Goal: Task Accomplishment & Management: Manage account settings

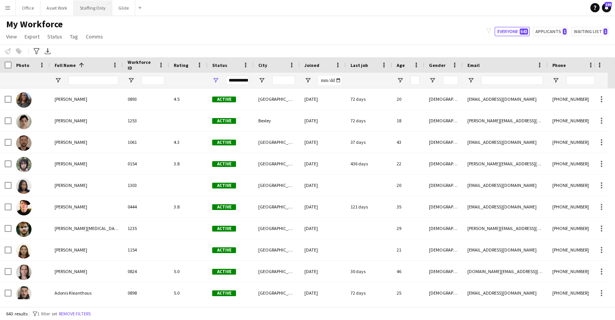
click at [94, 12] on button "Staffing Only Close" at bounding box center [93, 7] width 38 height 15
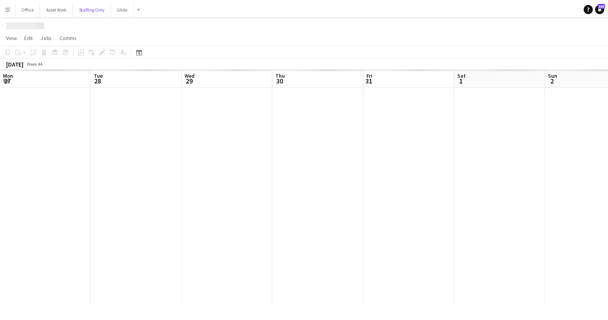
scroll to position [0, 305]
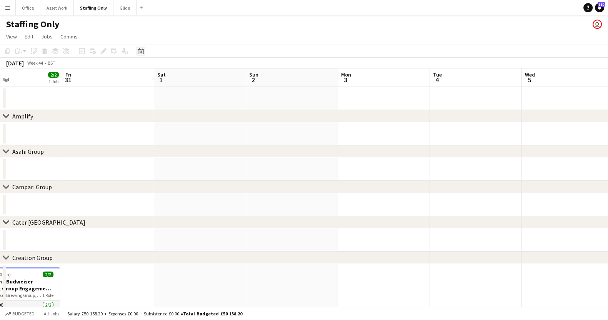
click at [143, 46] on div "Date picker" at bounding box center [140, 50] width 9 height 9
click at [186, 76] on span "Previous month" at bounding box center [186, 77] width 15 height 15
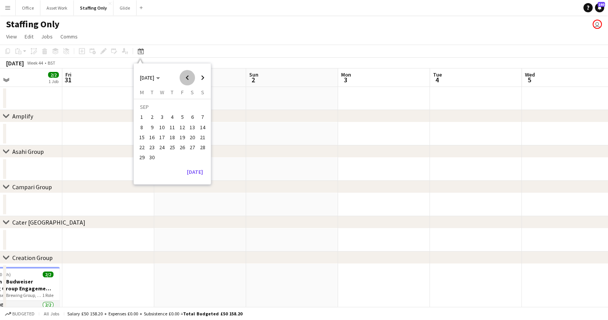
click at [186, 76] on span "Previous month" at bounding box center [186, 77] width 15 height 15
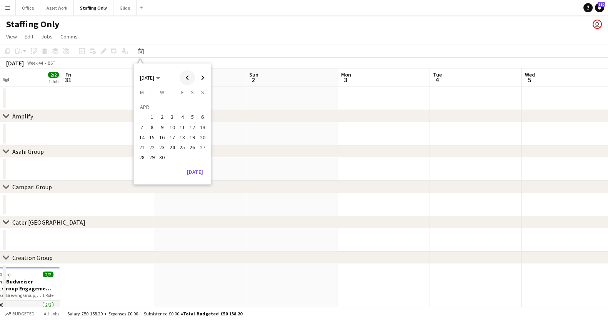
click at [186, 76] on span "Previous month" at bounding box center [186, 77] width 15 height 15
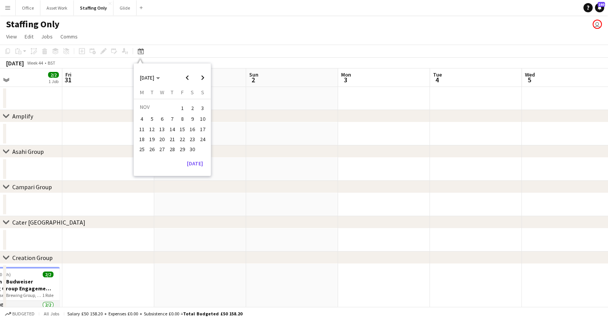
click at [184, 111] on span "1" at bounding box center [182, 108] width 9 height 11
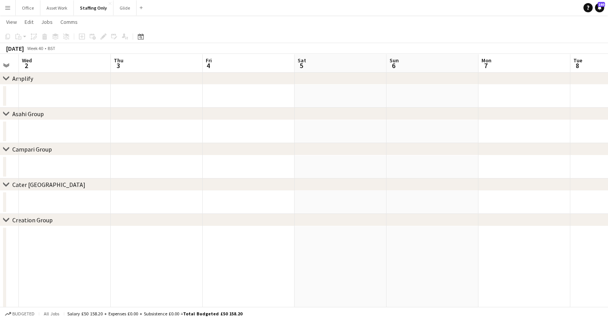
scroll to position [0, 231]
click at [138, 35] on icon at bounding box center [141, 36] width 6 height 6
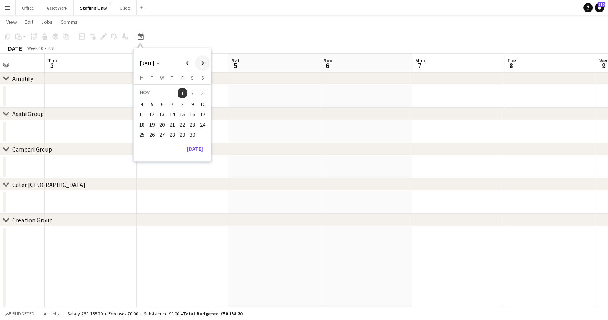
click at [205, 60] on span "Next month" at bounding box center [202, 62] width 15 height 15
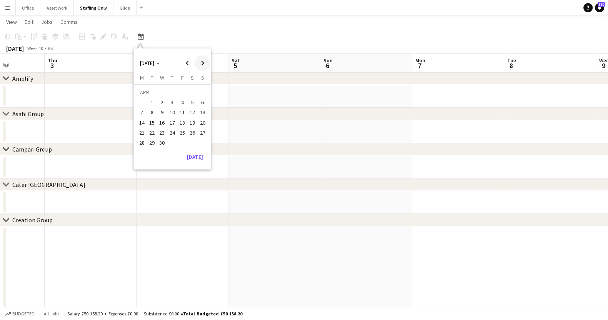
click at [205, 60] on span "Next month" at bounding box center [202, 62] width 15 height 15
click at [194, 159] on button "[DATE]" at bounding box center [195, 159] width 22 height 12
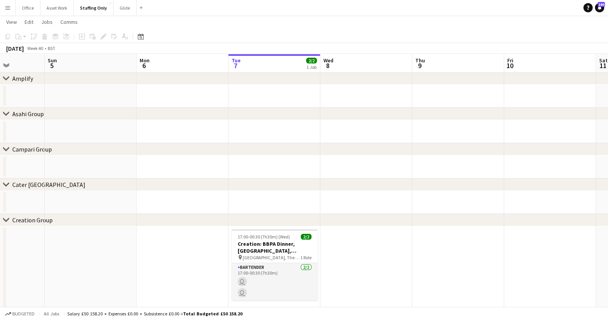
scroll to position [0, 264]
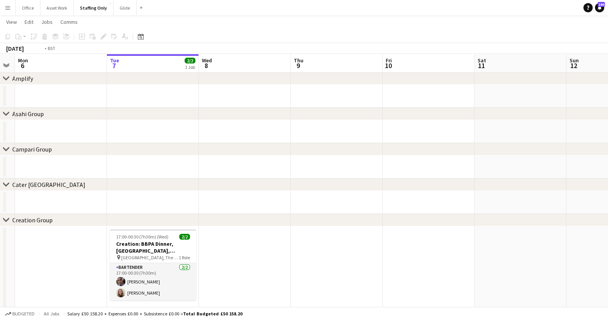
drag, startPoint x: 368, startPoint y: 272, endPoint x: 149, endPoint y: 293, distance: 219.3
click at [149, 293] on app-calendar-viewport "Thu 2 Fri 3 Sat 4 Sun 5 Mon 6 Tue 7 2/2 1 Job Wed 8 Thu 9 Fri 10 Sat 11 Sun 12 …" at bounding box center [304, 160] width 608 height 334
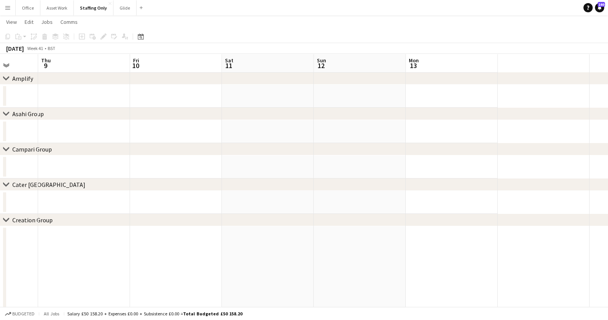
drag, startPoint x: 354, startPoint y: 252, endPoint x: 0, endPoint y: 270, distance: 354.4
click at [0, 270] on app-calendar-viewport "Thu 2 Fri 3 Sat 4 Sun 5 Mon 6 Tue 7 2/2 1 Job Wed 8 Thu 9 Fri 10 Sat 11 Sun 12 …" at bounding box center [304, 160] width 608 height 334
drag, startPoint x: 271, startPoint y: 263, endPoint x: 0, endPoint y: 272, distance: 271.1
click at [0, 272] on app-calendar-viewport "Wed 8 Thu 9 Fri 10 Sat 11 Sun 12 Mon 13 Tue 14 Wed 15 Thu 16 Fri 17 Sat 18 Sun …" at bounding box center [304, 160] width 608 height 334
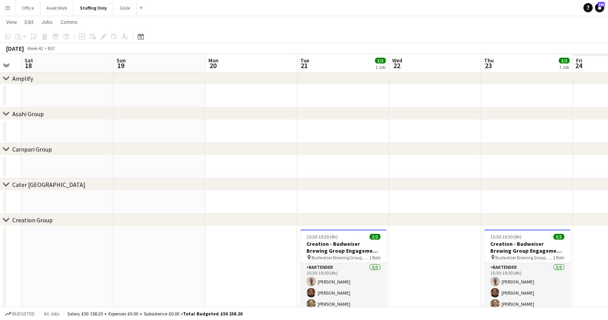
drag, startPoint x: 341, startPoint y: 284, endPoint x: 0, endPoint y: 271, distance: 341.1
click at [0, 271] on app-calendar-viewport "Tue 14 Wed 15 Thu 16 Fri 17 Sat 18 Sun 19 Mon 20 Tue 21 3/3 1 Job Wed 22 Thu 23…" at bounding box center [304, 160] width 608 height 334
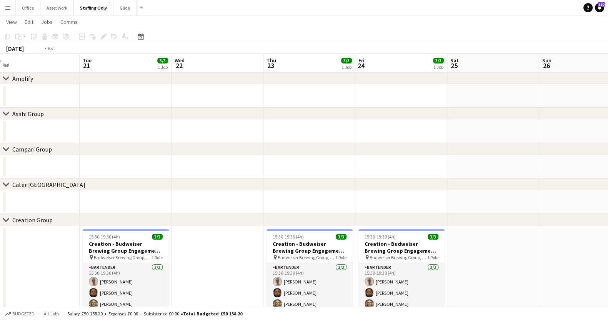
drag, startPoint x: 218, startPoint y: 244, endPoint x: 0, endPoint y: 159, distance: 233.4
click at [0, 159] on app-calendar-viewport "Tue 14 Wed 15 Thu 16 Fri 17 Sat 18 Sun 19 Mon 20 Tue 21 3/3 1 Job Wed 22 Thu 23…" at bounding box center [304, 160] width 608 height 334
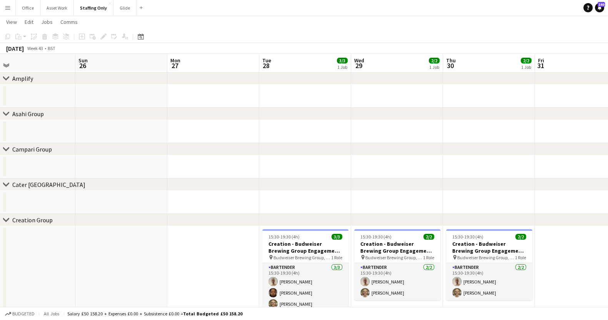
drag, startPoint x: 550, startPoint y: 227, endPoint x: 21, endPoint y: 195, distance: 529.4
click at [21, 195] on app-calendar-viewport "Tue 21 3/3 1 Job Wed 22 Thu 23 3/3 1 Job Fri 24 3/3 1 Job Sat 25 Sun 26 Mon 27 …" at bounding box center [304, 160] width 608 height 334
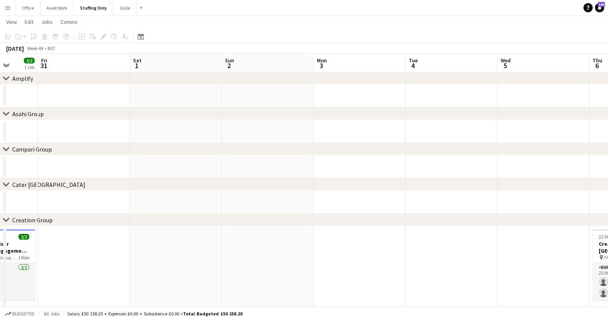
drag, startPoint x: 561, startPoint y: 262, endPoint x: 85, endPoint y: 227, distance: 478.1
click at [85, 227] on app-calendar-viewport "Sun 26 Mon 27 Tue 28 3/3 1 Job Wed 29 2/2 1 Job Thu 30 2/2 1 Job Fri 31 Sat 1 S…" at bounding box center [304, 160] width 608 height 334
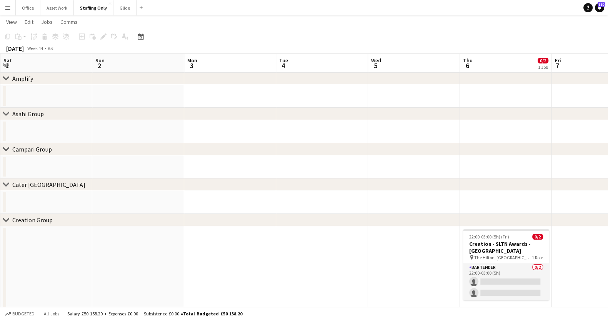
scroll to position [0, 551]
drag, startPoint x: 397, startPoint y: 242, endPoint x: 312, endPoint y: 262, distance: 87.2
click at [312, 262] on app-calendar-viewport "Sun 26 Mon 27 Tue 28 3/3 1 Job Wed 29 2/2 1 Job Thu 30 2/2 1 Job Fri 31 Sat 1 S…" at bounding box center [304, 160] width 608 height 334
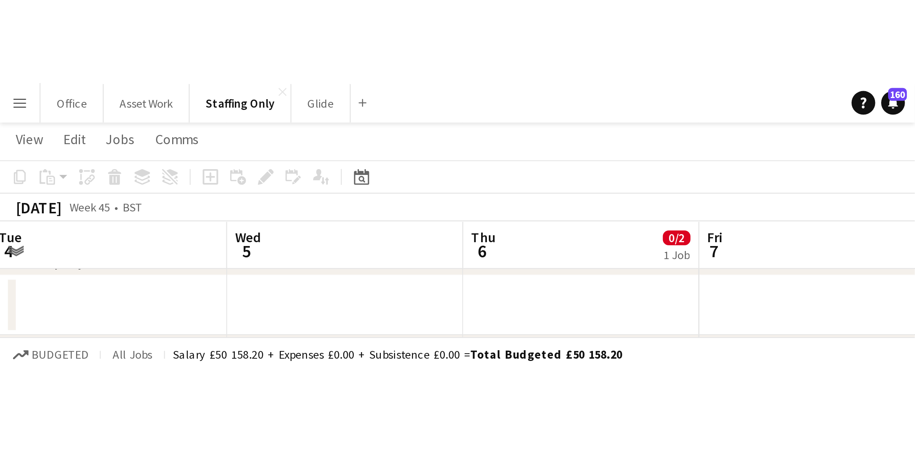
scroll to position [0, 0]
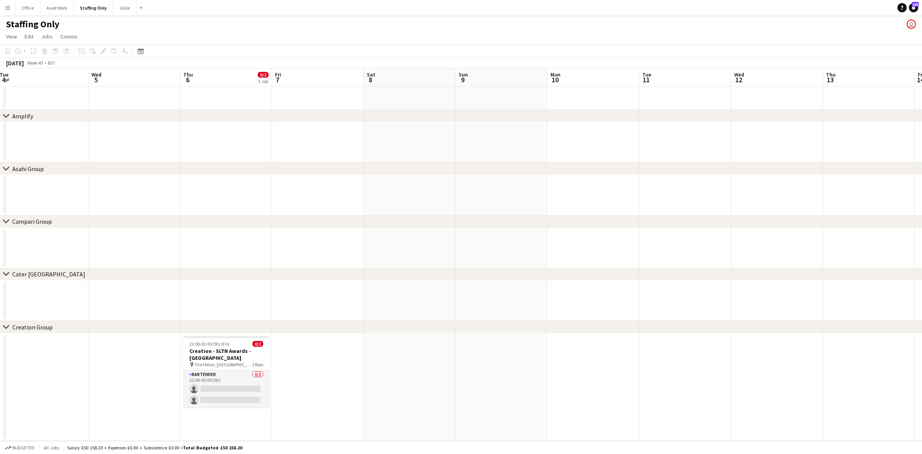
click at [4, 8] on button "Menu" at bounding box center [7, 7] width 15 height 15
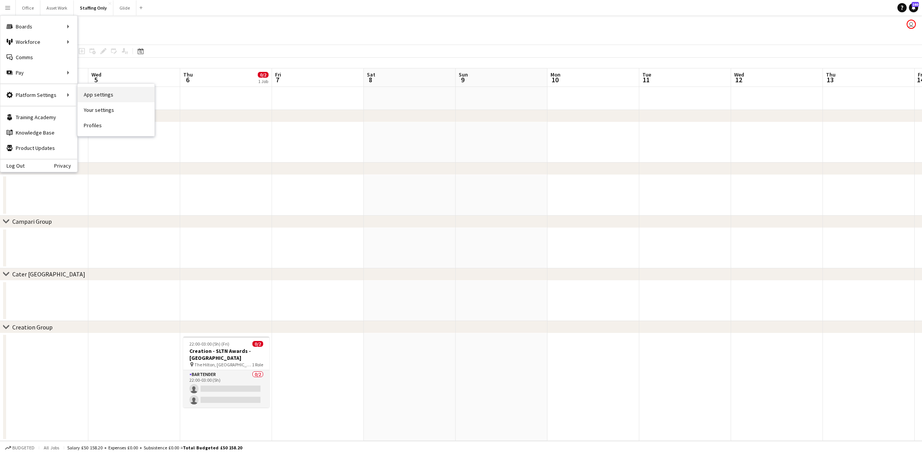
click at [105, 97] on link "App settings" at bounding box center [116, 94] width 77 height 15
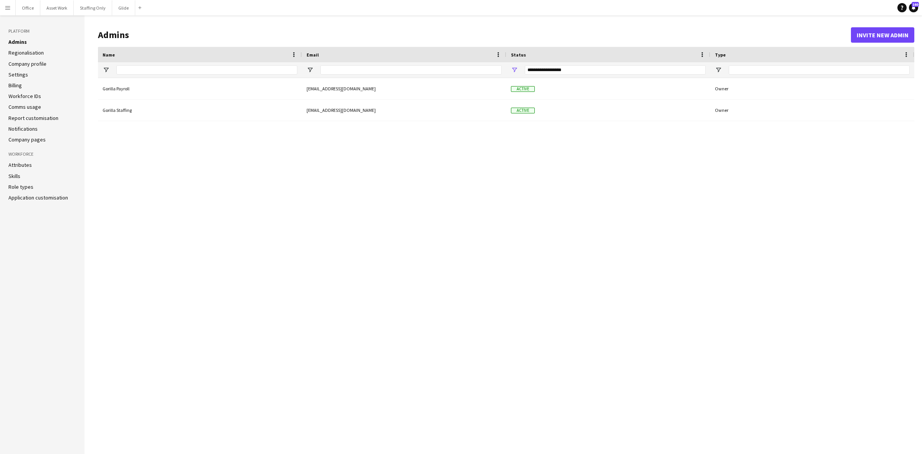
click at [24, 75] on link "Settings" at bounding box center [18, 74] width 20 height 7
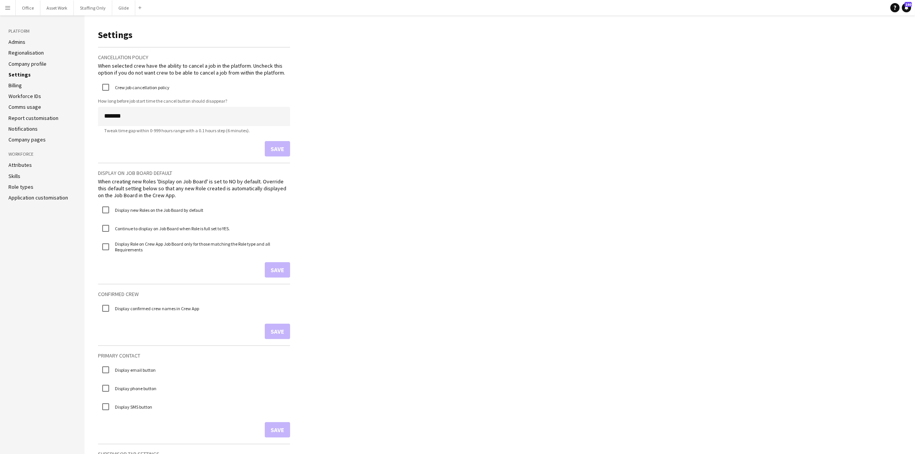
click at [24, 63] on link "Company profile" at bounding box center [27, 63] width 38 height 7
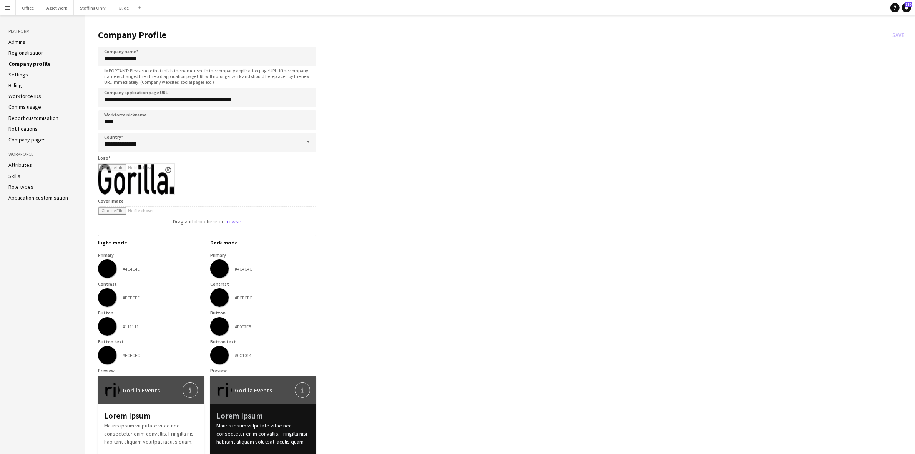
click at [33, 96] on link "Workforce IDs" at bounding box center [24, 96] width 33 height 7
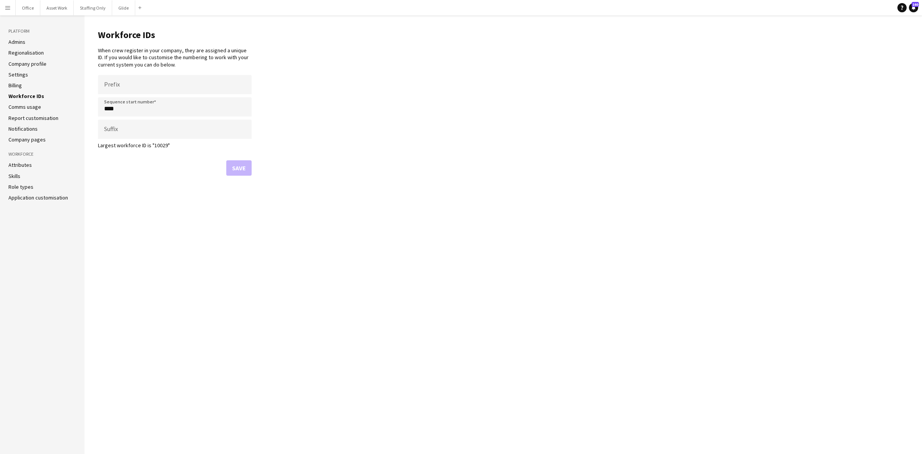
click at [33, 107] on link "Comms usage" at bounding box center [24, 106] width 33 height 7
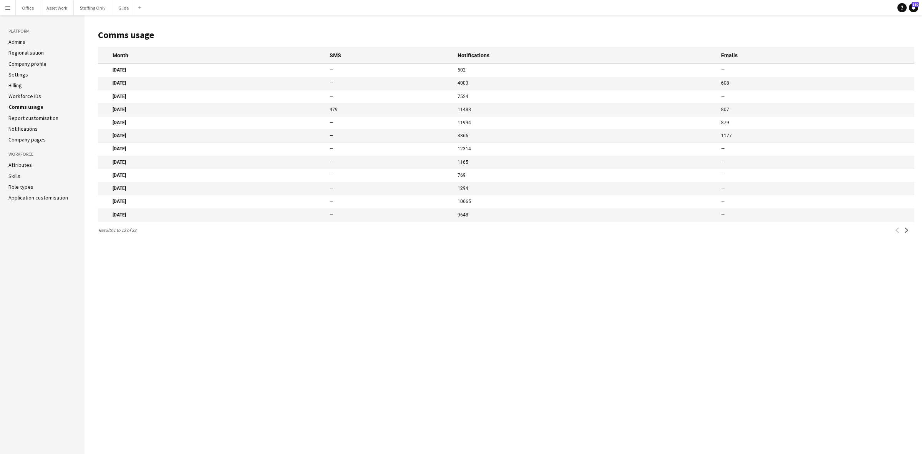
click at [39, 116] on link "Report customisation" at bounding box center [33, 118] width 50 height 7
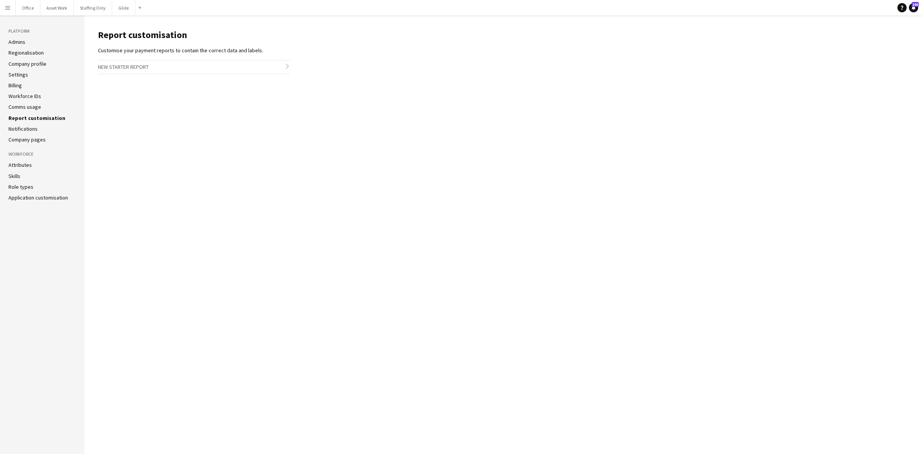
click at [29, 128] on link "Notifications" at bounding box center [22, 128] width 29 height 7
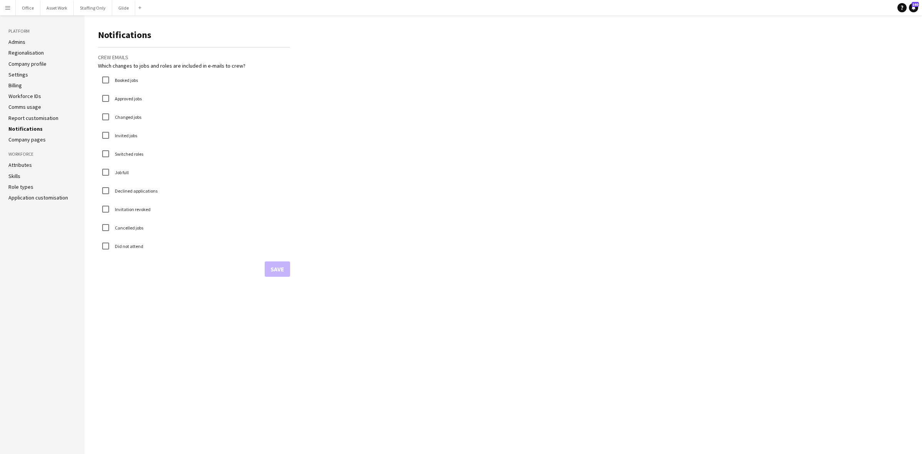
click at [22, 139] on link "Company pages" at bounding box center [26, 139] width 37 height 7
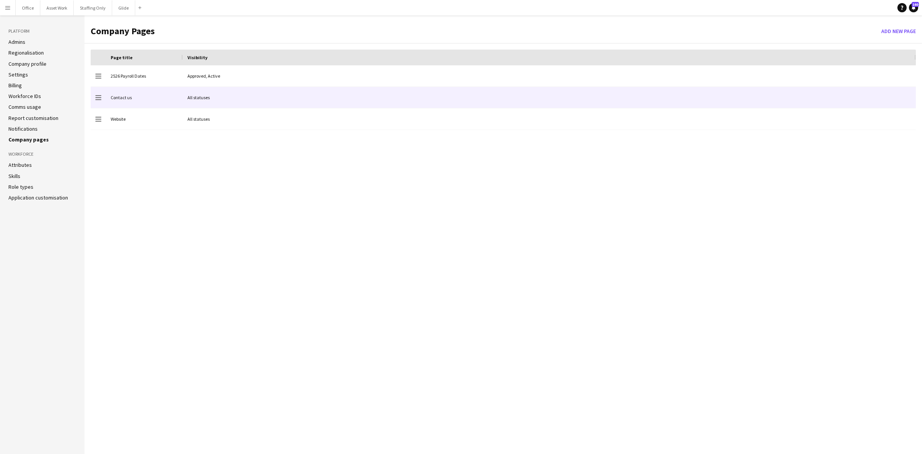
click at [151, 102] on div "Contact us" at bounding box center [144, 97] width 77 height 21
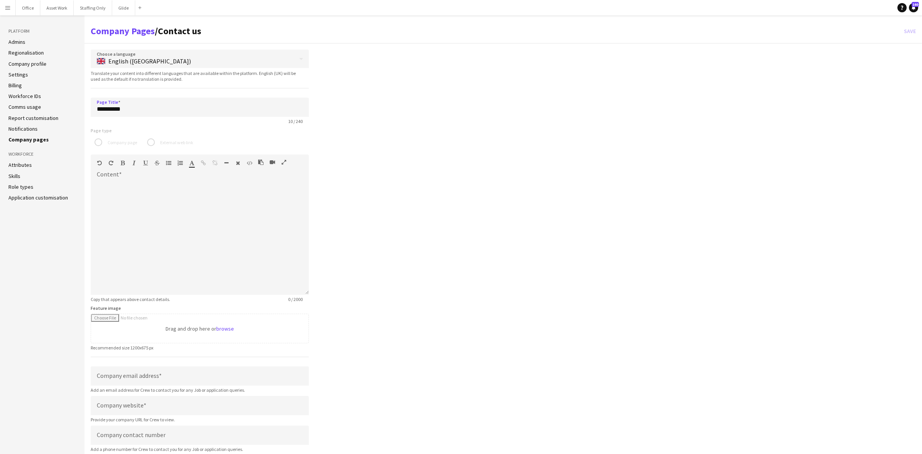
click at [151, 102] on input "**********" at bounding box center [200, 107] width 218 height 19
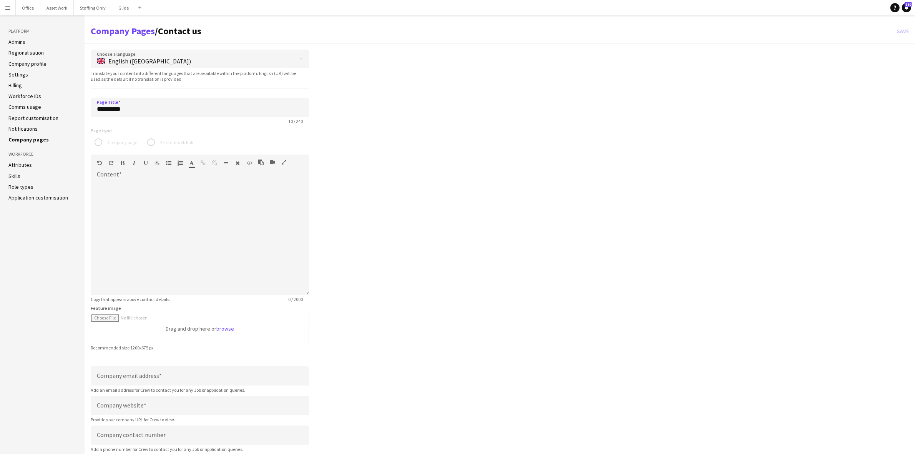
click at [149, 107] on input "**********" at bounding box center [200, 107] width 218 height 19
click at [122, 185] on div at bounding box center [200, 236] width 218 height 115
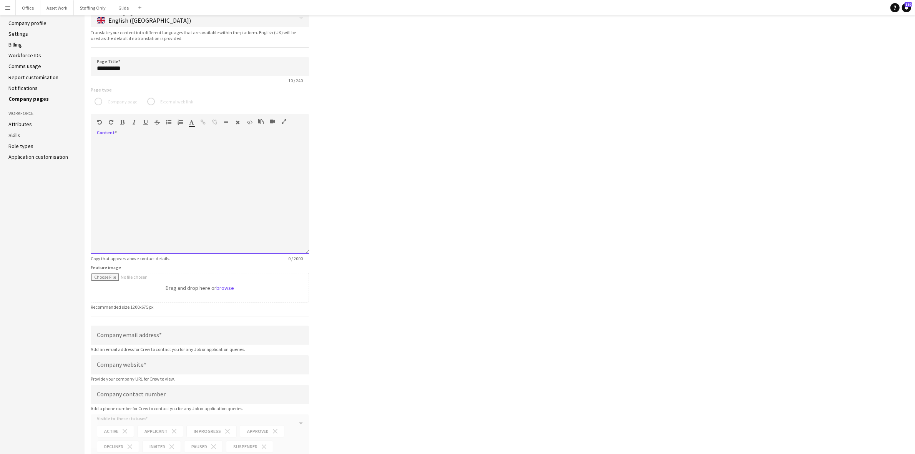
scroll to position [90, 0]
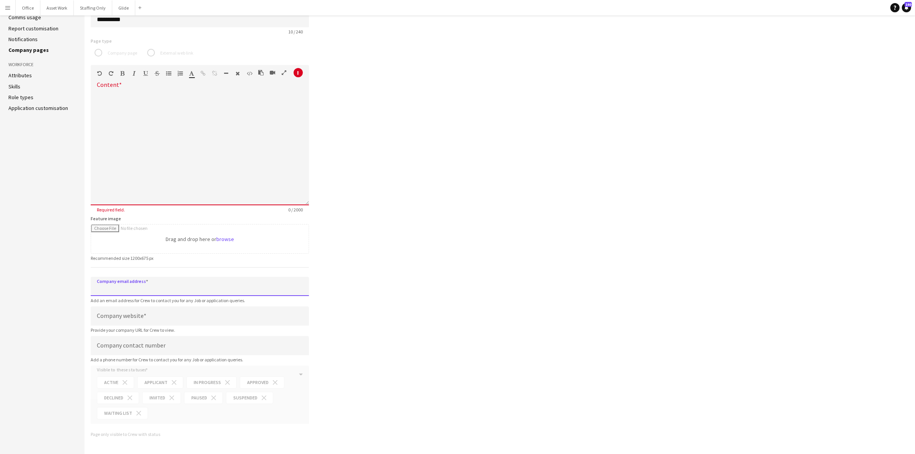
click at [130, 289] on input "Company email address" at bounding box center [200, 286] width 218 height 19
type input "**********"
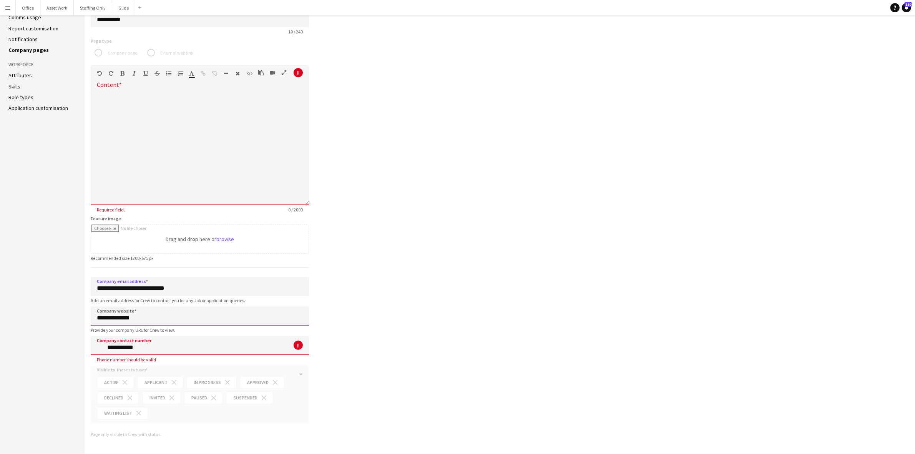
click at [151, 317] on input "**********" at bounding box center [200, 315] width 218 height 19
drag, startPoint x: 145, startPoint y: 317, endPoint x: 74, endPoint y: 312, distance: 71.2
click at [74, 312] on div "**********" at bounding box center [457, 190] width 915 height 529
type input "**********"
click at [341, 288] on div "**********" at bounding box center [500, 200] width 830 height 480
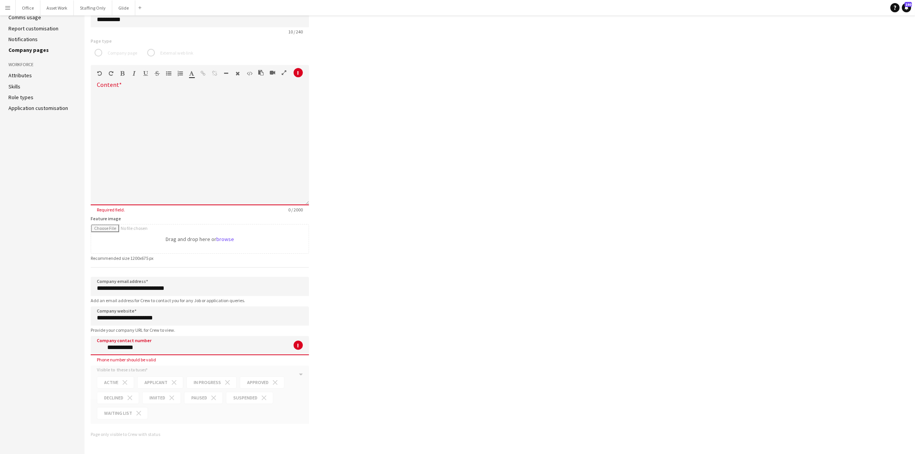
click at [172, 319] on input "**********" at bounding box center [208, 345] width 202 height 19
click at [109, 319] on span "button" at bounding box center [108, 348] width 4 height 2
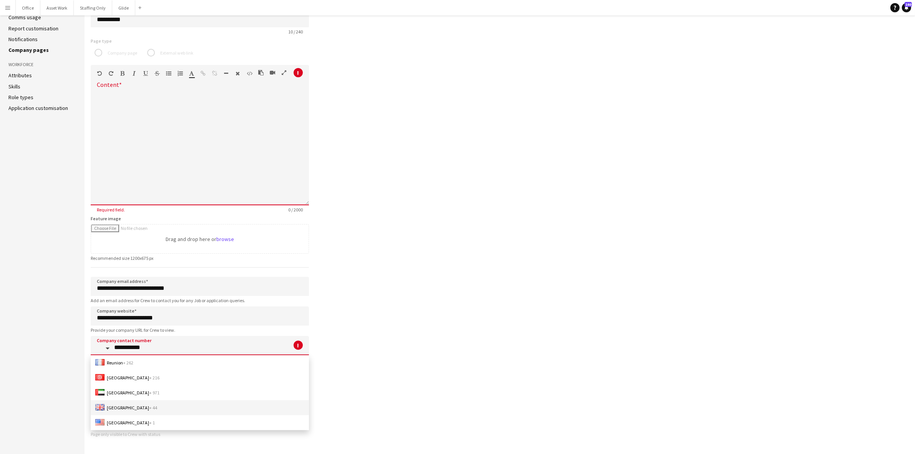
click at [131, 319] on span "[GEOGRAPHIC_DATA] + 44" at bounding box center [132, 408] width 50 height 6
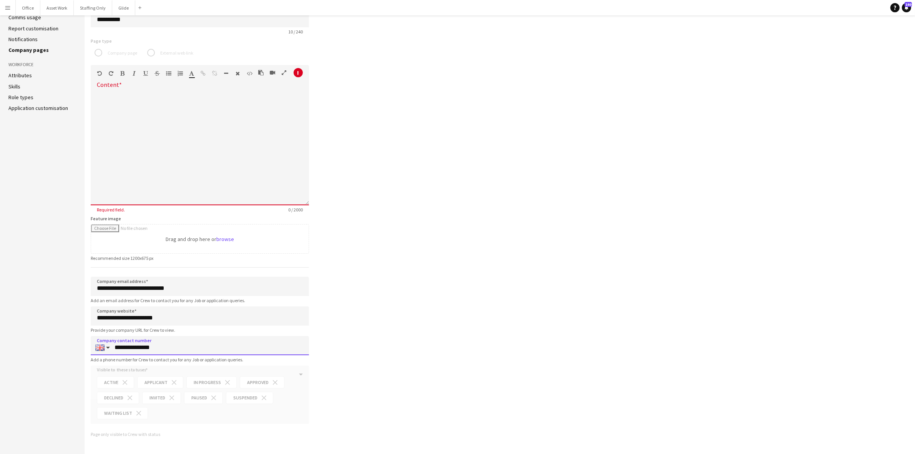
click at [420, 318] on div "**********" at bounding box center [500, 200] width 830 height 480
click at [121, 319] on input "**********" at bounding box center [212, 345] width 194 height 19
type input "**********"
click at [330, 301] on div "**********" at bounding box center [500, 200] width 830 height 480
click at [127, 110] on div at bounding box center [200, 147] width 218 height 115
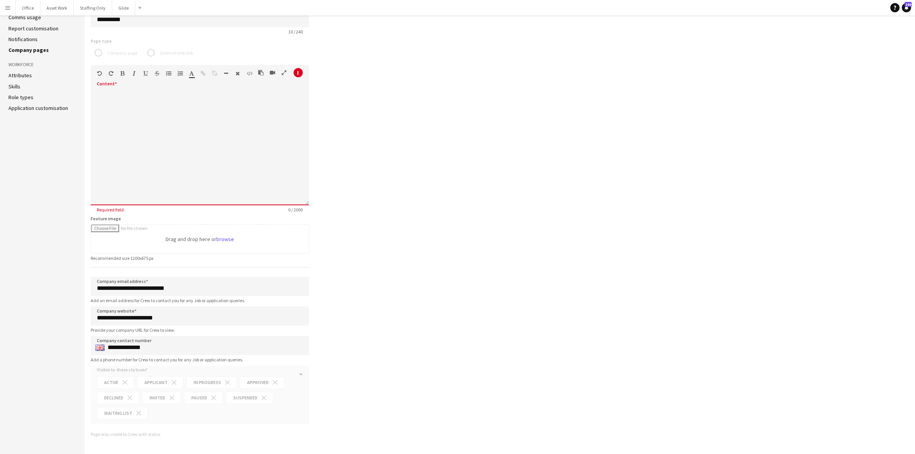
scroll to position [42, 0]
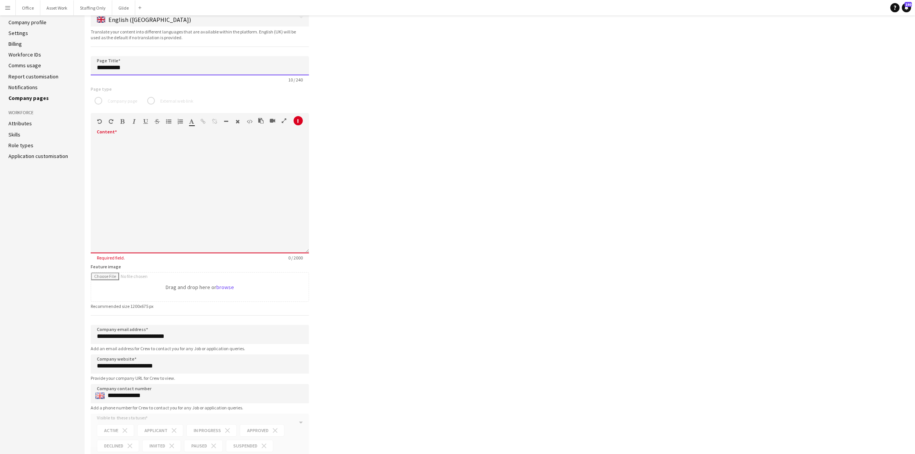
click at [119, 63] on input "**********" at bounding box center [200, 65] width 218 height 19
type input "**********"
click at [229, 286] on input "Feature image" at bounding box center [200, 286] width 218 height 29
type input "**********"
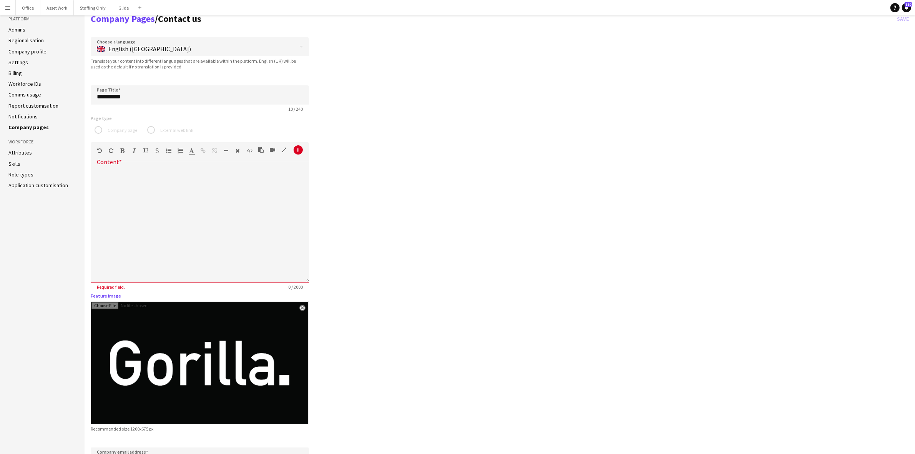
scroll to position [0, 0]
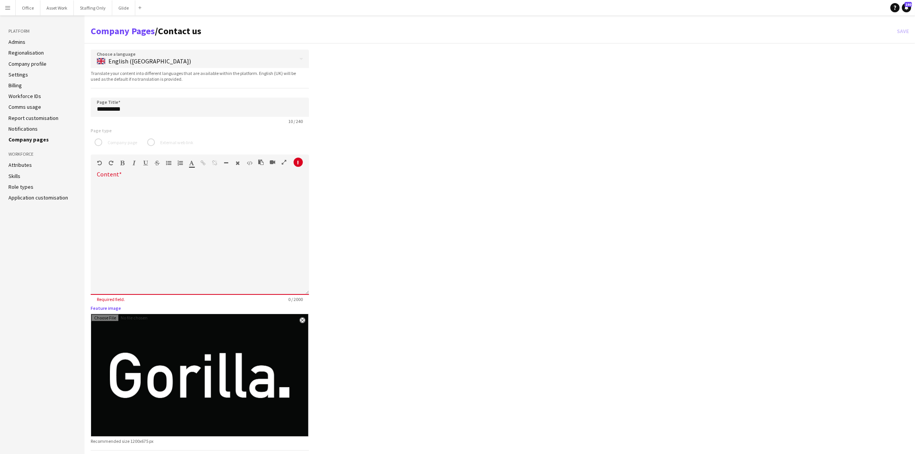
click at [113, 187] on div at bounding box center [200, 236] width 218 height 115
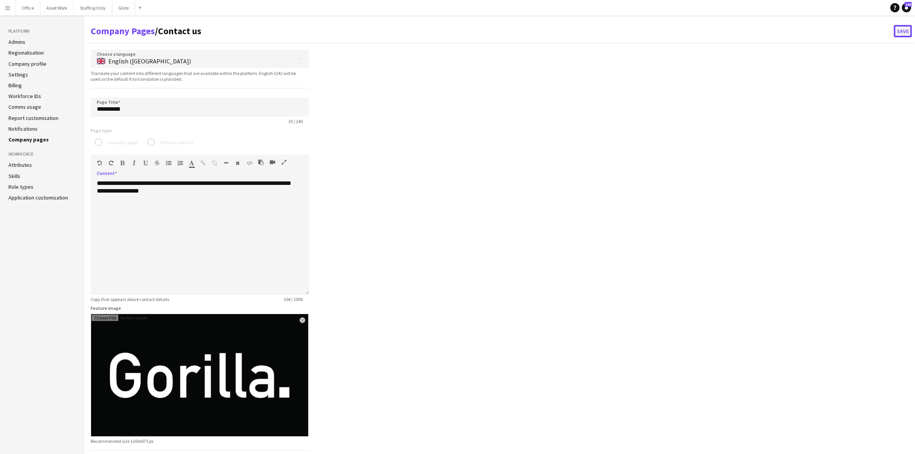
click at [614, 32] on button "Save" at bounding box center [903, 31] width 18 height 12
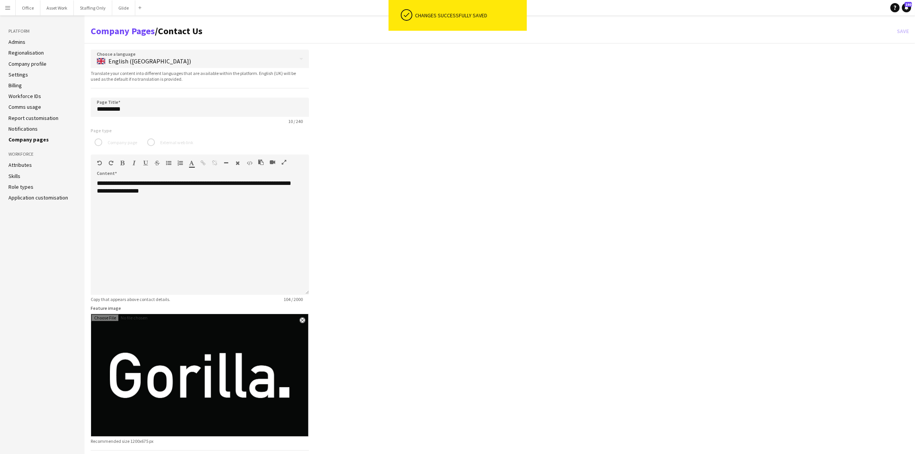
click at [25, 141] on link "Company pages" at bounding box center [28, 139] width 40 height 7
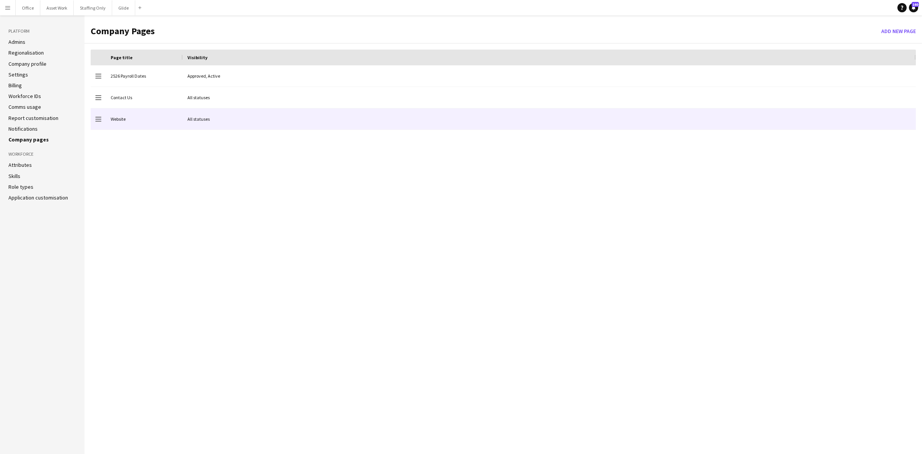
click at [127, 120] on div "Website" at bounding box center [144, 118] width 77 height 21
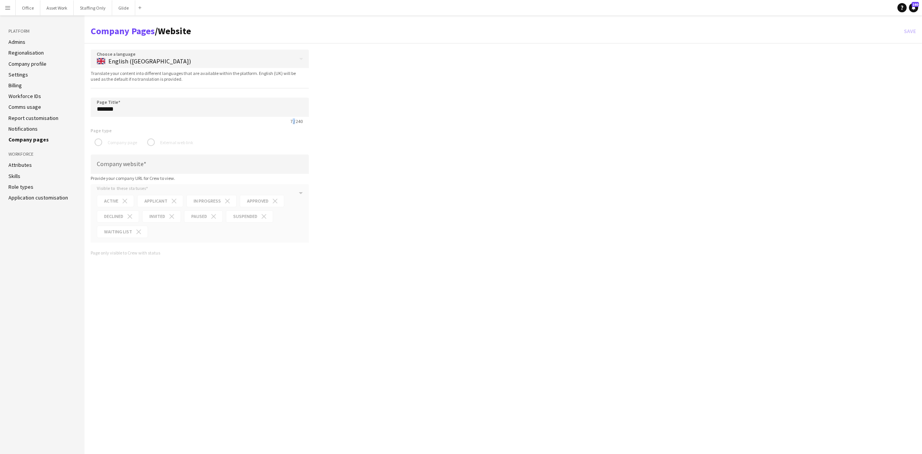
click at [127, 120] on div "7 / 240" at bounding box center [200, 121] width 218 height 6
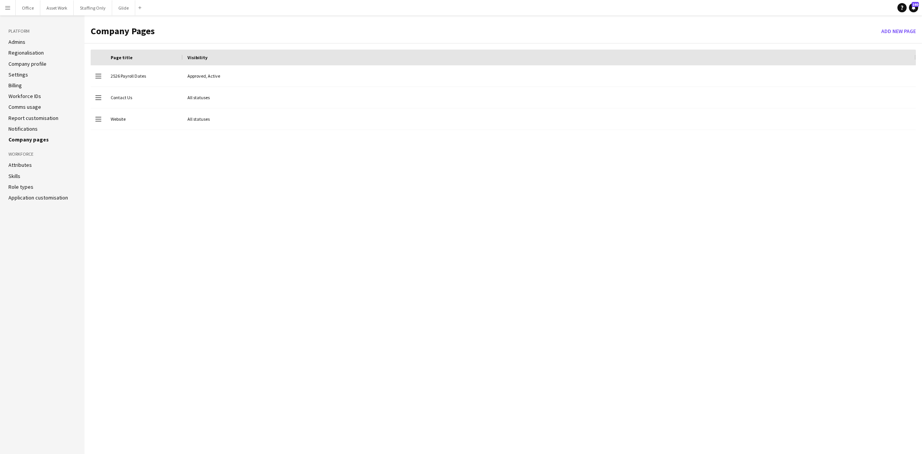
click at [29, 185] on link "Role types" at bounding box center [20, 186] width 25 height 7
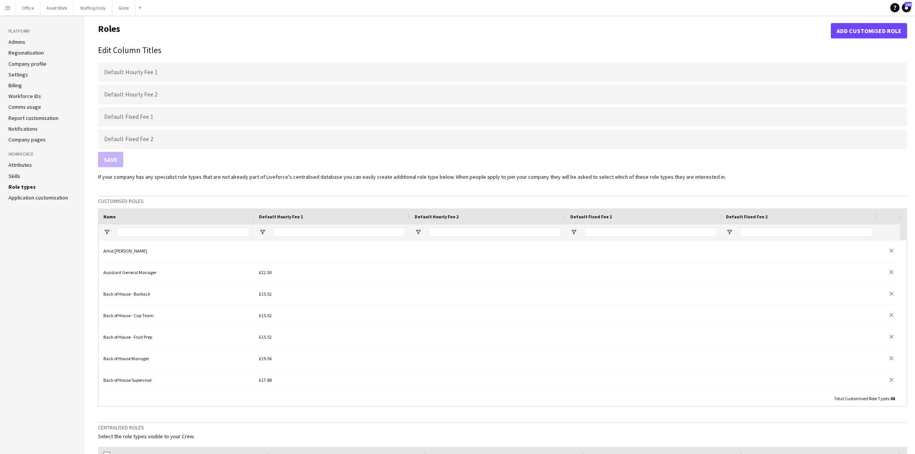
click at [19, 175] on link "Skills" at bounding box center [14, 176] width 12 height 7
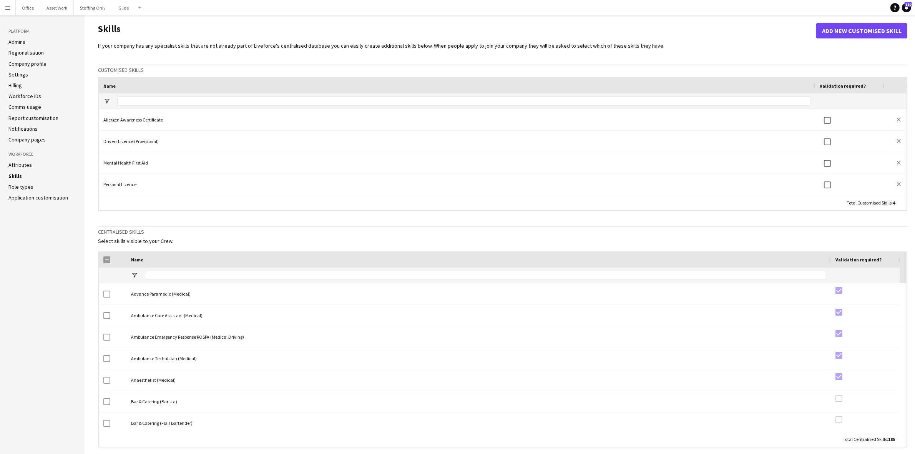
click at [19, 162] on link "Attributes" at bounding box center [19, 164] width 23 height 7
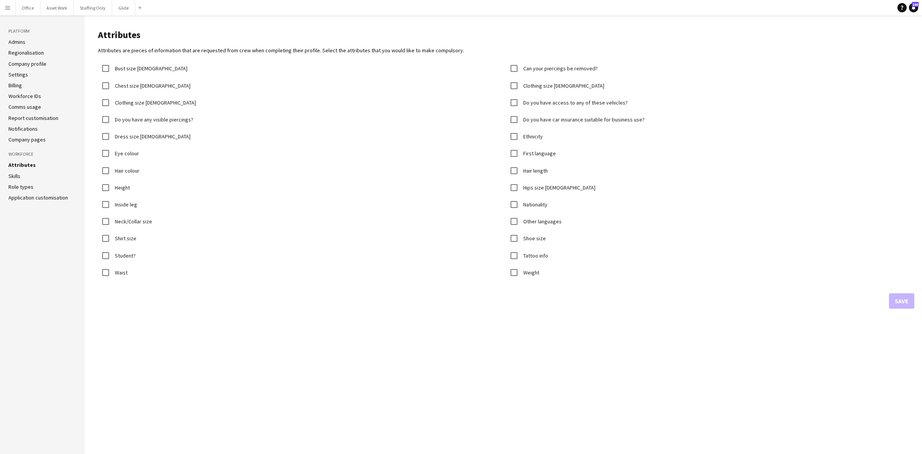
click at [28, 194] on link "Application customisation" at bounding box center [38, 197] width 60 height 7
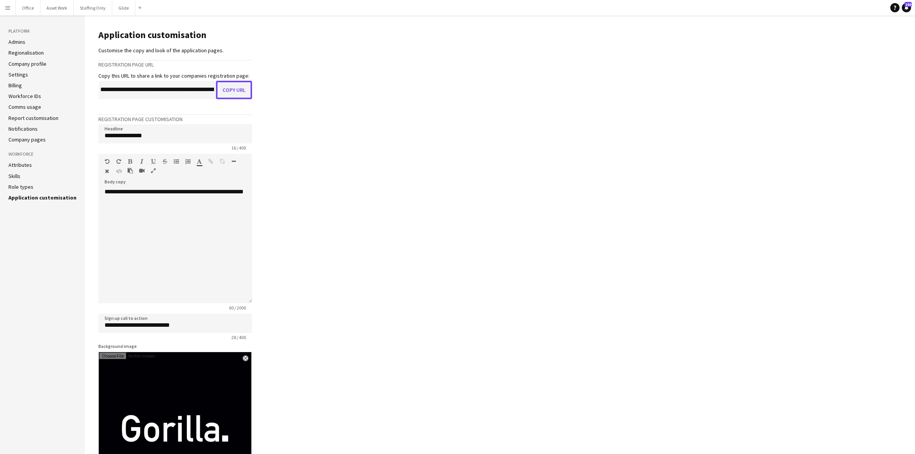
click at [227, 89] on button "Copy URL" at bounding box center [234, 90] width 36 height 18
click at [18, 38] on aside "Platform Admins Regionalisation Company profile Settings Billing Workforce IDs …" at bounding box center [42, 305] width 85 height 581
click at [18, 42] on link "Admins" at bounding box center [16, 41] width 17 height 7
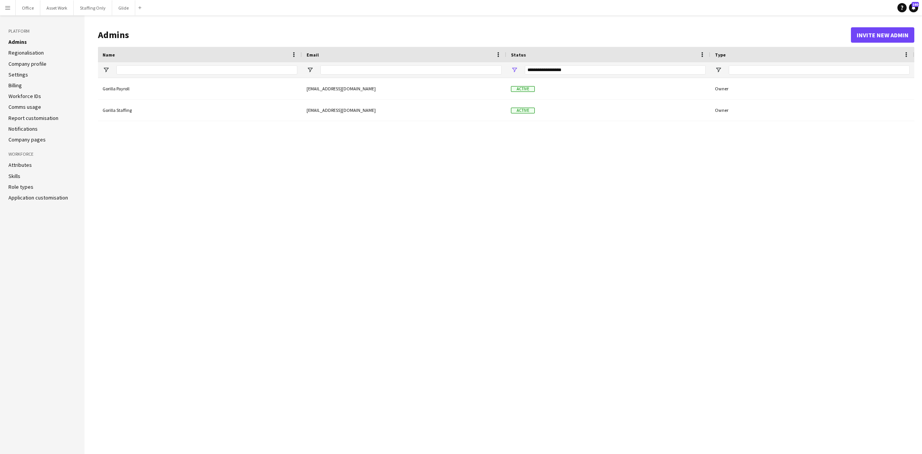
click at [6, 8] on app-icon "Menu" at bounding box center [8, 8] width 6 height 6
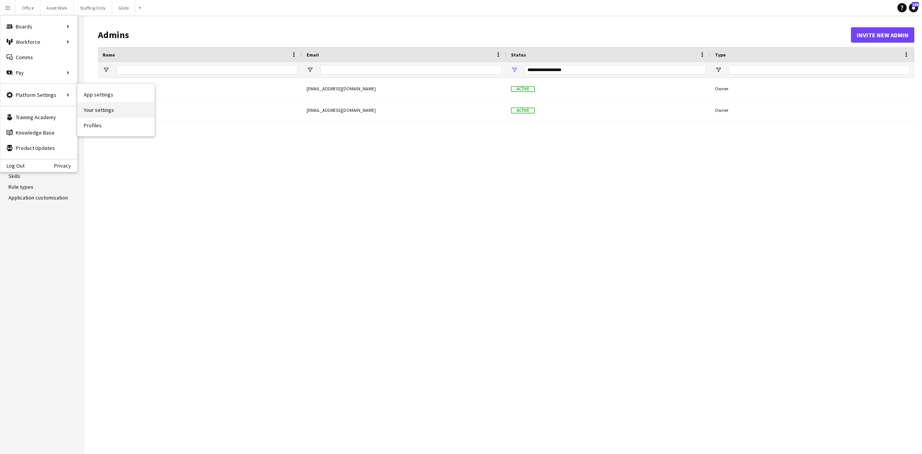
click at [106, 109] on link "Your settings" at bounding box center [116, 109] width 77 height 15
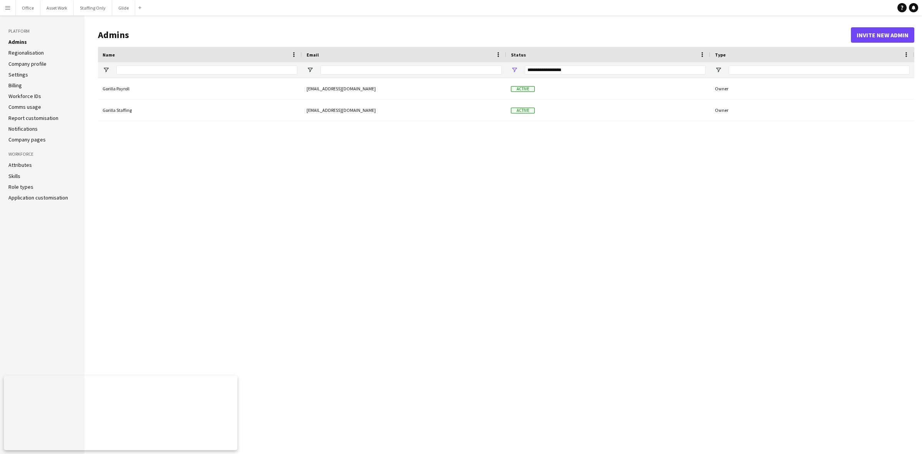
click at [9, 6] on app-icon "Menu" at bounding box center [8, 8] width 6 height 6
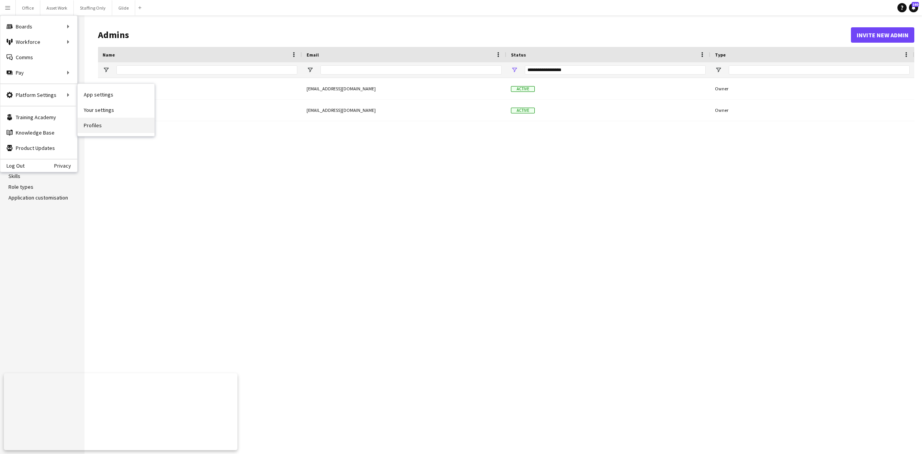
click at [108, 124] on link "Profiles" at bounding box center [116, 125] width 77 height 15
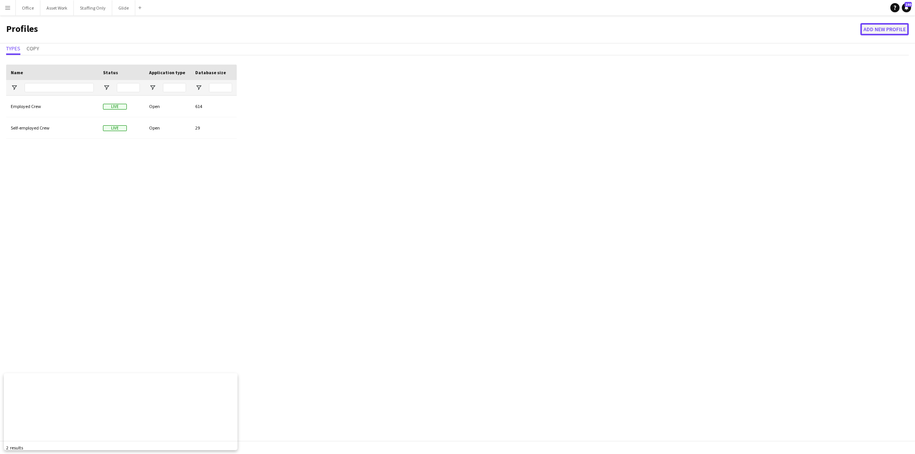
click at [878, 33] on button "Add new Profile" at bounding box center [884, 29] width 48 height 12
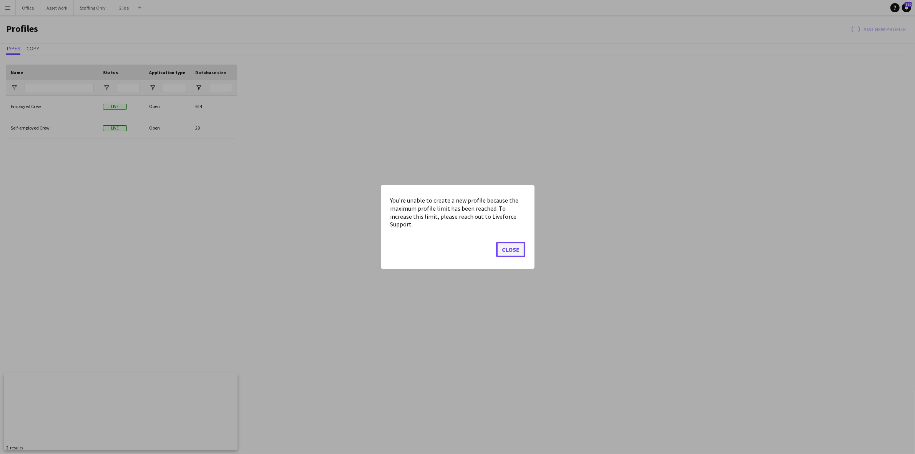
click at [512, 245] on button "Close" at bounding box center [510, 249] width 29 height 15
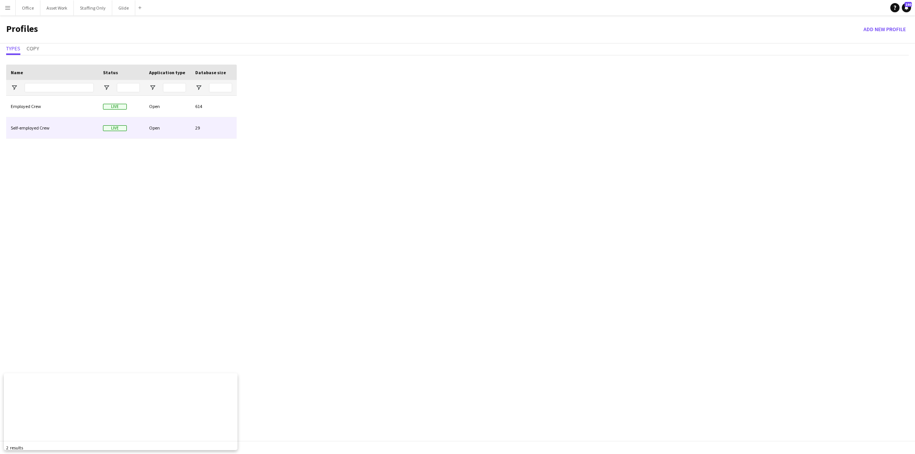
click at [52, 126] on div "Self-employed Crew" at bounding box center [52, 127] width 92 height 21
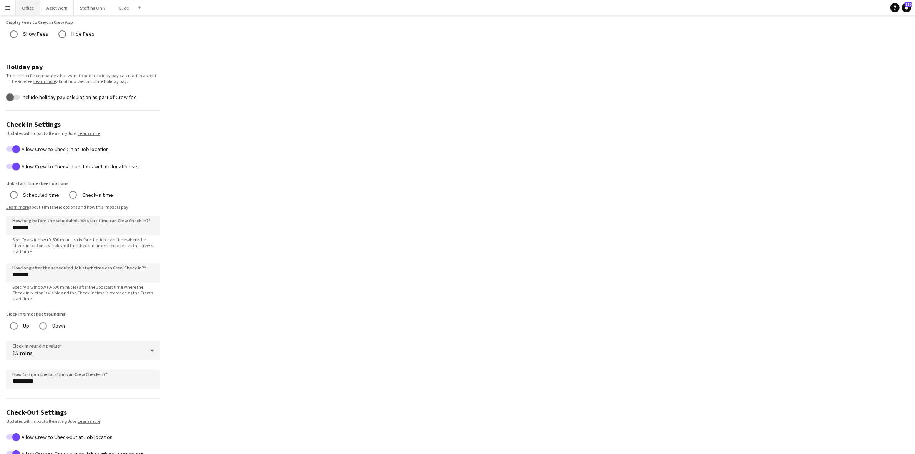
scroll to position [237, 0]
click at [13, 8] on button "Menu" at bounding box center [7, 7] width 15 height 15
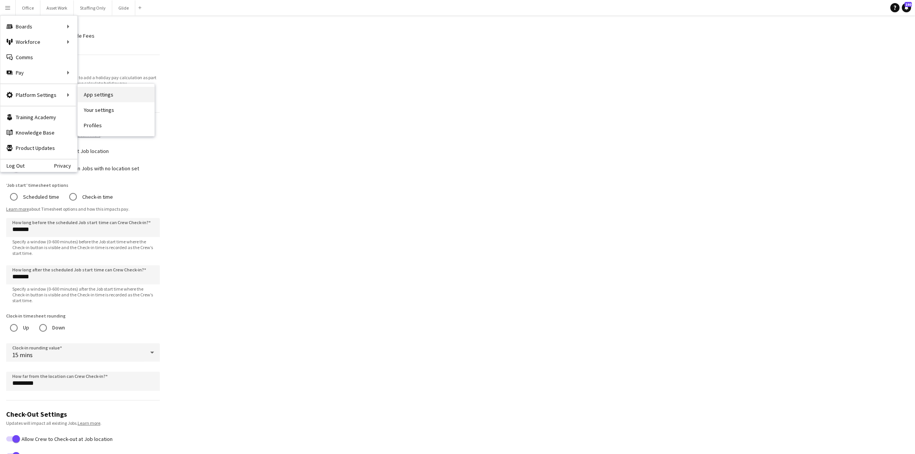
click at [106, 97] on link "App settings" at bounding box center [116, 94] width 77 height 15
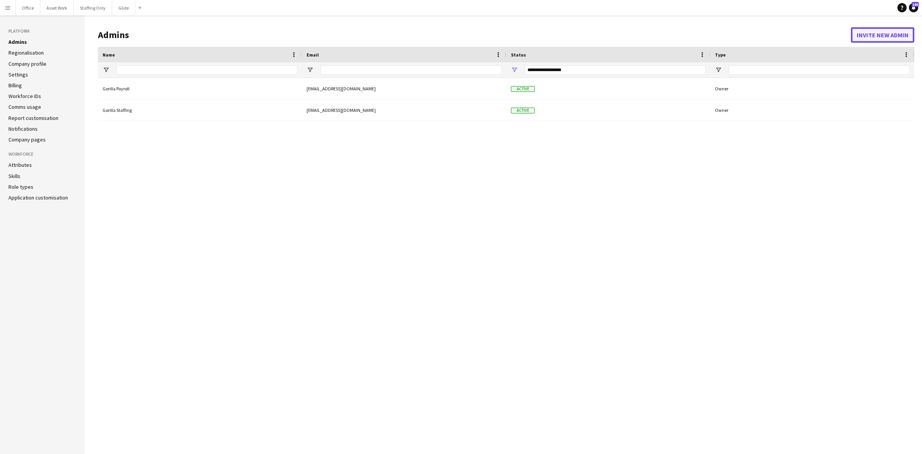
click at [865, 32] on button "Invite new admin" at bounding box center [882, 34] width 63 height 15
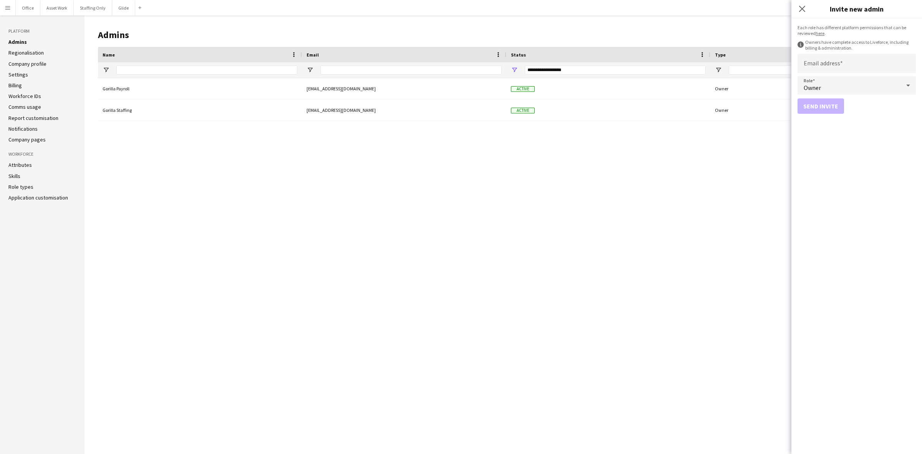
click at [819, 33] on link "here" at bounding box center [820, 33] width 9 height 6
click at [3, 8] on button "Menu" at bounding box center [7, 7] width 15 height 15
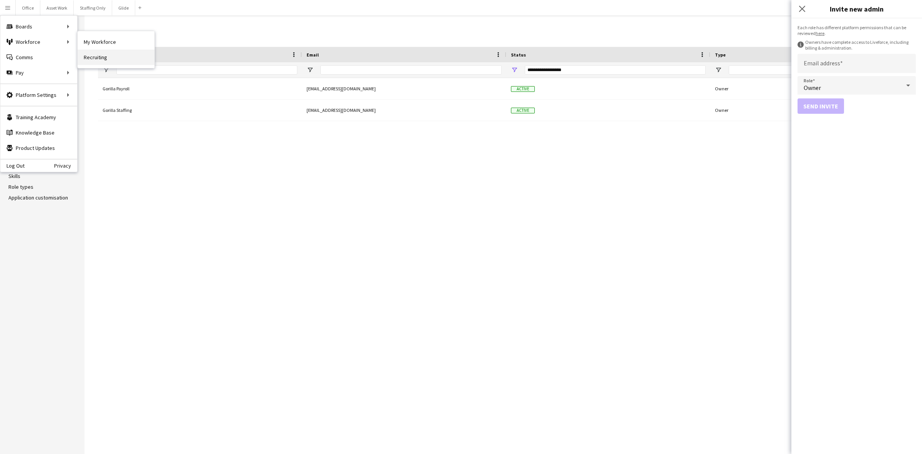
click at [105, 56] on link "Recruiting" at bounding box center [116, 57] width 77 height 15
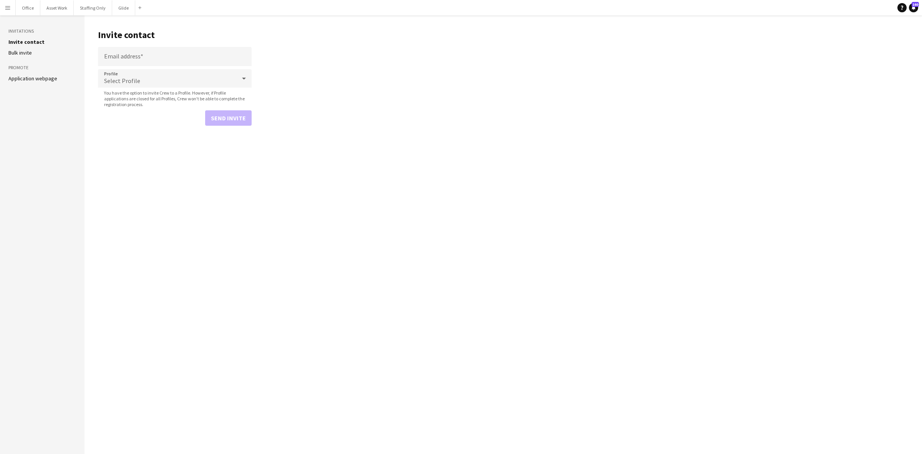
click at [48, 78] on link "Application webpage" at bounding box center [32, 78] width 49 height 7
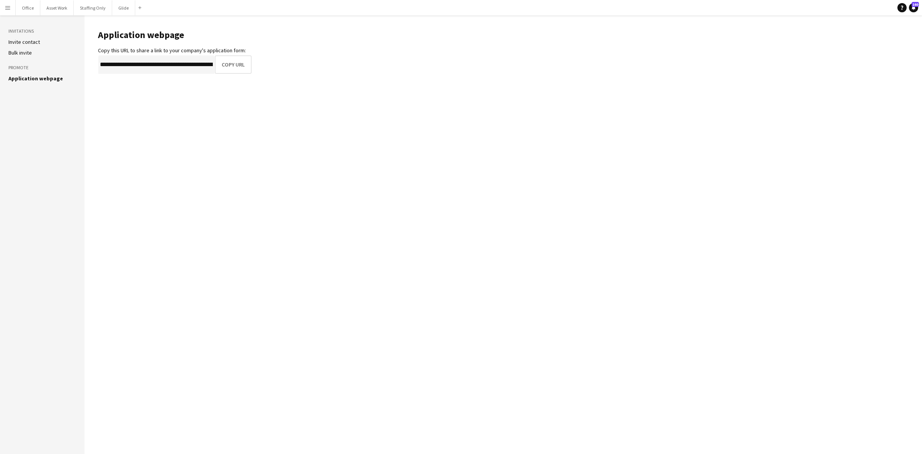
click at [1, 8] on button "Menu" at bounding box center [7, 7] width 15 height 15
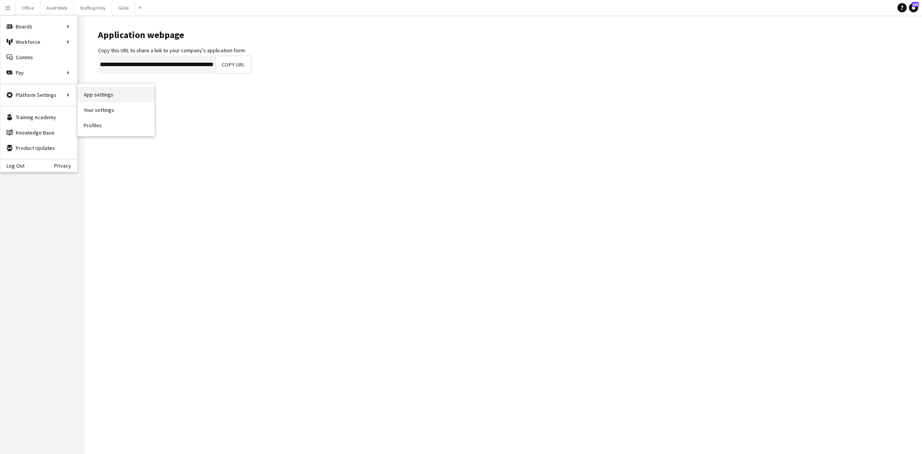
click at [97, 95] on link "App settings" at bounding box center [116, 94] width 77 height 15
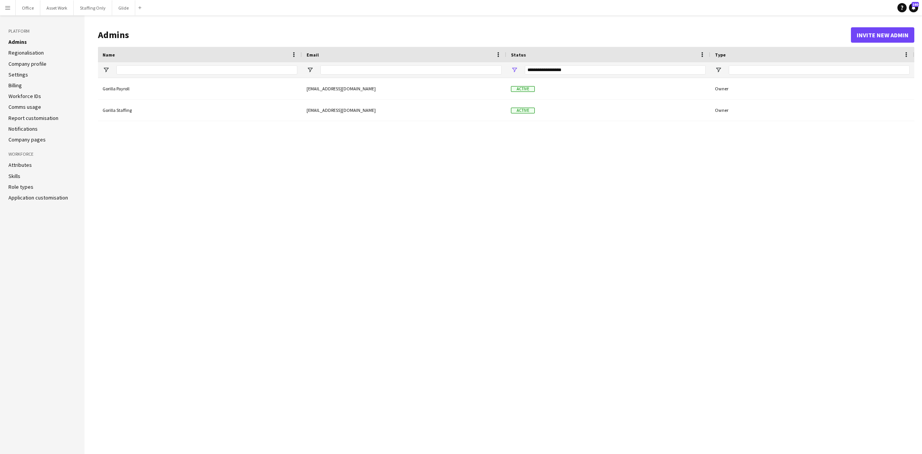
click at [42, 199] on link "Application customisation" at bounding box center [38, 197] width 60 height 7
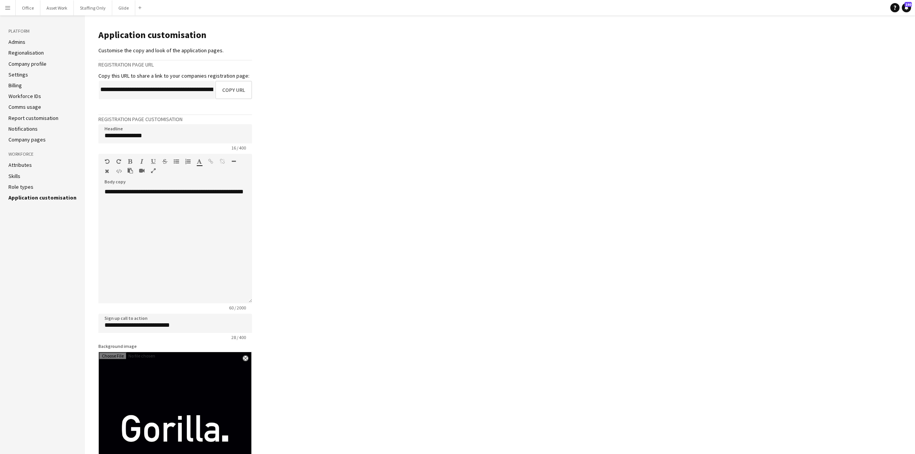
click at [22, 138] on link "Company pages" at bounding box center [26, 139] width 37 height 7
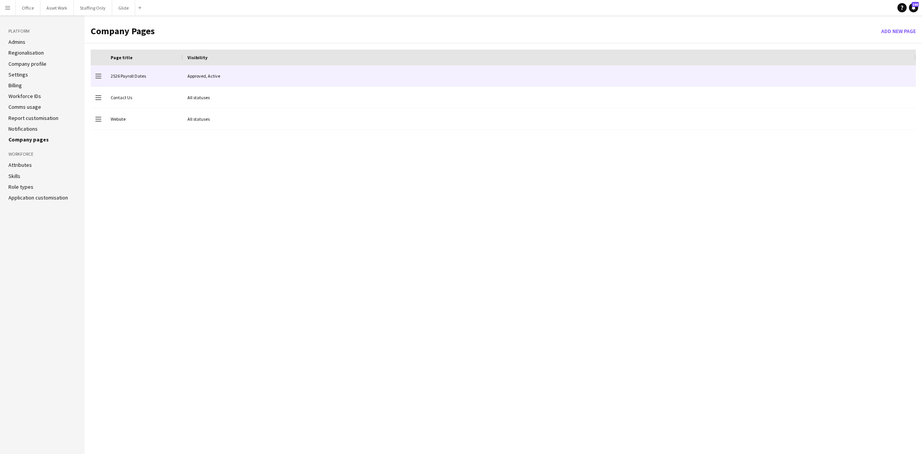
click at [143, 78] on div "2526 Payroll Dates" at bounding box center [144, 75] width 77 height 21
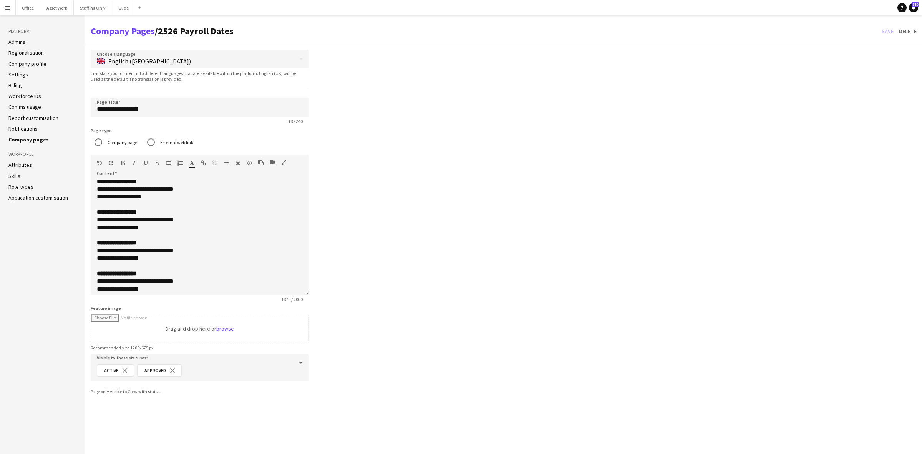
scroll to position [480, 0]
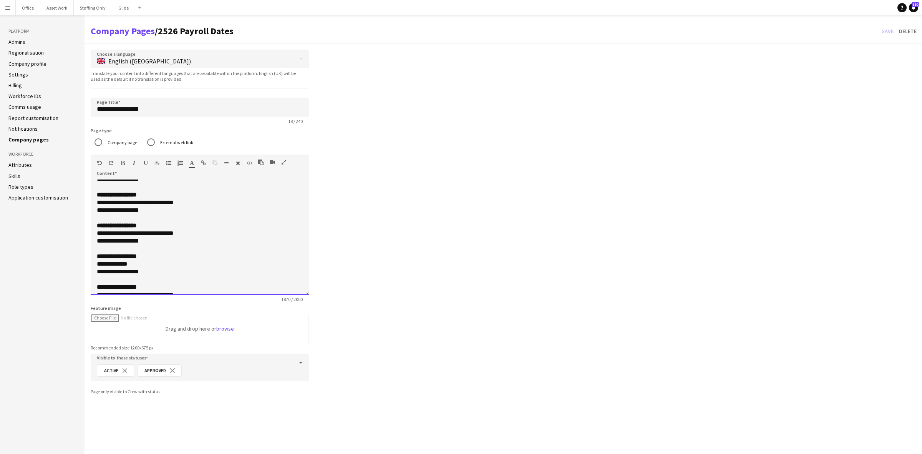
click at [149, 264] on div "**********" at bounding box center [196, 264] width 199 height 8
click at [157, 262] on div "**********" at bounding box center [196, 264] width 199 height 8
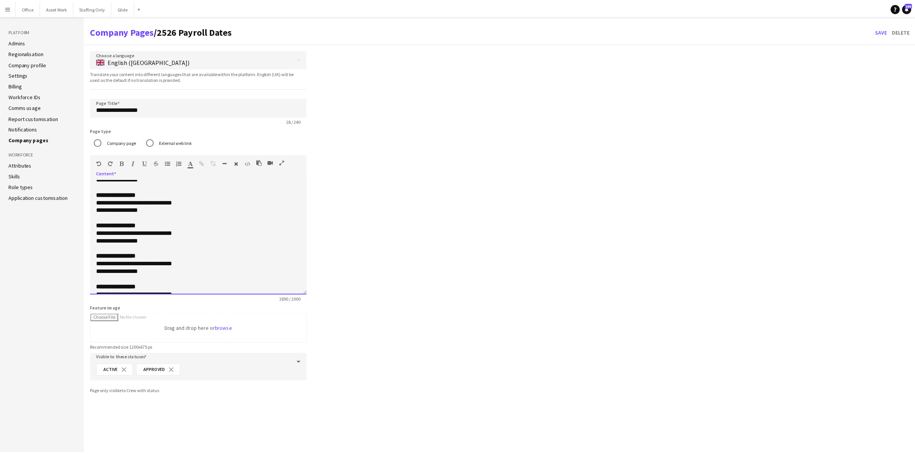
scroll to position [528, 0]
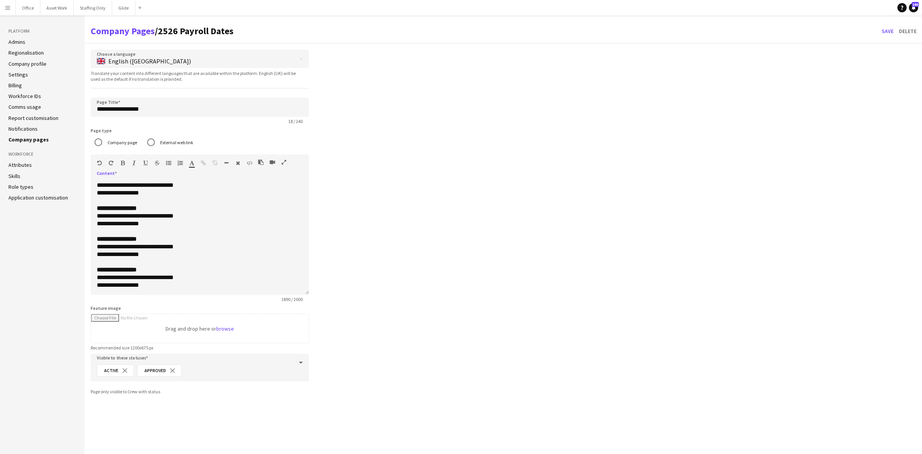
click at [358, 250] on div "**********" at bounding box center [504, 224] width 838 height 348
click at [227, 331] on input "Feature image" at bounding box center [200, 328] width 218 height 29
type input "**********"
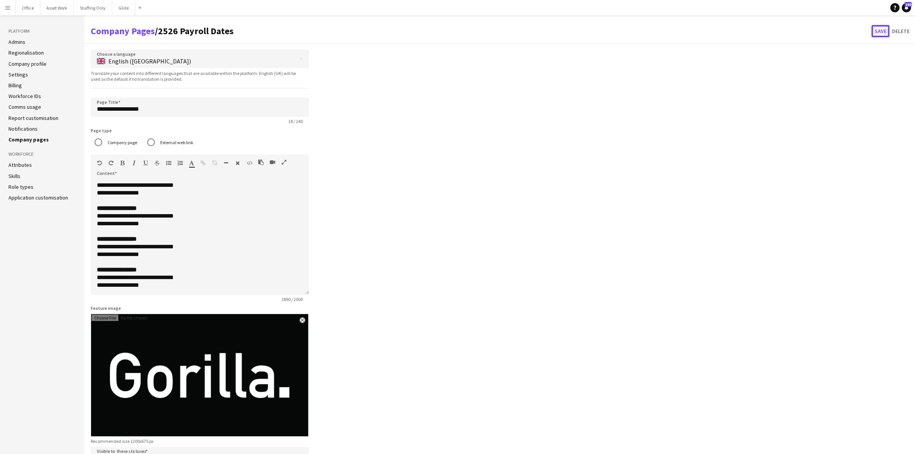
click at [879, 35] on button "Save" at bounding box center [881, 31] width 18 height 12
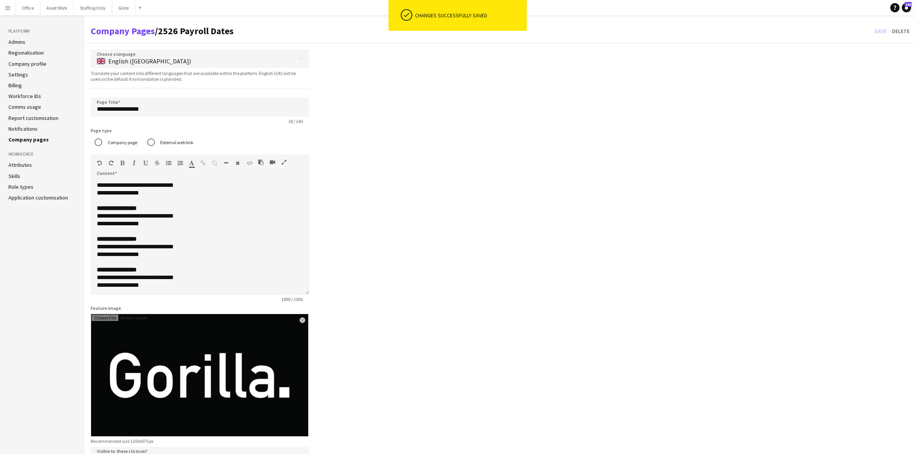
click at [28, 139] on link "Company pages" at bounding box center [28, 139] width 40 height 7
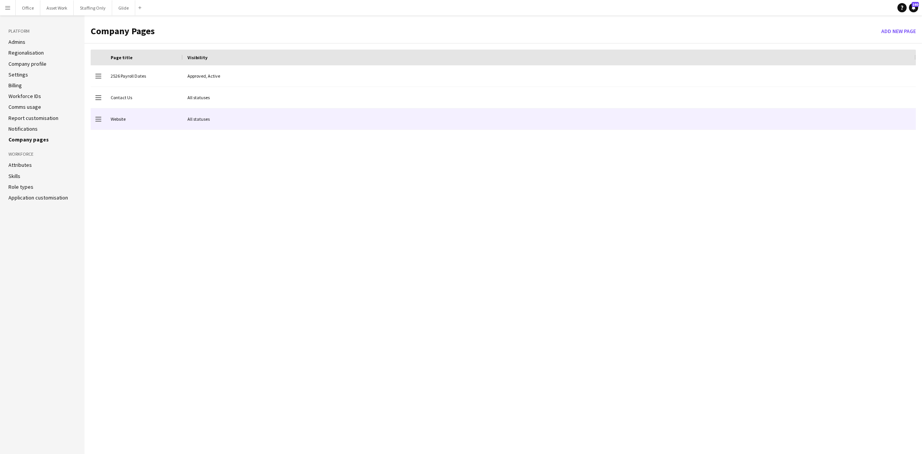
click at [162, 118] on div "Website" at bounding box center [144, 118] width 77 height 21
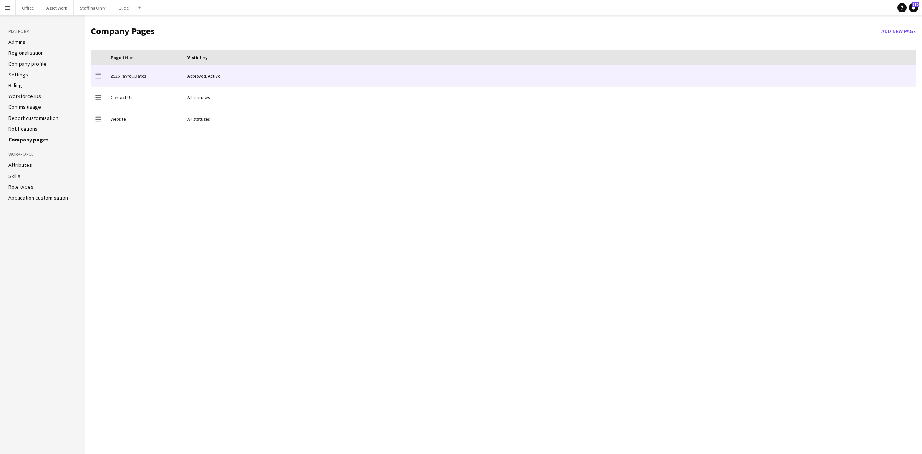
click at [166, 78] on div "2526 Payroll Dates" at bounding box center [144, 75] width 77 height 21
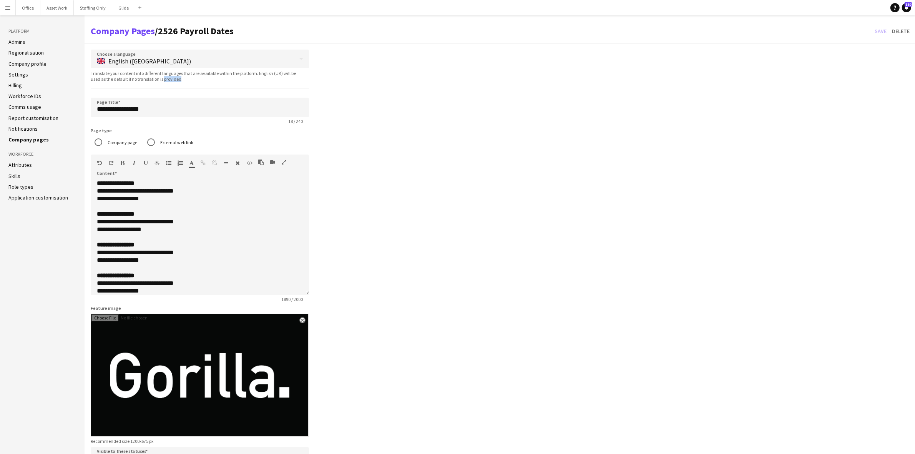
click at [166, 78] on span "Translate your content into different languages that are available within the p…" at bounding box center [200, 76] width 218 height 12
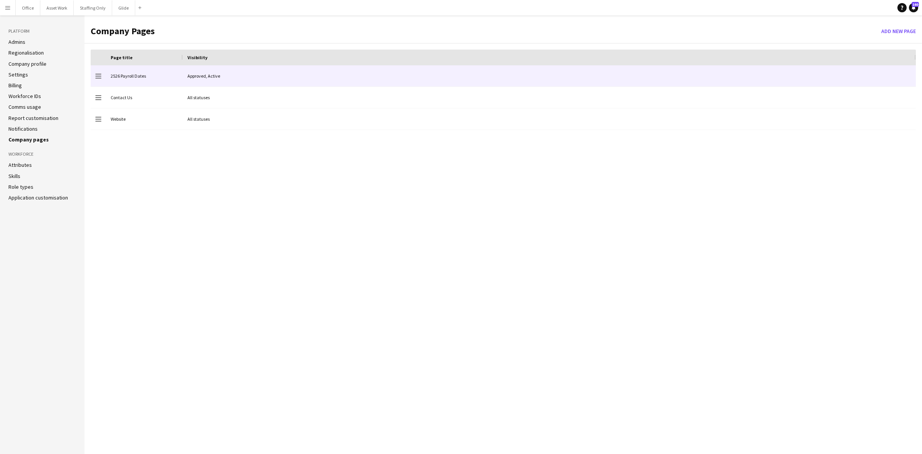
click at [148, 79] on div "2526 Payroll Dates" at bounding box center [144, 75] width 77 height 21
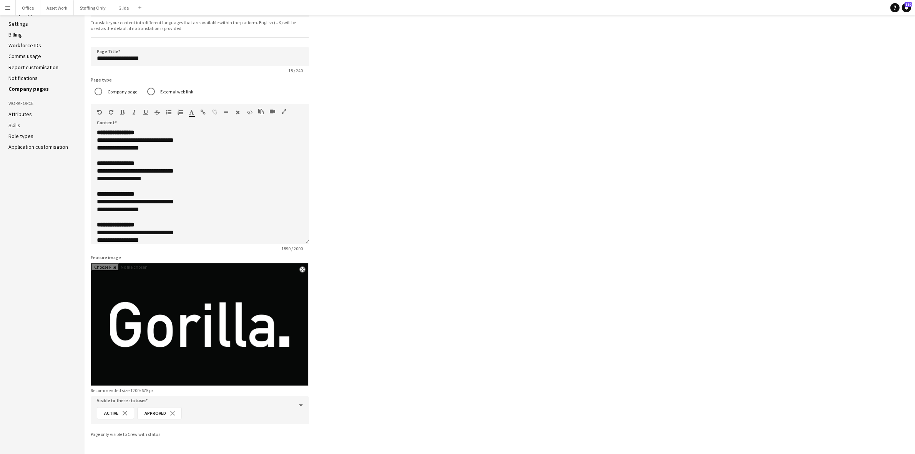
scroll to position [51, 0]
click at [302, 267] on app-icon "close" at bounding box center [302, 268] width 5 height 3
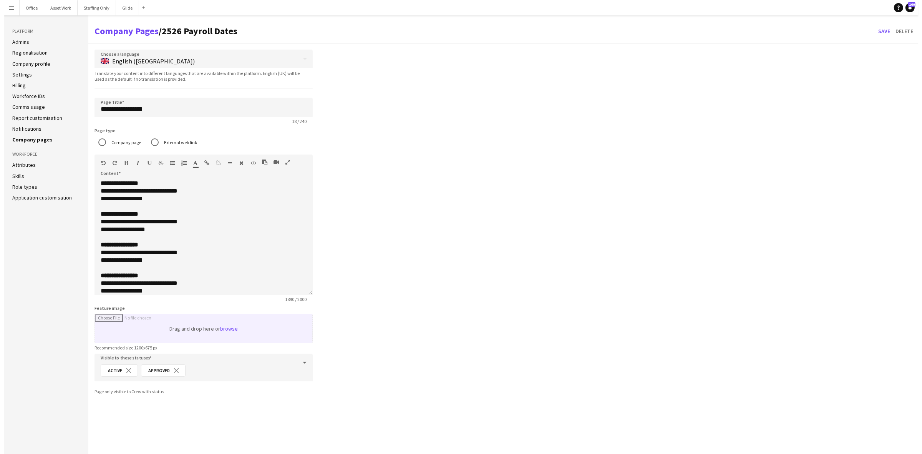
scroll to position [0, 0]
click at [218, 330] on input "Feature image" at bounding box center [200, 328] width 218 height 29
type input "**********"
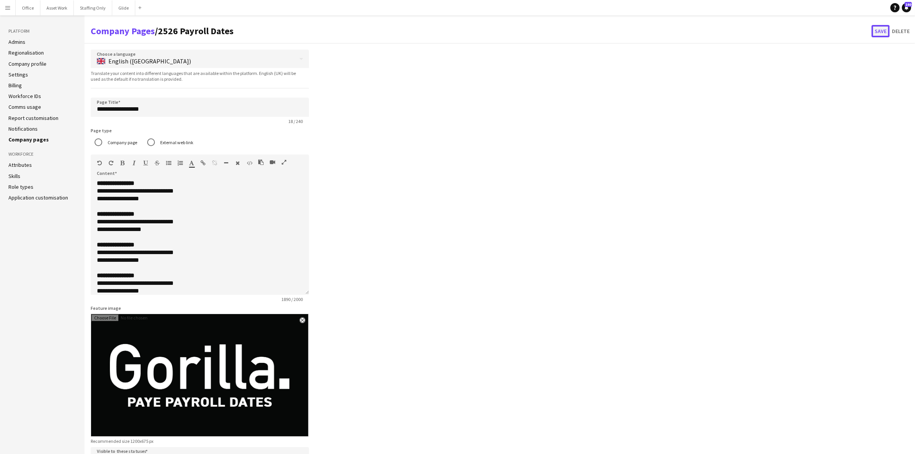
click at [886, 30] on button "Save" at bounding box center [881, 31] width 18 height 12
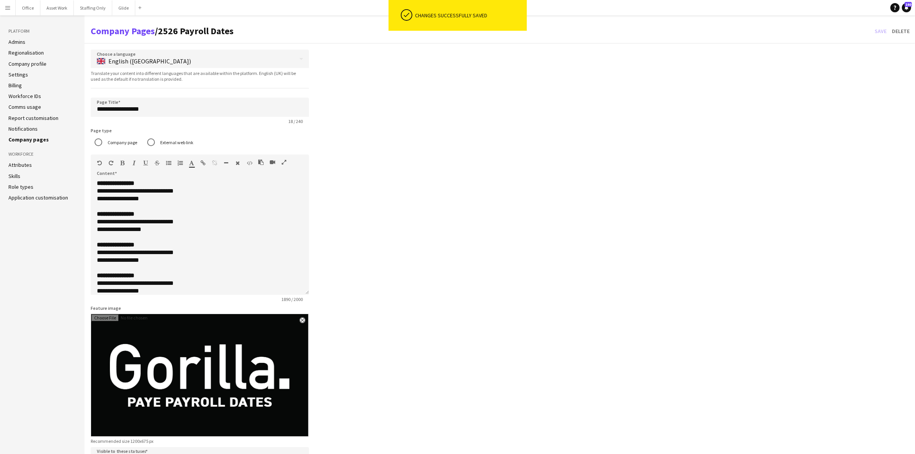
click at [39, 139] on link "Company pages" at bounding box center [28, 139] width 40 height 7
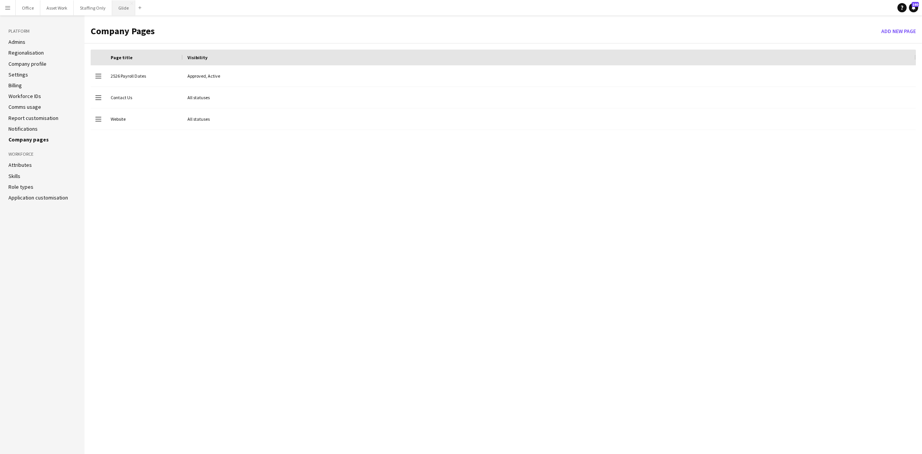
click at [118, 7] on button "Glide Close" at bounding box center [123, 7] width 23 height 15
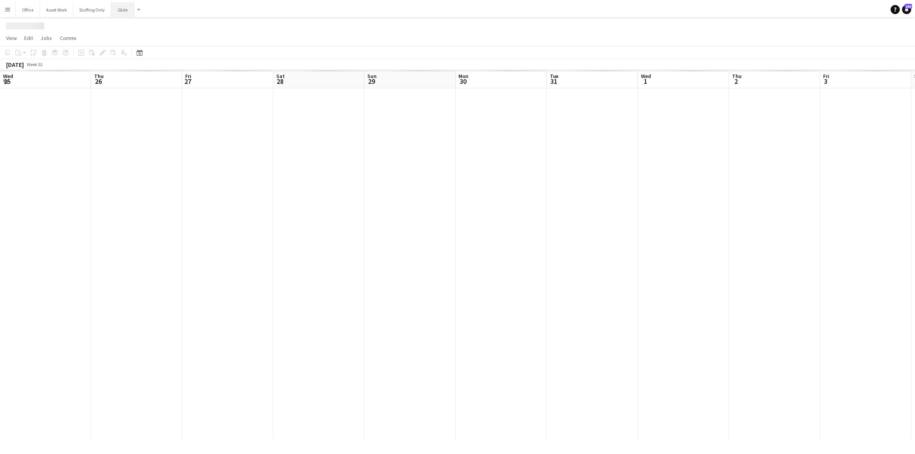
scroll to position [0, 186]
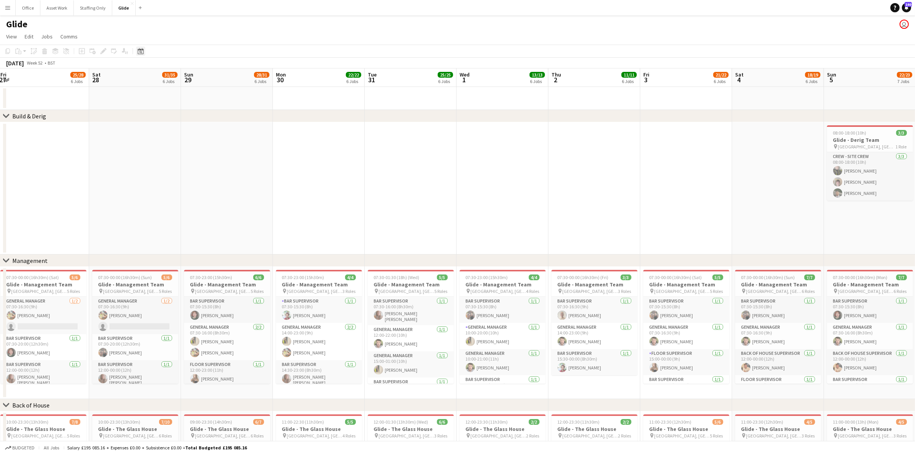
click at [139, 50] on icon at bounding box center [141, 51] width 6 height 6
click at [761, 227] on app-date-cell at bounding box center [778, 188] width 92 height 132
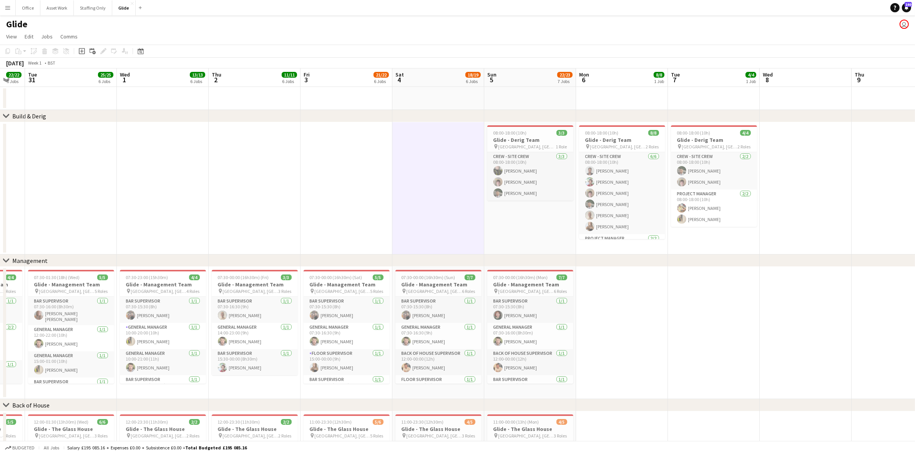
scroll to position [0, 272]
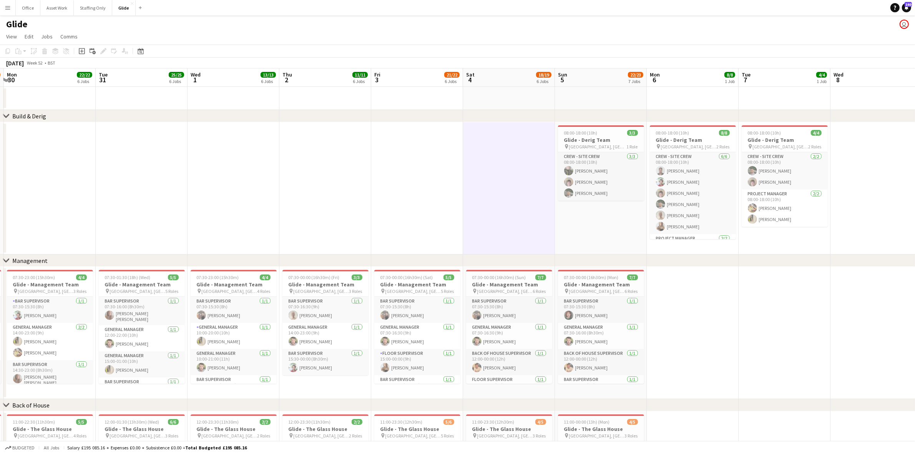
drag, startPoint x: 783, startPoint y: 185, endPoint x: 658, endPoint y: 168, distance: 126.5
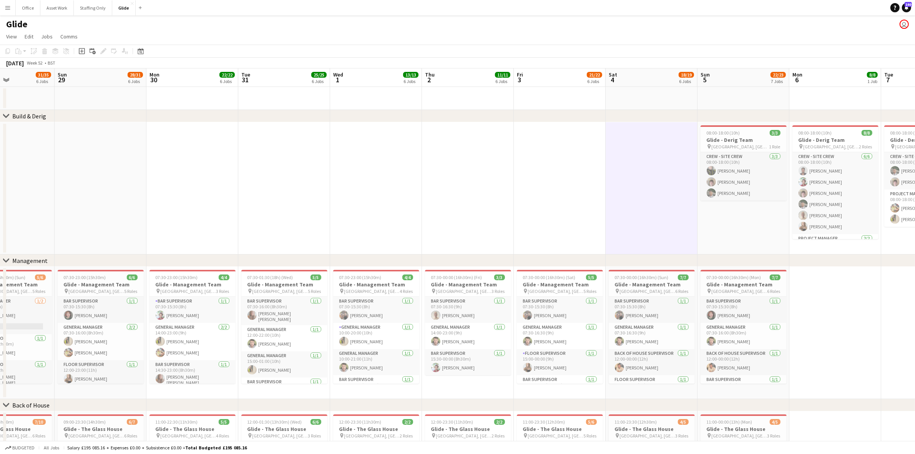
drag, startPoint x: 198, startPoint y: 172, endPoint x: 448, endPoint y: 174, distance: 249.4
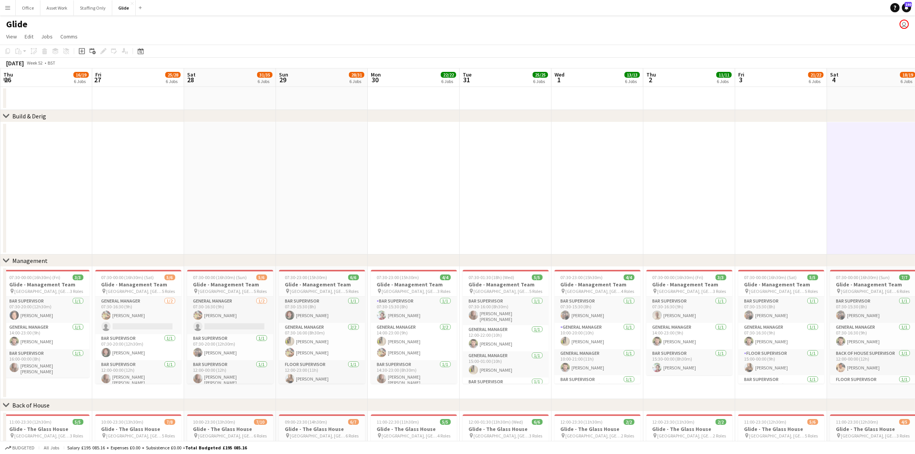
drag, startPoint x: 211, startPoint y: 172, endPoint x: 389, endPoint y: 170, distance: 177.9
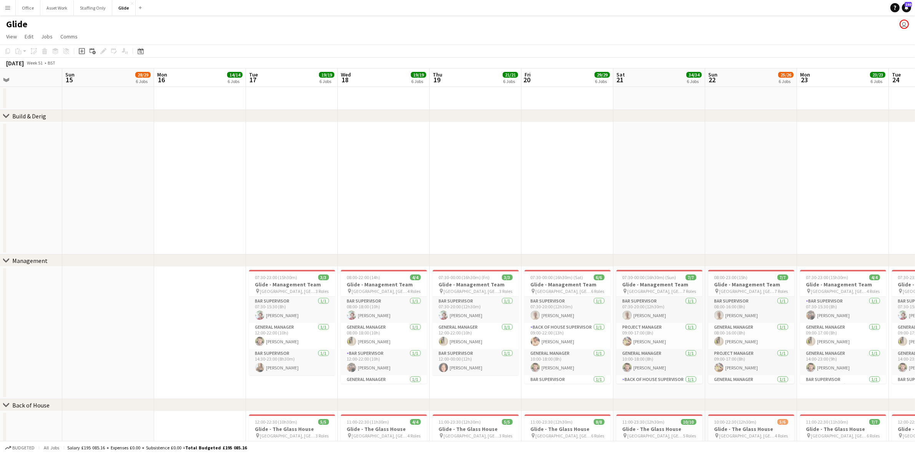
drag, startPoint x: 183, startPoint y: 182, endPoint x: 383, endPoint y: 174, distance: 200.0
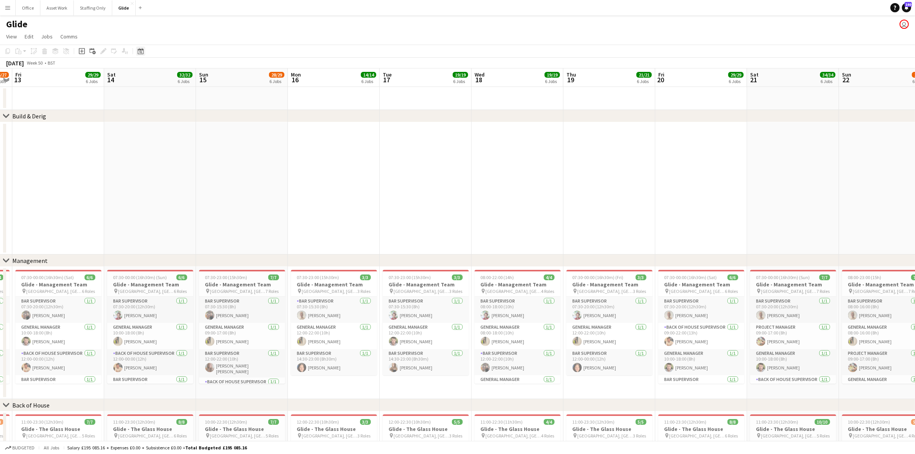
click at [140, 52] on icon "Date picker" at bounding box center [141, 51] width 6 height 6
click at [189, 78] on span "Previous month" at bounding box center [186, 77] width 15 height 15
click at [159, 116] on span "3" at bounding box center [162, 117] width 9 height 9
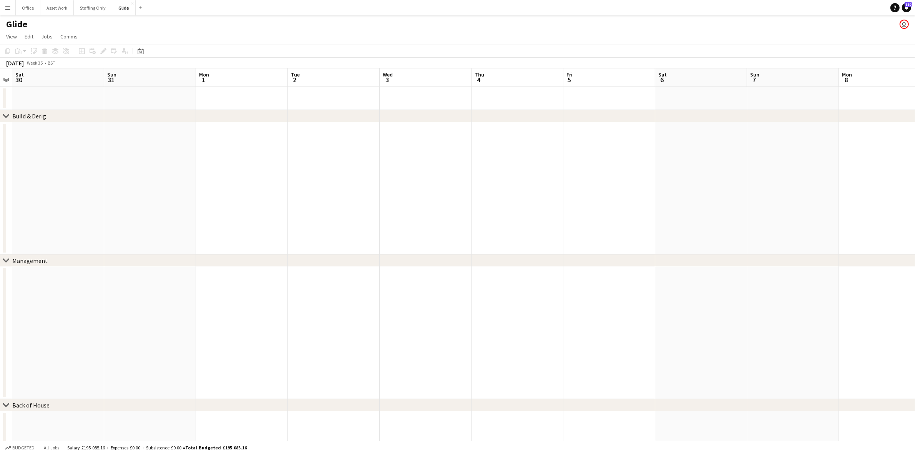
scroll to position [0, 264]
click at [136, 50] on div "Date picker" at bounding box center [140, 50] width 9 height 9
click at [154, 77] on span "[DATE]" at bounding box center [147, 77] width 14 height 7
click at [150, 113] on span "2024" at bounding box center [146, 117] width 16 height 9
click at [181, 125] on span "NOV" at bounding box center [181, 127] width 16 height 9
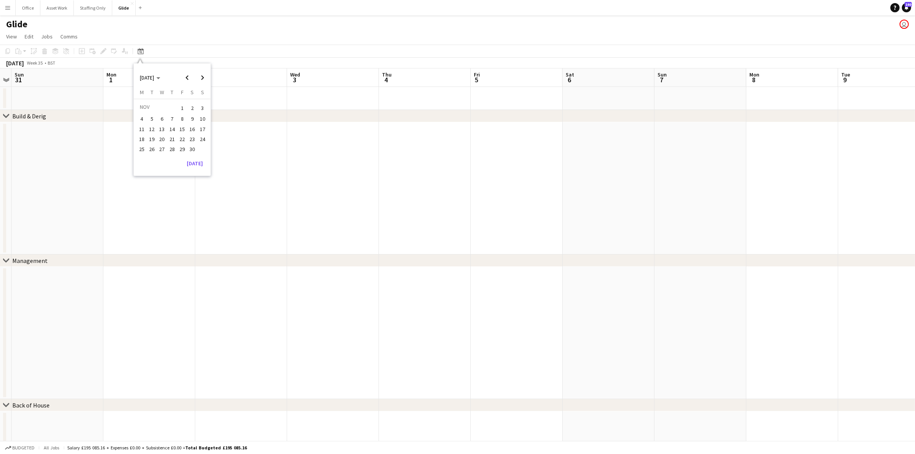
click at [151, 119] on span "5" at bounding box center [151, 119] width 9 height 9
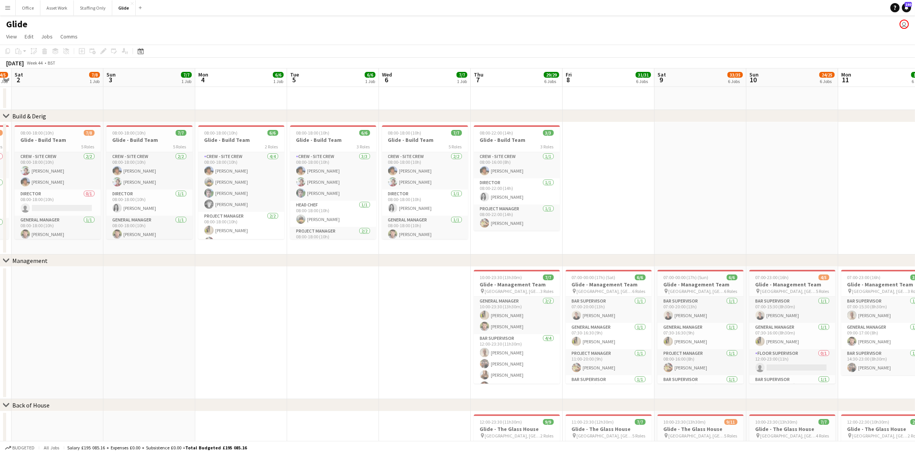
click at [127, 242] on app-date-cell "08:00-18:00 (10h) 7/7 Glide - Build Team 5 Roles Crew - Site Crew 2/2 08:00-18:…" at bounding box center [149, 188] width 92 height 132
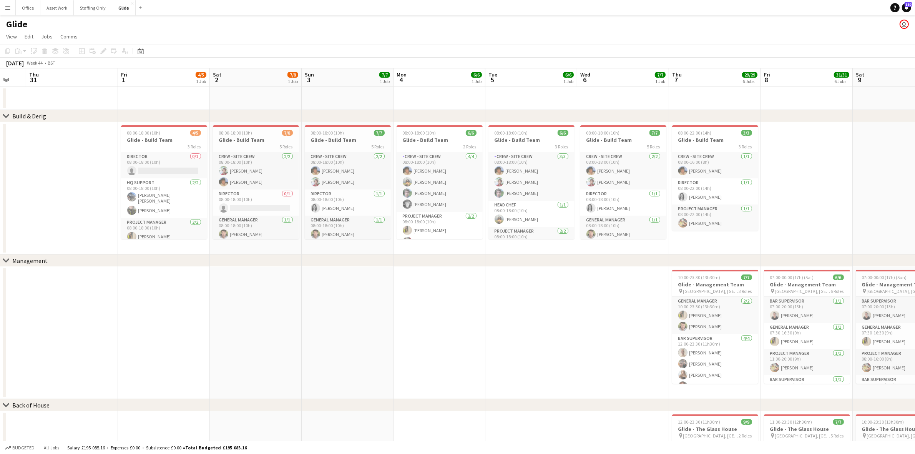
drag, startPoint x: 121, startPoint y: 241, endPoint x: 320, endPoint y: 243, distance: 198.7
click at [237, 134] on span "08:00-18:00 (10h)" at bounding box center [235, 133] width 33 height 6
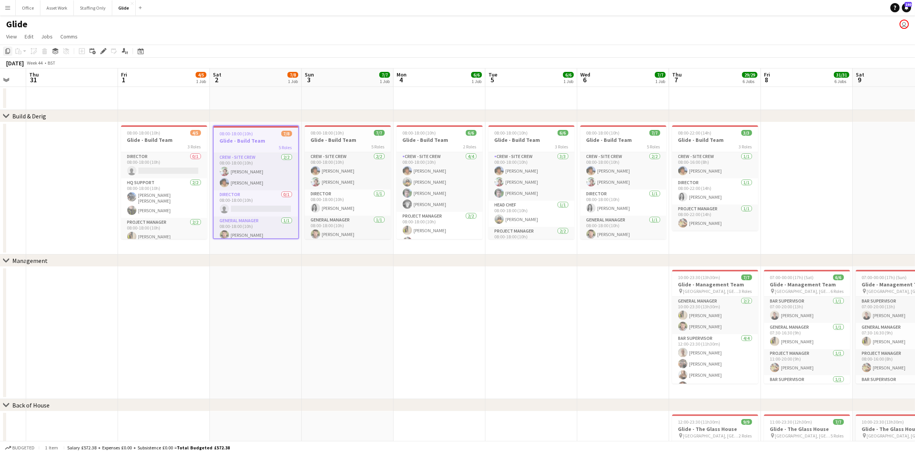
click at [7, 50] on icon "Copy" at bounding box center [8, 51] width 6 height 6
click at [143, 52] on icon at bounding box center [141, 51] width 6 height 6
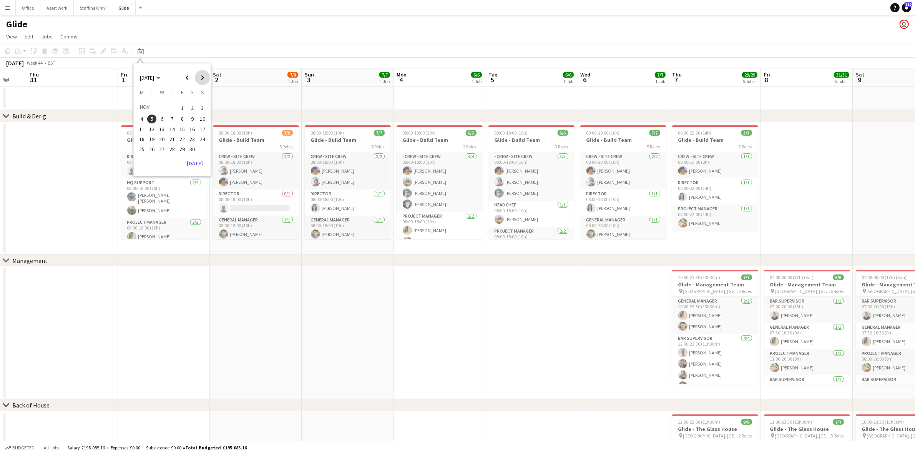
click at [203, 77] on span "Next month" at bounding box center [202, 77] width 15 height 15
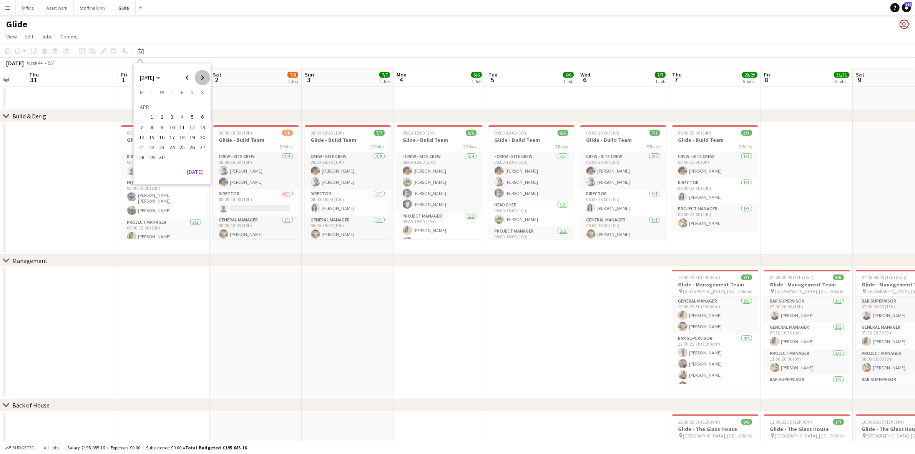
click at [203, 77] on span "Next month" at bounding box center [202, 77] width 15 height 15
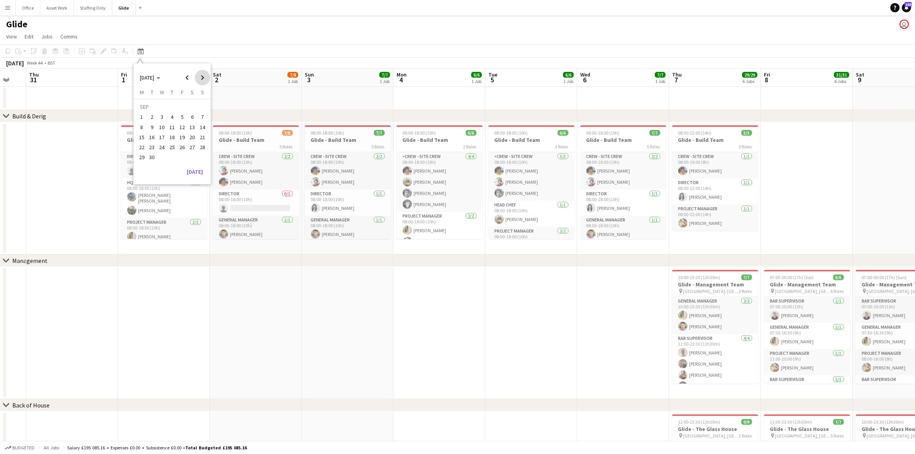
click at [203, 77] on span "Next month" at bounding box center [202, 77] width 15 height 15
click at [189, 108] on span "1" at bounding box center [192, 108] width 9 height 11
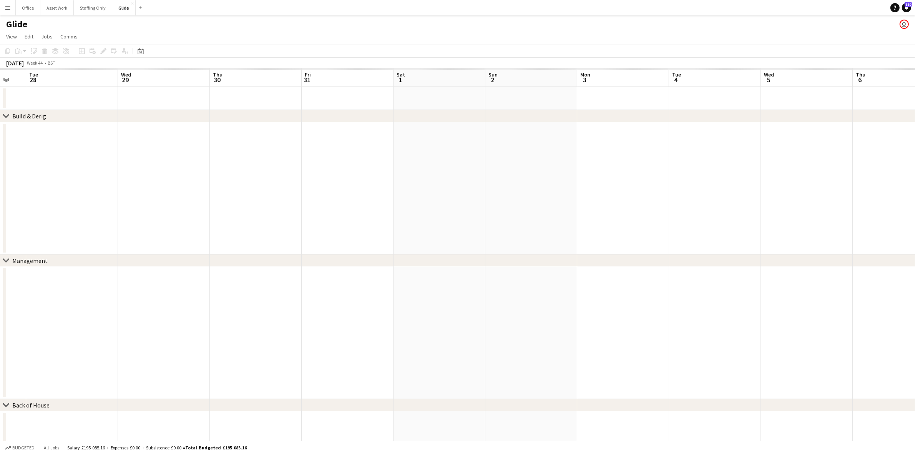
scroll to position [0, 264]
click at [396, 127] on app-date-cell at bounding box center [425, 188] width 92 height 132
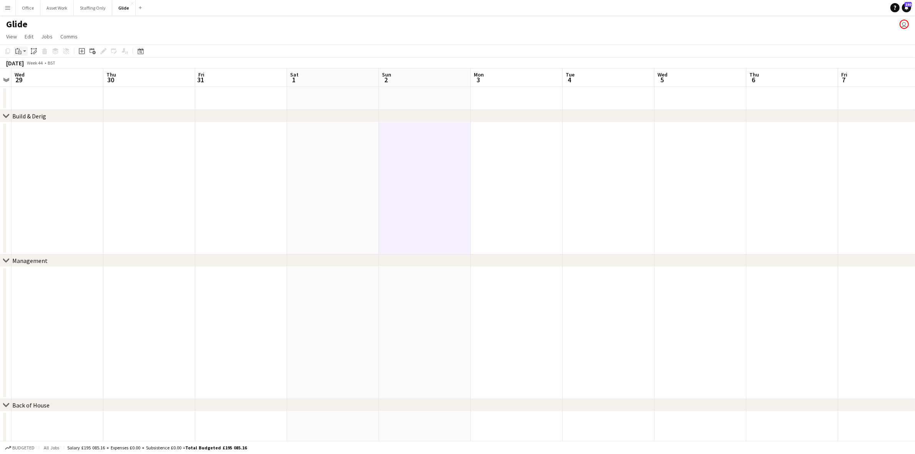
click at [20, 49] on icon "Paste" at bounding box center [18, 51] width 6 height 6
click at [32, 67] on link "Paste Ctrl+V" at bounding box center [56, 65] width 72 height 7
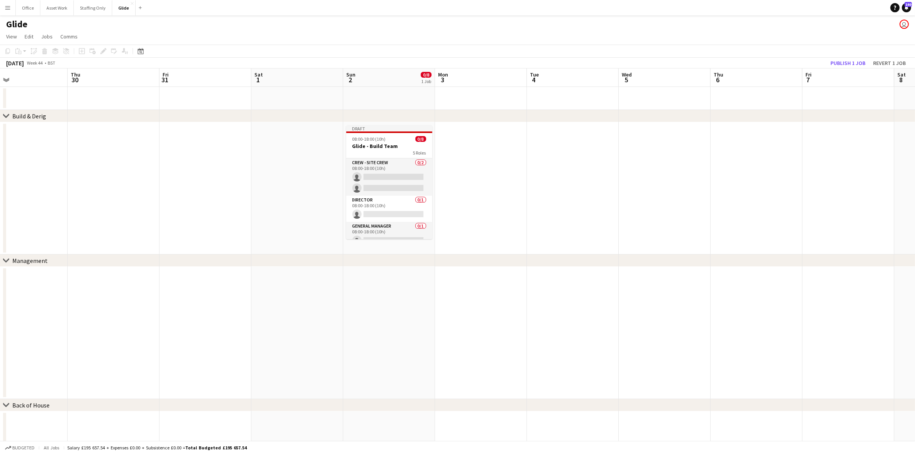
scroll to position [0, 248]
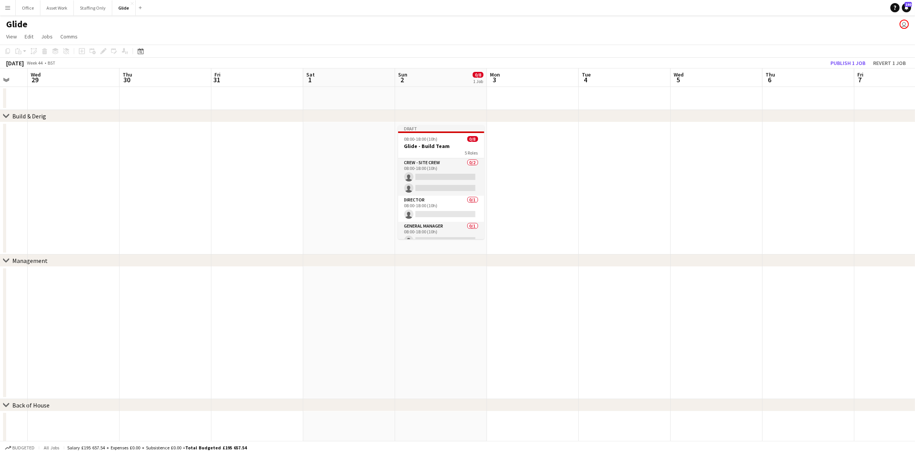
drag, startPoint x: 318, startPoint y: 156, endPoint x: 243, endPoint y: 158, distance: 75.3
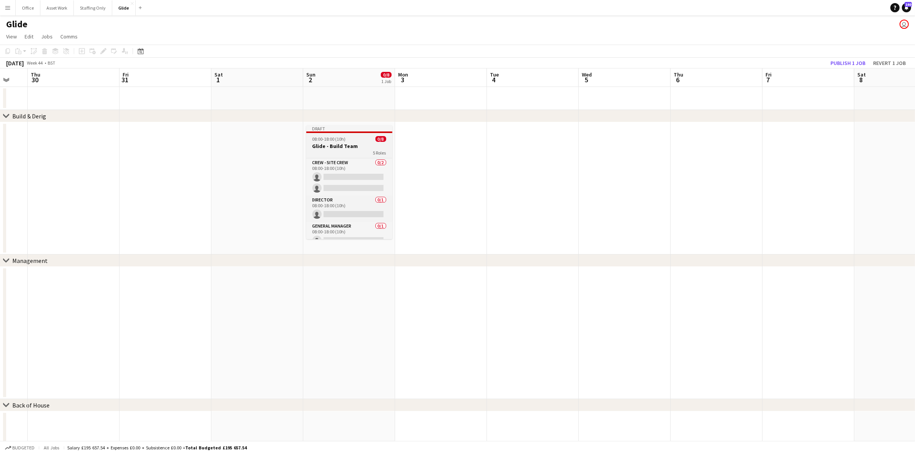
click at [317, 145] on h3 "Glide - Build Team" at bounding box center [349, 146] width 86 height 7
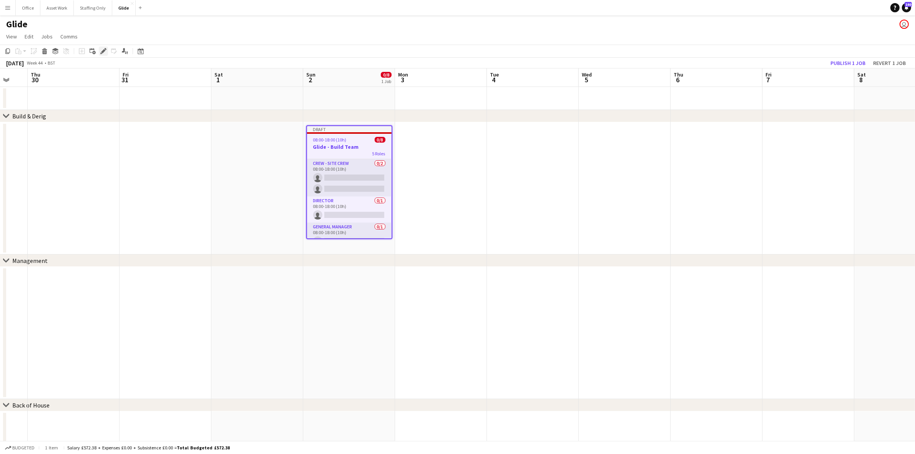
click at [102, 50] on icon "Edit" at bounding box center [103, 51] width 6 height 6
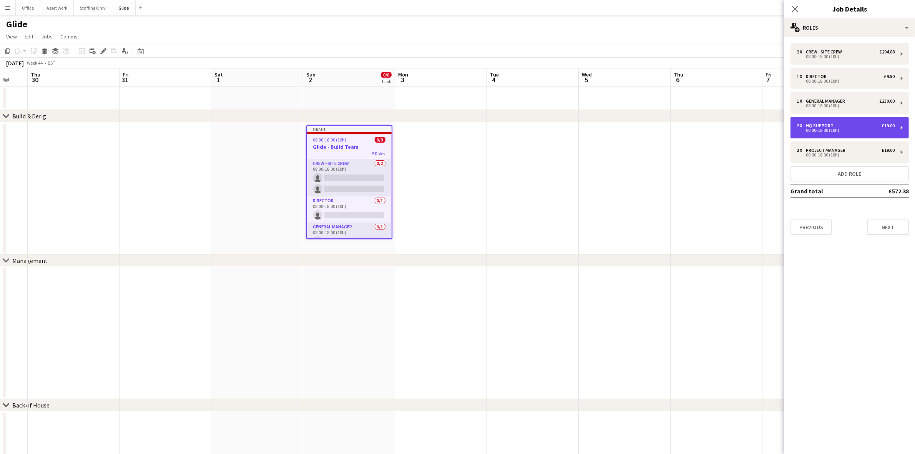
click at [827, 128] on div "08:00-18:00 (10h)" at bounding box center [846, 130] width 98 height 4
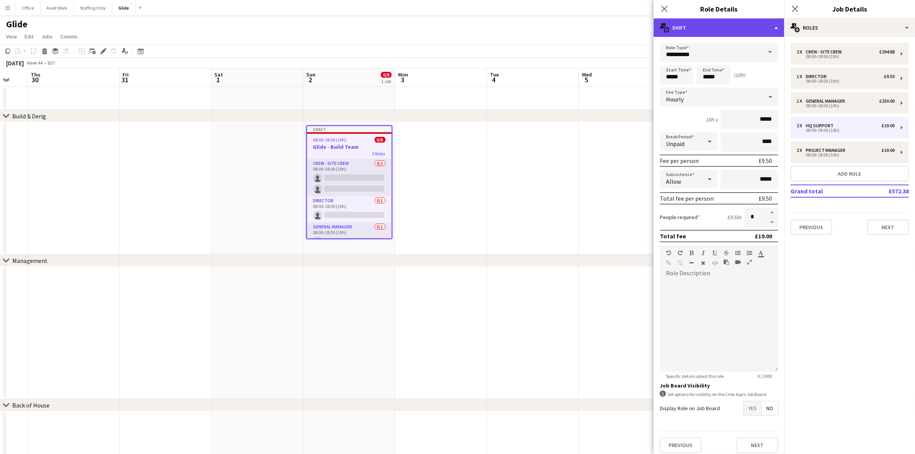
click at [703, 35] on div "multiple-actions-text Shift" at bounding box center [719, 27] width 131 height 18
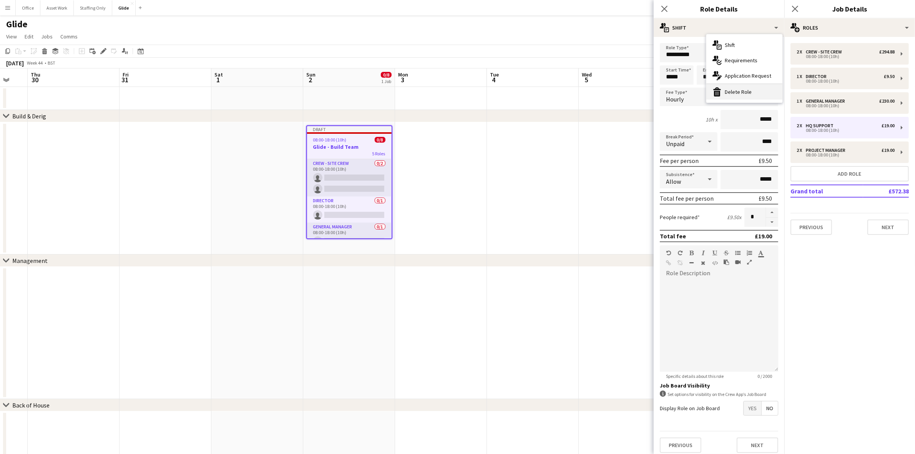
click at [722, 88] on div "bin-2 Delete Role" at bounding box center [744, 91] width 76 height 15
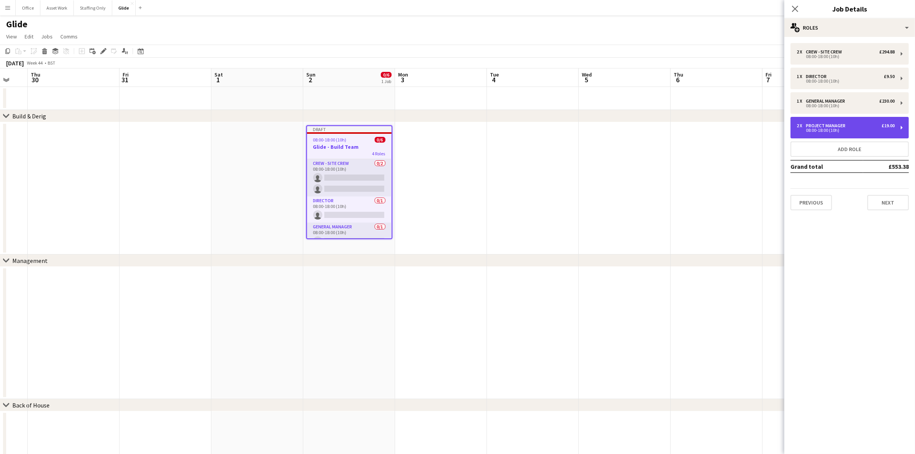
click at [825, 130] on div "08:00-18:00 (10h)" at bounding box center [846, 130] width 98 height 4
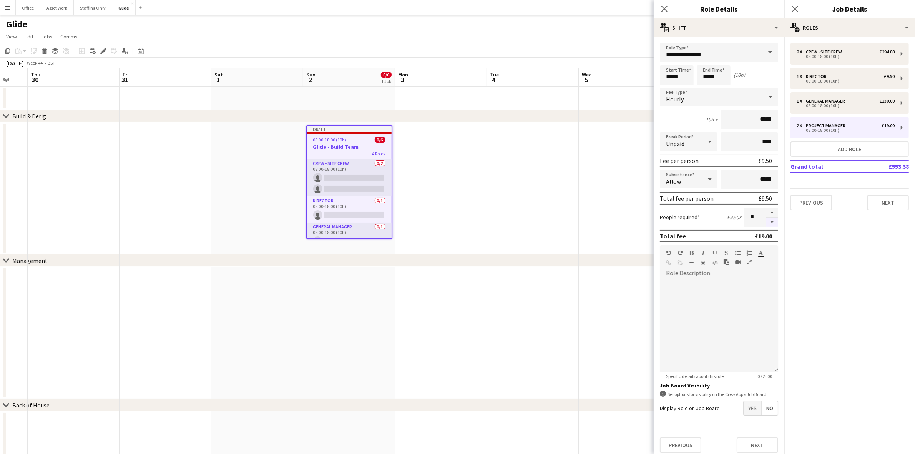
click at [766, 219] on button "button" at bounding box center [772, 223] width 12 height 10
type input "*"
drag, startPoint x: 683, startPoint y: 75, endPoint x: 636, endPoint y: 67, distance: 47.6
type input "*****"
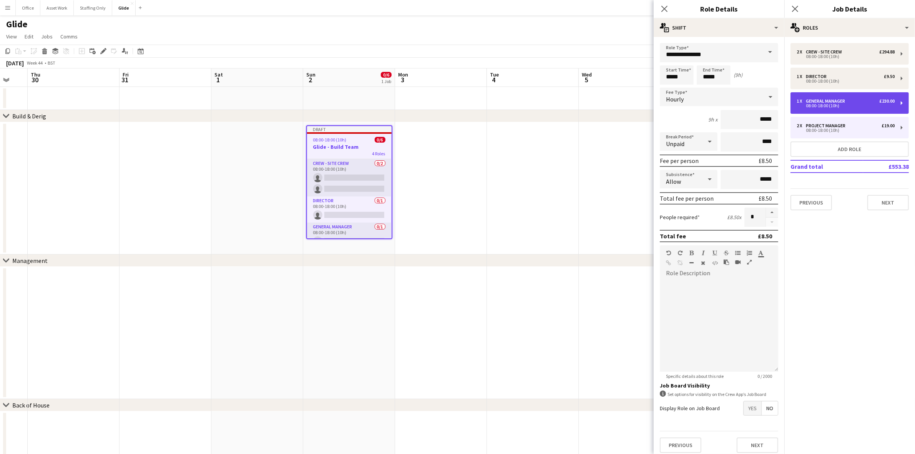
click at [850, 104] on div "08:00-18:00 (10h)" at bounding box center [846, 106] width 98 height 4
type input "**********"
type input "*****"
type input "*******"
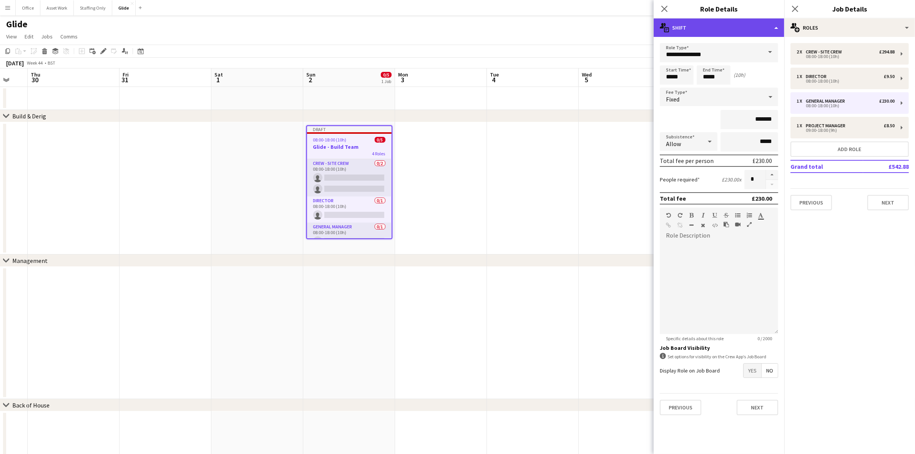
click at [714, 28] on div "multiple-actions-text Shift" at bounding box center [719, 27] width 131 height 18
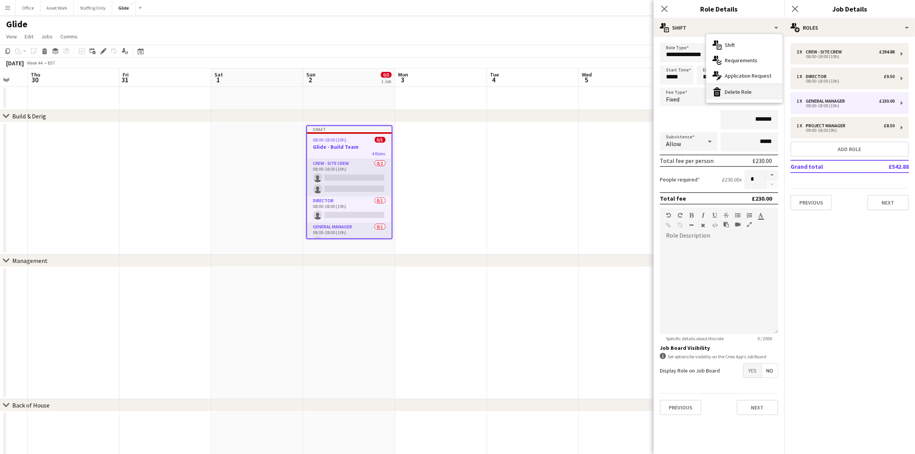
click at [727, 88] on div "bin-2 Delete Role" at bounding box center [744, 91] width 76 height 15
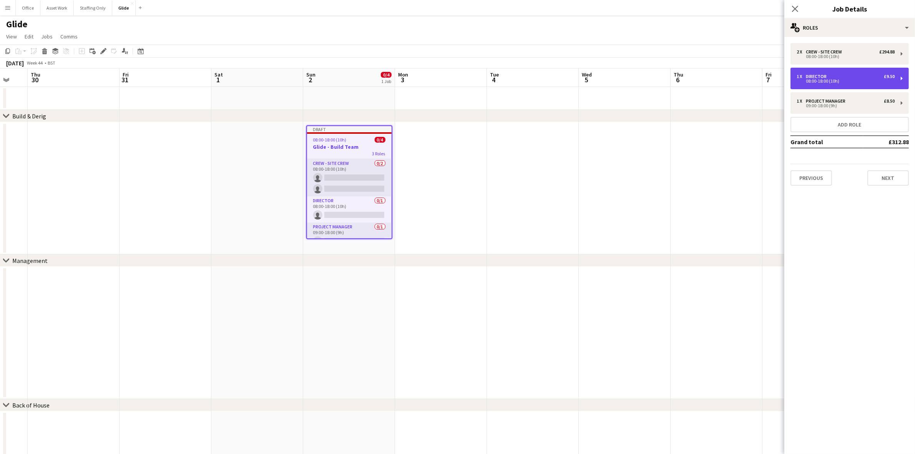
click at [832, 80] on div "08:00-18:00 (10h)" at bounding box center [846, 81] width 98 height 4
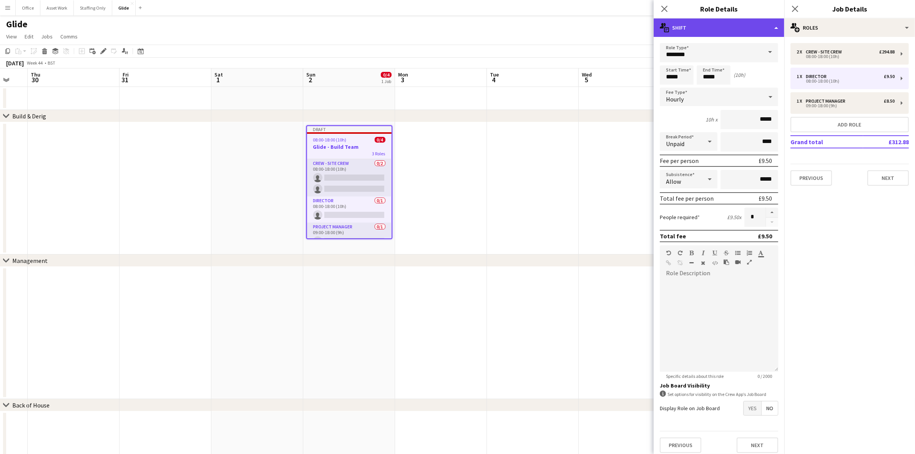
click at [737, 25] on div "multiple-actions-text Shift" at bounding box center [719, 27] width 131 height 18
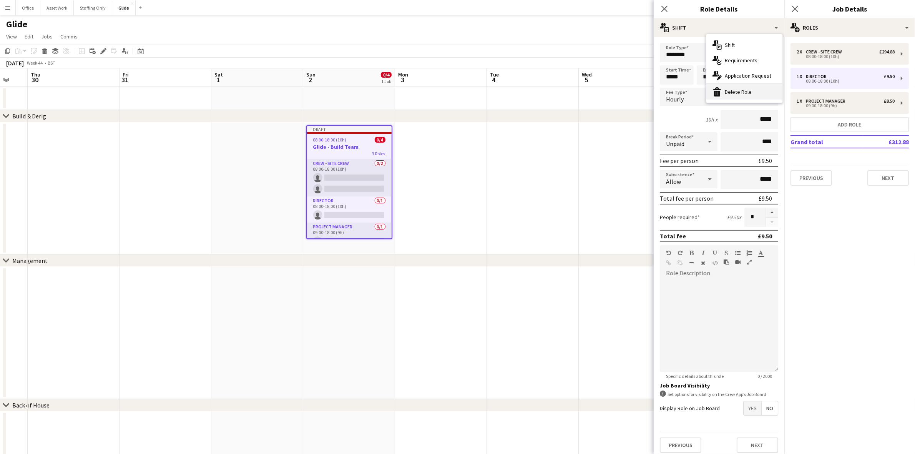
click at [752, 90] on div "bin-2 Delete Role" at bounding box center [744, 91] width 76 height 15
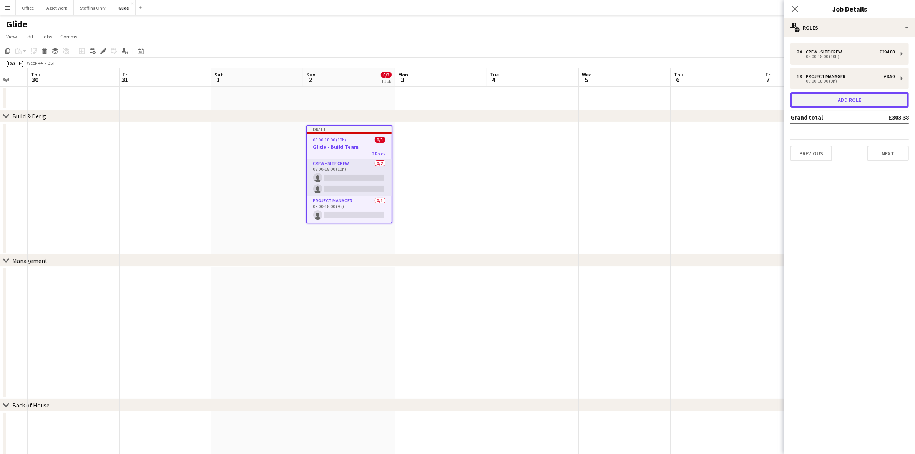
click at [827, 99] on button "Add role" at bounding box center [849, 99] width 118 height 15
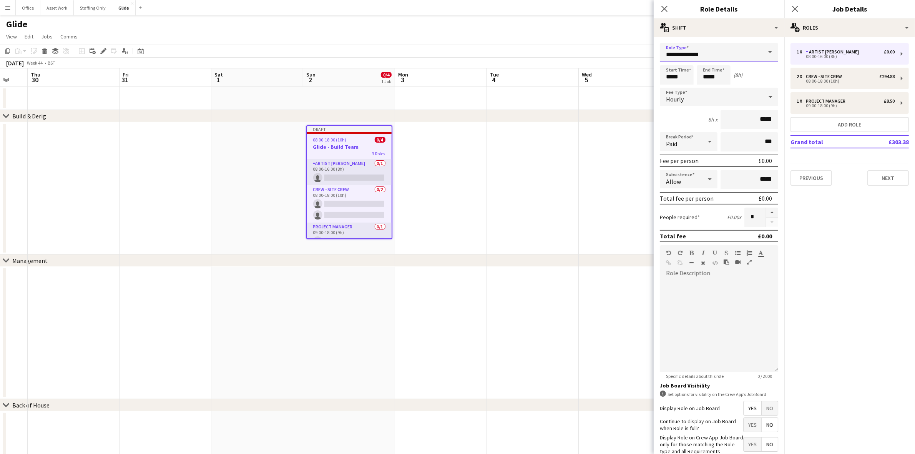
drag, startPoint x: 713, startPoint y: 55, endPoint x: 651, endPoint y: 43, distance: 63.2
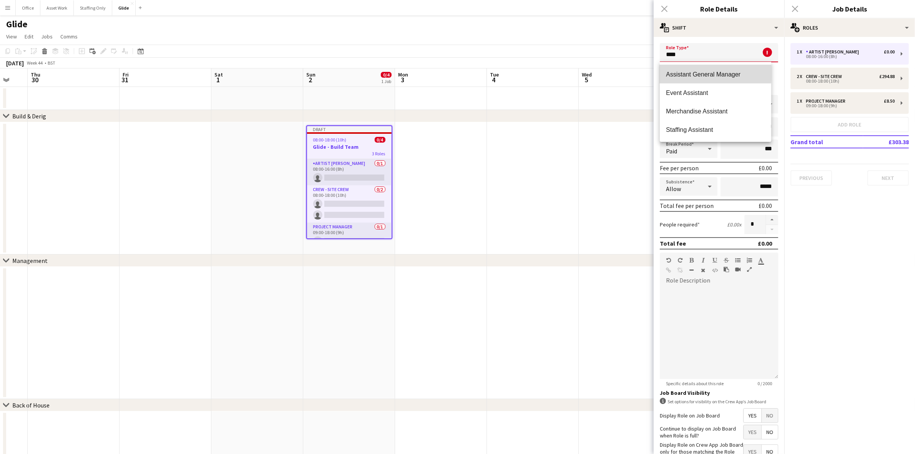
click at [685, 71] on span "Assistant General Manager" at bounding box center [715, 74] width 99 height 7
type input "**********"
type input "******"
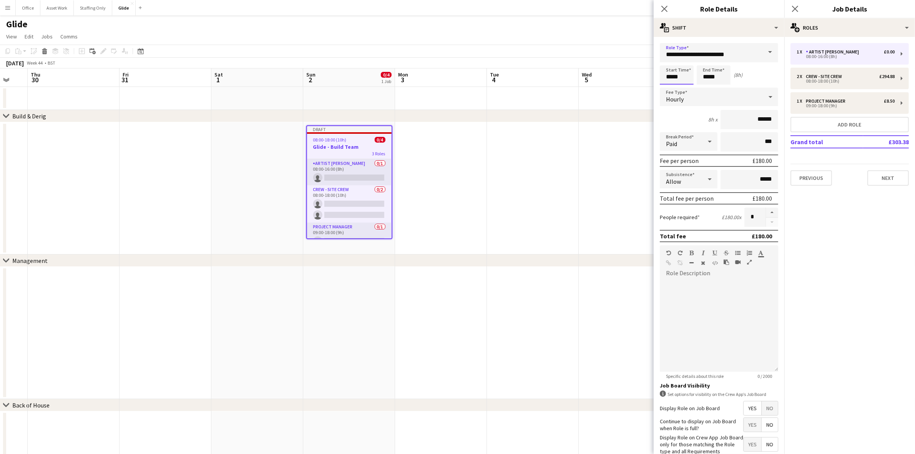
drag, startPoint x: 686, startPoint y: 75, endPoint x: 629, endPoint y: 66, distance: 57.2
type input "*****"
click at [674, 141] on span "Paid" at bounding box center [671, 144] width 11 height 8
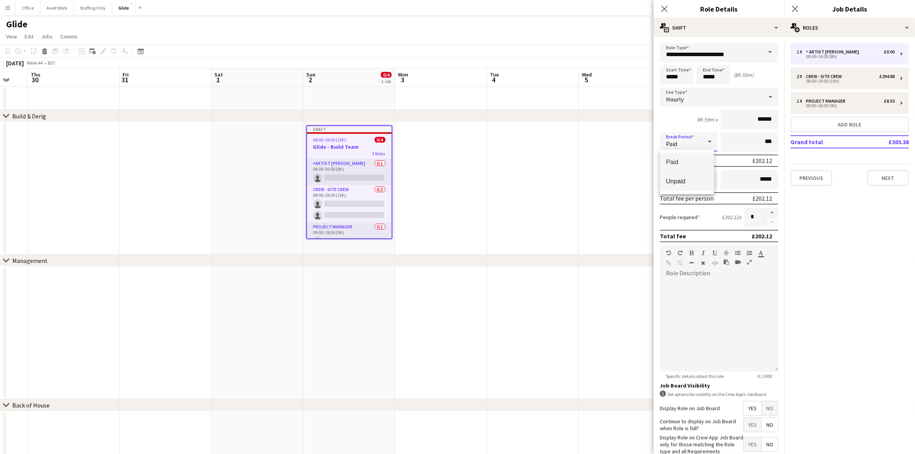
click at [686, 185] on span "Unpaid" at bounding box center [687, 181] width 42 height 7
click at [725, 146] on input "***" at bounding box center [750, 141] width 58 height 19
type input "****"
click at [762, 404] on span "No" at bounding box center [770, 408] width 16 height 14
click at [766, 209] on button "button" at bounding box center [772, 213] width 12 height 10
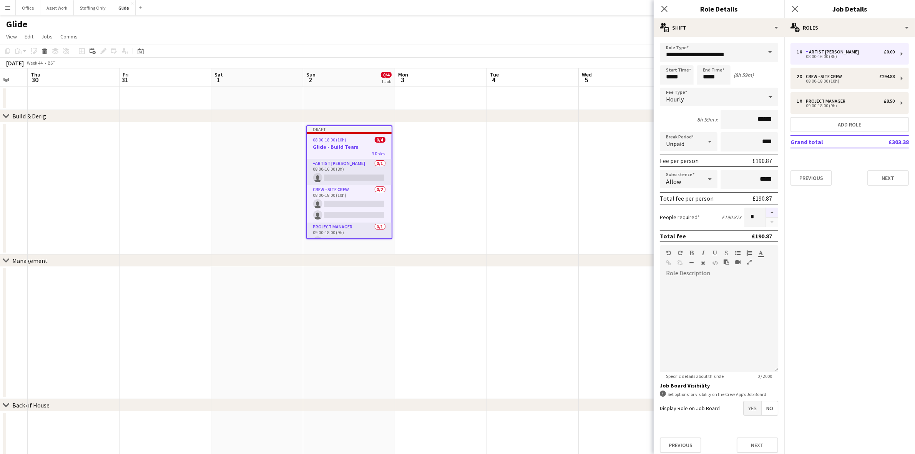
type input "*"
click at [826, 76] on div "Crew - Site Crew" at bounding box center [825, 76] width 39 height 5
type input "**********"
type input "*****"
type input "******"
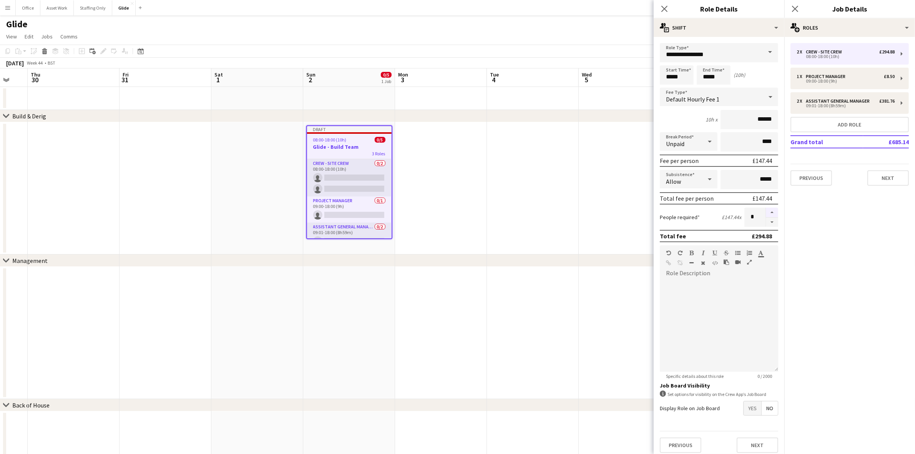
click at [766, 211] on button "button" at bounding box center [772, 213] width 12 height 10
type input "*"
click at [503, 200] on app-date-cell at bounding box center [533, 188] width 92 height 132
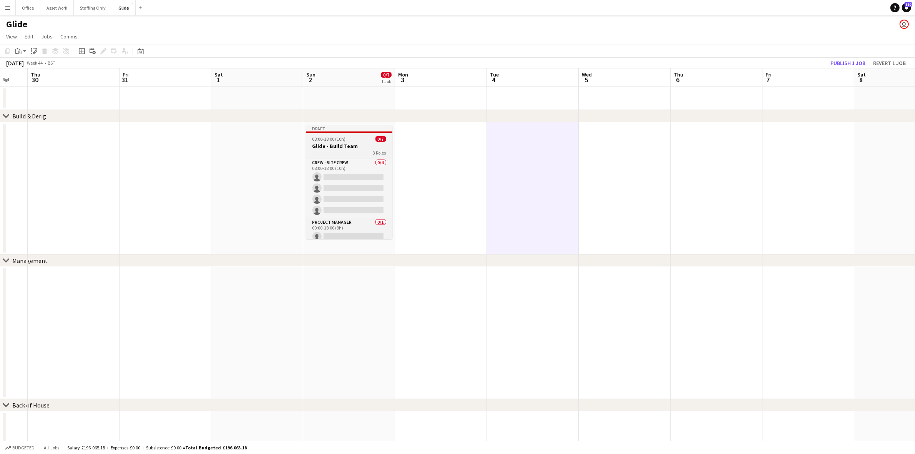
click at [324, 141] on span "08:00-18:00 (10h)" at bounding box center [328, 139] width 33 height 6
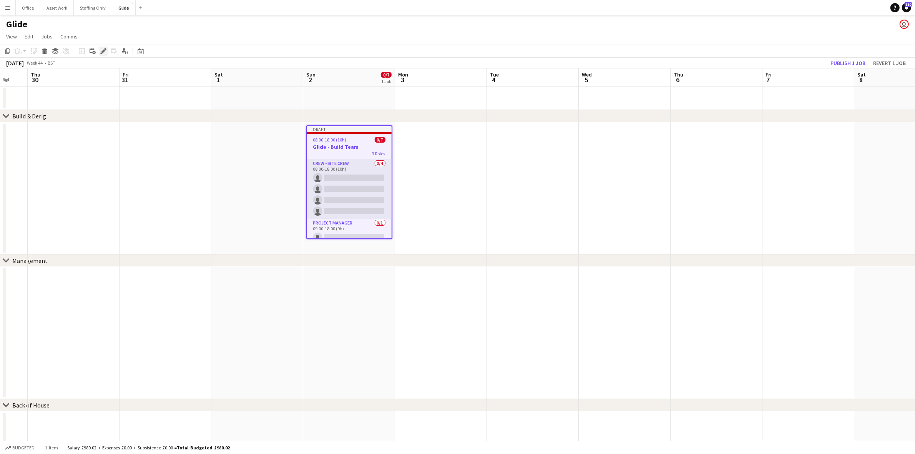
click at [101, 50] on icon "Edit" at bounding box center [103, 51] width 6 height 6
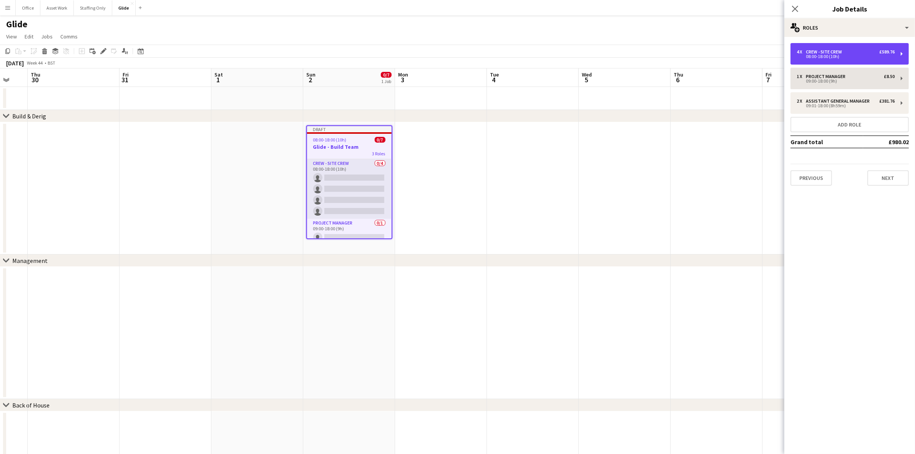
click at [827, 58] on div "08:00-18:00 (10h)" at bounding box center [846, 57] width 98 height 4
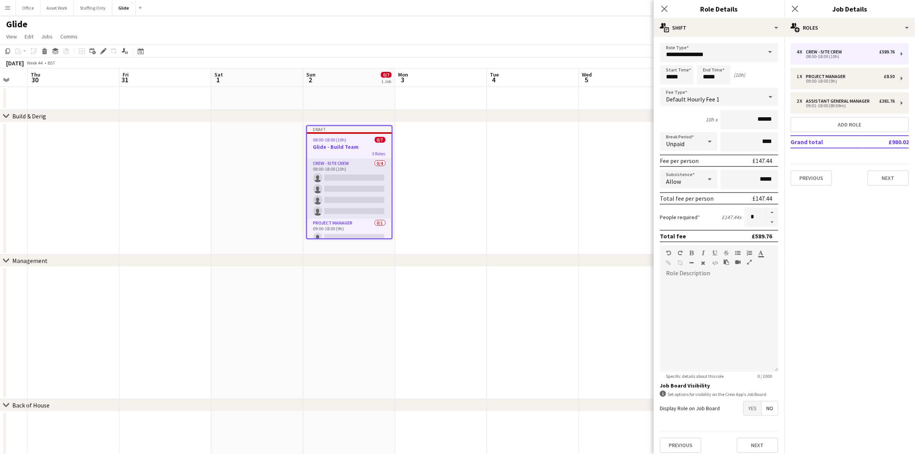
click at [747, 407] on span "Yes" at bounding box center [753, 408] width 18 height 14
click at [762, 425] on span "No" at bounding box center [770, 425] width 16 height 14
click at [750, 446] on span "Yes" at bounding box center [753, 444] width 18 height 14
click at [686, 293] on div at bounding box center [719, 325] width 118 height 92
click at [500, 178] on app-date-cell at bounding box center [533, 188] width 92 height 132
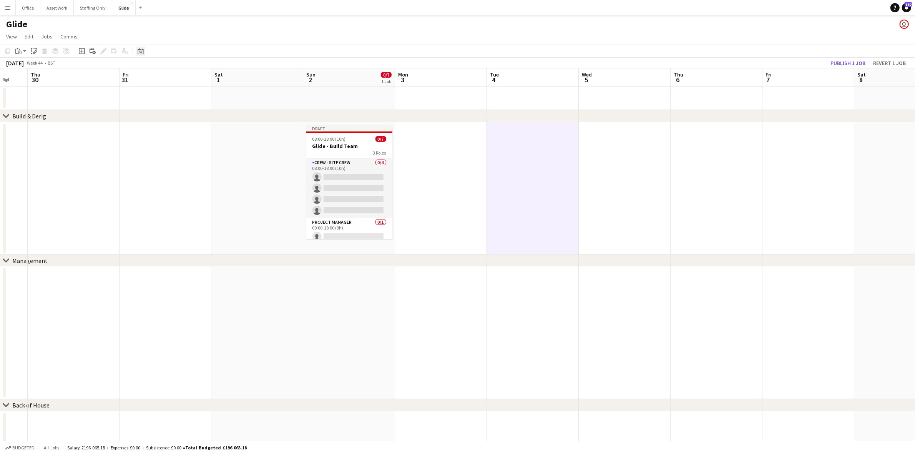
click at [139, 49] on icon at bounding box center [141, 51] width 6 height 6
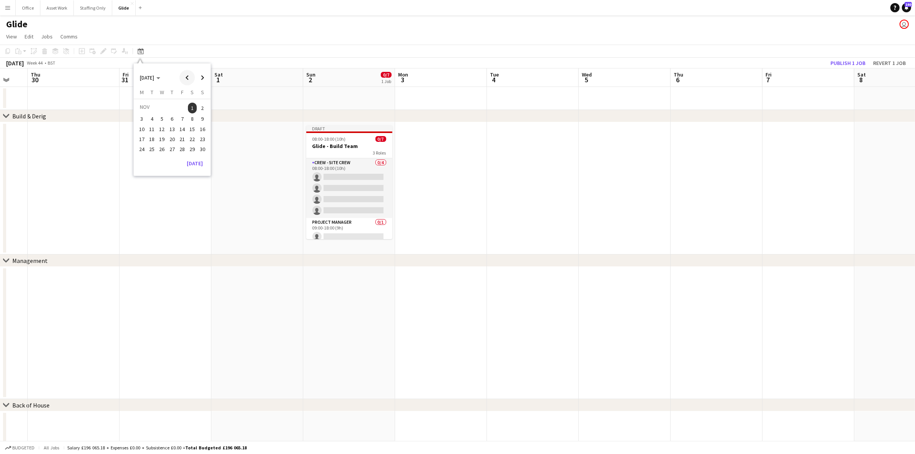
click at [190, 80] on span "Previous month" at bounding box center [186, 77] width 15 height 15
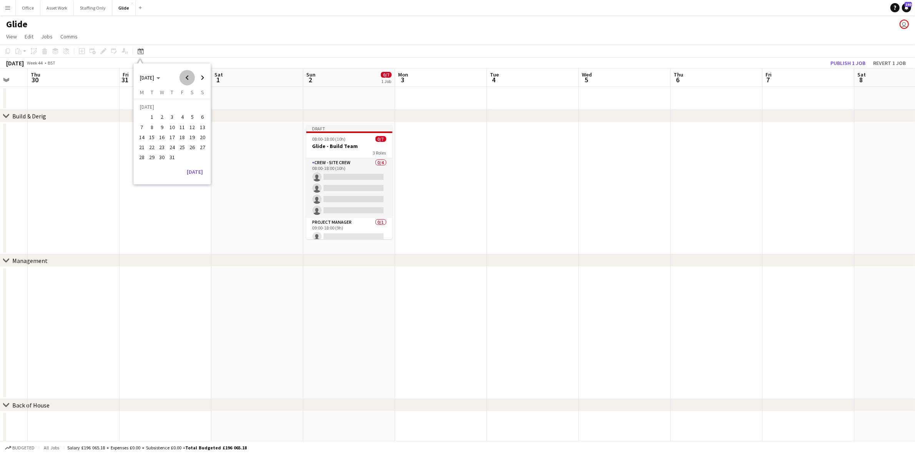
click at [190, 80] on span "Previous month" at bounding box center [186, 77] width 15 height 15
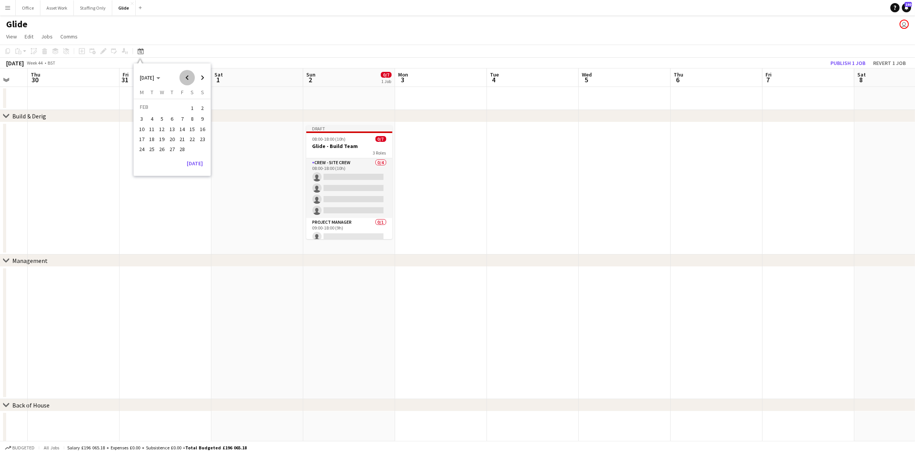
click at [190, 80] on span "Previous month" at bounding box center [186, 77] width 15 height 15
click at [179, 108] on span "1" at bounding box center [182, 108] width 9 height 11
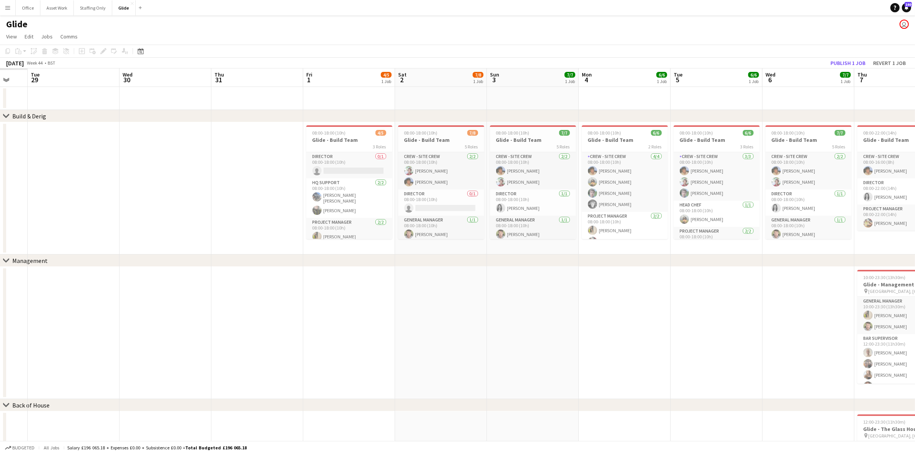
scroll to position [0, 264]
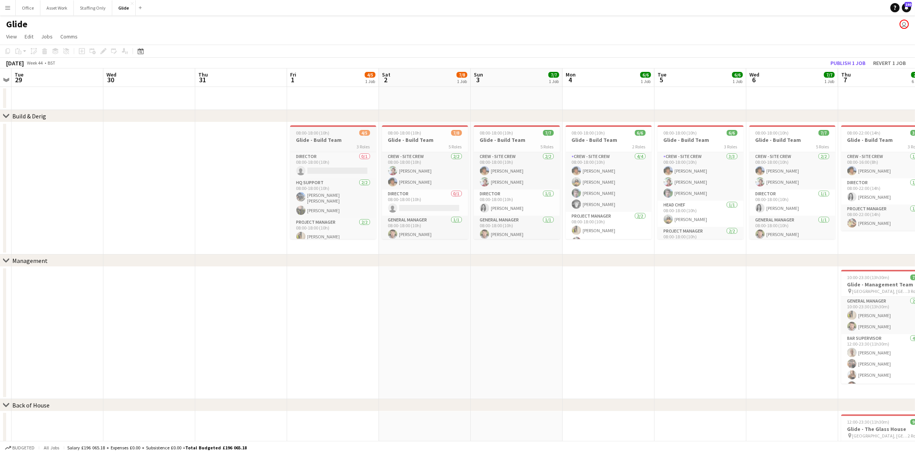
click at [339, 142] on h3 "Glide - Build Team" at bounding box center [333, 139] width 86 height 7
click at [102, 50] on icon "Edit" at bounding box center [103, 51] width 6 height 6
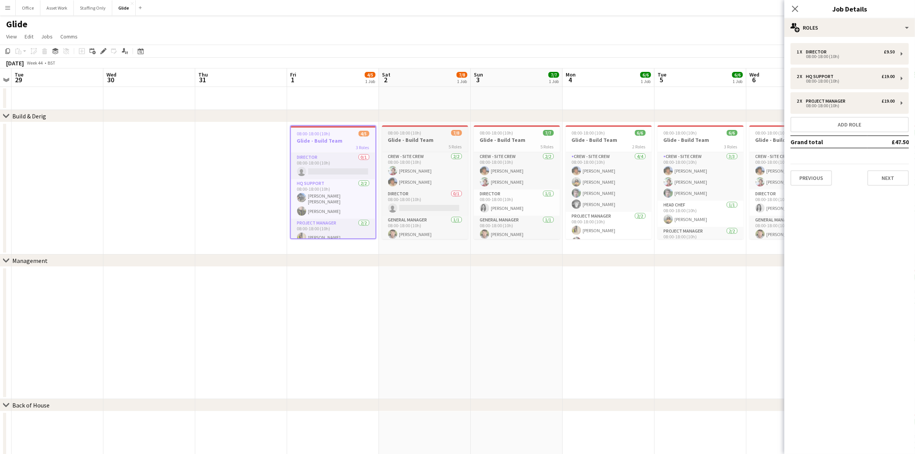
click at [421, 138] on h3 "Glide - Build Team" at bounding box center [425, 139] width 86 height 7
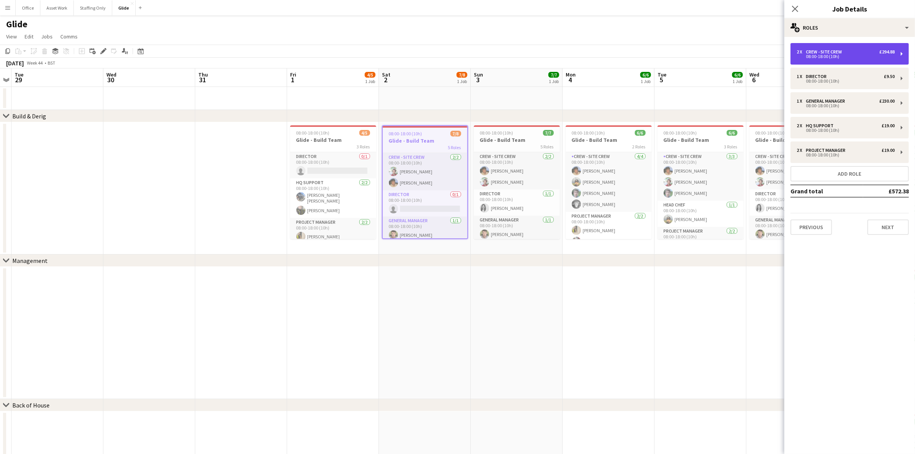
click at [836, 60] on div "2 x Crew - Site Crew £294.88 08:00-18:00 (10h)" at bounding box center [849, 54] width 118 height 22
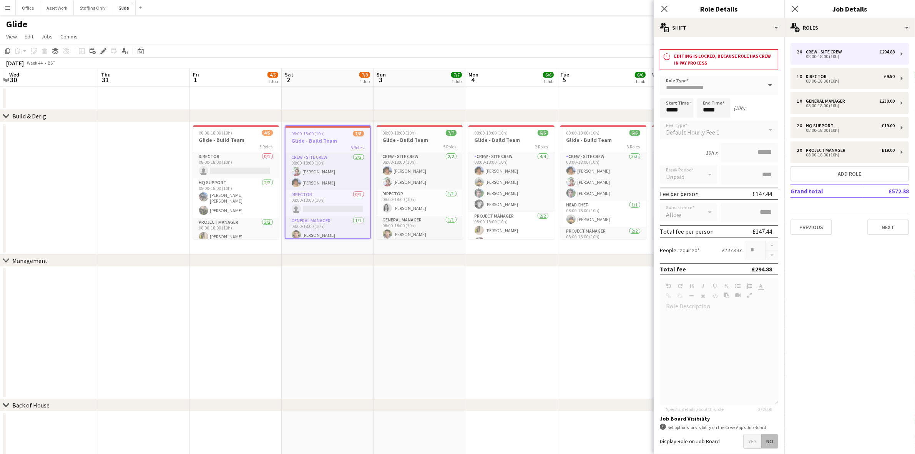
drag, startPoint x: 519, startPoint y: 247, endPoint x: 416, endPoint y: 243, distance: 102.7
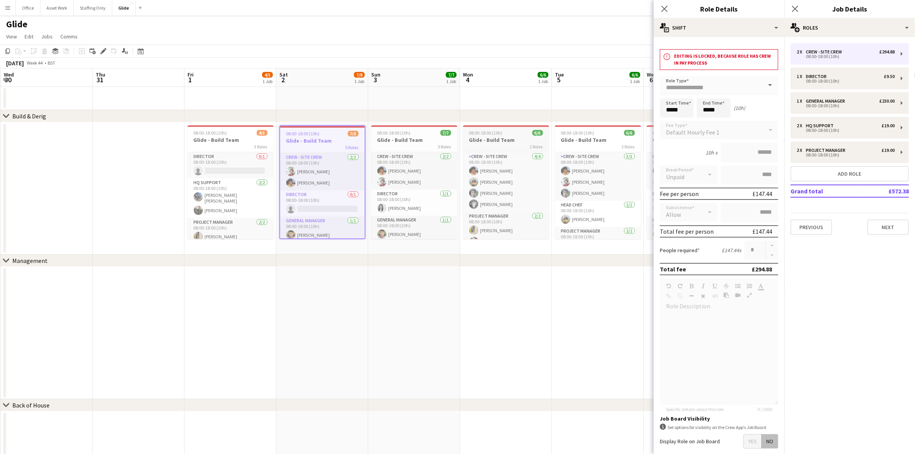
click at [501, 143] on div "2 Roles" at bounding box center [506, 146] width 86 height 6
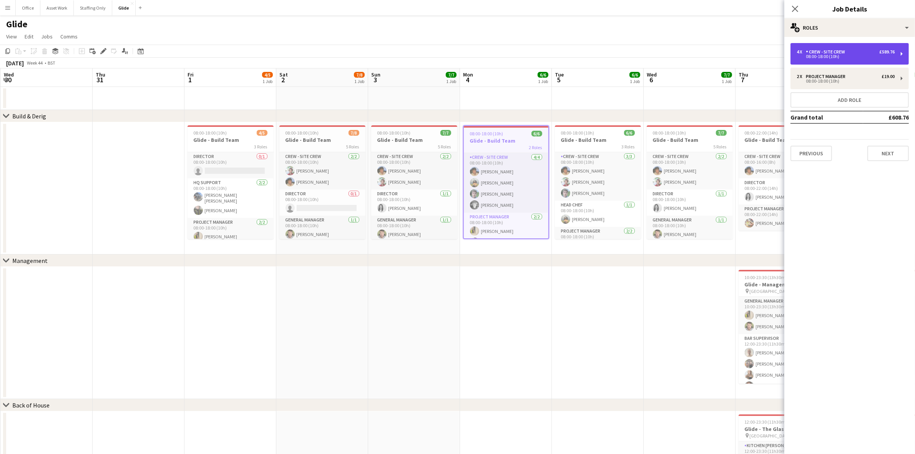
click at [830, 58] on div "08:00-18:00 (10h)" at bounding box center [846, 57] width 98 height 4
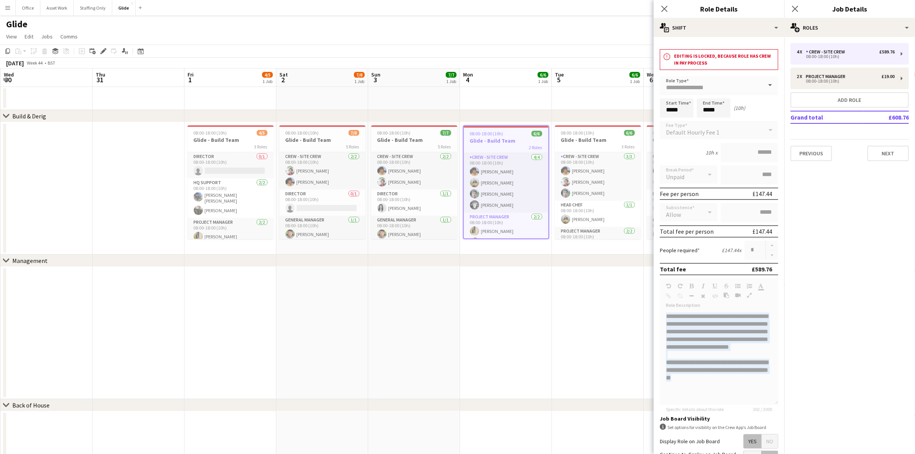
drag, startPoint x: 738, startPoint y: 383, endPoint x: 665, endPoint y: 316, distance: 99.5
click at [664, 316] on form "**********" at bounding box center [719, 303] width 131 height 455
copy div "**********"
click at [143, 51] on icon "Date picker" at bounding box center [141, 51] width 6 height 6
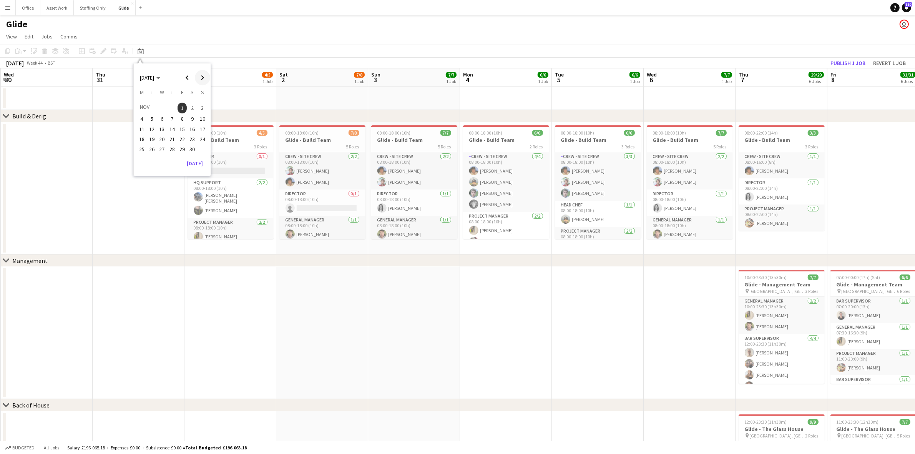
click at [201, 76] on span "Next month" at bounding box center [202, 77] width 15 height 15
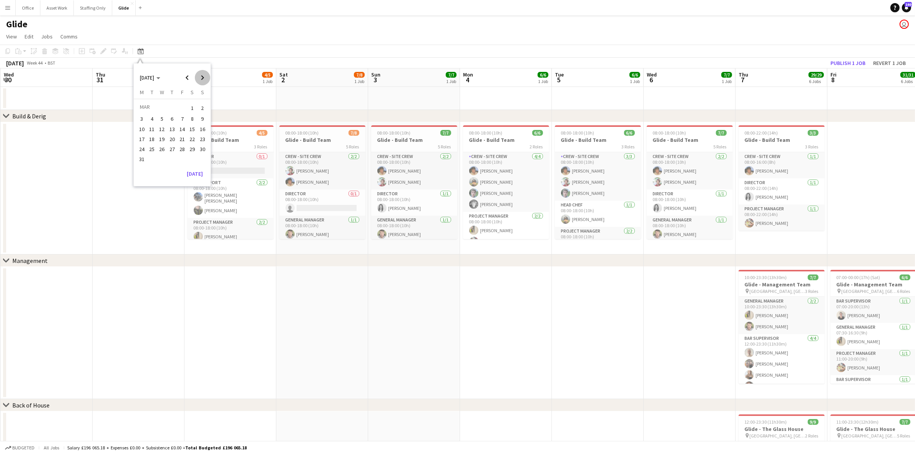
click at [201, 76] on span "Next month" at bounding box center [202, 77] width 15 height 15
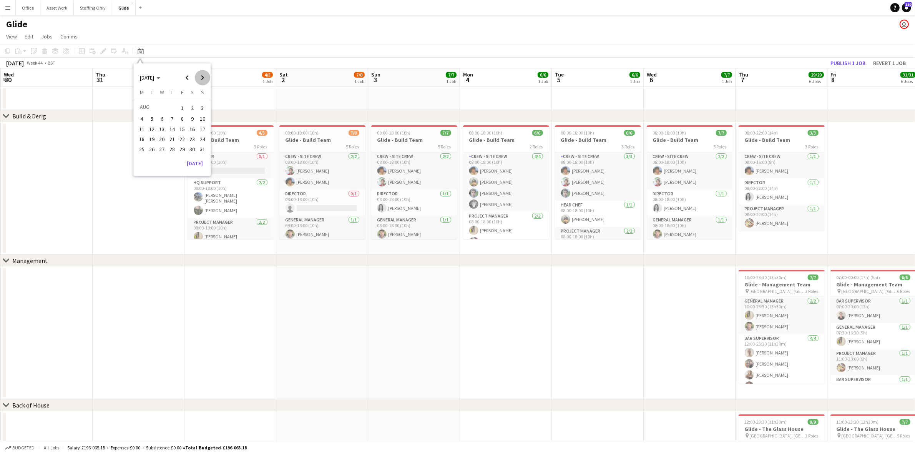
click at [201, 76] on span "Next month" at bounding box center [202, 77] width 15 height 15
click at [190, 106] on span "1" at bounding box center [192, 108] width 9 height 11
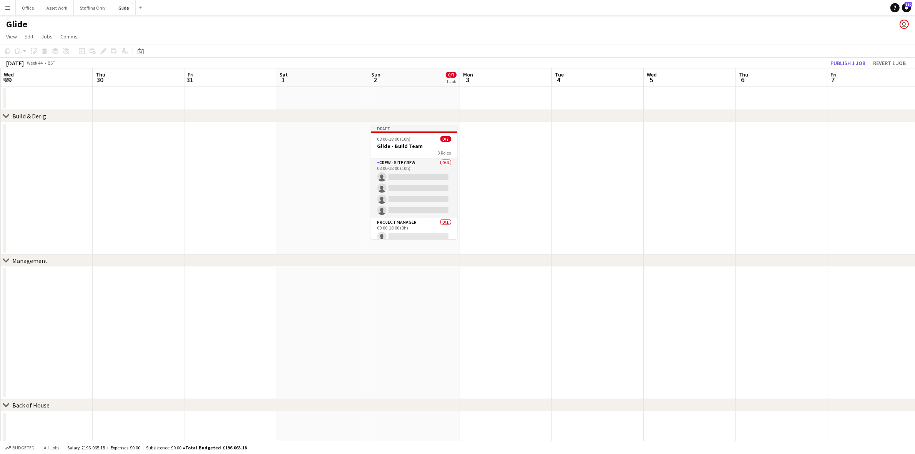
scroll to position [0, 264]
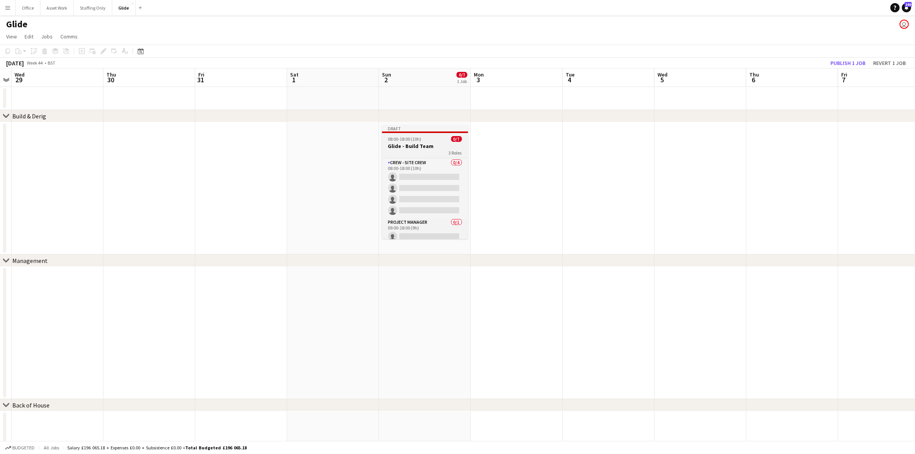
click at [415, 152] on div "3 Roles" at bounding box center [425, 152] width 86 height 6
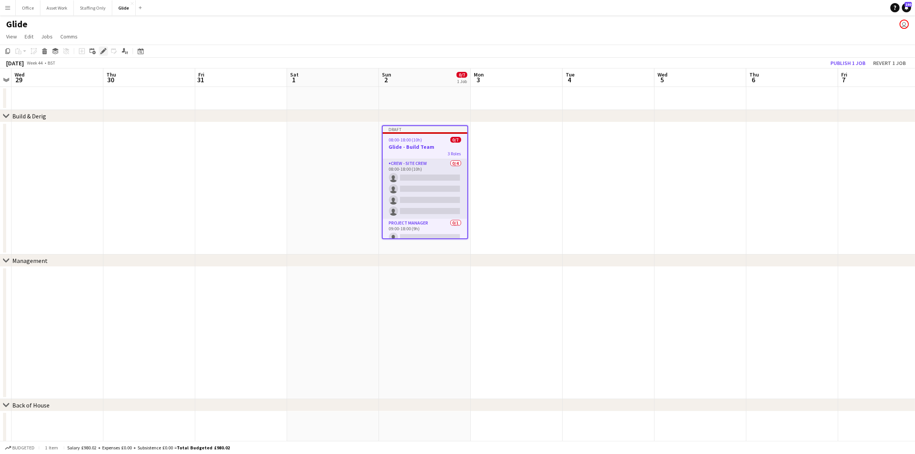
click at [101, 51] on icon "Edit" at bounding box center [103, 51] width 6 height 6
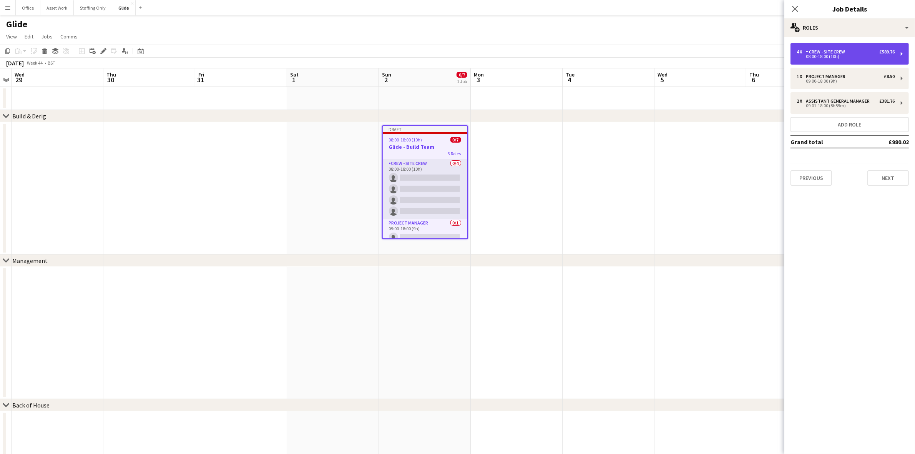
click at [827, 56] on div "08:00-18:00 (10h)" at bounding box center [846, 57] width 98 height 4
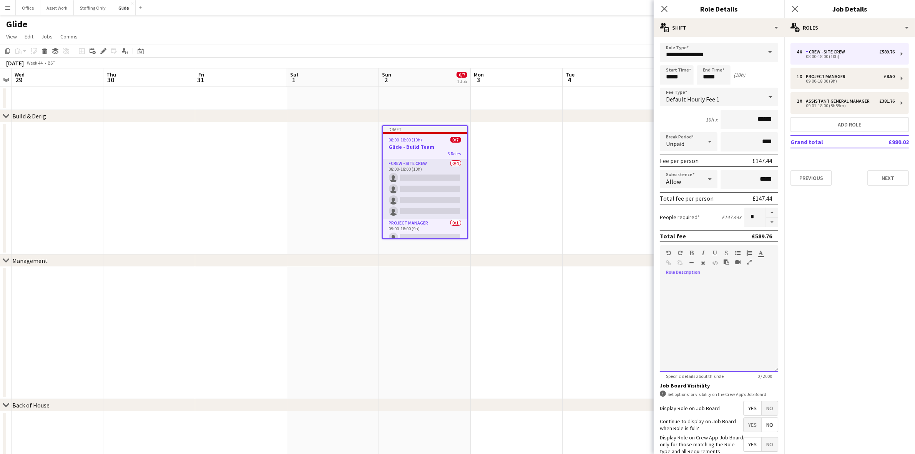
click at [714, 284] on div at bounding box center [719, 325] width 118 height 92
paste div
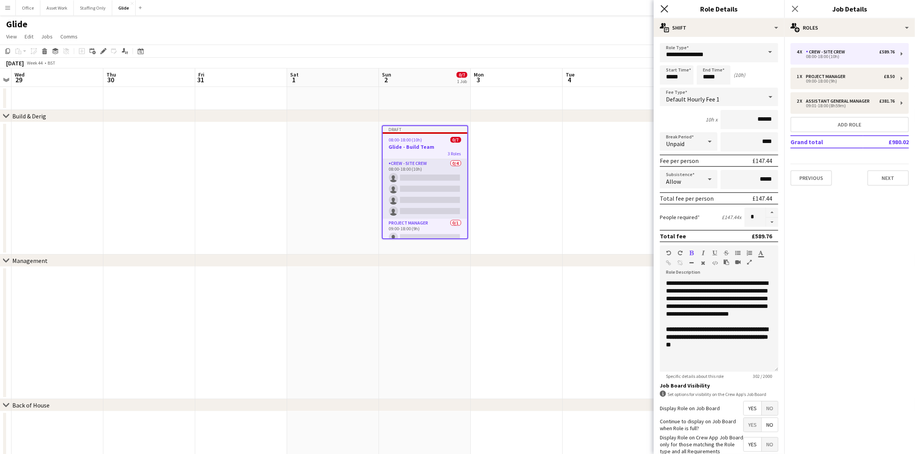
click at [662, 10] on icon "Close pop-in" at bounding box center [664, 8] width 7 height 7
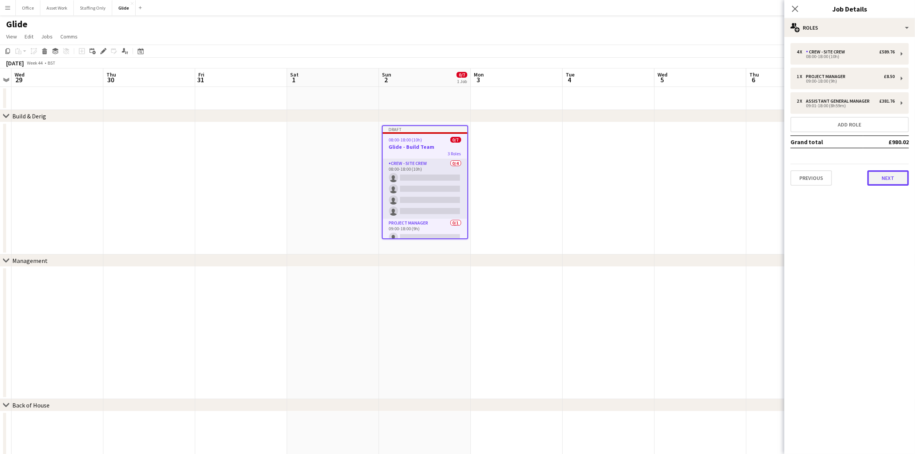
click at [890, 177] on button "Next" at bounding box center [888, 177] width 42 height 15
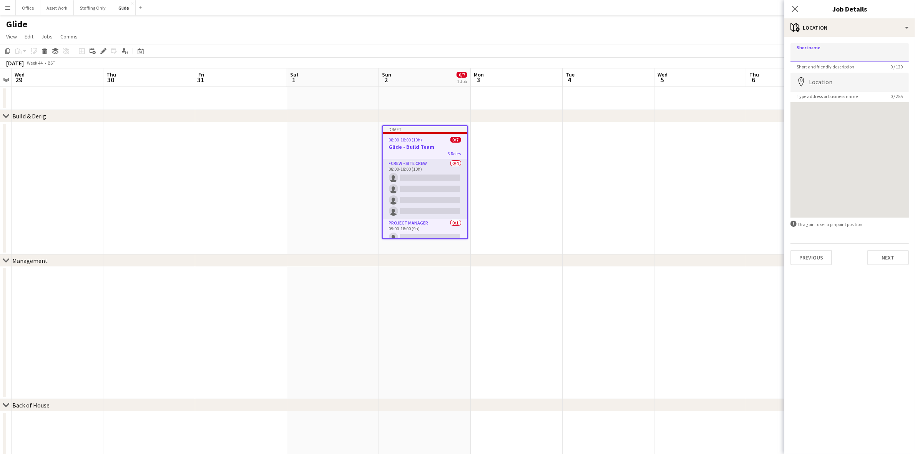
click at [833, 51] on input "Shortname" at bounding box center [849, 52] width 118 height 19
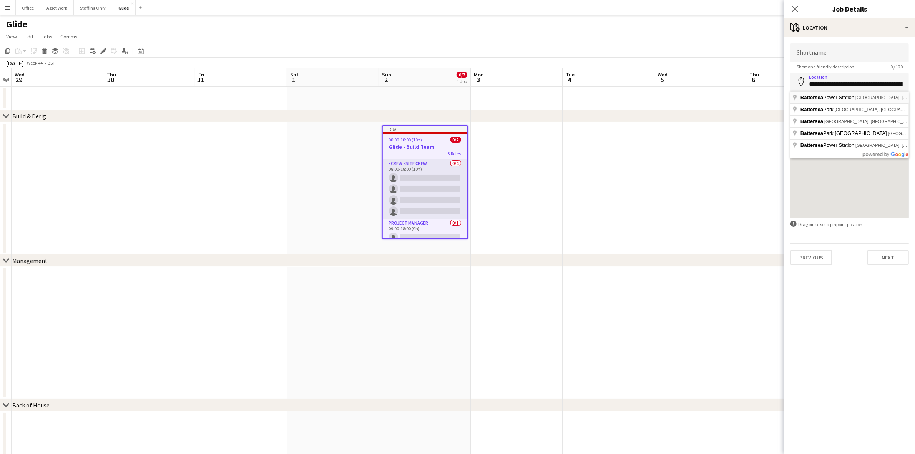
type input "**********"
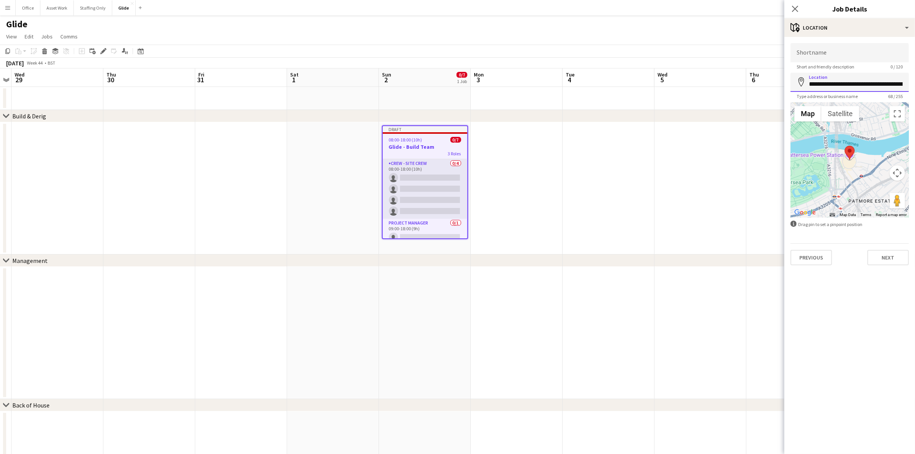
click at [837, 85] on input "**********" at bounding box center [849, 82] width 118 height 19
click at [831, 54] on input "Shortname" at bounding box center [849, 52] width 118 height 19
paste input "**********"
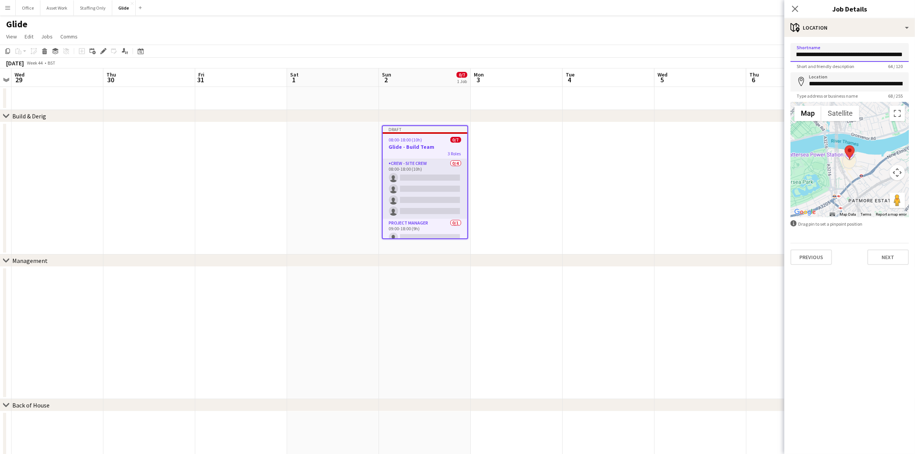
scroll to position [0, 66]
type input "**********"
click at [875, 260] on button "Next" at bounding box center [888, 256] width 42 height 15
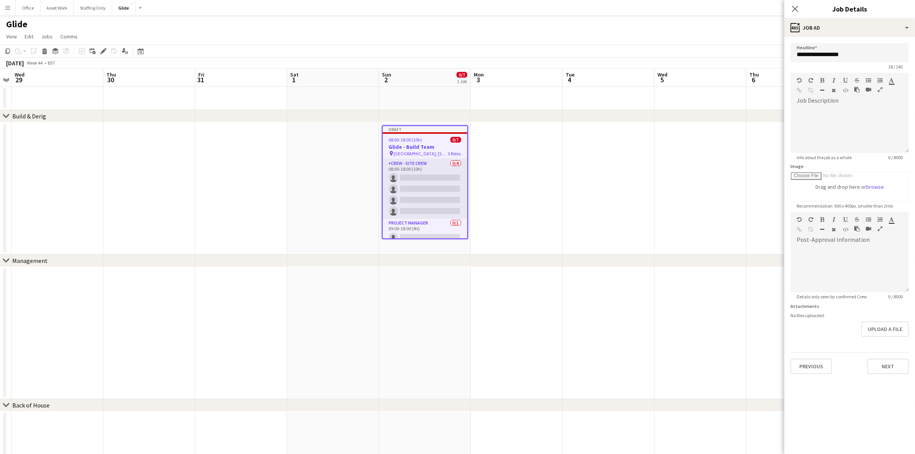
scroll to position [0, 0]
click at [833, 120] on div at bounding box center [849, 130] width 118 height 46
click at [140, 50] on icon at bounding box center [141, 51] width 6 height 6
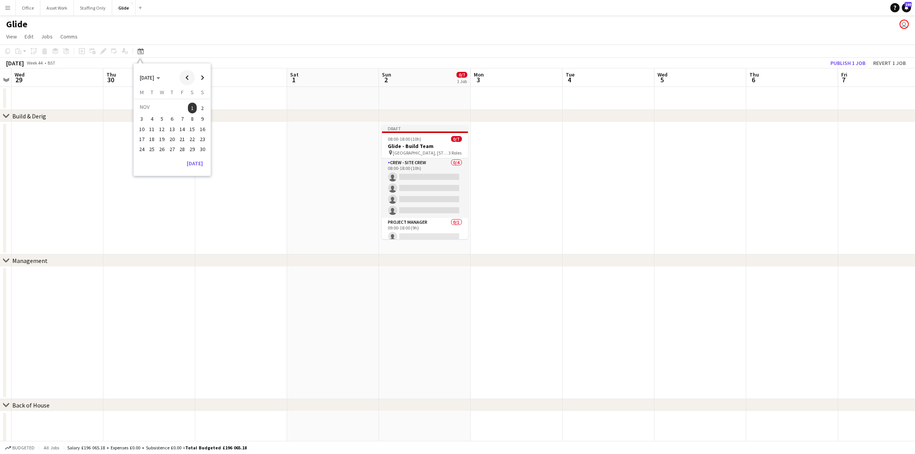
click at [181, 74] on span "Previous month" at bounding box center [186, 77] width 15 height 15
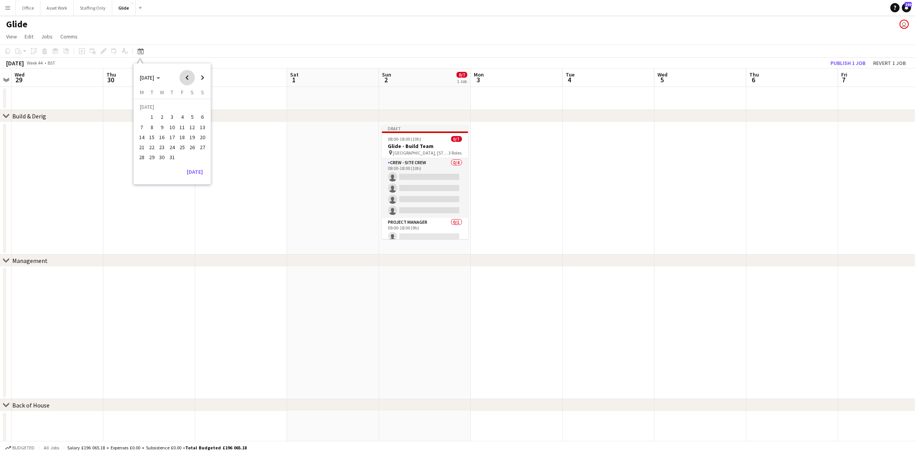
click at [181, 74] on span "Previous month" at bounding box center [186, 77] width 15 height 15
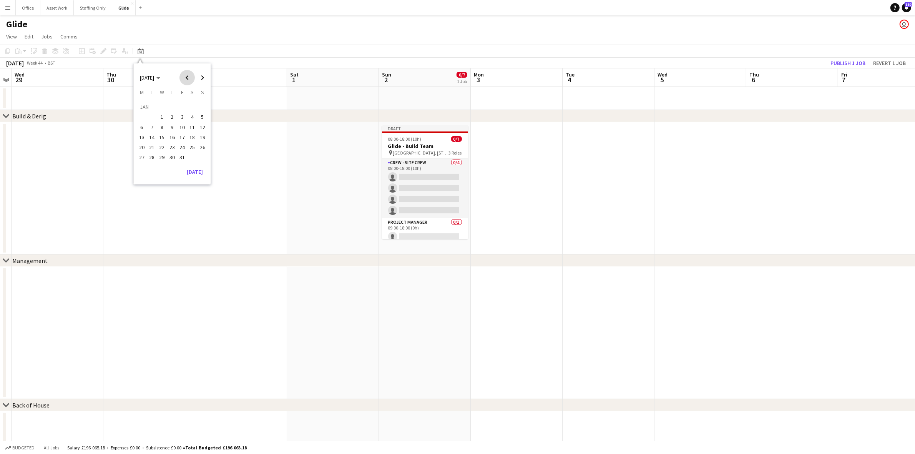
click at [181, 74] on span "Previous month" at bounding box center [186, 77] width 15 height 15
click at [199, 76] on span "Next month" at bounding box center [202, 77] width 15 height 15
click at [183, 106] on span "1" at bounding box center [182, 108] width 9 height 11
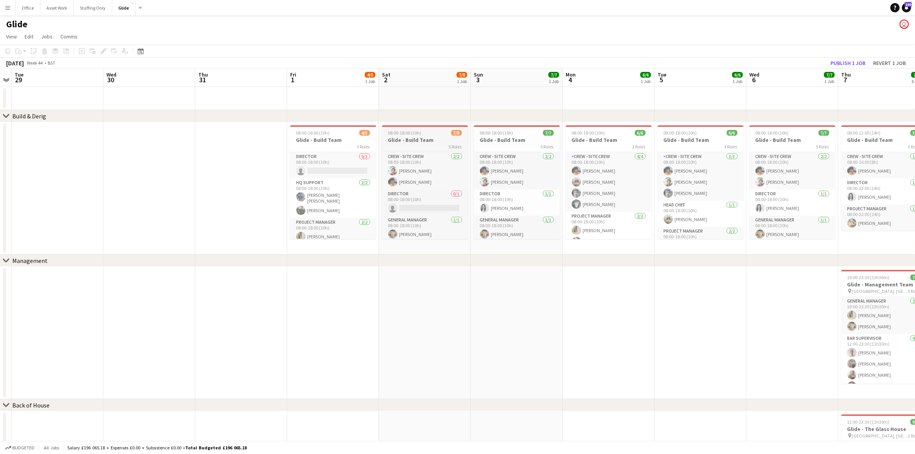
click at [446, 137] on h3 "Glide - Build Team" at bounding box center [425, 139] width 86 height 7
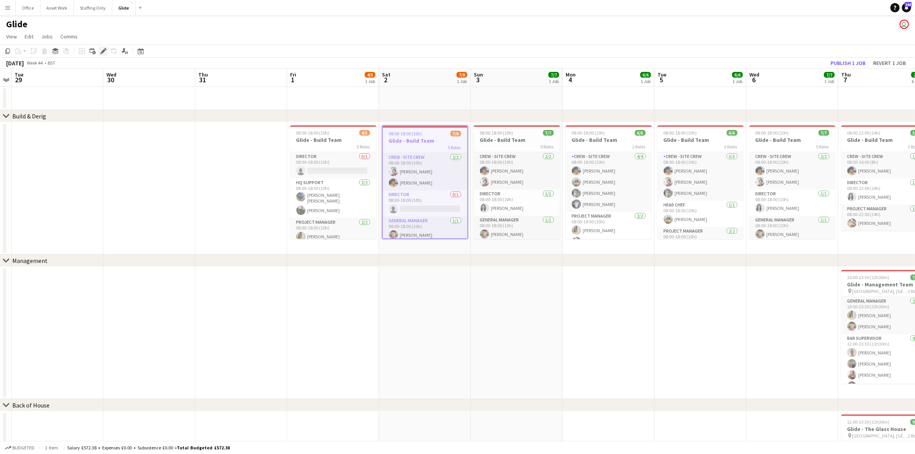
click at [104, 50] on icon at bounding box center [103, 51] width 4 height 4
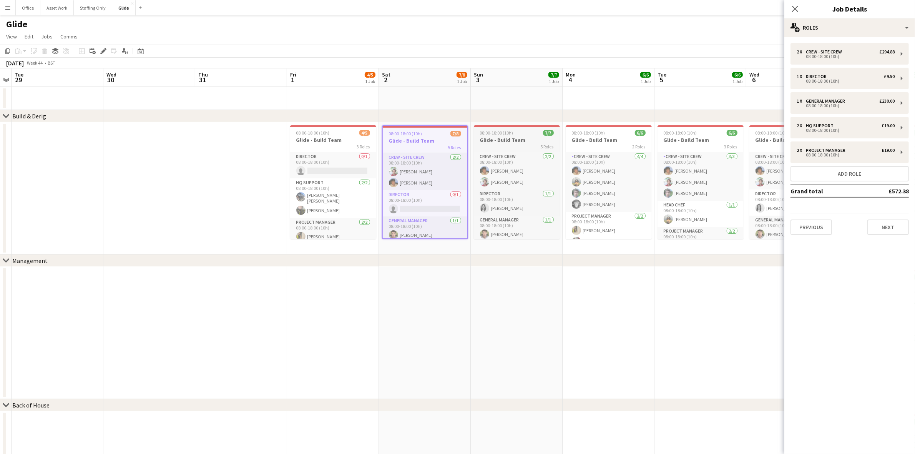
click at [499, 136] on h3 "Glide - Build Team" at bounding box center [517, 139] width 86 height 7
type input "**********"
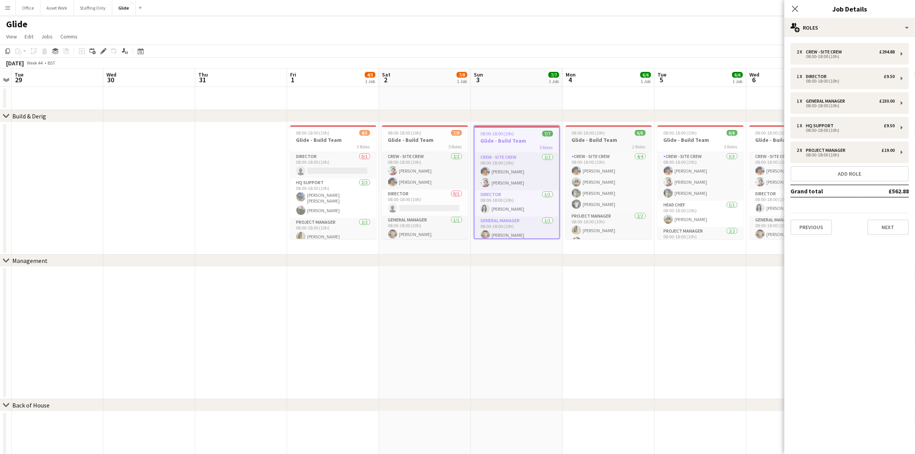
click at [608, 138] on h3 "Glide - Build Team" at bounding box center [609, 139] width 86 height 7
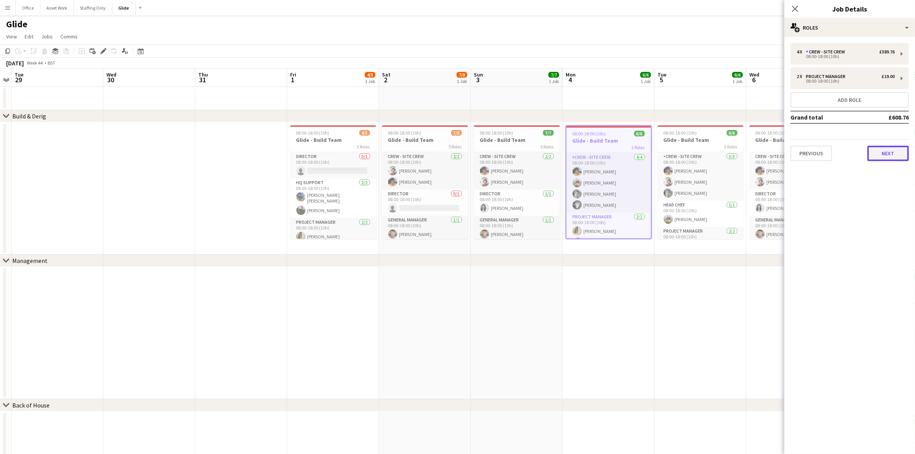
click at [883, 159] on button "Next" at bounding box center [888, 153] width 42 height 15
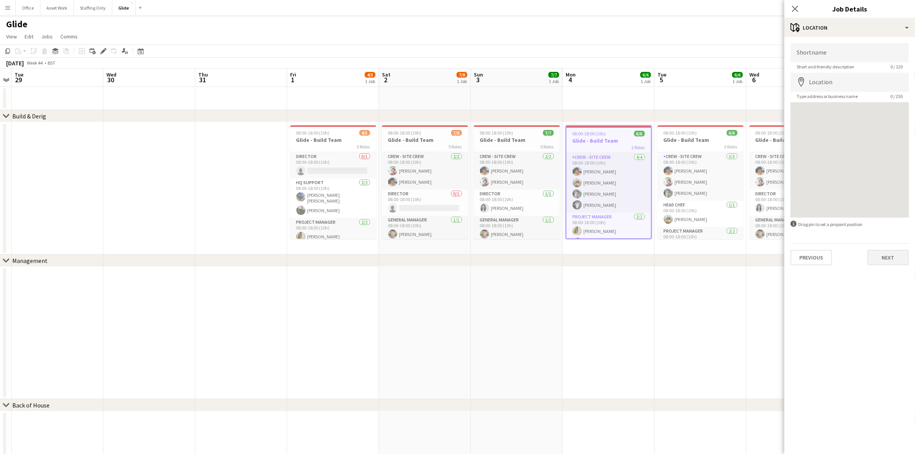
drag, startPoint x: 890, startPoint y: 244, endPoint x: 888, endPoint y: 258, distance: 14.5
click at [891, 245] on div "Previous Next" at bounding box center [849, 254] width 118 height 22
click at [888, 258] on button "Next" at bounding box center [888, 257] width 42 height 15
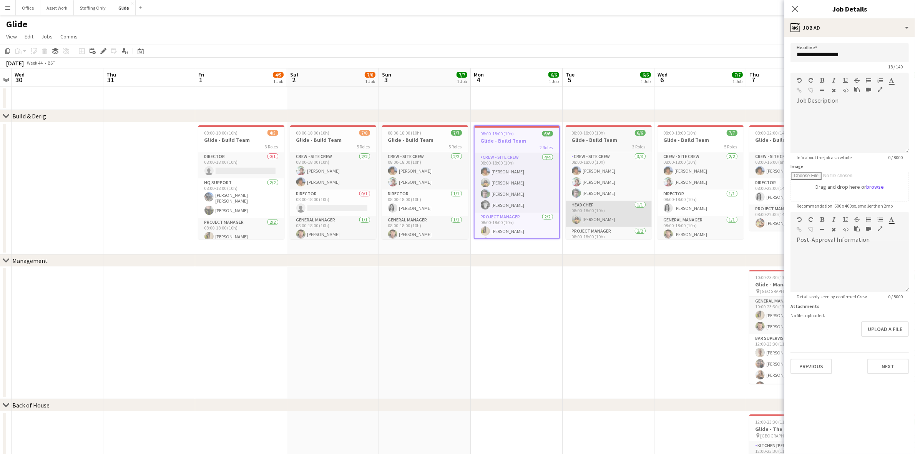
drag, startPoint x: 474, startPoint y: 273, endPoint x: 492, endPoint y: 221, distance: 54.7
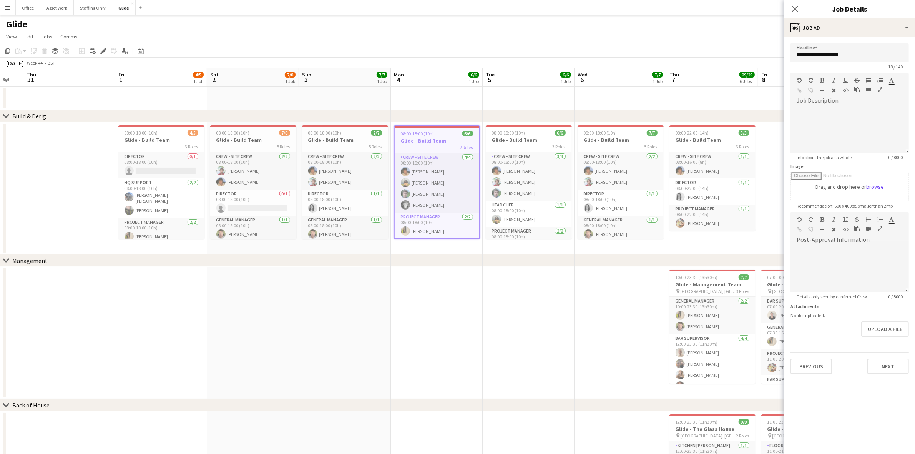
click at [518, 140] on h3 "Glide - Build Team" at bounding box center [529, 139] width 86 height 7
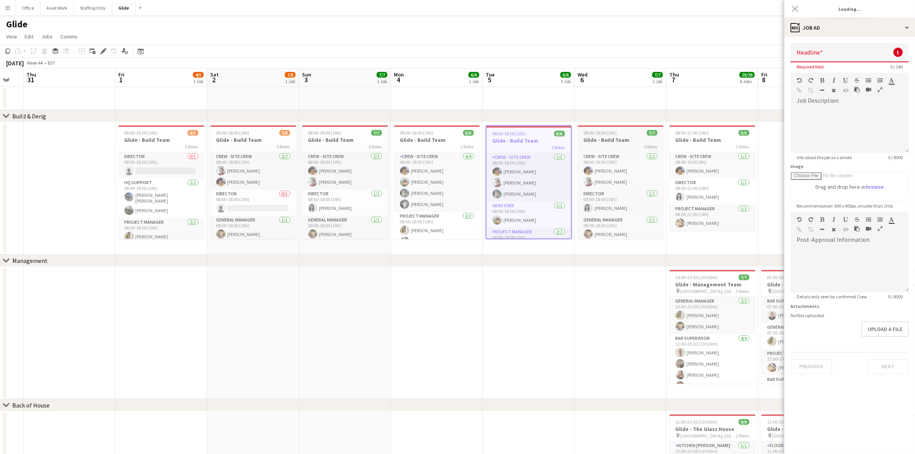
type input "**********"
click at [616, 135] on app-job-card "08:00-18:00 (10h) 7/7 Glide - Build Team 5 Roles Crew - Site Crew 2/2 08:00-18:…" at bounding box center [621, 182] width 86 height 114
type input "**********"
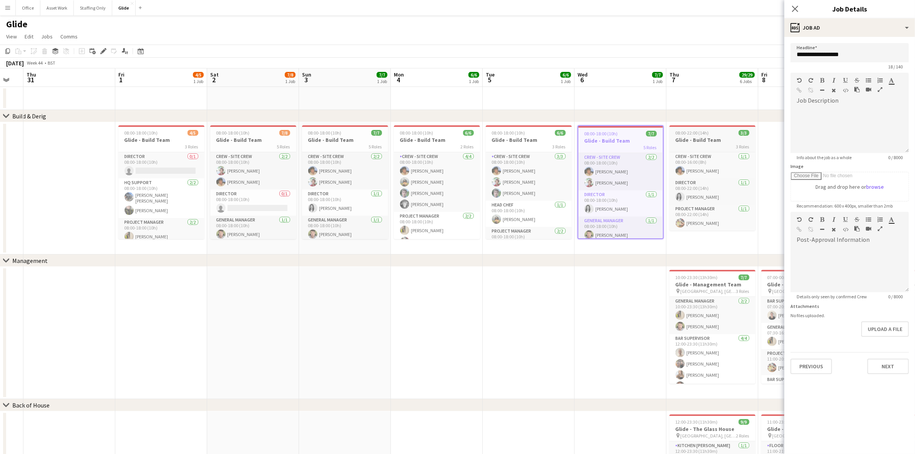
click at [699, 152] on div "Crew - Site Crew 1/1 08:00-16:00 (8h) Shaun Vary Director 1/1 08:00-22:00 (14h)…" at bounding box center [712, 191] width 86 height 79
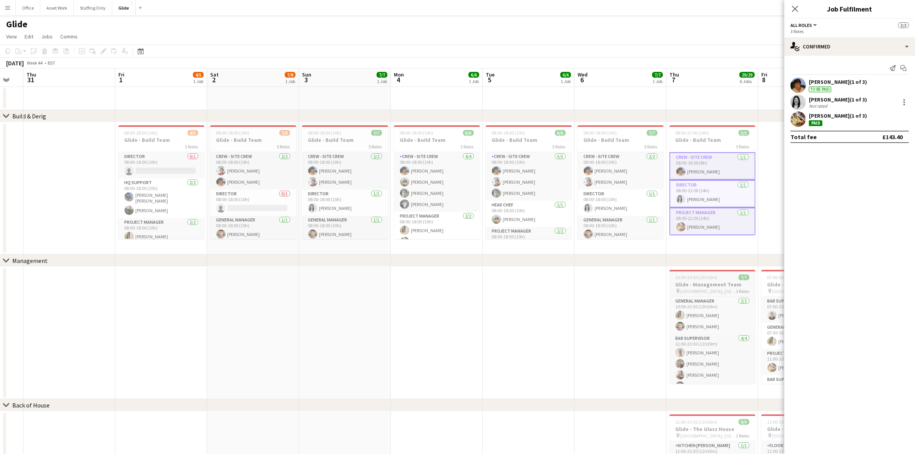
click at [702, 289] on span "Battersea Power Station, Circus Road West, London, UK" at bounding box center [709, 291] width 56 height 6
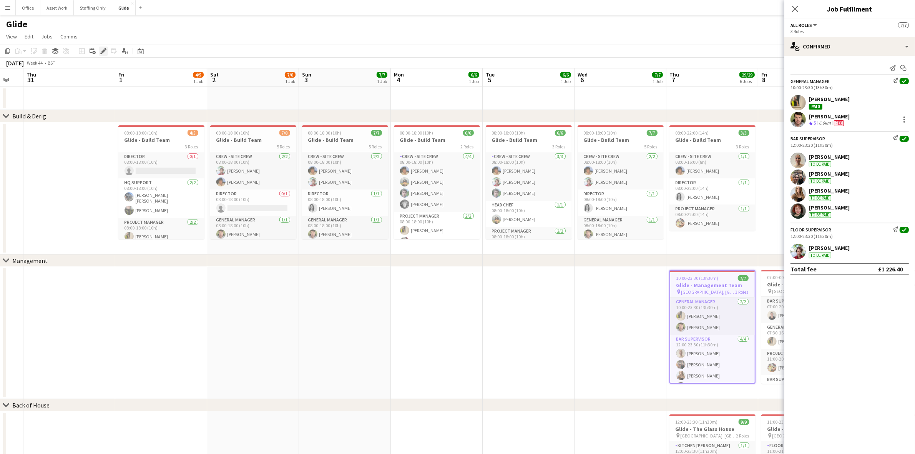
click at [101, 51] on icon "Edit" at bounding box center [103, 51] width 6 height 6
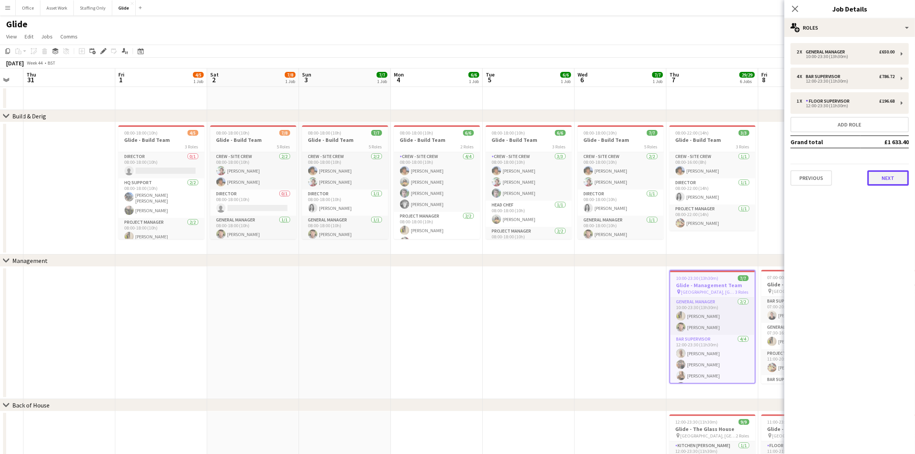
click at [893, 179] on button "Next" at bounding box center [888, 177] width 42 height 15
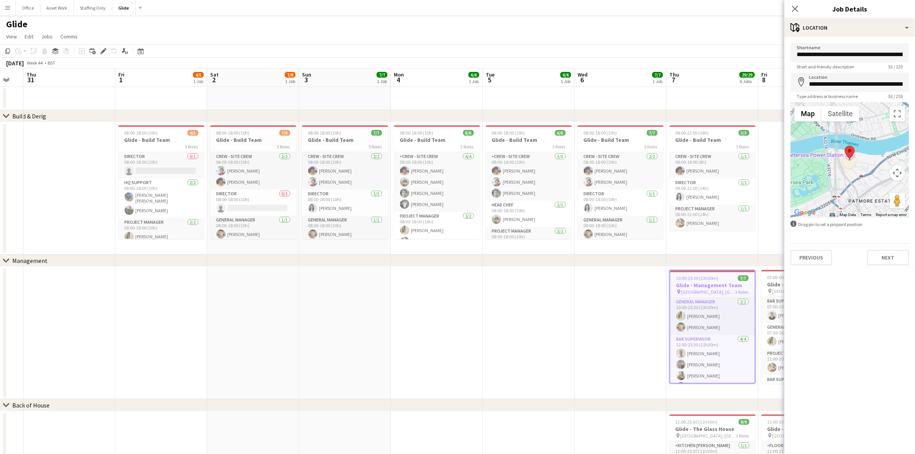
click at [882, 267] on div "**********" at bounding box center [849, 154] width 131 height 234
click at [884, 264] on button "Next" at bounding box center [888, 257] width 42 height 15
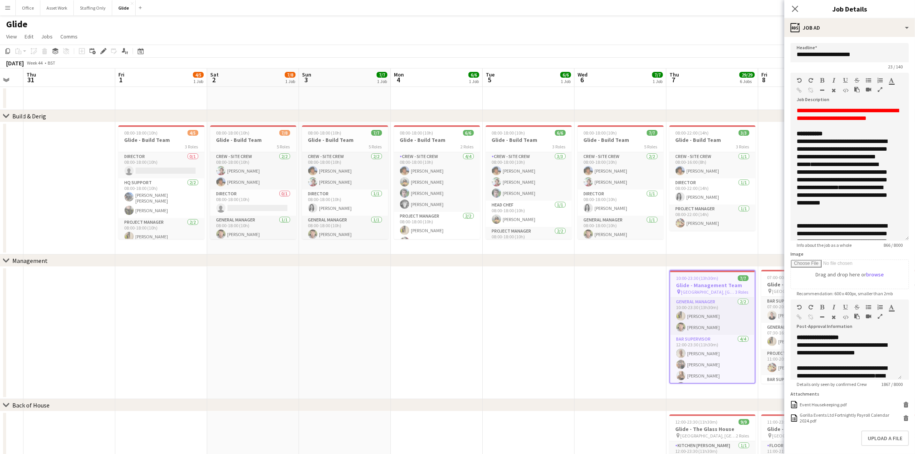
drag, startPoint x: 906, startPoint y: 151, endPoint x: 885, endPoint y: 232, distance: 84.2
click at [885, 232] on div "**********" at bounding box center [849, 174] width 118 height 134
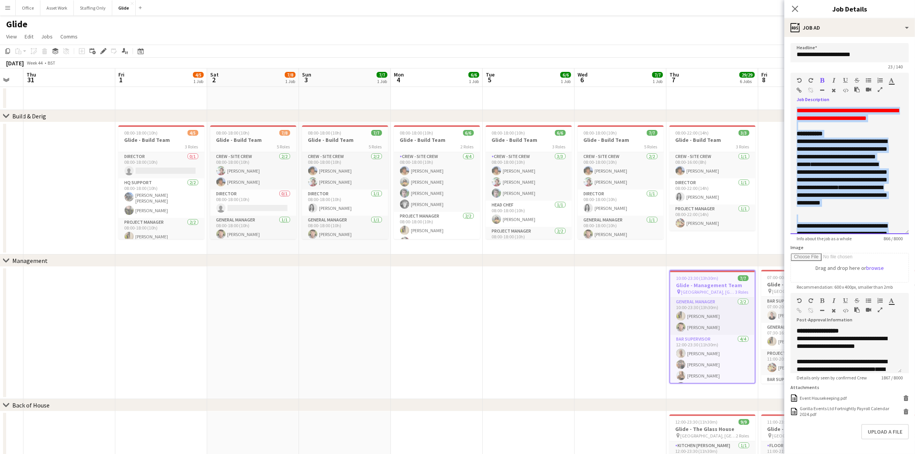
scroll to position [124, 0]
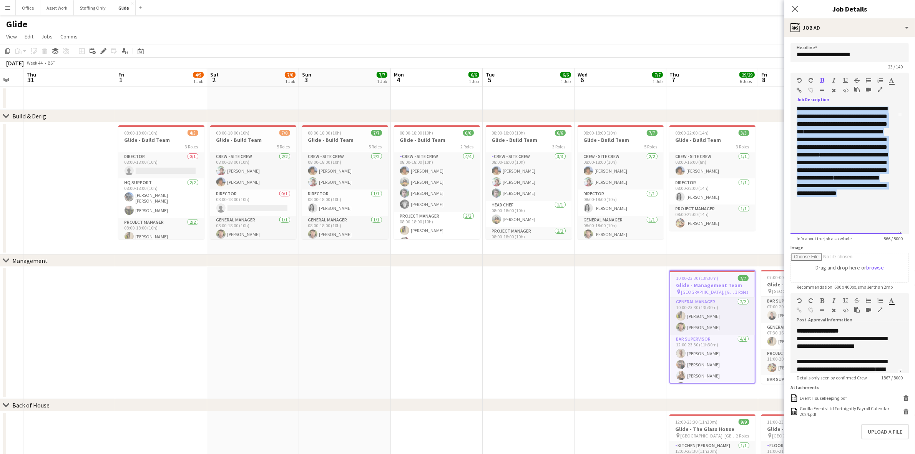
drag, startPoint x: 797, startPoint y: 110, endPoint x: 868, endPoint y: 219, distance: 130.2
click at [868, 219] on div "**********" at bounding box center [845, 170] width 111 height 127
copy div "**********"
click at [139, 52] on icon at bounding box center [140, 52] width 3 height 3
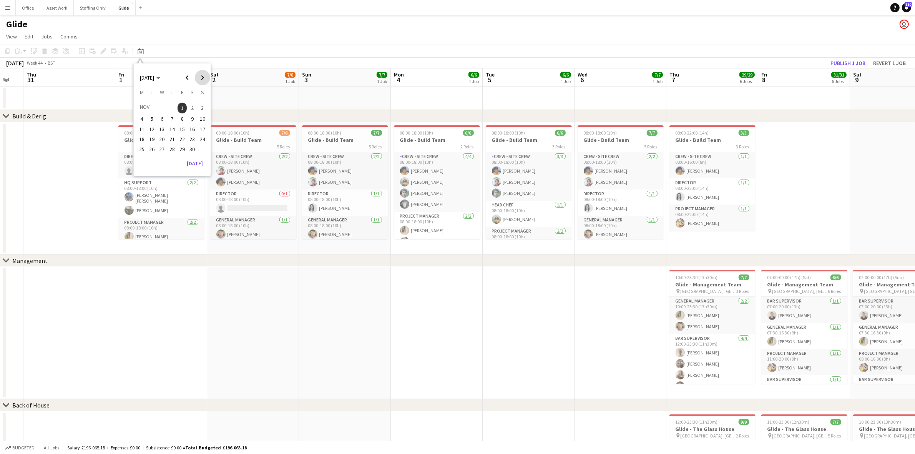
click at [199, 80] on span "Next month" at bounding box center [202, 77] width 15 height 15
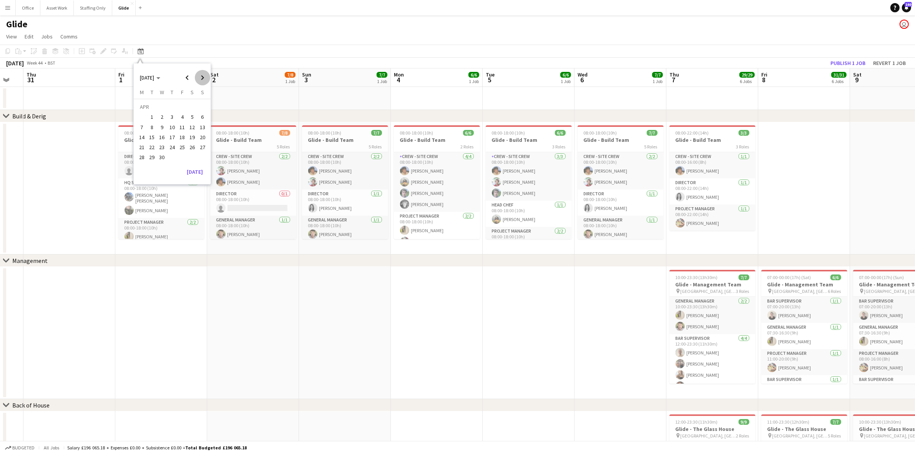
click at [199, 80] on span "Next month" at bounding box center [202, 77] width 15 height 15
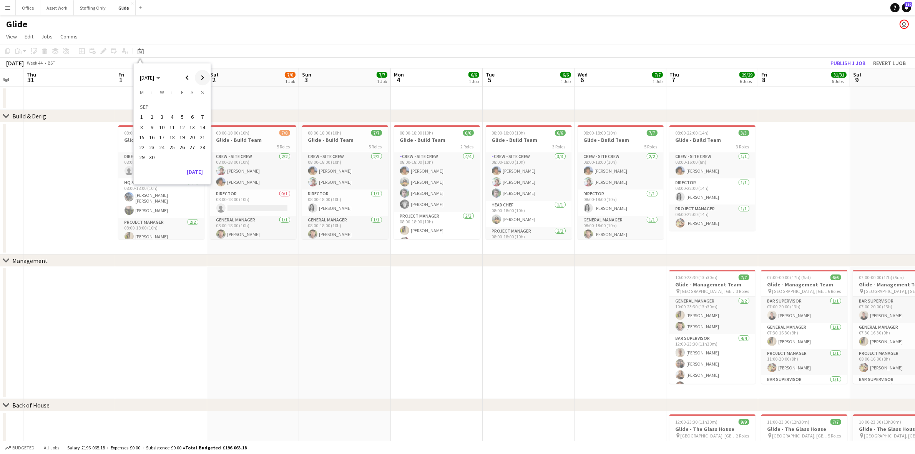
click at [199, 80] on span "Next month" at bounding box center [202, 77] width 15 height 15
click at [201, 78] on span "Next month" at bounding box center [202, 77] width 15 height 15
click at [191, 108] on span "1" at bounding box center [192, 108] width 9 height 11
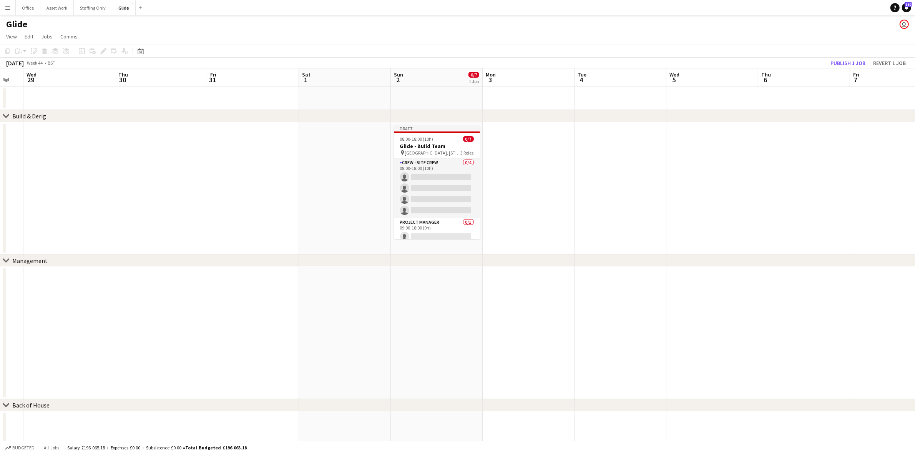
scroll to position [0, 264]
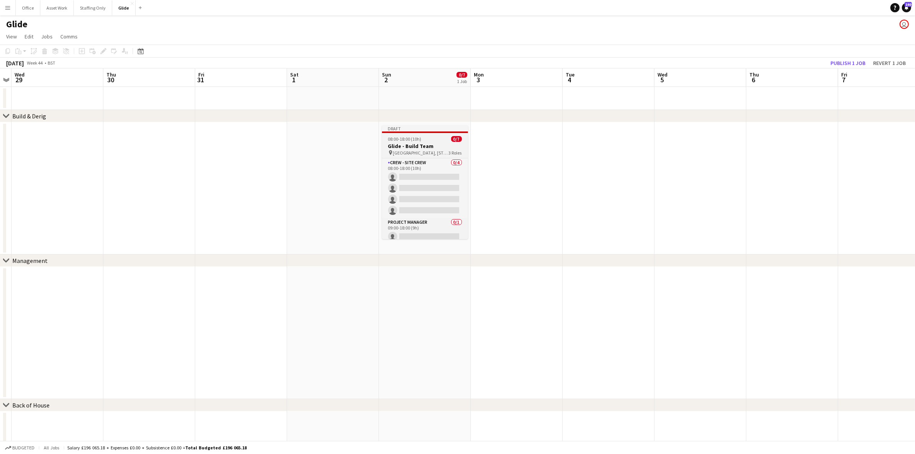
click at [397, 148] on h3 "Glide - Build Team" at bounding box center [425, 146] width 86 height 7
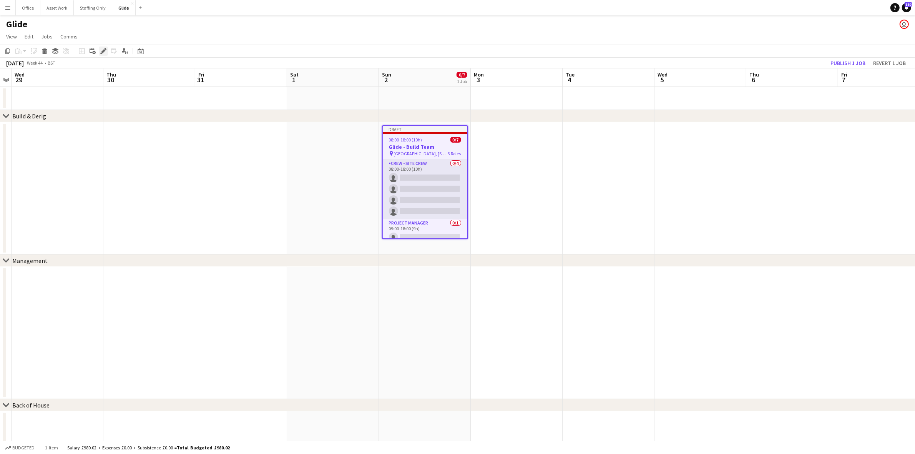
click at [102, 46] on div "Edit" at bounding box center [103, 50] width 9 height 9
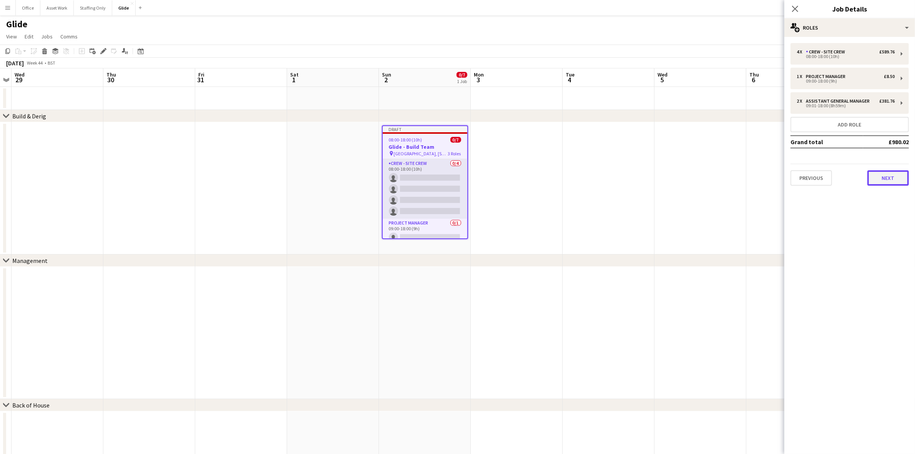
click at [880, 181] on button "Next" at bounding box center [888, 177] width 42 height 15
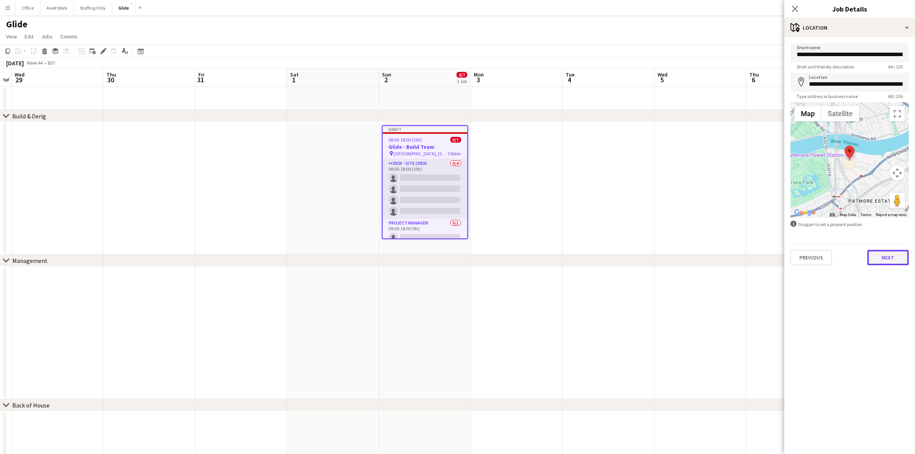
click at [887, 261] on button "Next" at bounding box center [888, 257] width 42 height 15
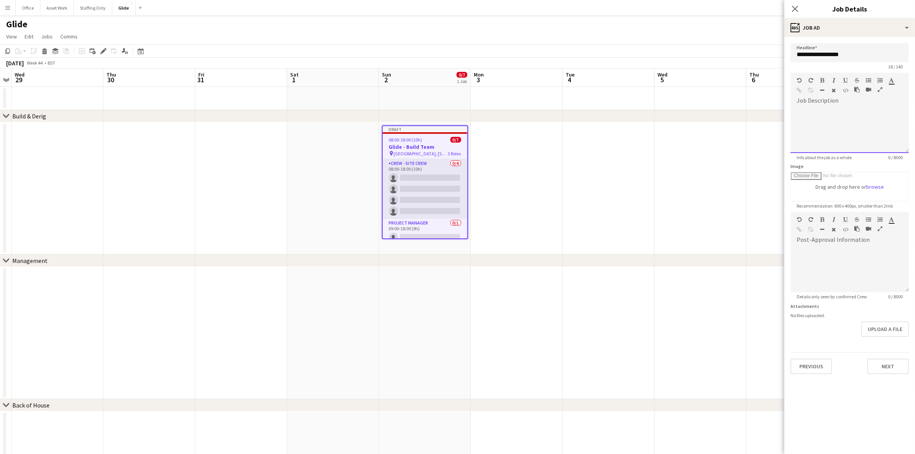
click at [848, 115] on div at bounding box center [849, 130] width 118 height 46
paste div
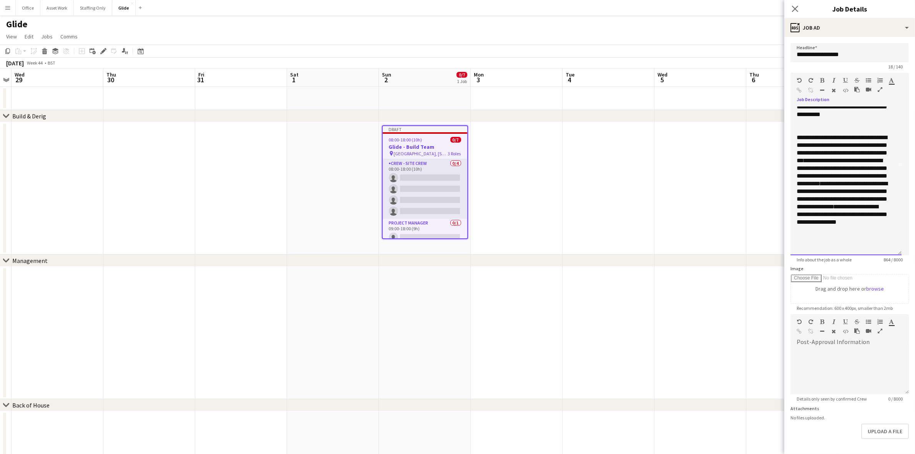
scroll to position [81, 0]
drag, startPoint x: 908, startPoint y: 150, endPoint x: 907, endPoint y: 267, distance: 117.2
click at [907, 267] on form "**********" at bounding box center [849, 259] width 131 height 433
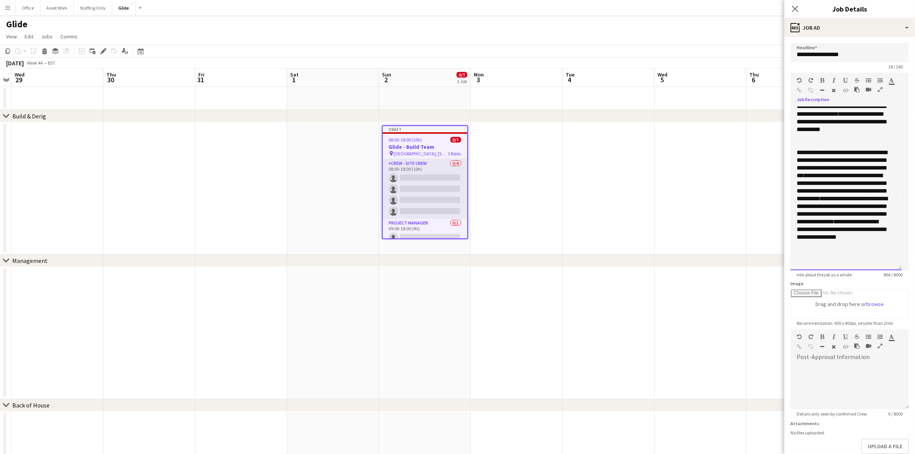
scroll to position [0, 0]
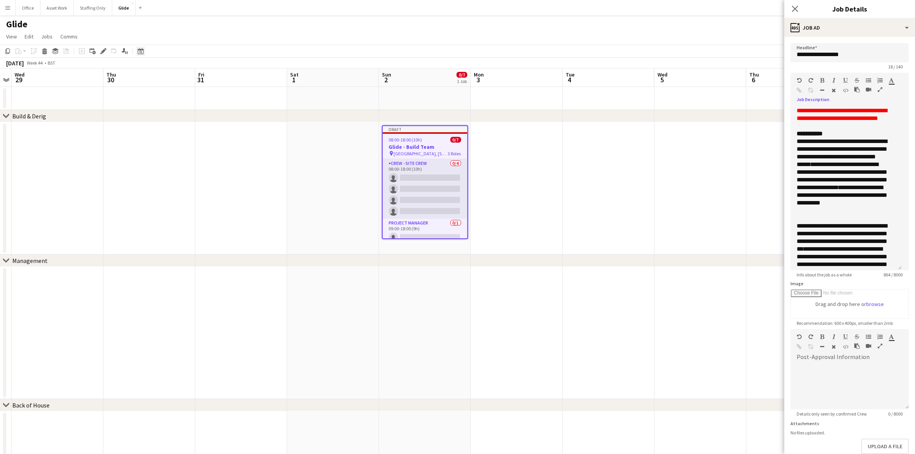
click at [141, 51] on icon at bounding box center [140, 52] width 3 height 3
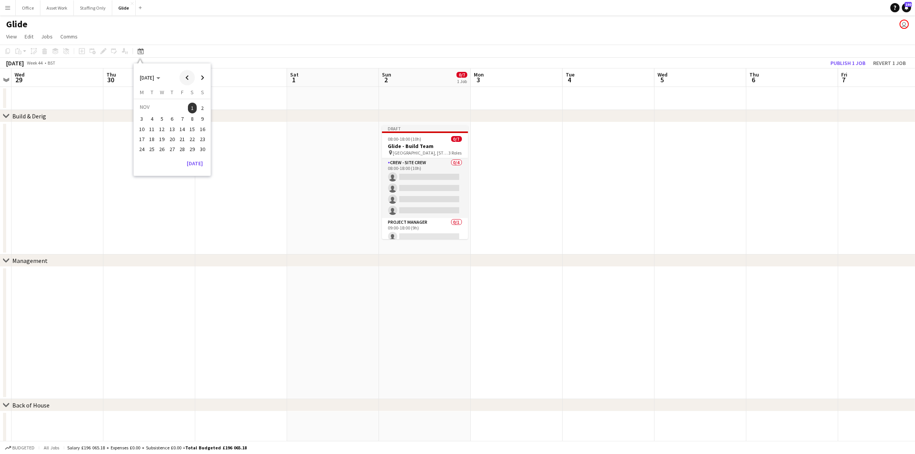
click at [185, 78] on span "Previous month" at bounding box center [186, 77] width 15 height 15
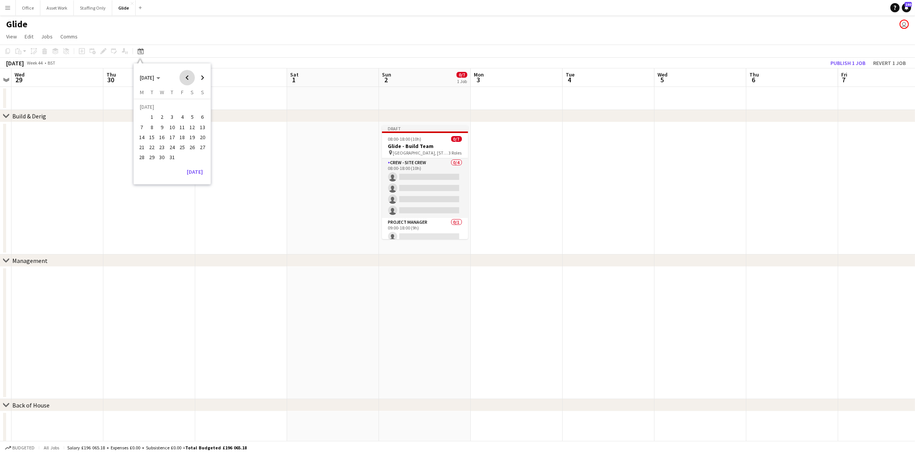
click at [185, 78] on span "Previous month" at bounding box center [186, 77] width 15 height 15
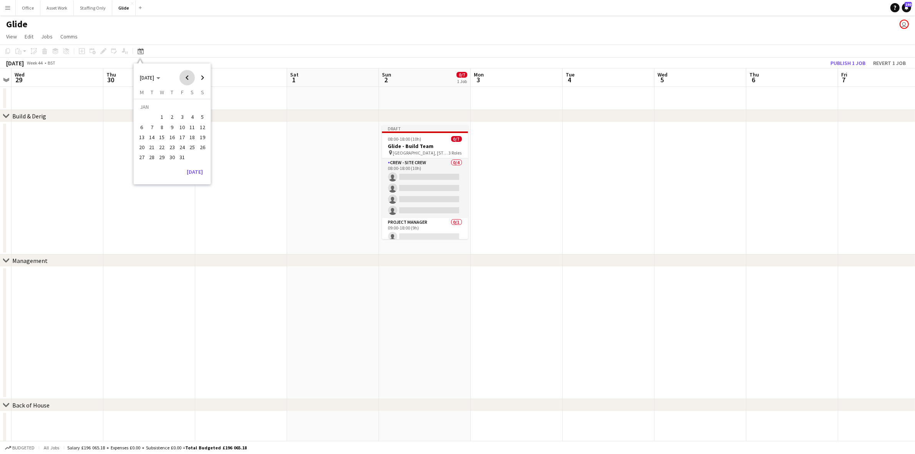
click at [185, 78] on span "Previous month" at bounding box center [186, 77] width 15 height 15
click at [183, 108] on span "1" at bounding box center [182, 108] width 9 height 11
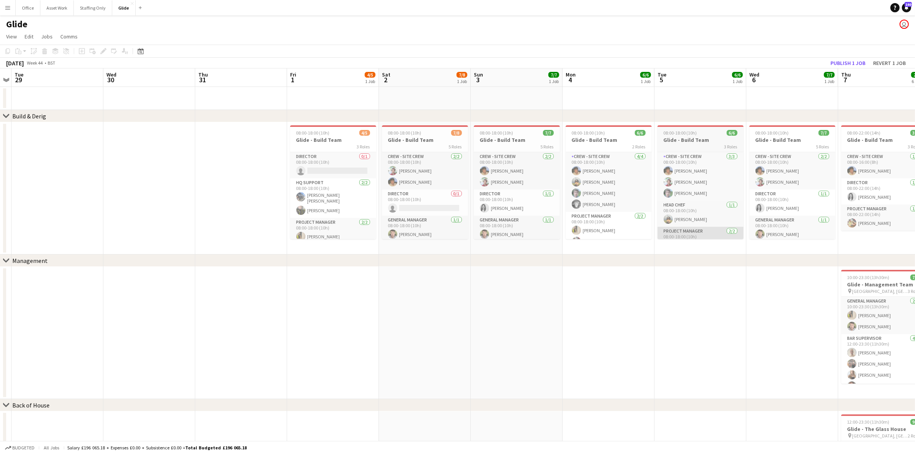
drag, startPoint x: 857, startPoint y: 285, endPoint x: 688, endPoint y: 234, distance: 176.9
click at [857, 285] on h3 "Glide - Management Team" at bounding box center [884, 284] width 86 height 7
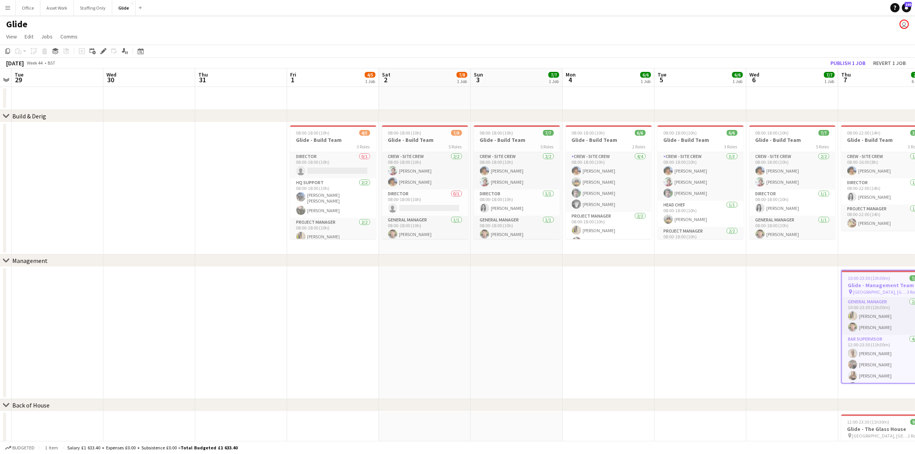
click at [102, 49] on icon "Edit" at bounding box center [103, 51] width 6 height 6
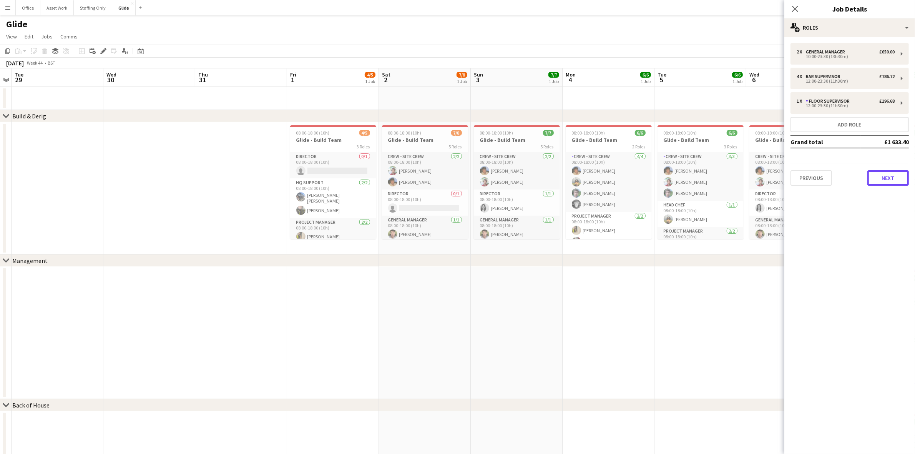
click at [877, 176] on button "Next" at bounding box center [888, 177] width 42 height 15
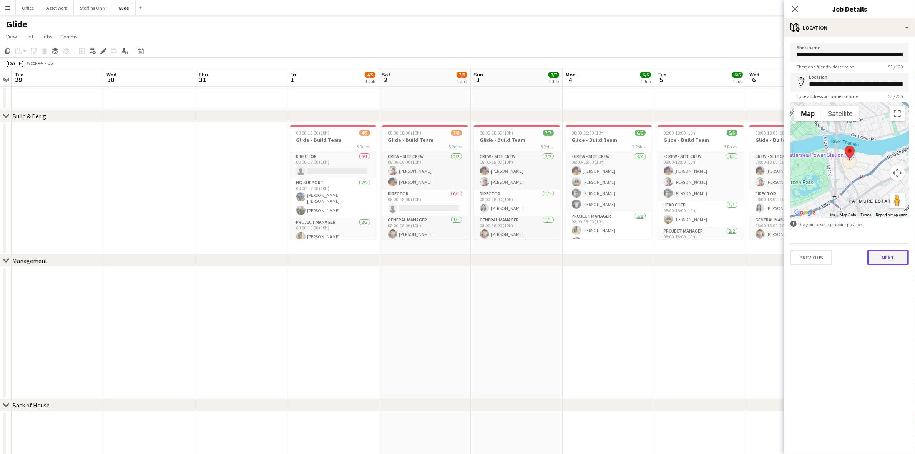
click at [887, 259] on button "Next" at bounding box center [888, 257] width 42 height 15
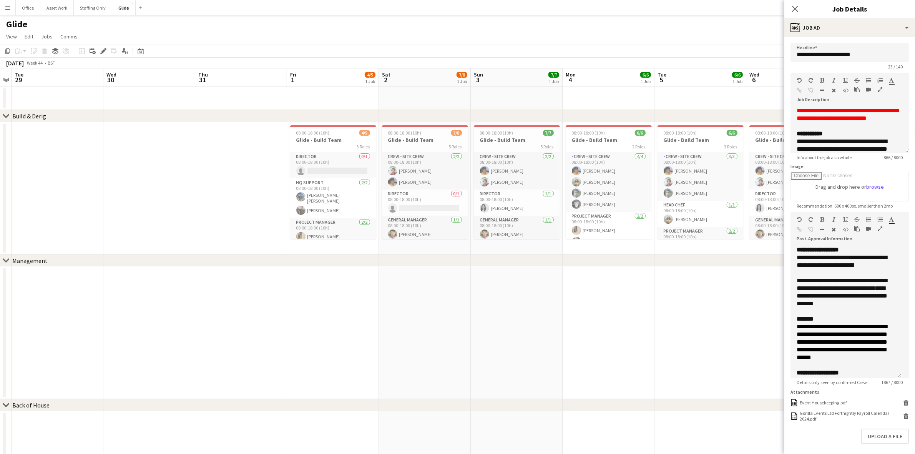
drag, startPoint x: 905, startPoint y: 289, endPoint x: 927, endPoint y: 422, distance: 134.4
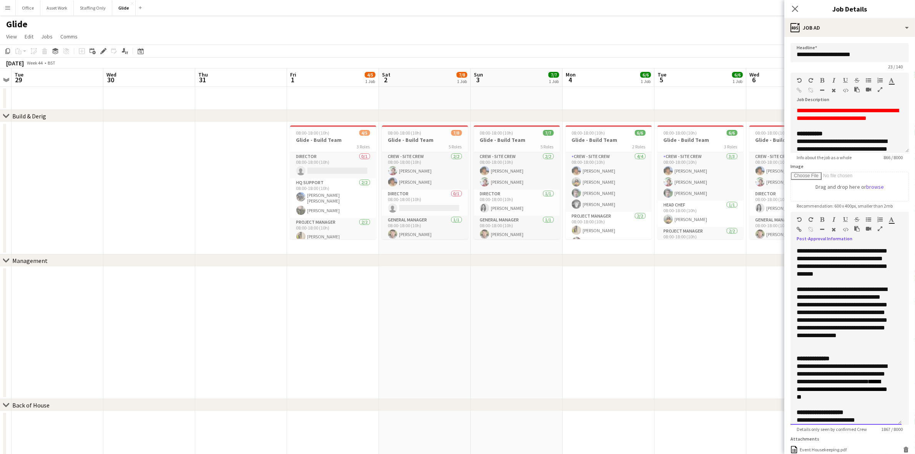
scroll to position [388, 0]
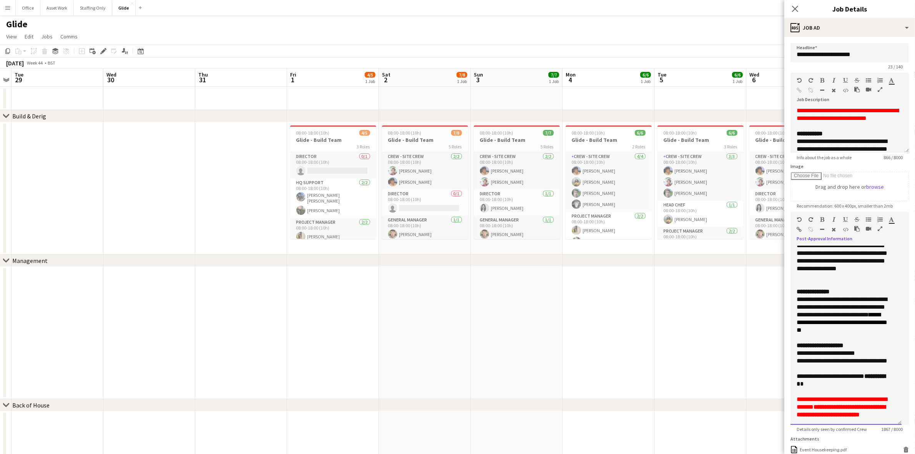
drag, startPoint x: 797, startPoint y: 248, endPoint x: 834, endPoint y: 416, distance: 172.1
click at [834, 416] on div "**********" at bounding box center [845, 335] width 111 height 179
copy div "**********"
click at [138, 50] on icon at bounding box center [141, 51] width 6 height 6
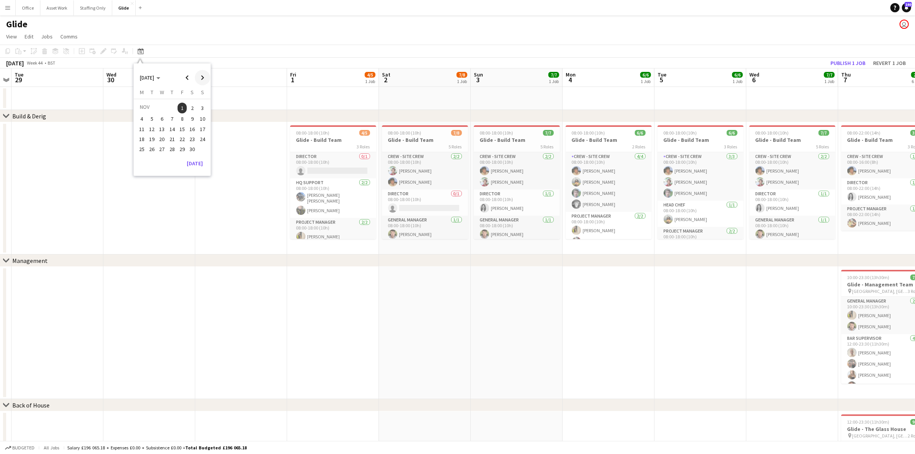
click at [201, 76] on span "Next month" at bounding box center [202, 77] width 15 height 15
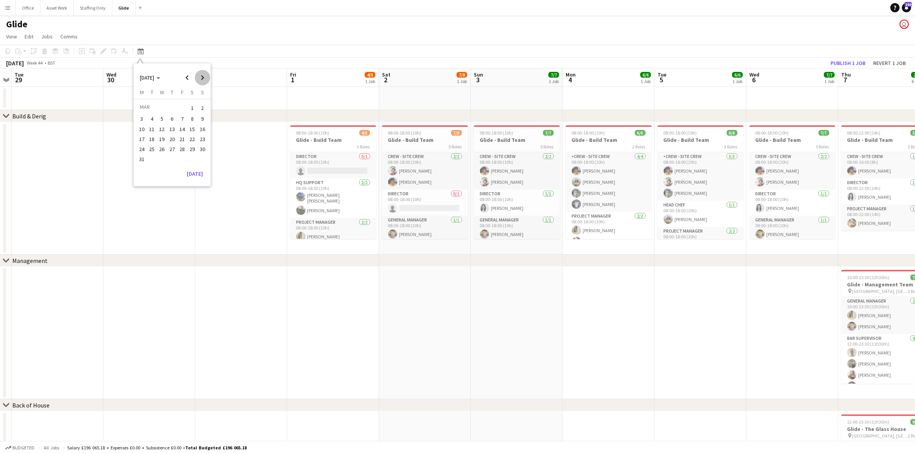
click at [201, 76] on span "Next month" at bounding box center [202, 77] width 15 height 15
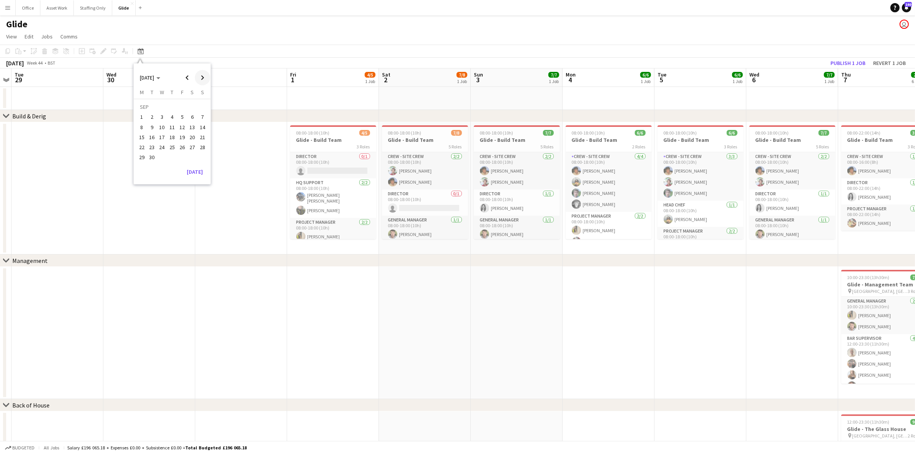
click at [201, 76] on span "Next month" at bounding box center [202, 77] width 15 height 15
click at [203, 76] on span "Next month" at bounding box center [202, 77] width 15 height 15
click at [191, 109] on span "1" at bounding box center [192, 108] width 9 height 11
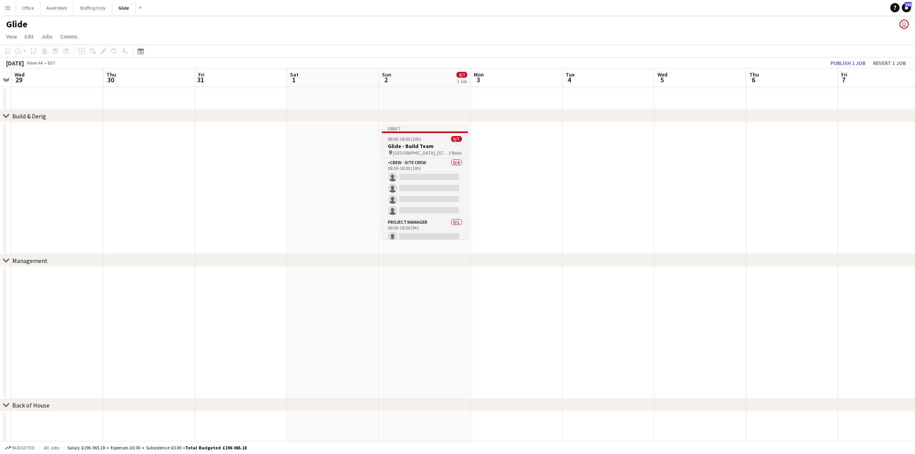
click at [427, 147] on h3 "Glide - Build Team" at bounding box center [425, 146] width 86 height 7
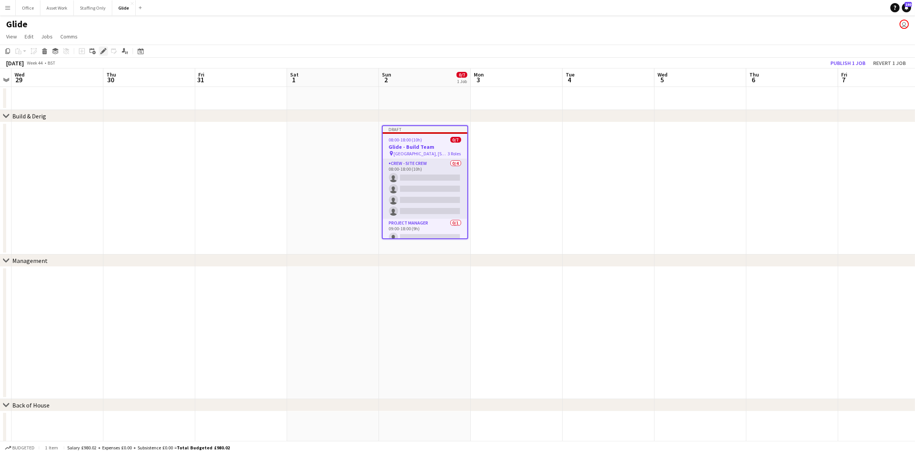
click at [104, 49] on icon "Edit" at bounding box center [103, 51] width 6 height 6
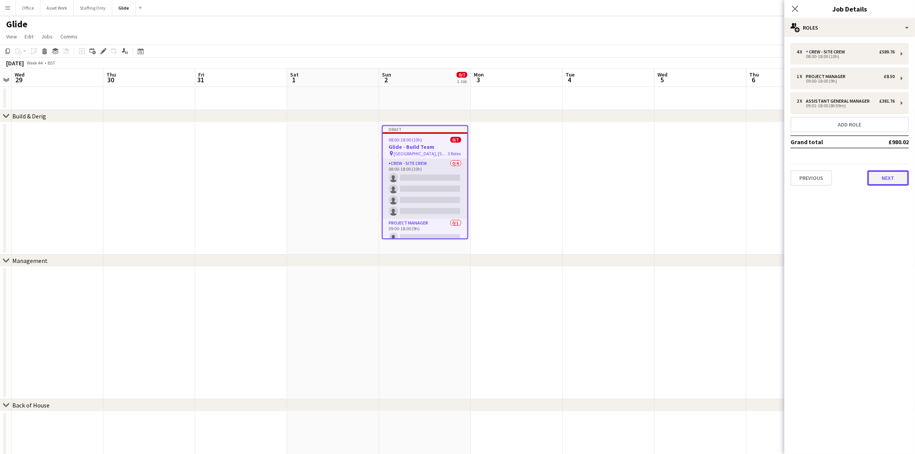
click at [898, 181] on button "Next" at bounding box center [888, 177] width 42 height 15
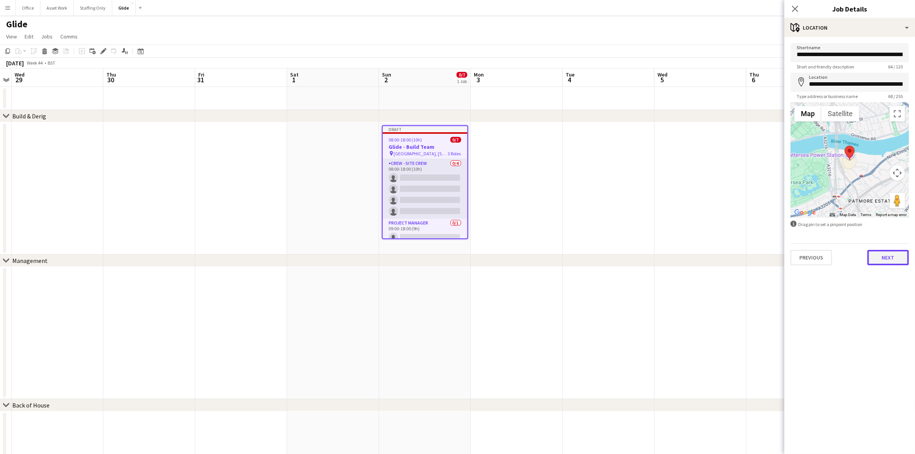
click at [888, 254] on button "Next" at bounding box center [888, 257] width 42 height 15
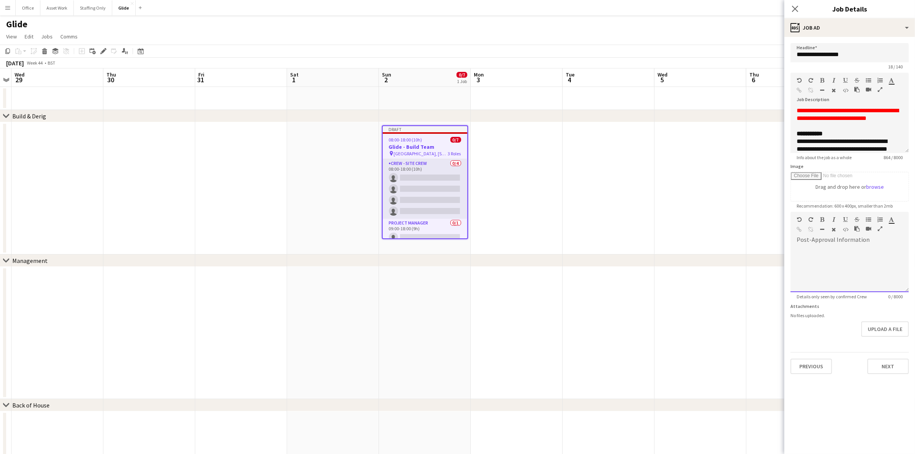
click at [825, 255] on div at bounding box center [849, 269] width 118 height 46
paste div
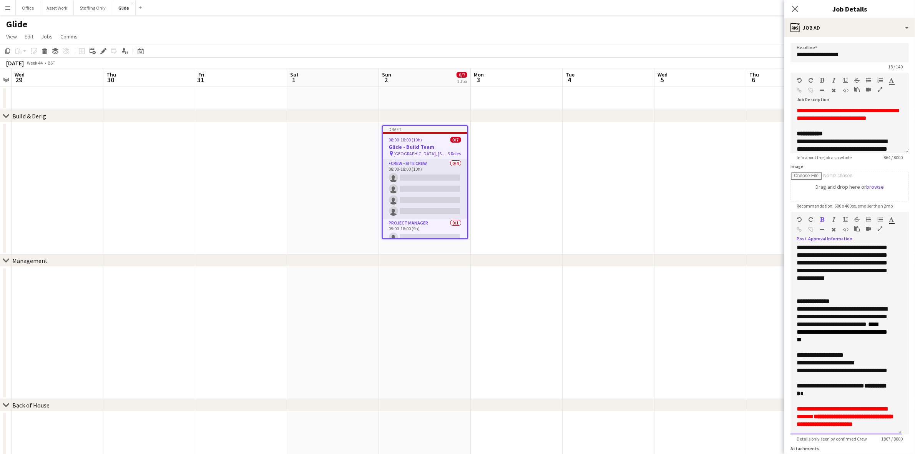
scroll to position [379, 0]
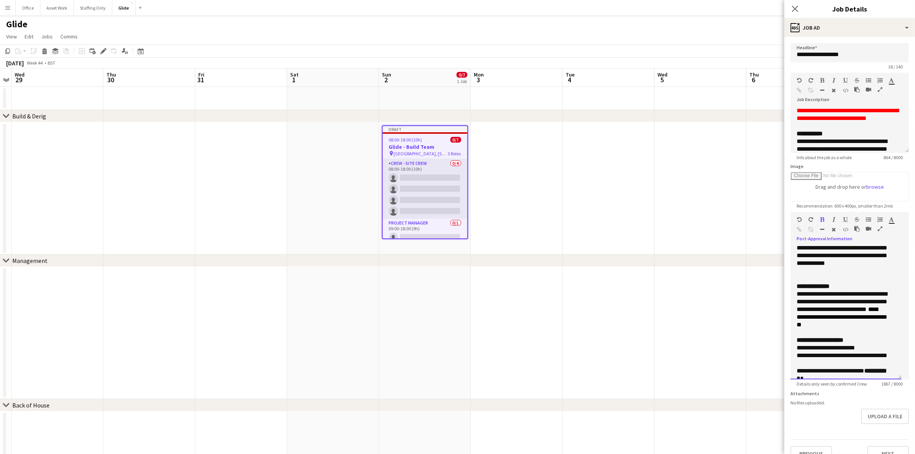
drag, startPoint x: 907, startPoint y: 291, endPoint x: 899, endPoint y: 379, distance: 88.0
click at [899, 379] on div "**********" at bounding box center [845, 312] width 111 height 133
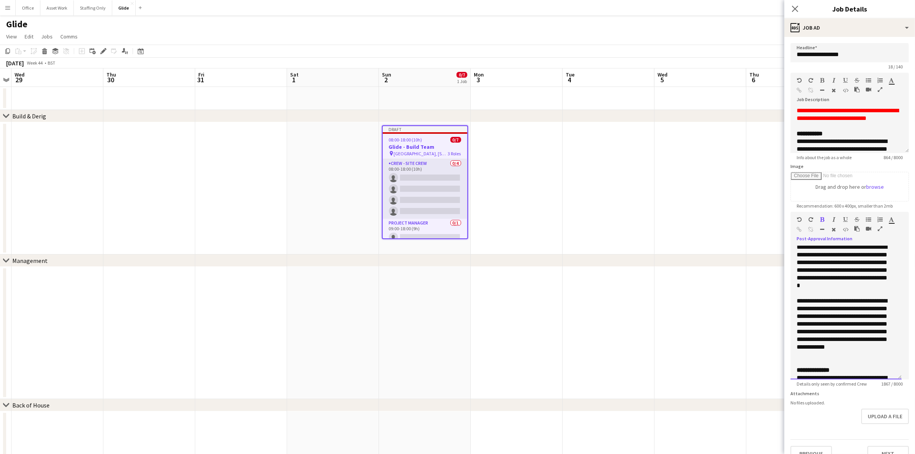
scroll to position [241, 0]
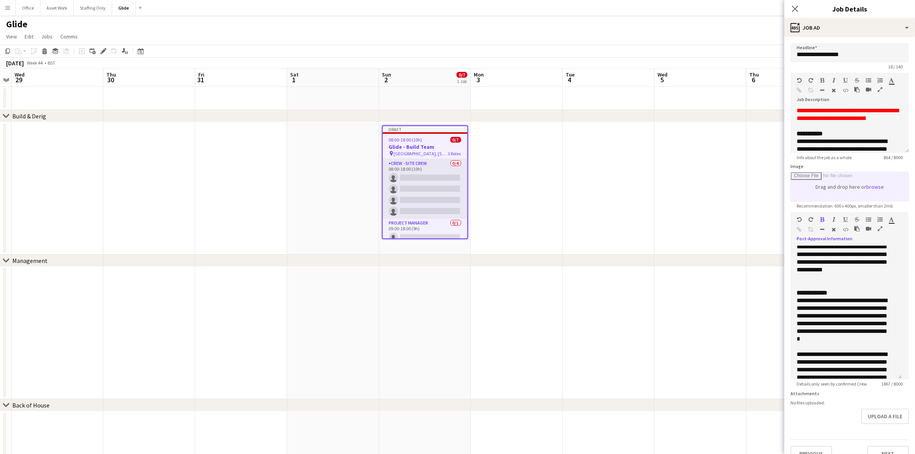
click at [872, 183] on input "Image" at bounding box center [850, 186] width 118 height 29
type input "**********"
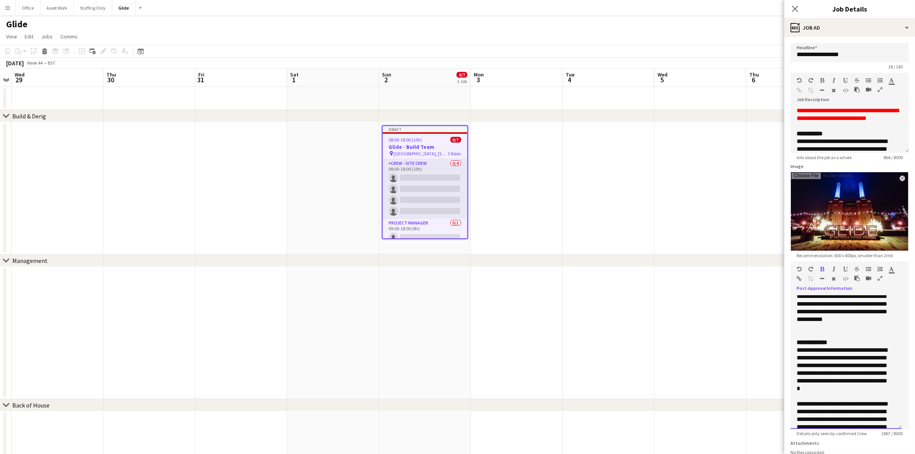
drag, startPoint x: 822, startPoint y: 352, endPoint x: 804, endPoint y: 380, distance: 33.2
click at [787, 352] on form "**********" at bounding box center [849, 277] width 131 height 468
click at [846, 352] on p "**********" at bounding box center [843, 369] width 92 height 46
drag, startPoint x: 856, startPoint y: 360, endPoint x: 828, endPoint y: 358, distance: 28.1
click at [828, 358] on p "**********" at bounding box center [843, 373] width 92 height 54
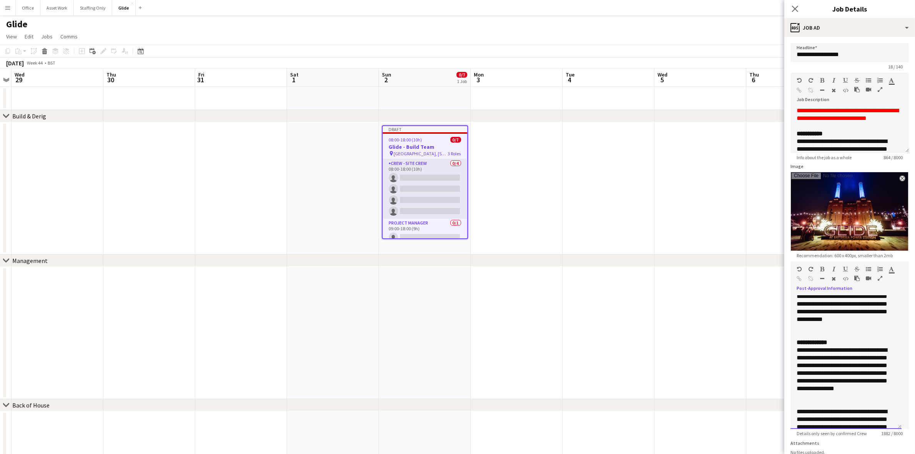
click at [872, 369] on p "**********" at bounding box center [843, 373] width 92 height 54
drag, startPoint x: 852, startPoint y: 397, endPoint x: 826, endPoint y: 381, distance: 30.0
click at [826, 381] on p "**********" at bounding box center [843, 373] width 92 height 54
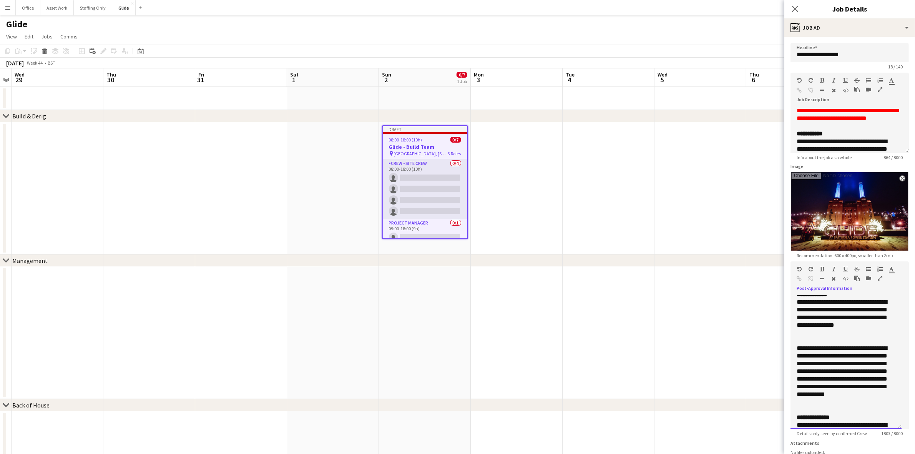
click at [797, 352] on p "**********" at bounding box center [843, 374] width 92 height 61
click at [847, 404] on p "**********" at bounding box center [843, 374] width 92 height 61
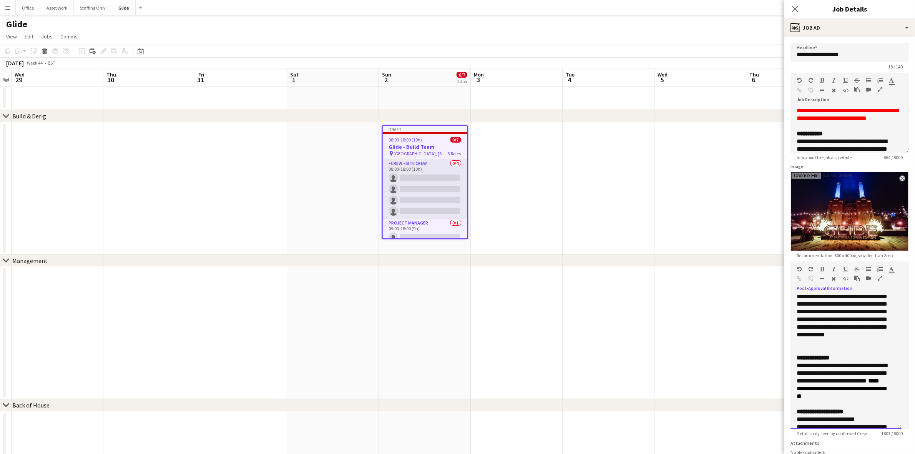
scroll to position [385, 0]
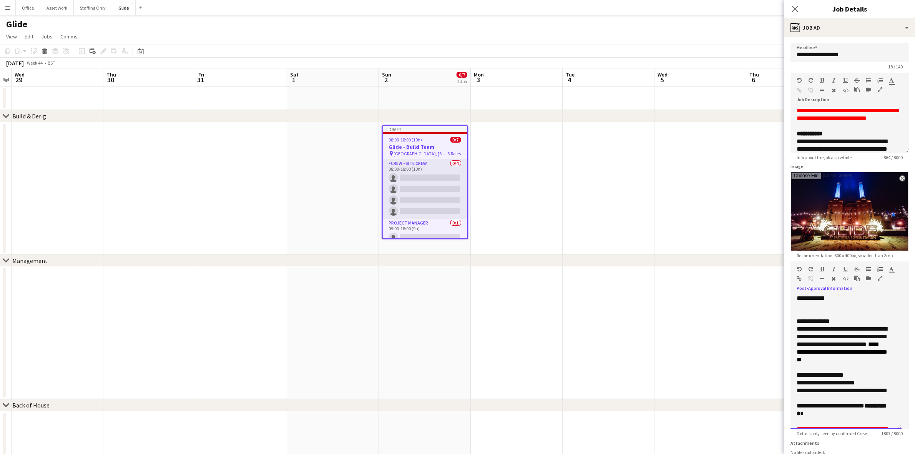
drag, startPoint x: 869, startPoint y: 362, endPoint x: 786, endPoint y: 324, distance: 91.5
click at [786, 324] on form "**********" at bounding box center [849, 277] width 131 height 468
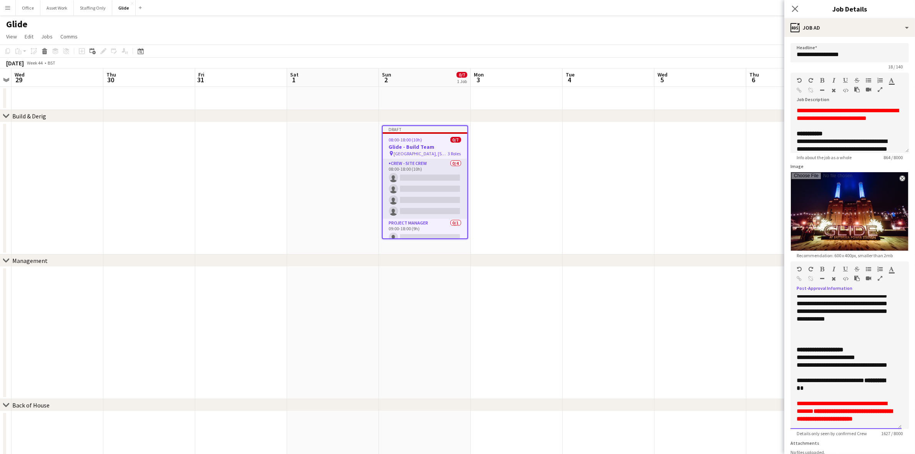
scroll to position [379, 0]
drag, startPoint x: 851, startPoint y: 344, endPoint x: 843, endPoint y: 343, distance: 8.5
click at [841, 354] on span "**********" at bounding box center [834, 357] width 42 height 6
click at [861, 354] on p "**********" at bounding box center [843, 358] width 92 height 8
drag, startPoint x: 825, startPoint y: 375, endPoint x: 796, endPoint y: 348, distance: 39.4
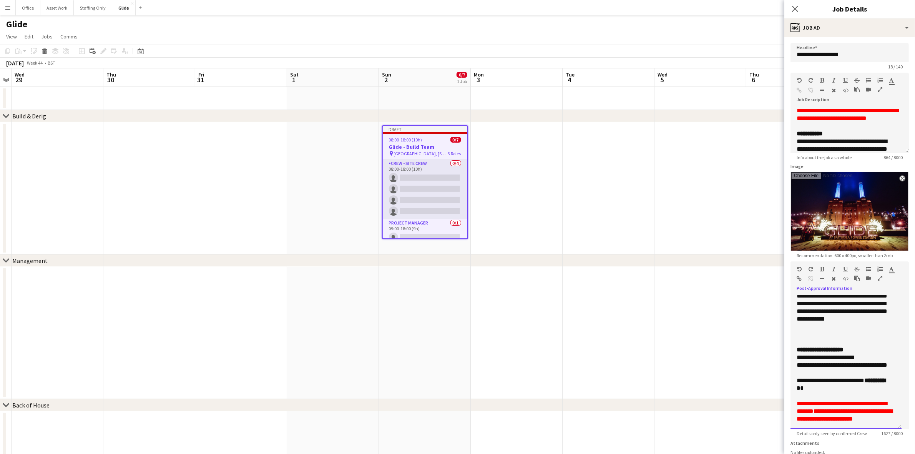
click at [796, 348] on div "**********" at bounding box center [845, 362] width 111 height 133
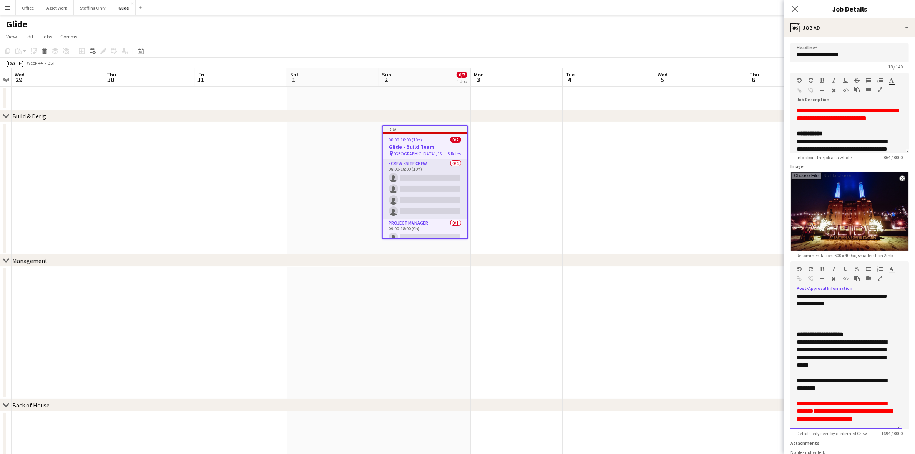
scroll to position [395, 0]
drag, startPoint x: 829, startPoint y: 413, endPoint x: 798, endPoint y: 392, distance: 37.6
click at [798, 400] on p "**********" at bounding box center [846, 411] width 99 height 23
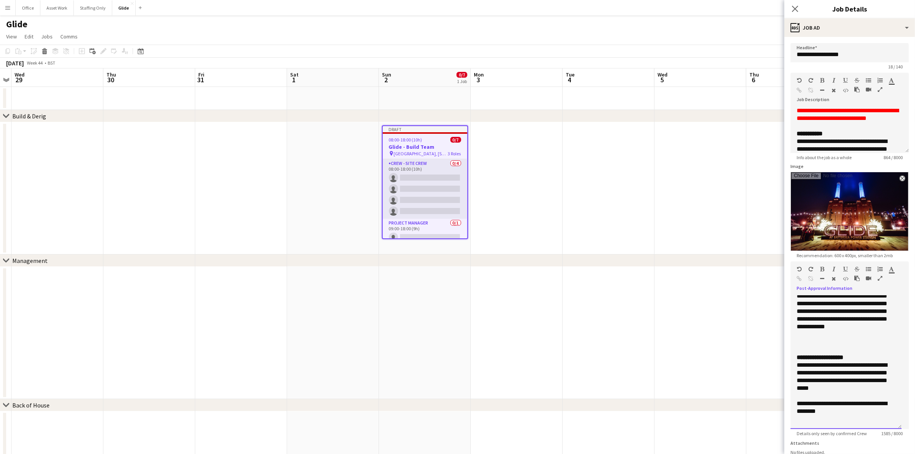
scroll to position [356, 0]
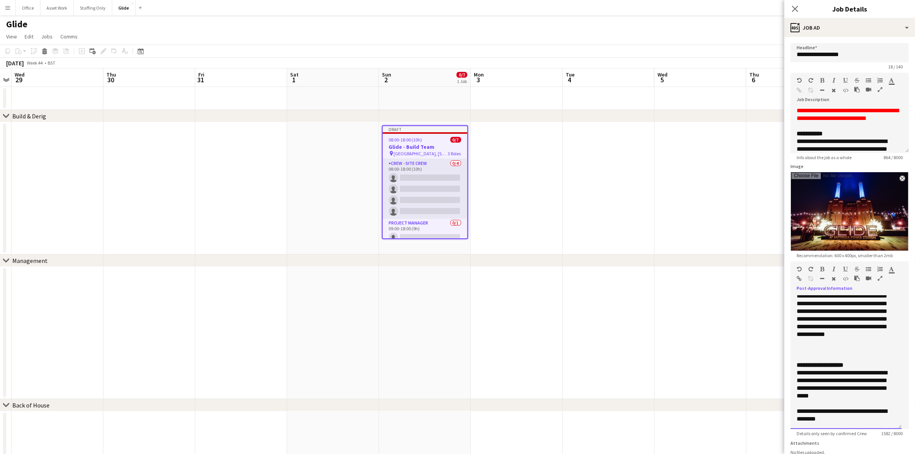
drag, startPoint x: 838, startPoint y: 412, endPoint x: 794, endPoint y: 409, distance: 44.3
click at [794, 409] on div "**********" at bounding box center [845, 362] width 111 height 133
click at [892, 266] on icon "button" at bounding box center [891, 268] width 5 height 5
type input "*******"
click at [828, 403] on p "**********" at bounding box center [843, 411] width 92 height 23
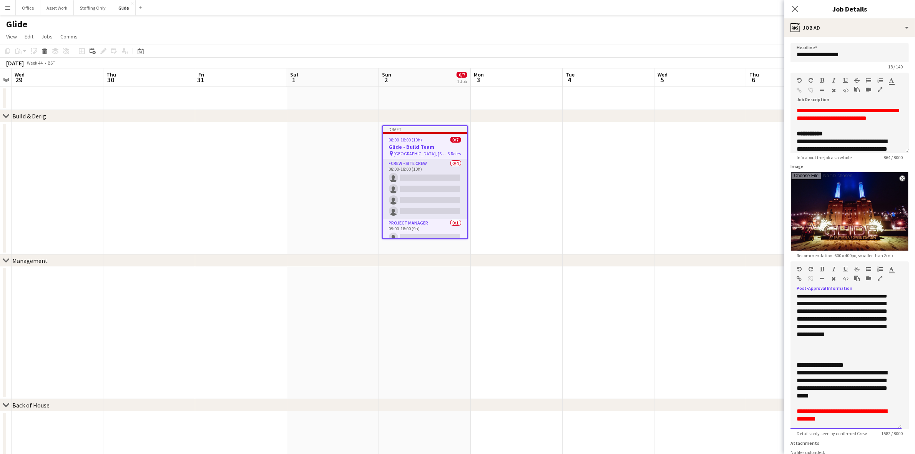
click at [846, 390] on p "**********" at bounding box center [843, 384] width 92 height 31
drag, startPoint x: 830, startPoint y: 413, endPoint x: 790, endPoint y: 405, distance: 41.1
click at [790, 405] on div "**********" at bounding box center [845, 362] width 111 height 133
click at [824, 369] on p "**********" at bounding box center [843, 384] width 92 height 31
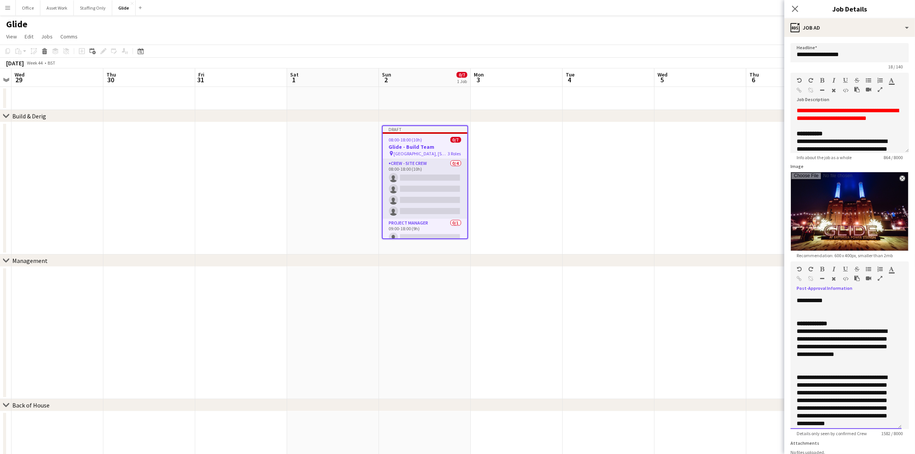
scroll to position [308, 0]
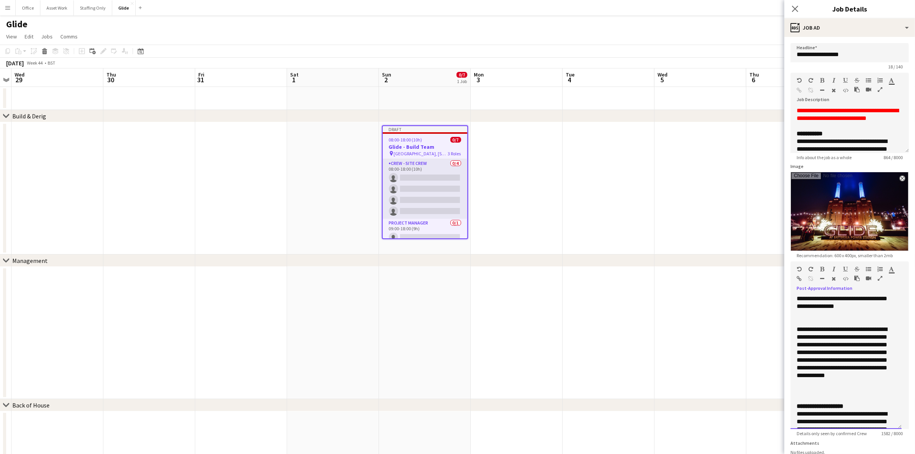
drag, startPoint x: 846, startPoint y: 389, endPoint x: 790, endPoint y: 331, distance: 80.2
click at [790, 331] on div "**********" at bounding box center [845, 362] width 111 height 133
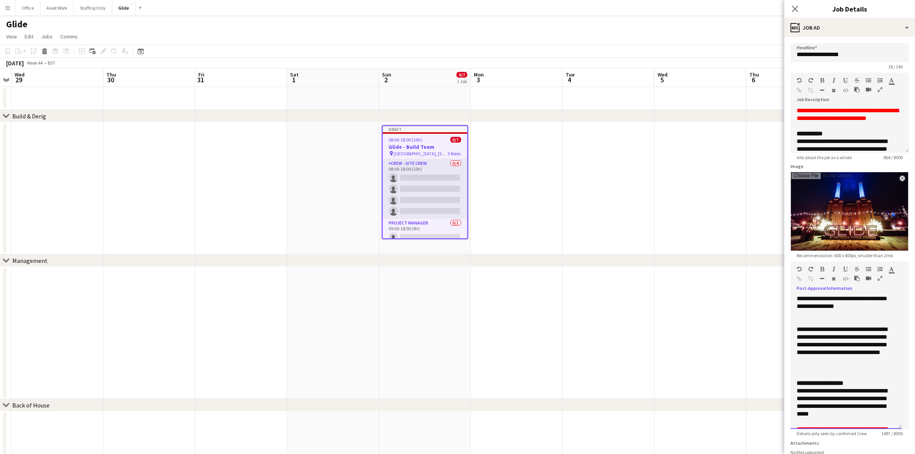
click at [863, 355] on p "**********" at bounding box center [843, 344] width 92 height 38
click at [858, 364] on p "**********" at bounding box center [843, 344] width 92 height 38
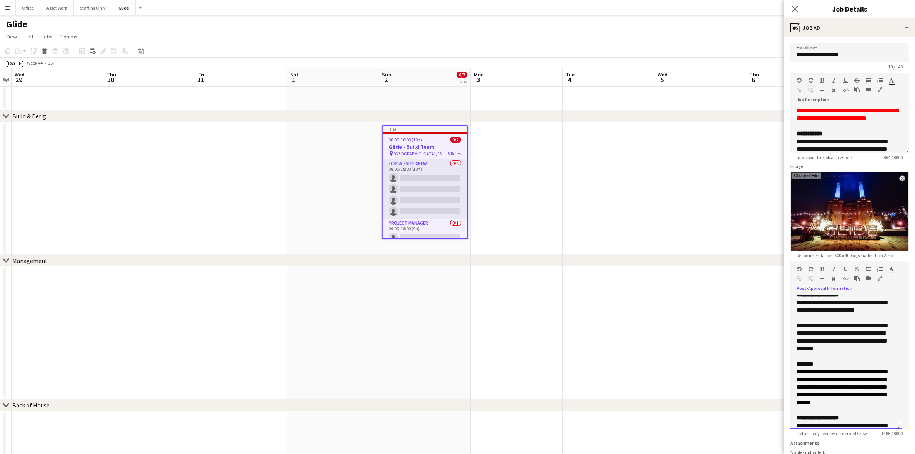
scroll to position [0, 0]
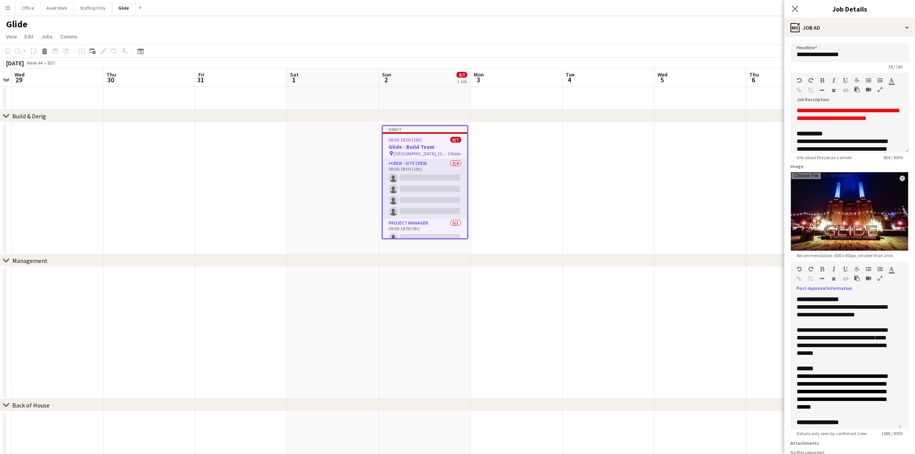
click at [528, 156] on app-date-cell at bounding box center [517, 188] width 92 height 132
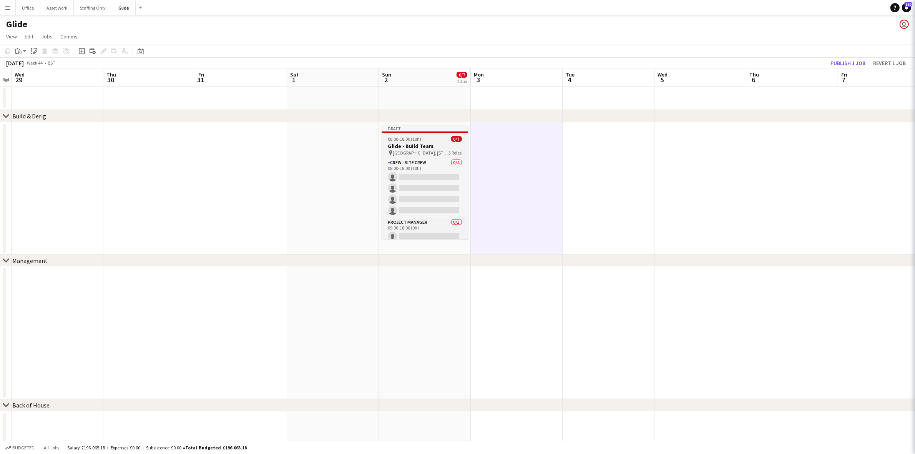
click at [402, 137] on span "08:00-18:00 (10h)" at bounding box center [404, 139] width 33 height 6
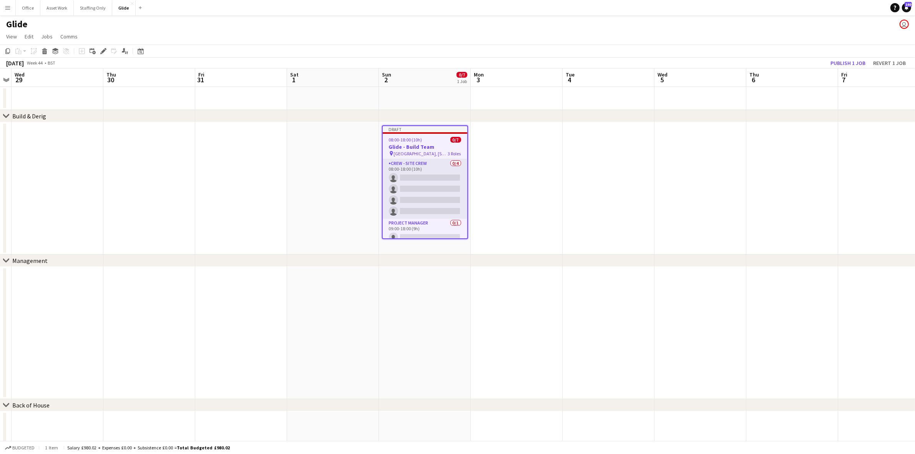
click at [8, 50] on icon "Copy" at bounding box center [8, 51] width 6 height 6
click at [519, 144] on app-date-cell at bounding box center [517, 188] width 92 height 132
click at [589, 145] on app-date-cell at bounding box center [609, 188] width 92 height 132
click at [523, 144] on app-date-cell at bounding box center [517, 188] width 92 height 132
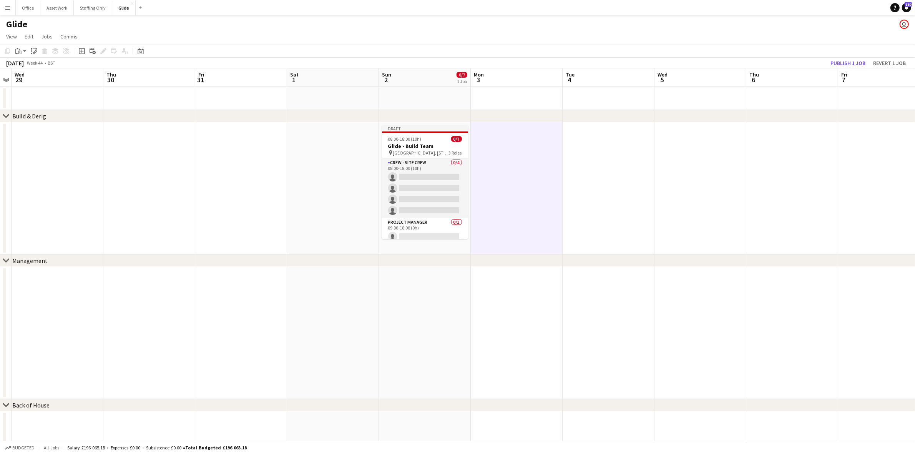
click at [586, 147] on app-date-cell at bounding box center [609, 188] width 92 height 132
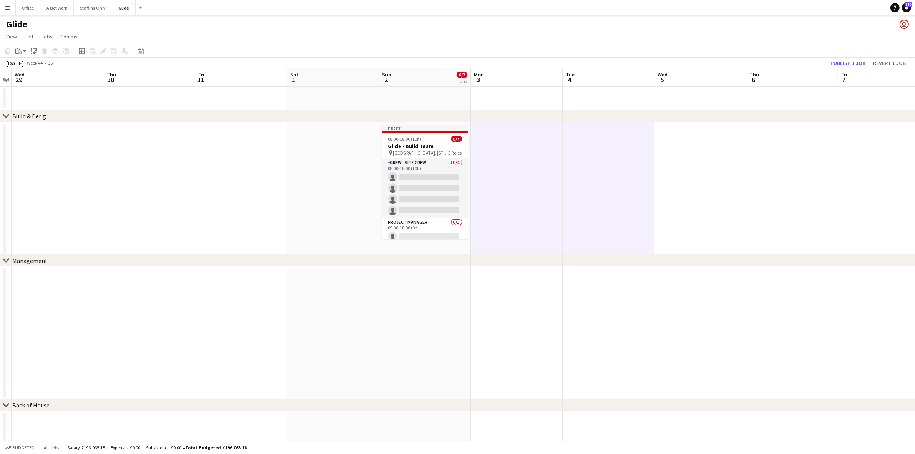
click at [682, 151] on app-date-cell at bounding box center [700, 188] width 92 height 132
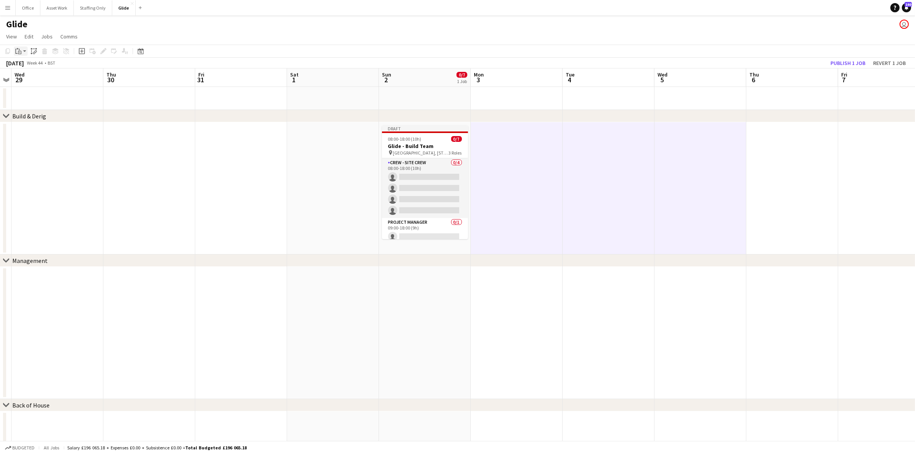
click at [23, 50] on app-action-btn "Paste" at bounding box center [21, 50] width 14 height 9
click at [33, 64] on link "Paste Ctrl+V" at bounding box center [56, 65] width 72 height 7
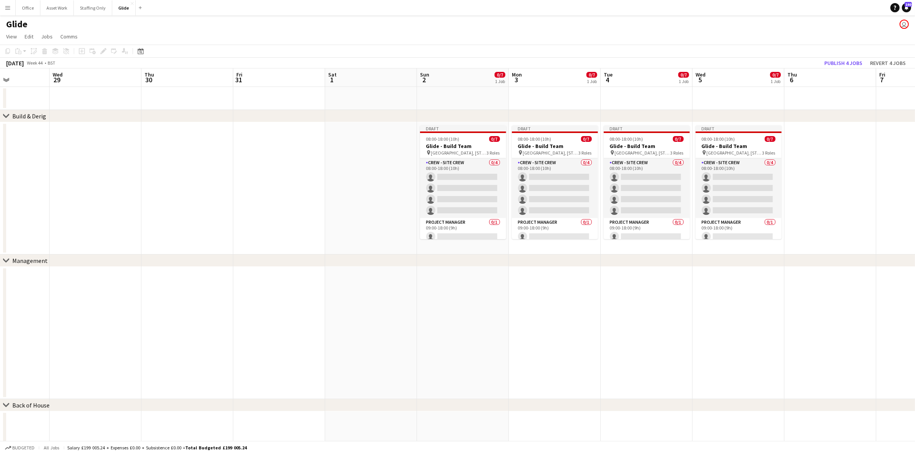
drag, startPoint x: 516, startPoint y: 247, endPoint x: 462, endPoint y: 241, distance: 54.5
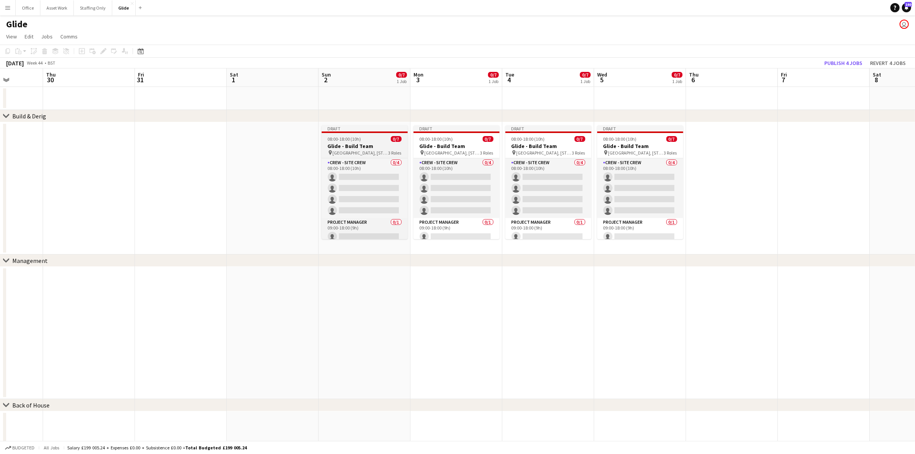
click at [358, 143] on h3 "Glide - Build Team" at bounding box center [365, 146] width 86 height 7
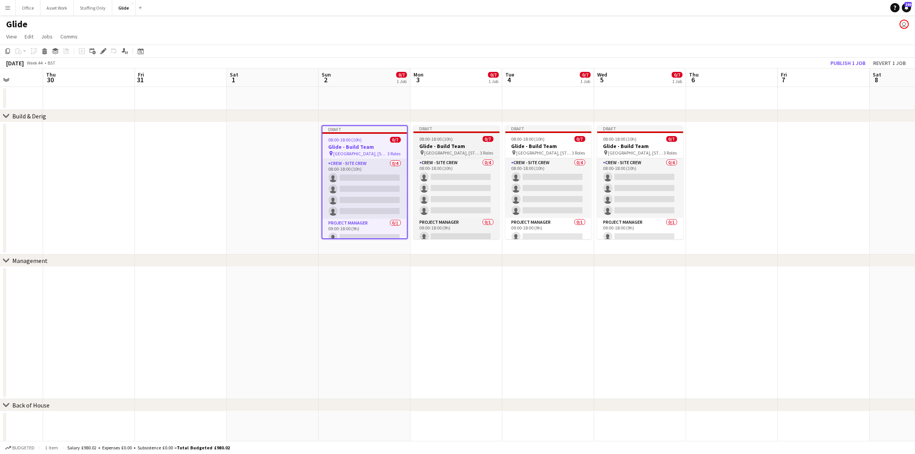
click at [450, 143] on h3 "Glide - Build Team" at bounding box center [456, 146] width 86 height 7
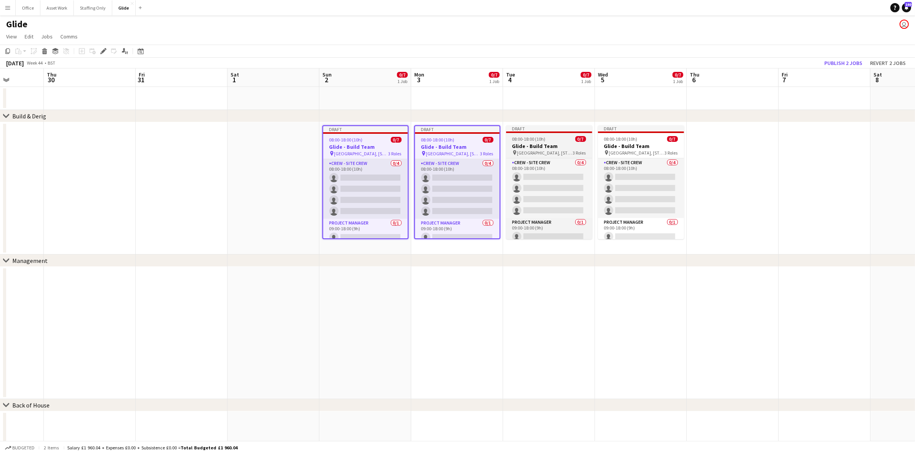
click at [577, 143] on h3 "Glide - Build Team" at bounding box center [549, 146] width 86 height 7
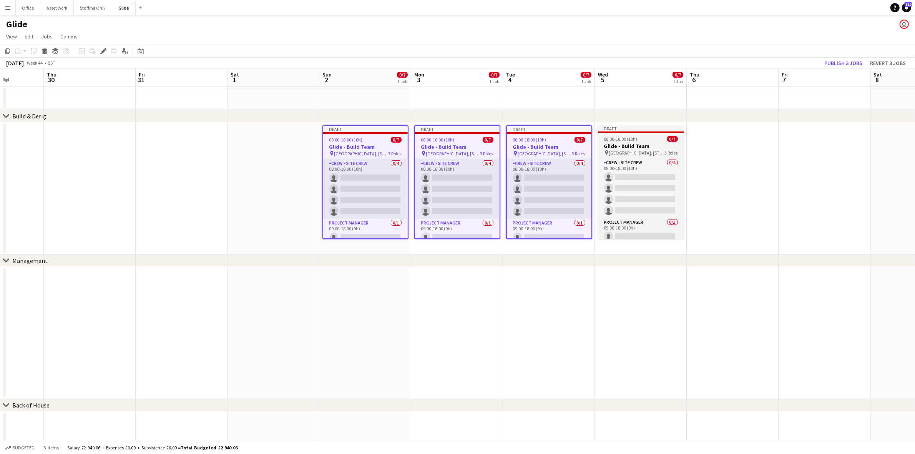
click at [669, 143] on h3 "Glide - Build Team" at bounding box center [641, 146] width 86 height 7
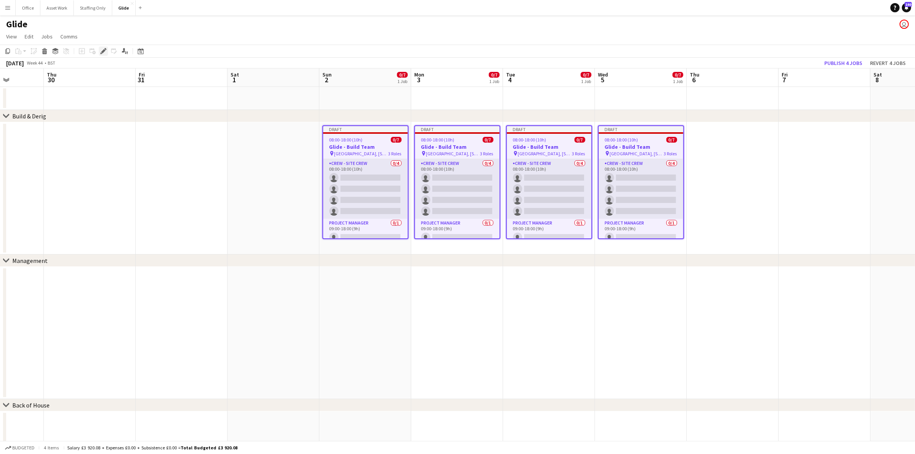
click at [102, 54] on icon "Edit" at bounding box center [103, 51] width 6 height 6
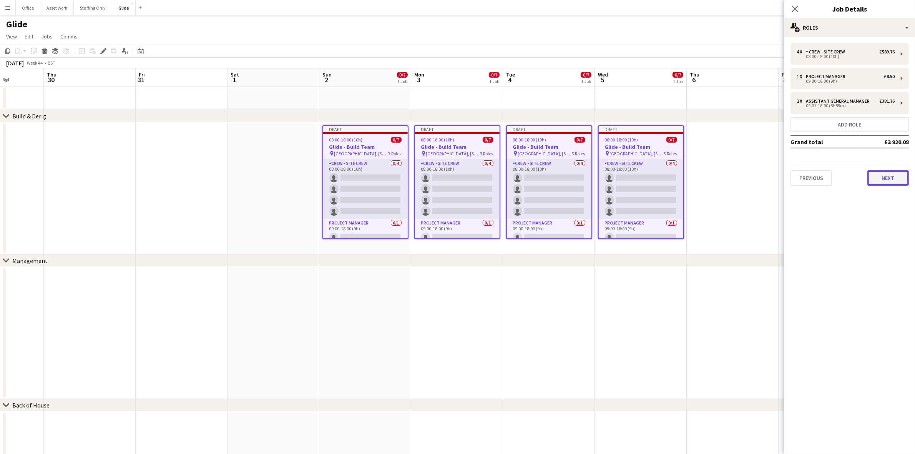
click at [892, 174] on button "Next" at bounding box center [888, 177] width 42 height 15
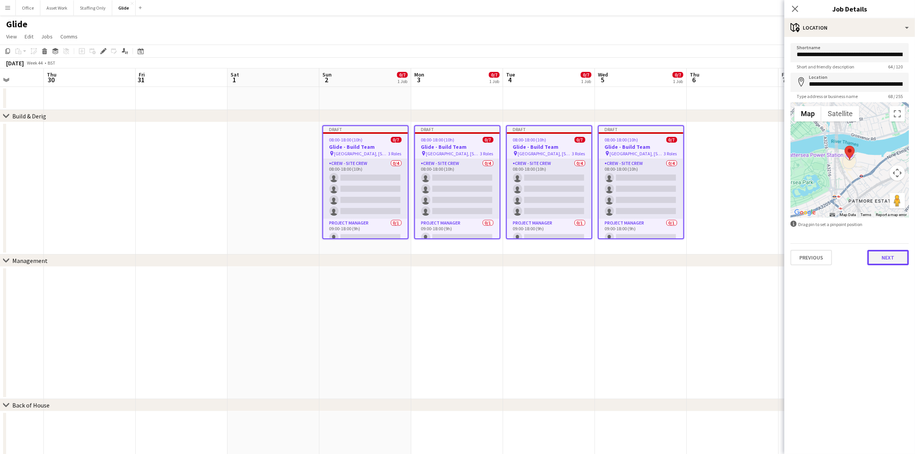
click at [884, 259] on button "Next" at bounding box center [888, 257] width 42 height 15
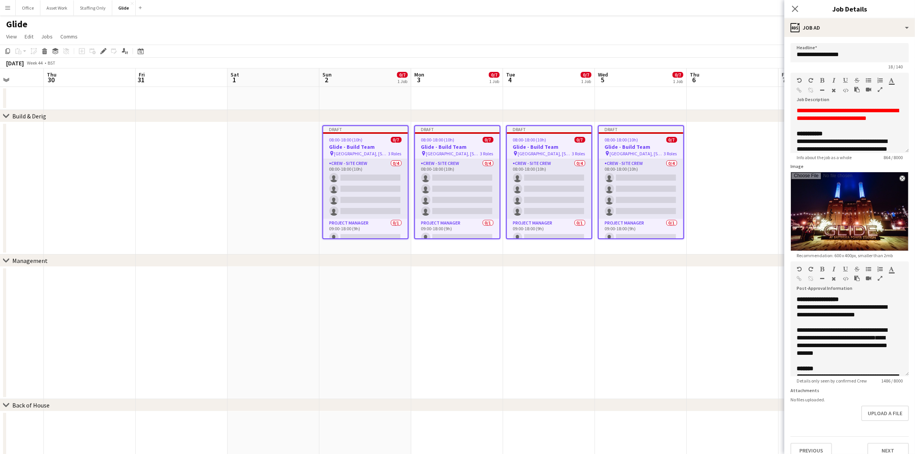
drag, startPoint x: 904, startPoint y: 338, endPoint x: 911, endPoint y: 374, distance: 36.0
click at [911, 374] on mat-expansion-panel "**********" at bounding box center [849, 245] width 131 height 417
click at [889, 311] on div "**********" at bounding box center [849, 336] width 118 height 81
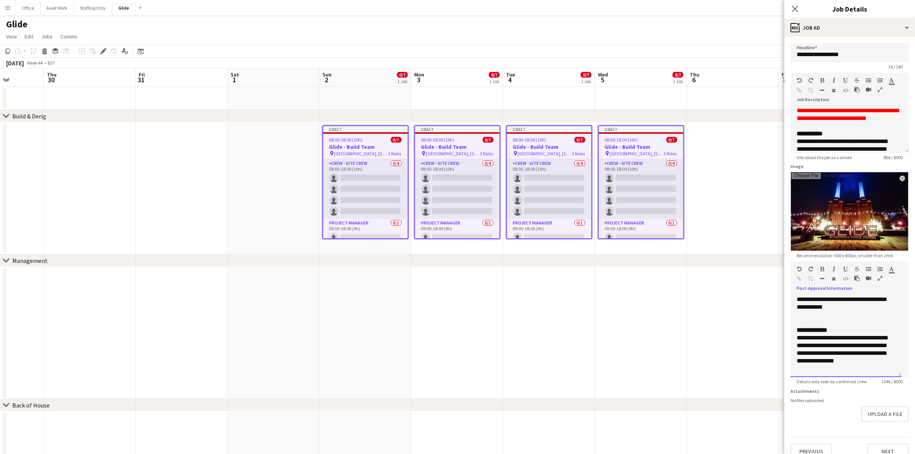
scroll to position [221, 0]
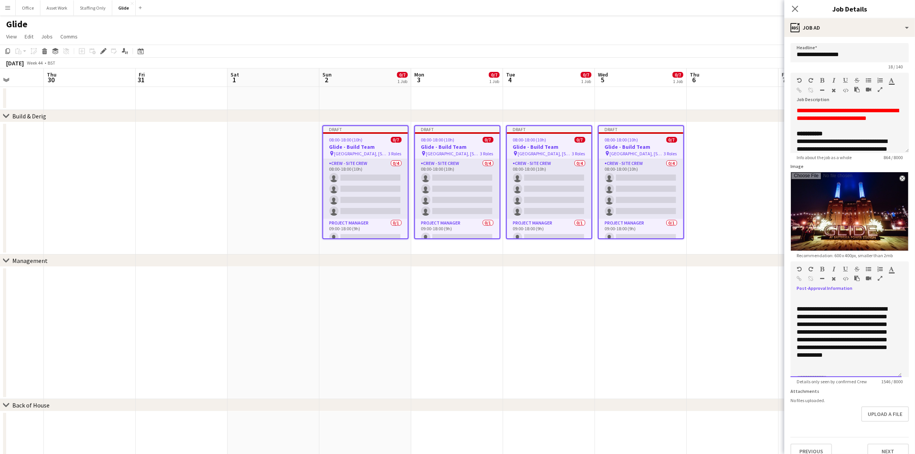
drag, startPoint x: 853, startPoint y: 343, endPoint x: 807, endPoint y: 322, distance: 51.2
click at [807, 322] on p "**********" at bounding box center [843, 335] width 92 height 61
click at [831, 342] on p "**********" at bounding box center [843, 324] width 92 height 38
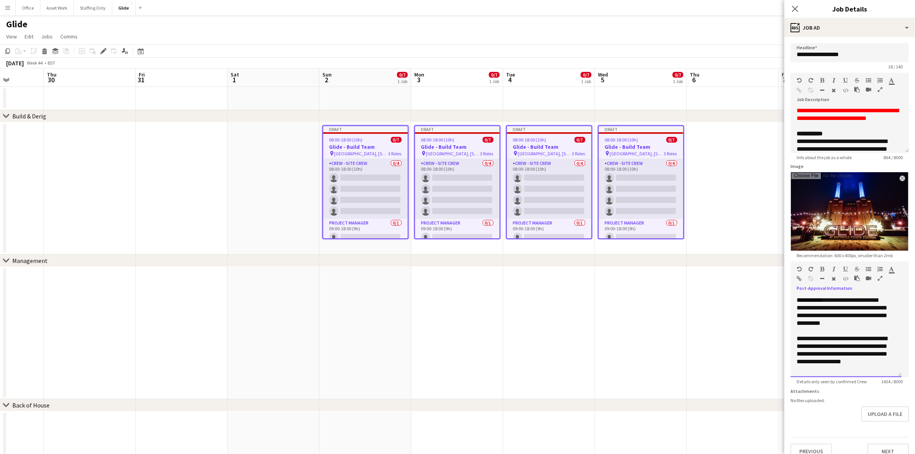
drag, startPoint x: 863, startPoint y: 356, endPoint x: 794, endPoint y: 304, distance: 86.2
click at [794, 304] on div "**********" at bounding box center [845, 336] width 111 height 81
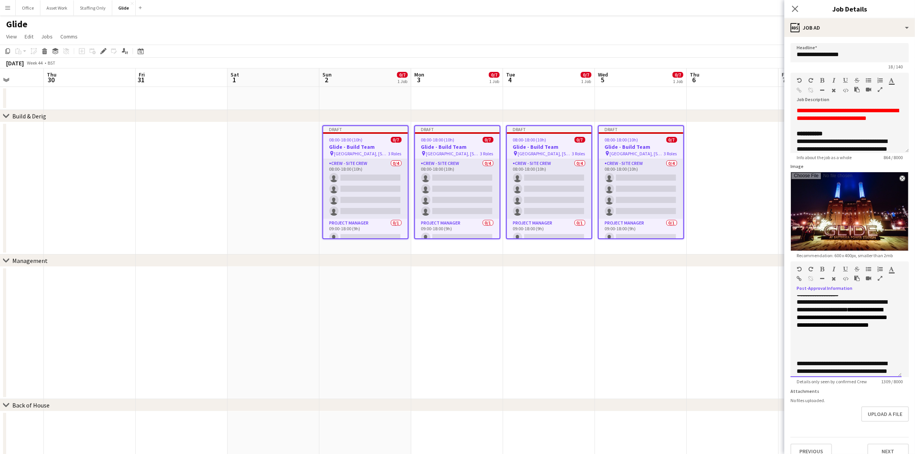
drag, startPoint x: 855, startPoint y: 335, endPoint x: 791, endPoint y: 303, distance: 72.0
click at [791, 303] on div "**********" at bounding box center [845, 336] width 111 height 81
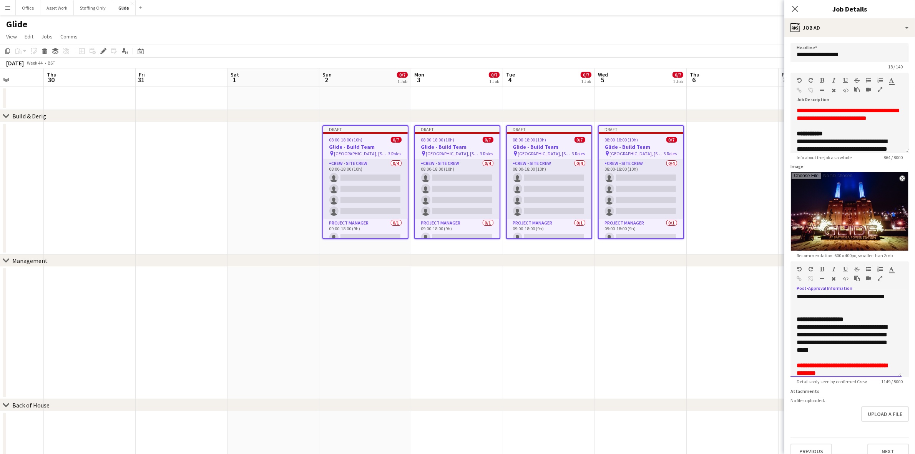
scroll to position [285, 0]
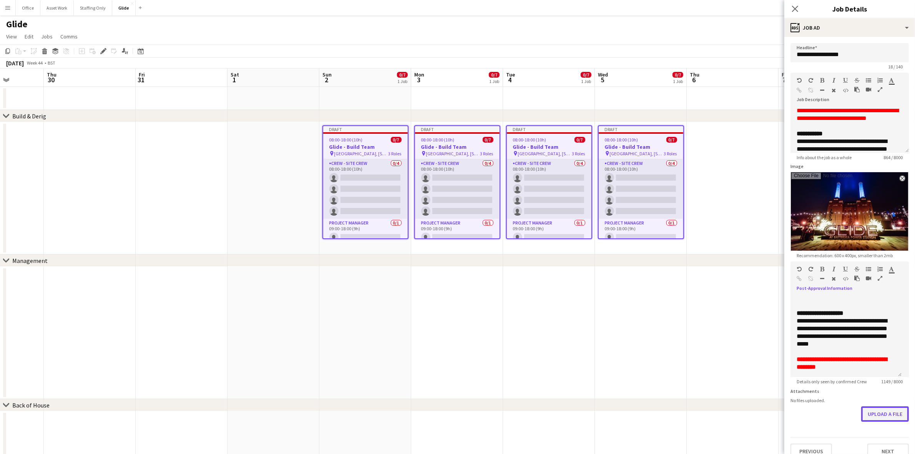
click at [872, 414] on button "Upload a file" at bounding box center [885, 413] width 48 height 15
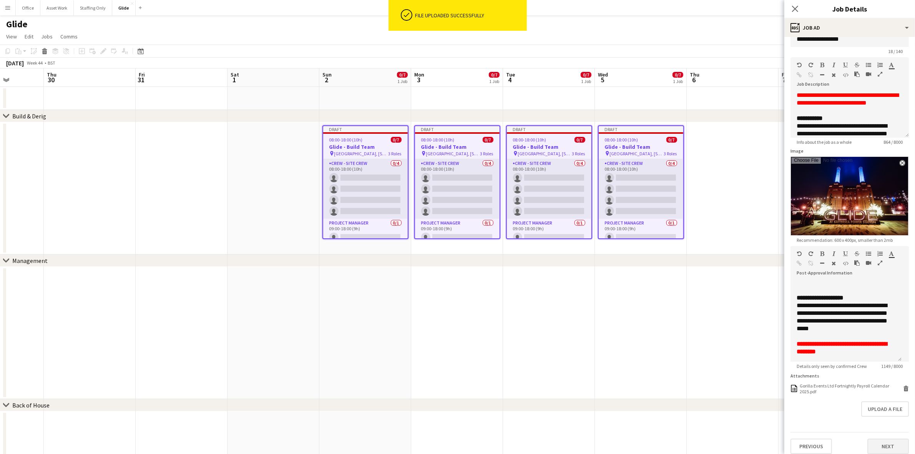
scroll to position [22, 0]
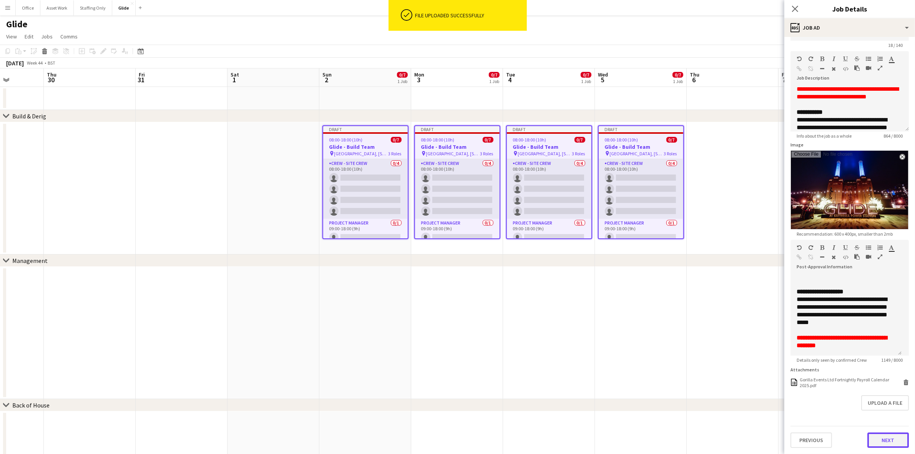
click at [870, 440] on button "Next" at bounding box center [888, 439] width 42 height 15
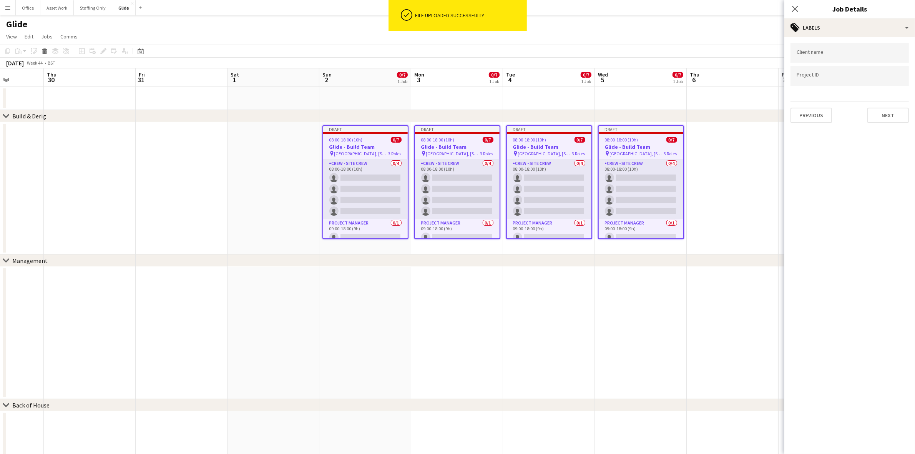
scroll to position [0, 0]
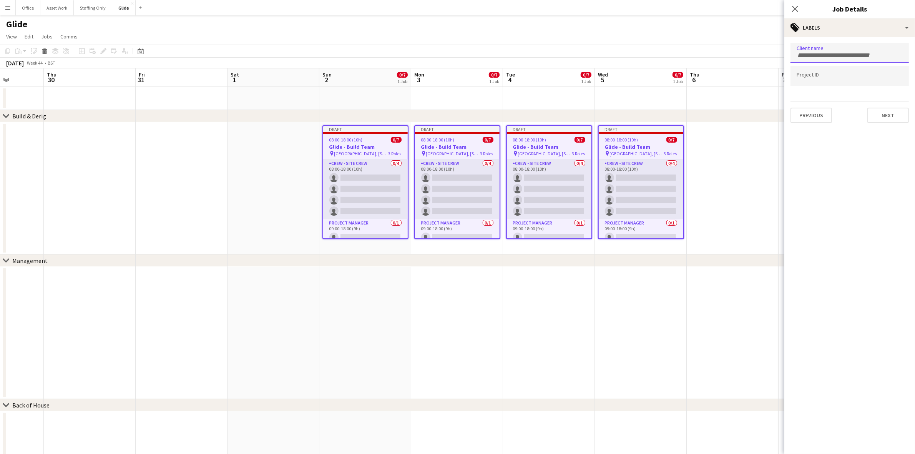
click at [822, 54] on input "Type to search client labels..." at bounding box center [850, 55] width 106 height 7
type input "*****"
click at [810, 76] on div "Glide" at bounding box center [849, 77] width 118 height 18
click at [817, 79] on input "Type to search project ID labels..." at bounding box center [850, 78] width 106 height 7
type input "*****"
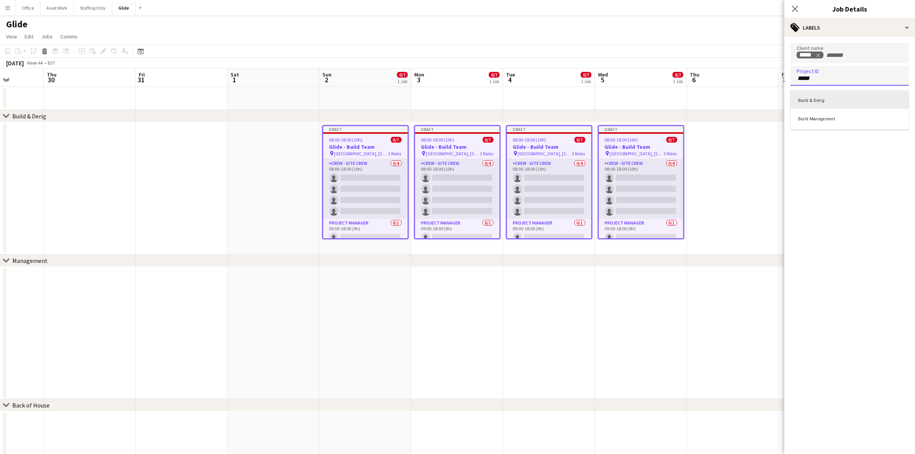
click at [825, 96] on div "Build & Derig" at bounding box center [849, 99] width 118 height 18
click at [892, 115] on button "Next" at bounding box center [888, 115] width 42 height 15
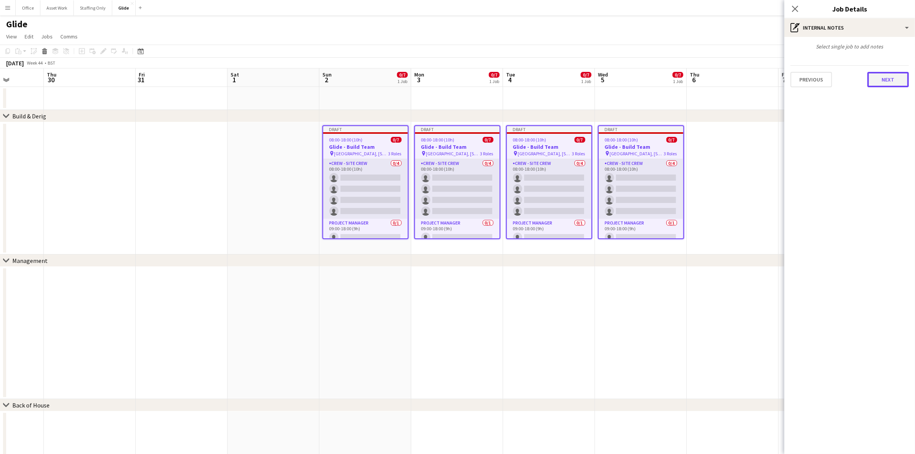
click at [885, 74] on button "Next" at bounding box center [888, 79] width 42 height 15
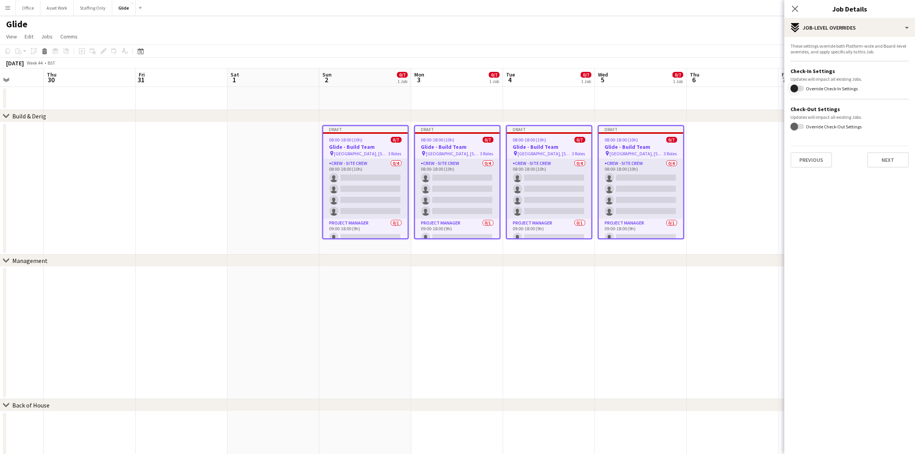
click at [803, 86] on span "button" at bounding box center [797, 88] width 14 height 5
click at [802, 152] on span "button" at bounding box center [797, 153] width 14 height 5
click at [795, 152] on span "button" at bounding box center [800, 153] width 15 height 15
click at [795, 87] on span "button" at bounding box center [800, 88] width 15 height 15
click at [883, 161] on button "Next" at bounding box center [888, 159] width 42 height 15
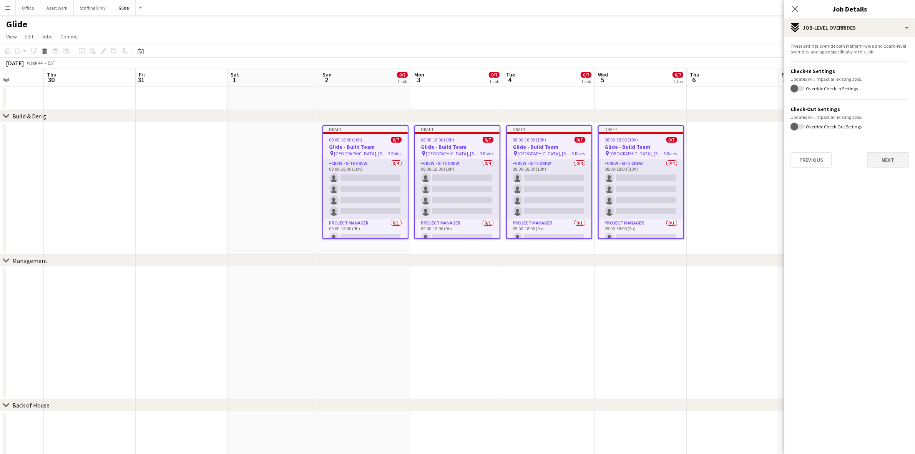
type input "*******"
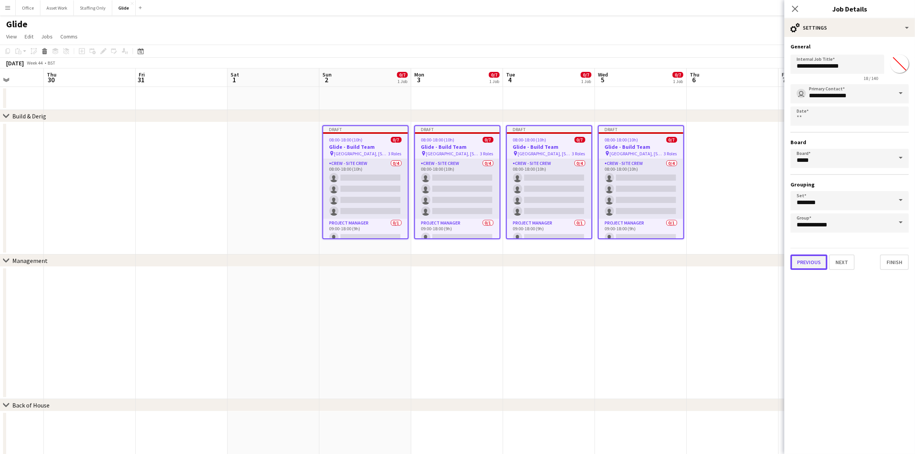
click at [799, 263] on button "Previous" at bounding box center [808, 261] width 37 height 15
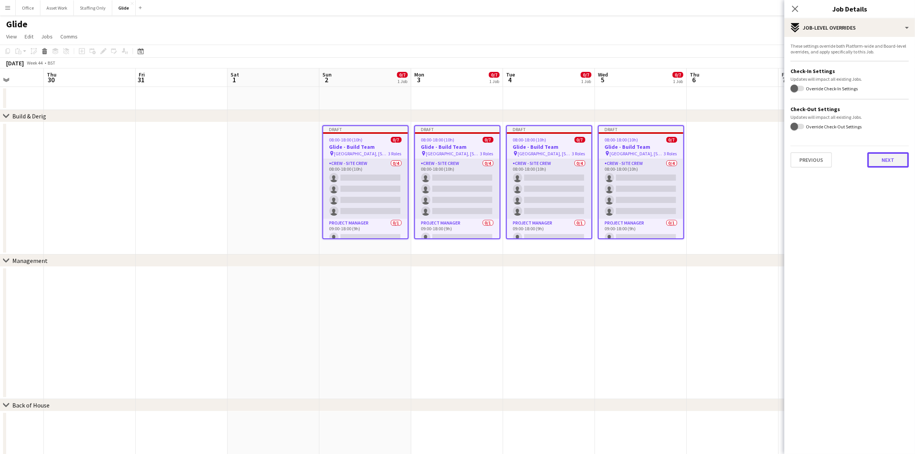
click at [892, 152] on button "Next" at bounding box center [888, 159] width 42 height 15
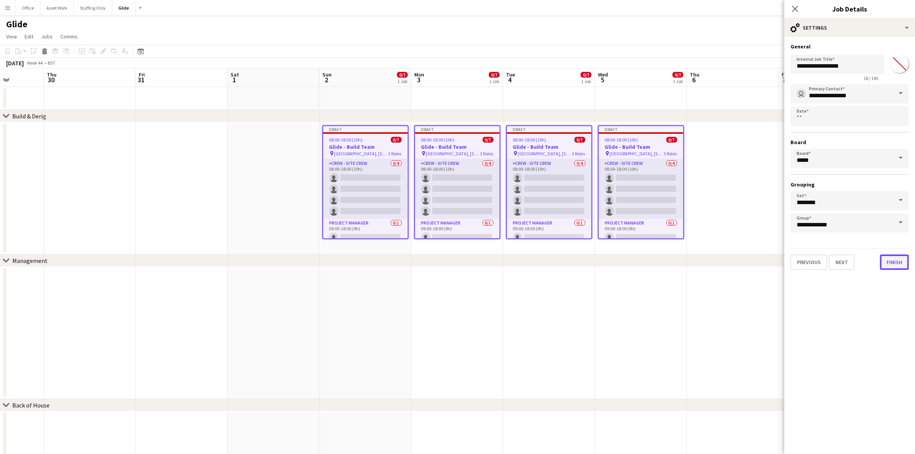
click at [893, 258] on button "Finish" at bounding box center [894, 261] width 29 height 15
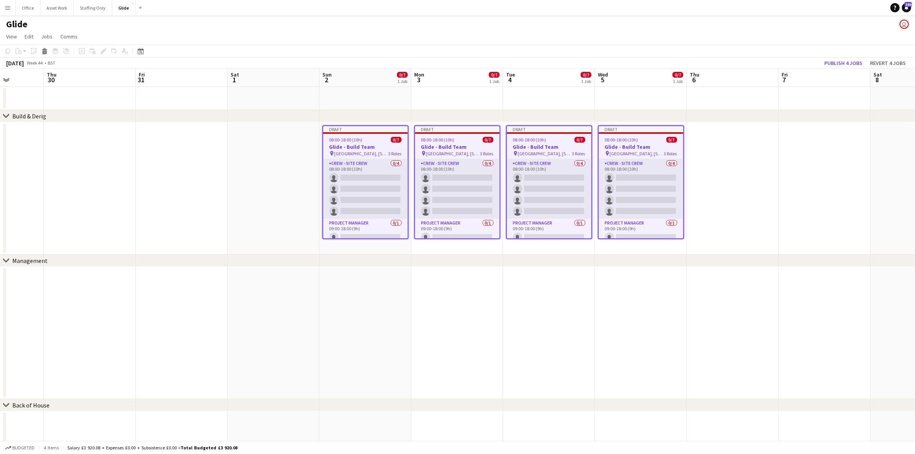
click at [802, 189] on app-date-cell at bounding box center [825, 188] width 92 height 132
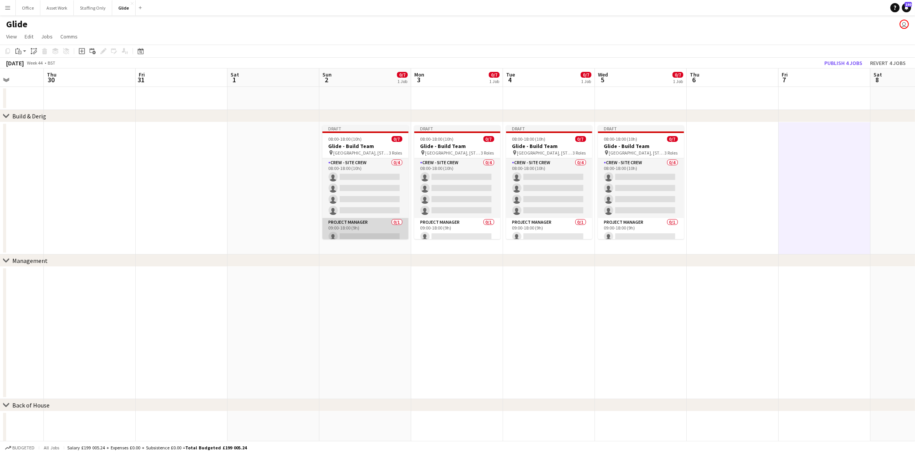
click at [374, 233] on app-card-role "Project Manager 0/1 09:00-18:00 (9h) single-neutral-actions" at bounding box center [365, 231] width 86 height 26
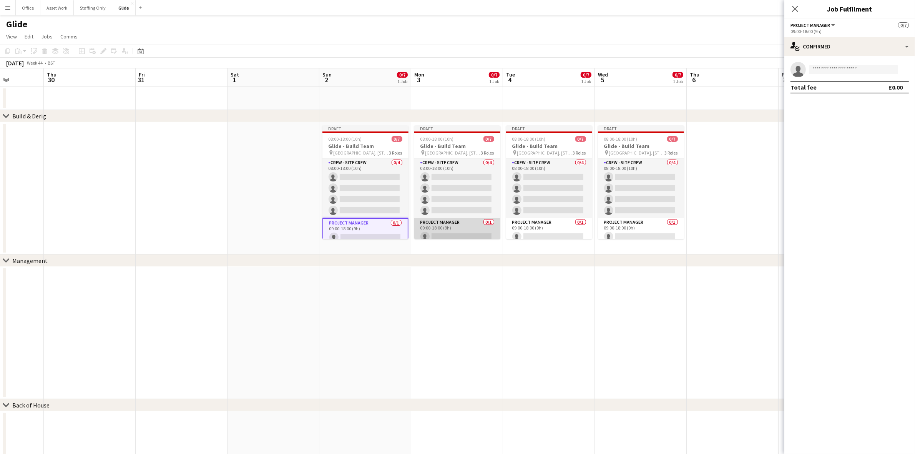
click at [448, 228] on app-card-role "Project Manager 0/1 09:00-18:00 (9h) single-neutral-actions" at bounding box center [457, 231] width 86 height 26
click at [537, 229] on app-card-role "Project Manager 0/1 09:00-18:00 (9h) single-neutral-actions" at bounding box center [549, 231] width 86 height 26
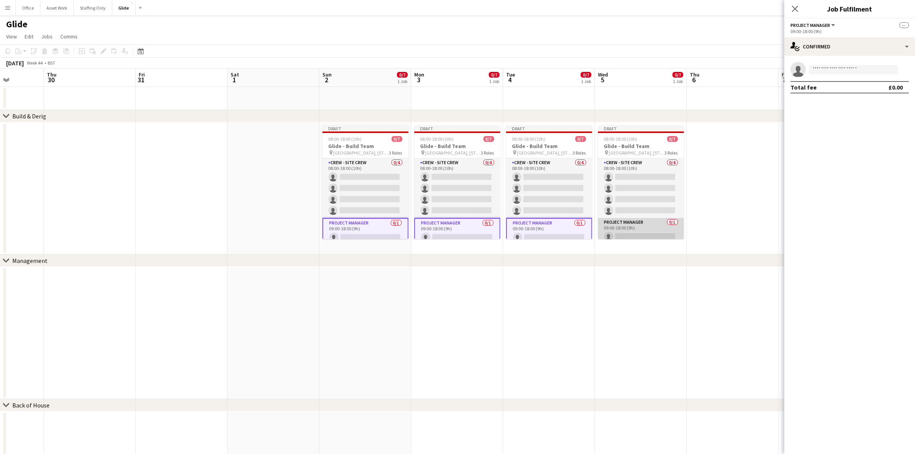
click at [623, 232] on app-card-role "Project Manager 0/1 09:00-18:00 (9h) single-neutral-actions" at bounding box center [641, 231] width 86 height 26
click at [829, 70] on input at bounding box center [853, 69] width 89 height 9
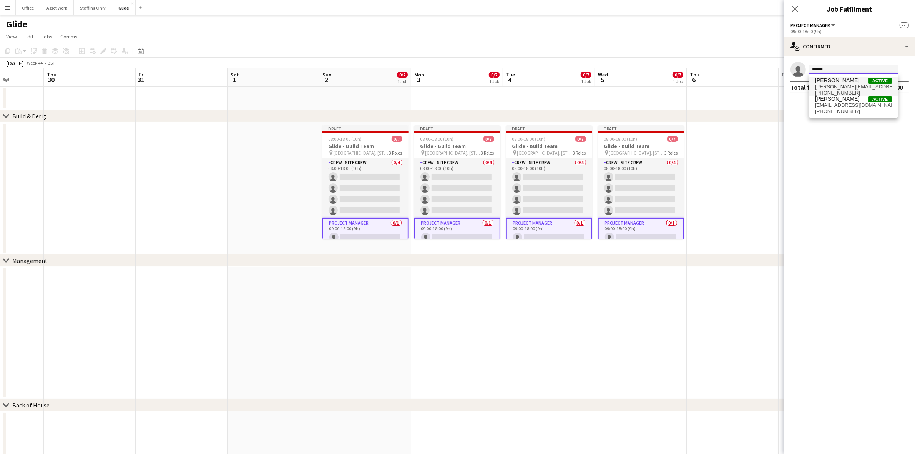
type input "******"
click at [843, 84] on span "georgina.cox@gorilla-events.co.uk" at bounding box center [853, 87] width 77 height 6
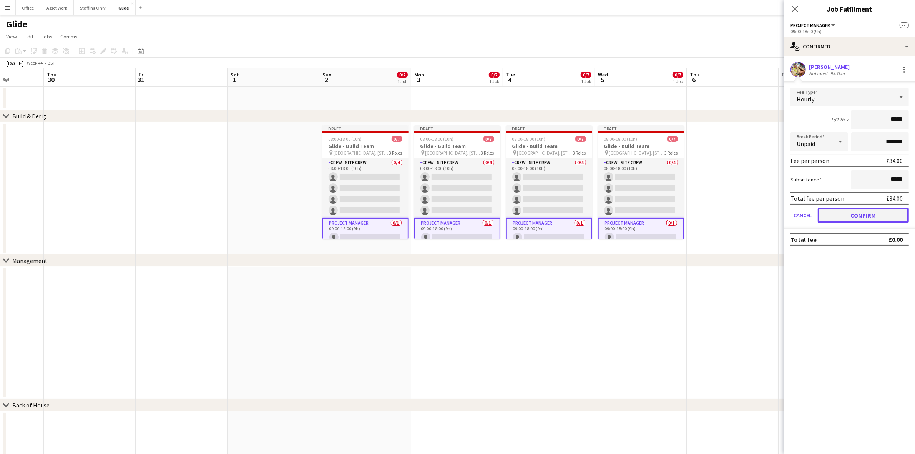
click at [848, 216] on button "Confirm" at bounding box center [863, 215] width 91 height 15
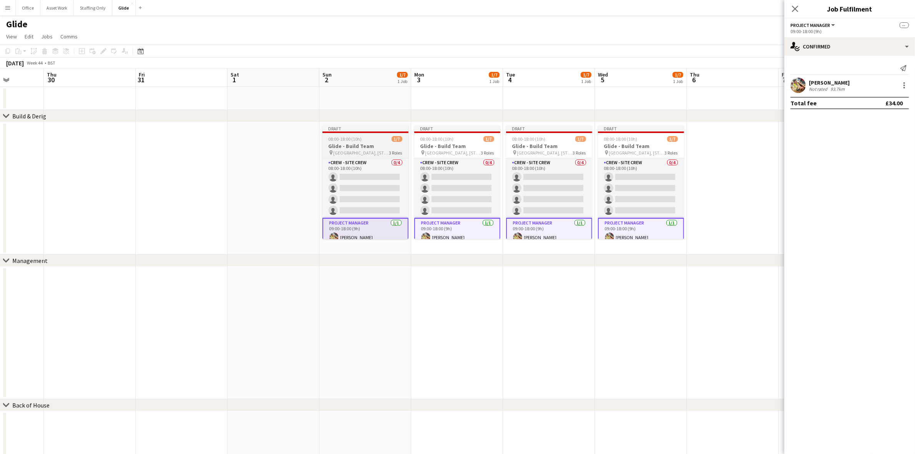
click at [364, 147] on h3 "Glide - Build Team" at bounding box center [365, 146] width 86 height 7
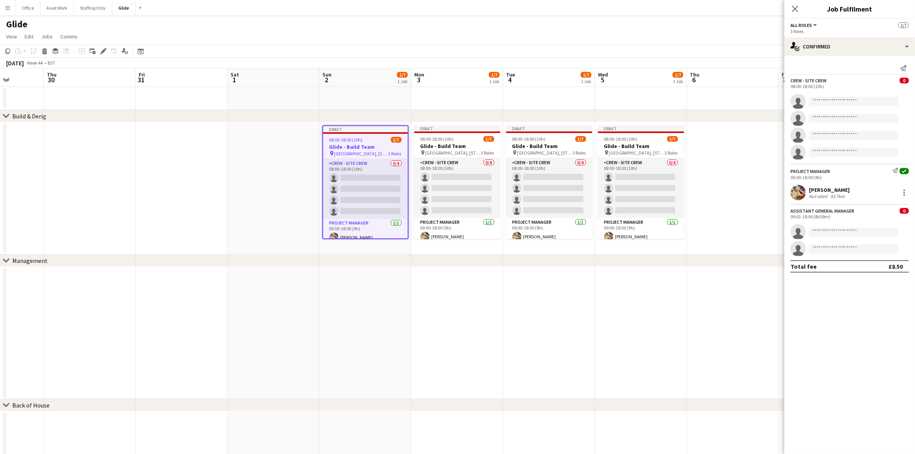
click at [268, 202] on app-date-cell at bounding box center [273, 188] width 92 height 132
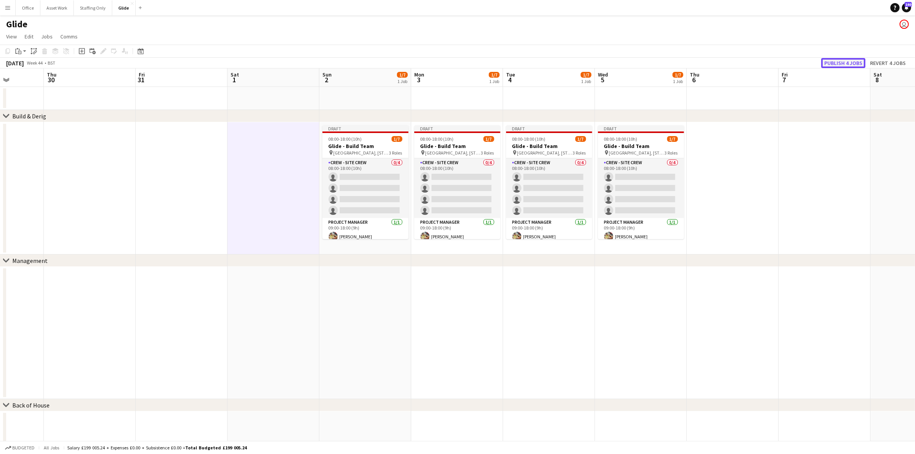
click at [835, 59] on button "Publish 4 jobs" at bounding box center [843, 63] width 44 height 10
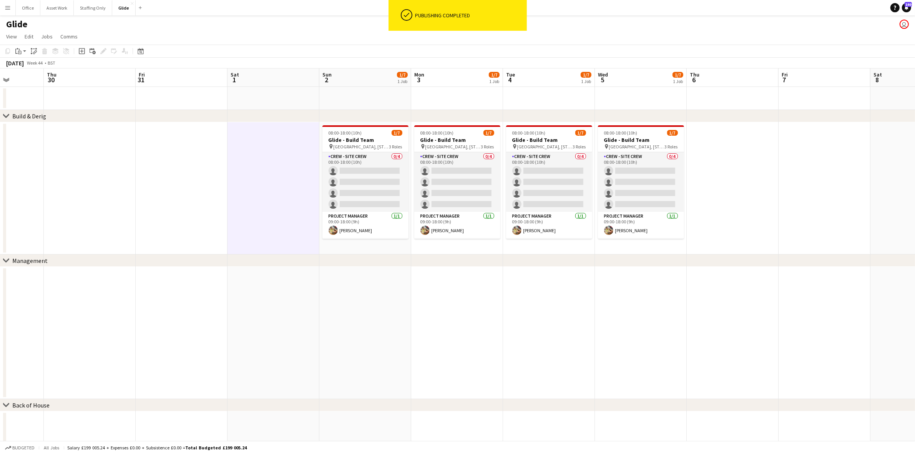
click at [319, 164] on app-date-cell "08:00-18:00 (10h) 1/7 Glide - Build Team pin Battersea Power Station, Circus Rd…" at bounding box center [365, 188] width 92 height 132
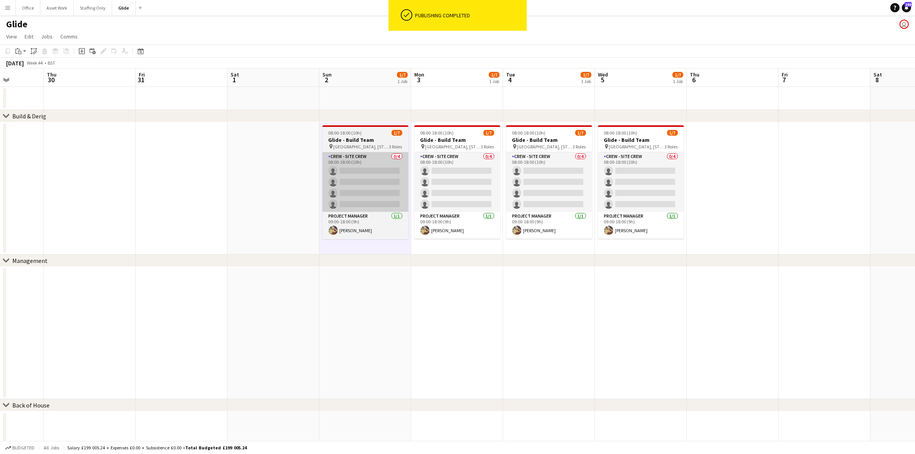
click at [345, 166] on app-card-role "Crew - Site Crew 0/4 08:00-18:00 (10h) single-neutral-actions single-neutral-ac…" at bounding box center [365, 182] width 86 height 60
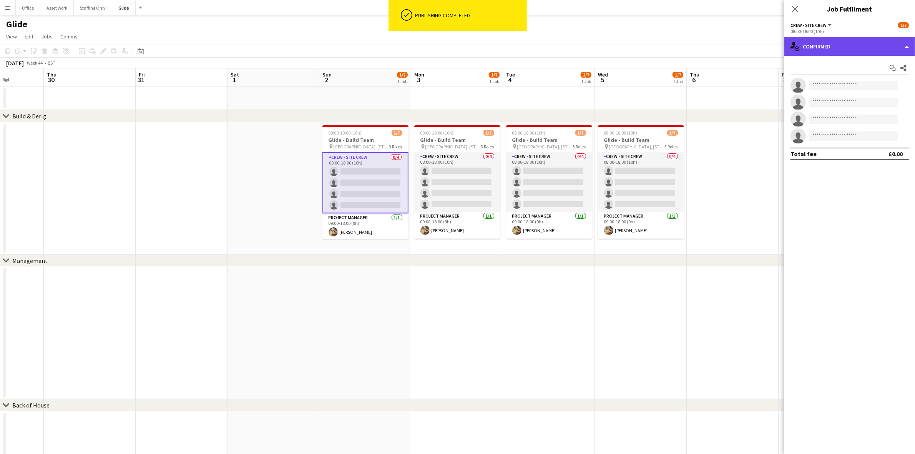
click at [824, 45] on div "single-neutral-actions-check-2 Confirmed" at bounding box center [849, 46] width 131 height 18
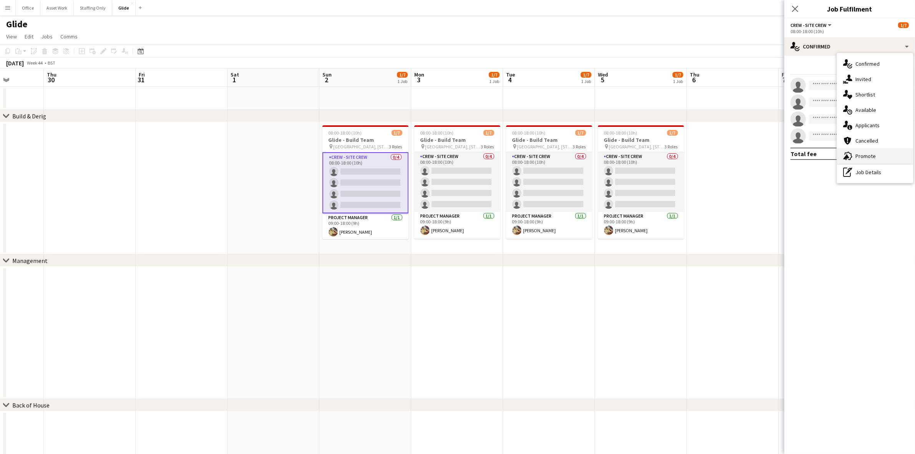
click at [875, 154] on div "advertising-megaphone Promote" at bounding box center [875, 155] width 76 height 15
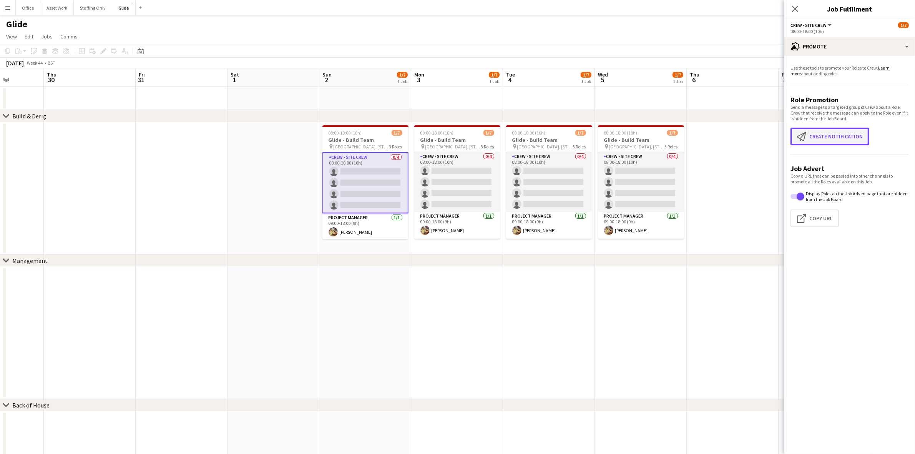
click at [855, 137] on button "Create notification Create notification" at bounding box center [829, 137] width 79 height 18
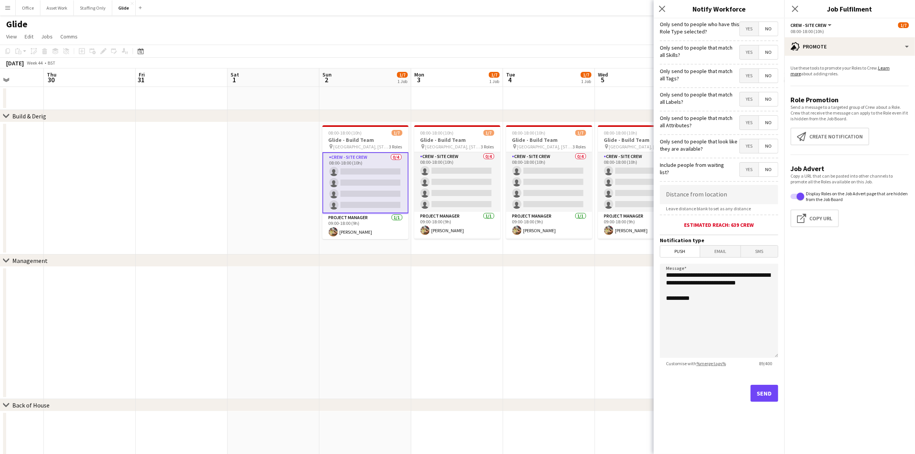
click at [750, 172] on span "Yes" at bounding box center [749, 170] width 19 height 14
click at [752, 147] on span "Yes" at bounding box center [749, 146] width 19 height 14
drag, startPoint x: 750, startPoint y: 124, endPoint x: 750, endPoint y: 108, distance: 15.4
click at [750, 124] on span "Yes" at bounding box center [749, 123] width 19 height 14
click at [750, 99] on span "Yes" at bounding box center [749, 99] width 19 height 14
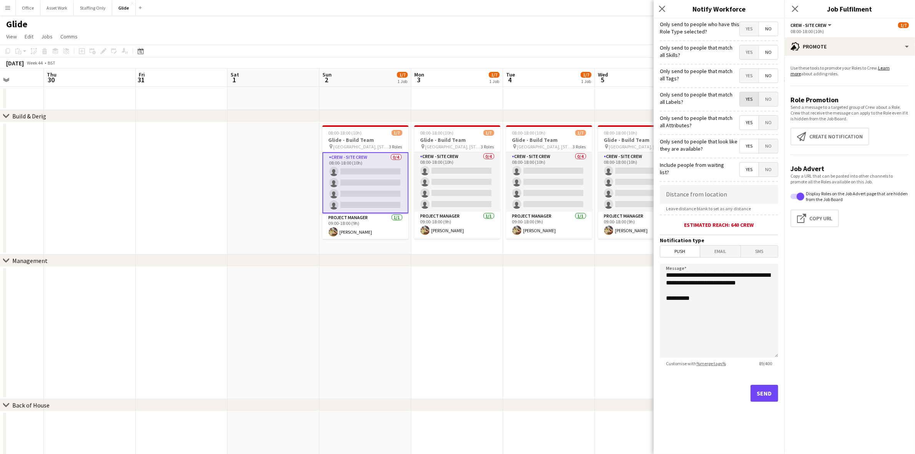
click at [752, 73] on span "Yes" at bounding box center [749, 76] width 19 height 14
click at [750, 47] on span "Yes" at bounding box center [749, 52] width 19 height 14
click at [750, 28] on span "Yes" at bounding box center [749, 29] width 19 height 14
click at [775, 397] on button "Send" at bounding box center [765, 393] width 28 height 17
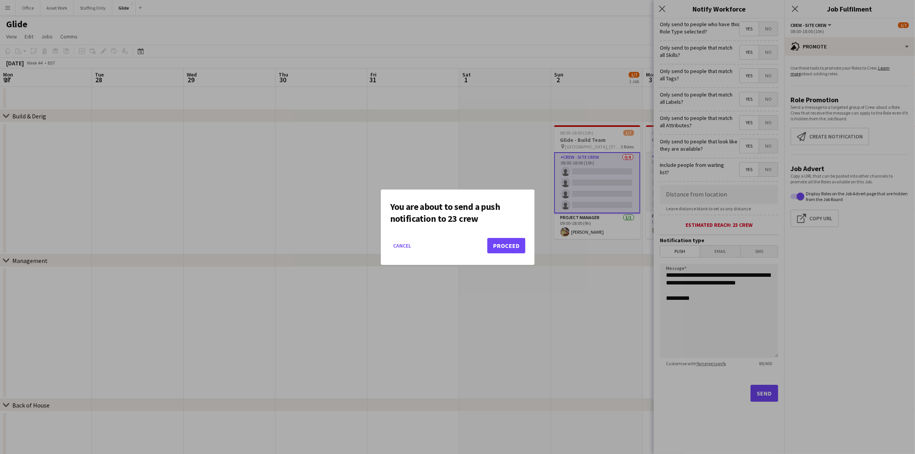
scroll to position [0, 232]
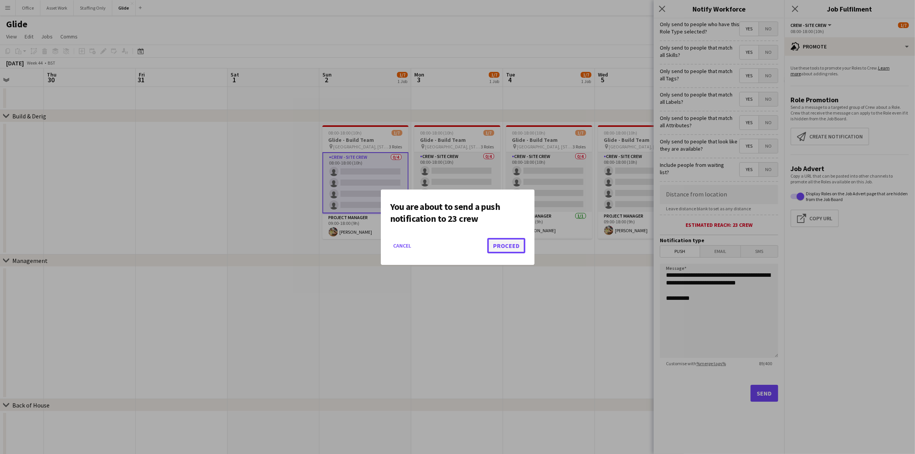
click at [502, 247] on button "Proceed" at bounding box center [506, 245] width 38 height 15
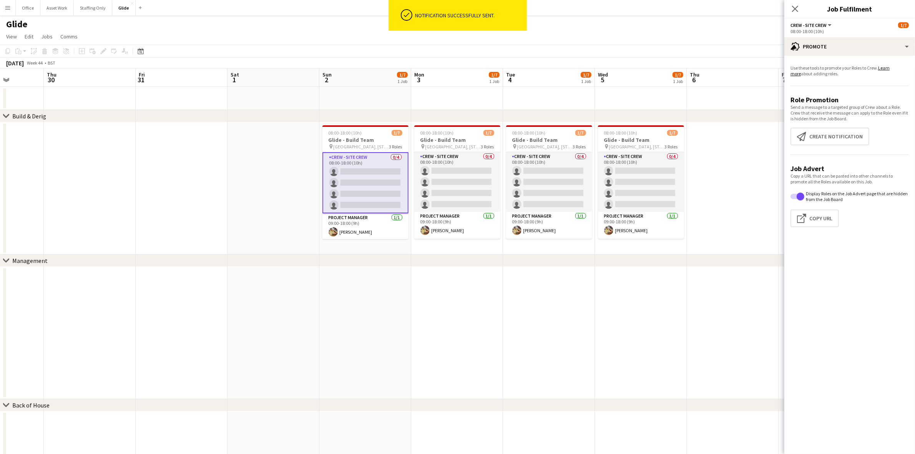
click at [245, 193] on app-date-cell at bounding box center [273, 188] width 92 height 132
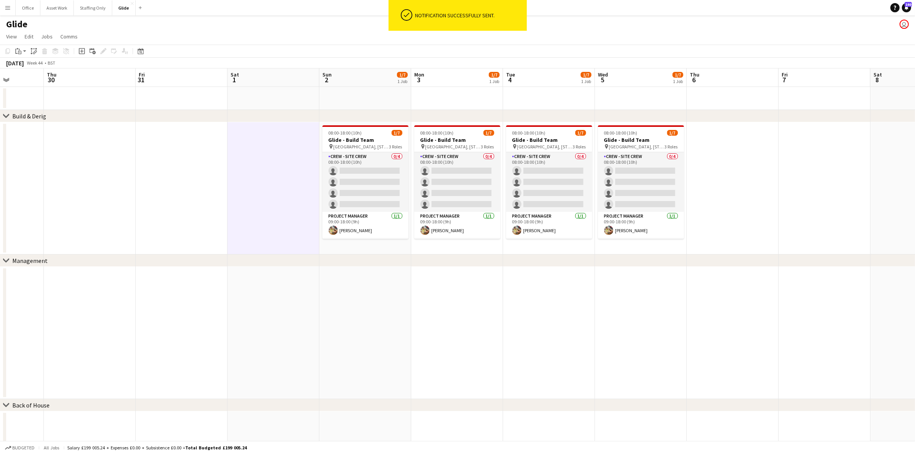
click at [2, 8] on button "Menu" at bounding box center [7, 7] width 15 height 15
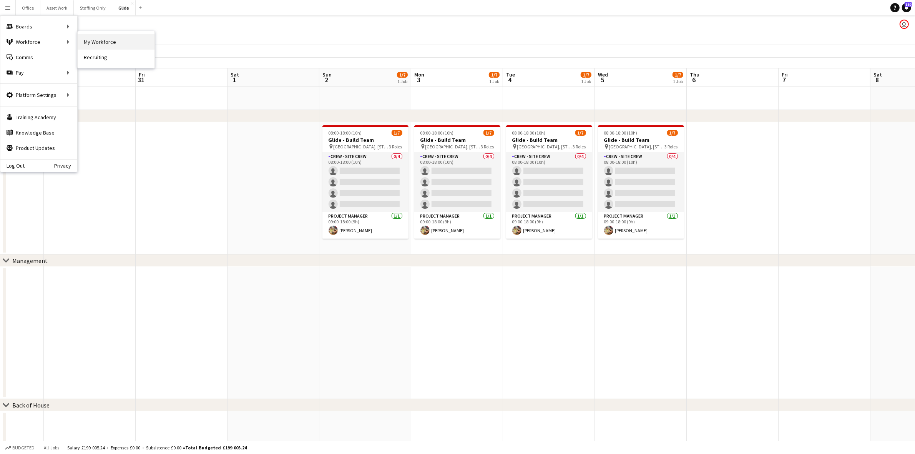
click at [94, 42] on link "My Workforce" at bounding box center [116, 41] width 77 height 15
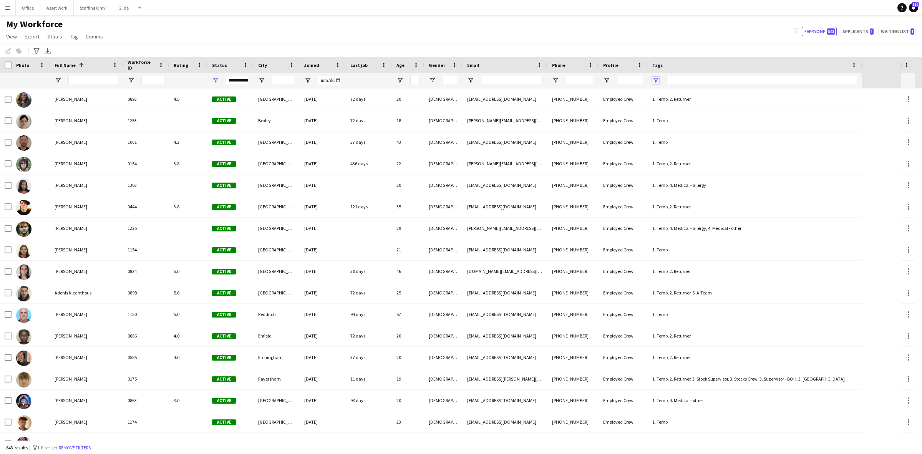
click at [654, 78] on span "Open Filter Menu" at bounding box center [656, 80] width 7 height 7
click at [687, 37] on div "My Workforce View Views Default view Glenn BD's Payroll New Starters New view U…" at bounding box center [461, 31] width 922 height 26
click at [120, 11] on button "Glide Close" at bounding box center [123, 7] width 23 height 15
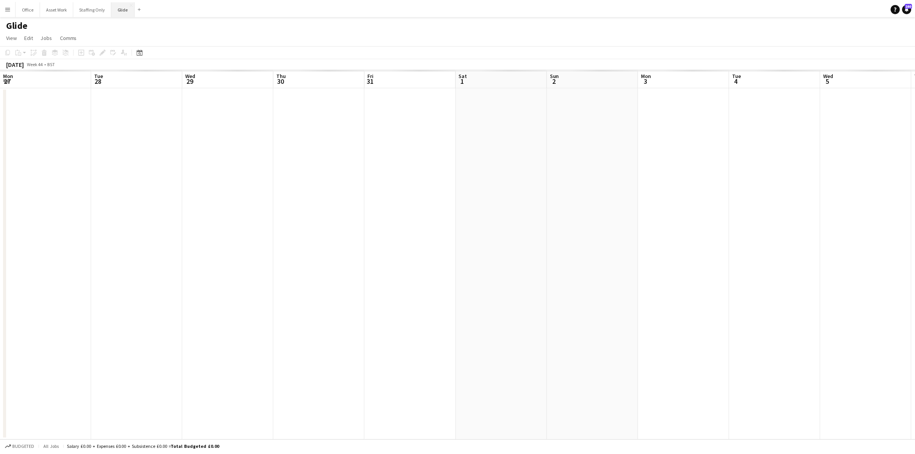
scroll to position [0, 232]
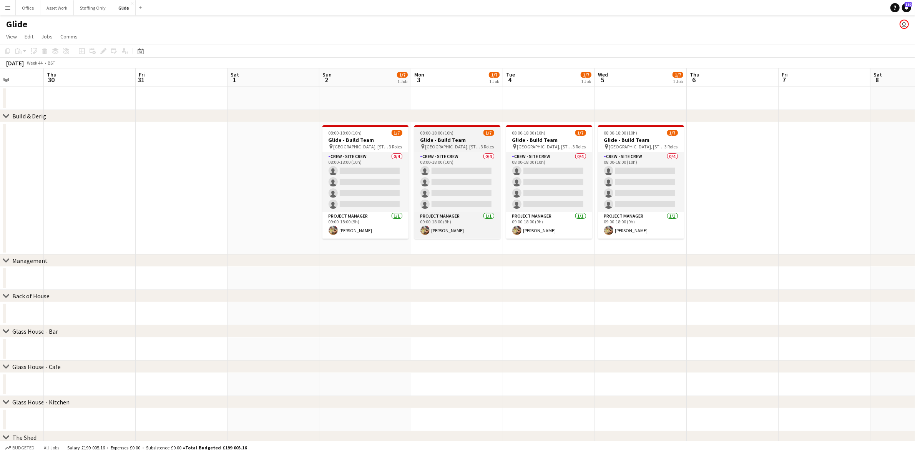
click at [440, 133] on span "08:00-18:00 (10h)" at bounding box center [436, 133] width 33 height 6
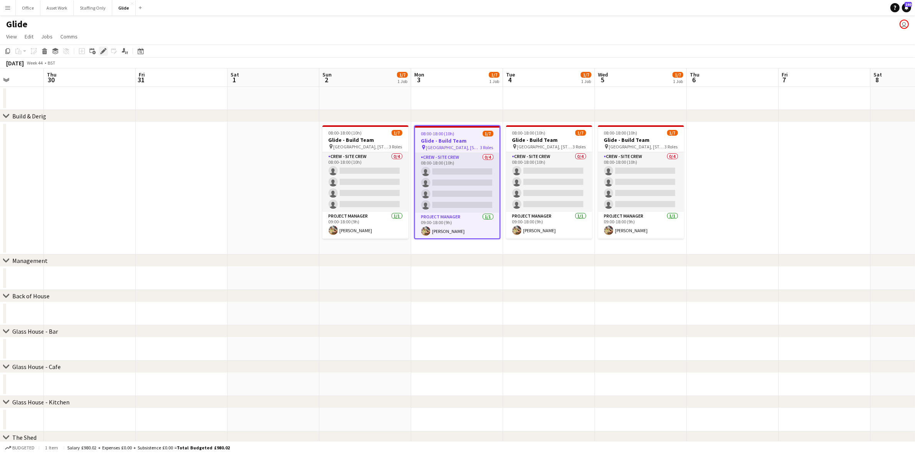
click at [101, 49] on icon "Edit" at bounding box center [103, 51] width 6 height 6
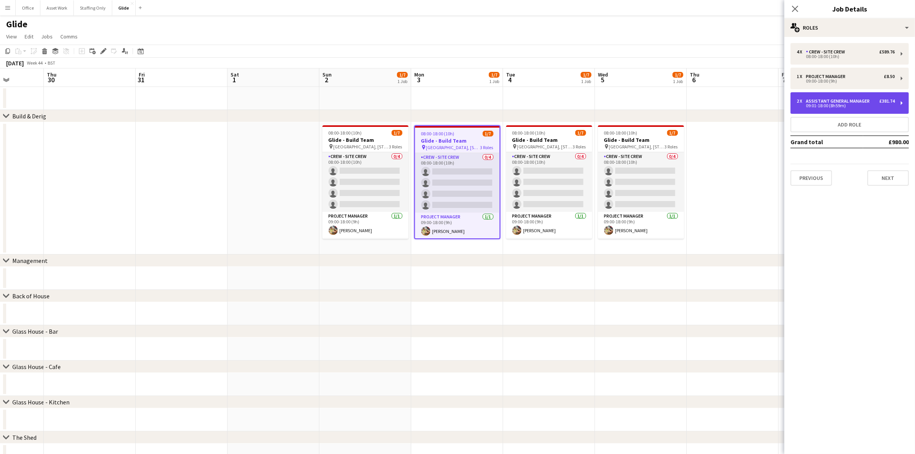
click at [804, 108] on div "2 x Assistant General Manager £381.74 09:01-18:00 (8h59m)" at bounding box center [849, 103] width 118 height 22
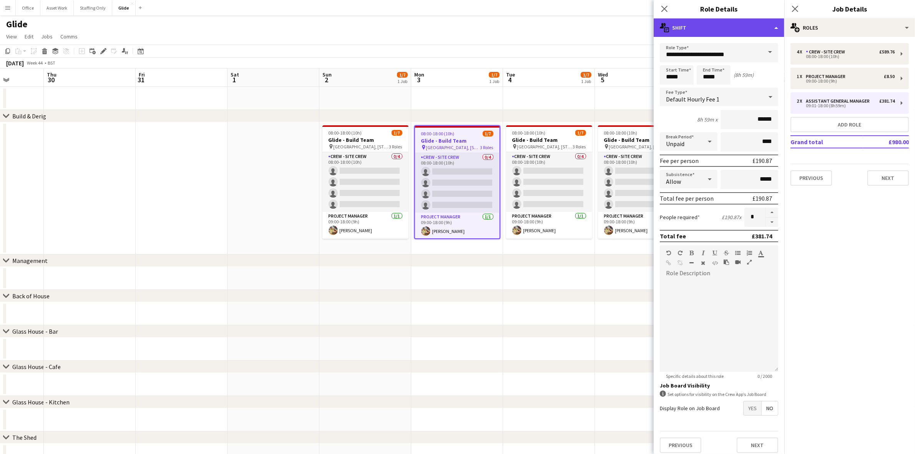
click at [696, 28] on div "multiple-actions-text Shift" at bounding box center [719, 27] width 131 height 18
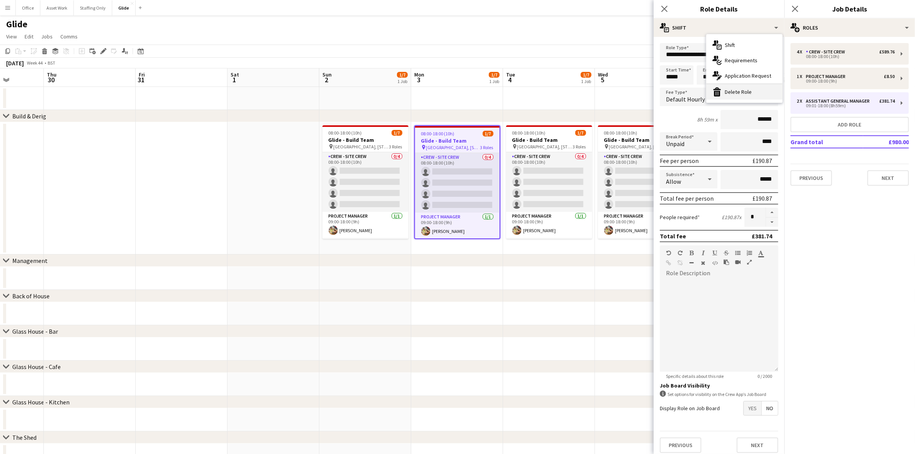
click at [731, 89] on div "bin-2 Delete Role" at bounding box center [744, 91] width 76 height 15
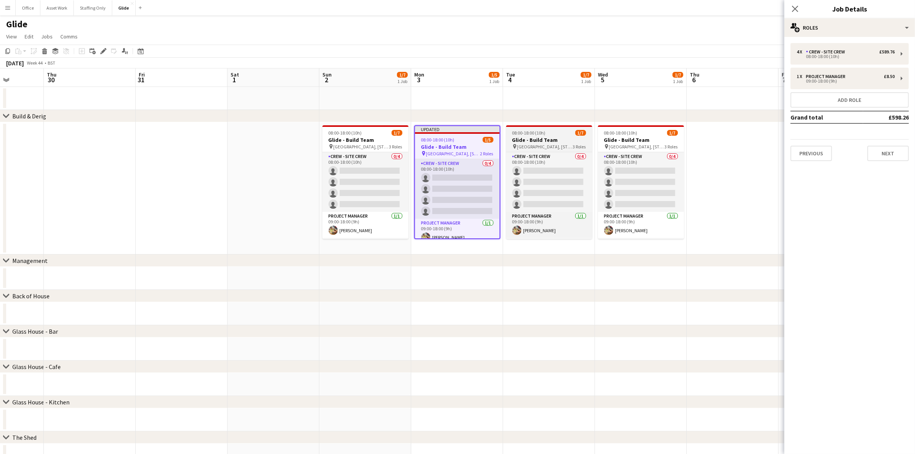
click at [535, 142] on h3 "Glide - Build Team" at bounding box center [549, 139] width 86 height 7
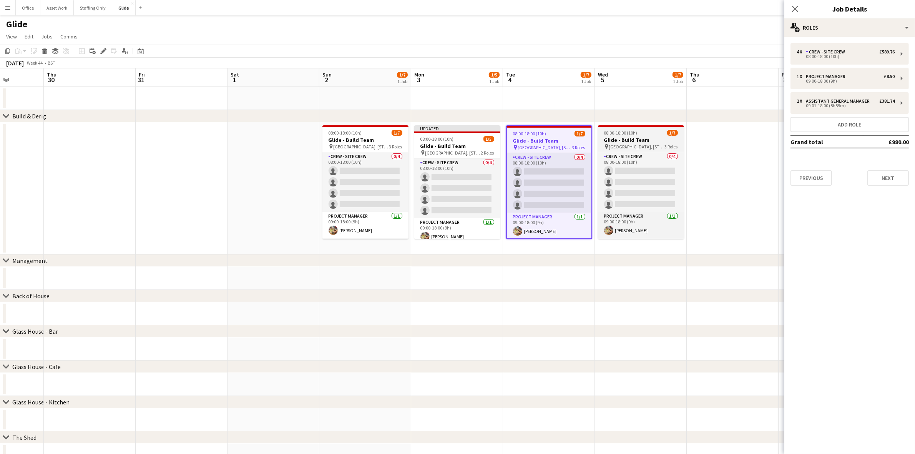
click at [631, 141] on h3 "Glide - Build Team" at bounding box center [641, 139] width 86 height 7
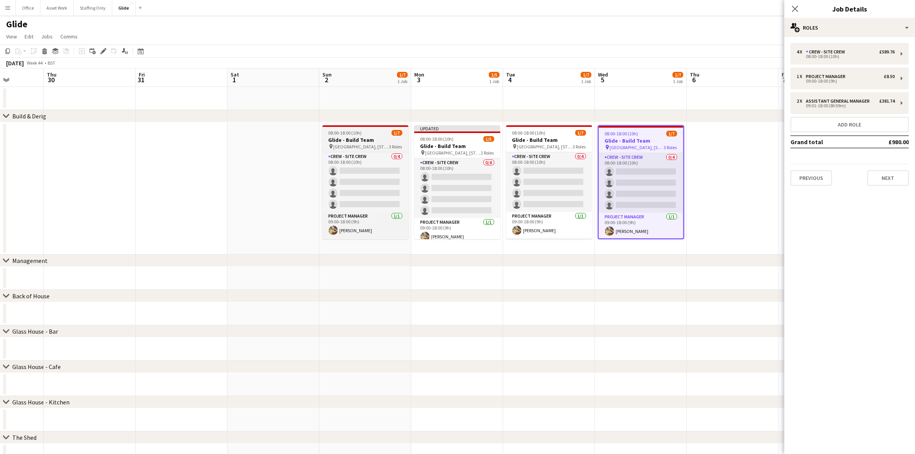
click at [373, 141] on h3 "Glide - Build Team" at bounding box center [365, 139] width 86 height 7
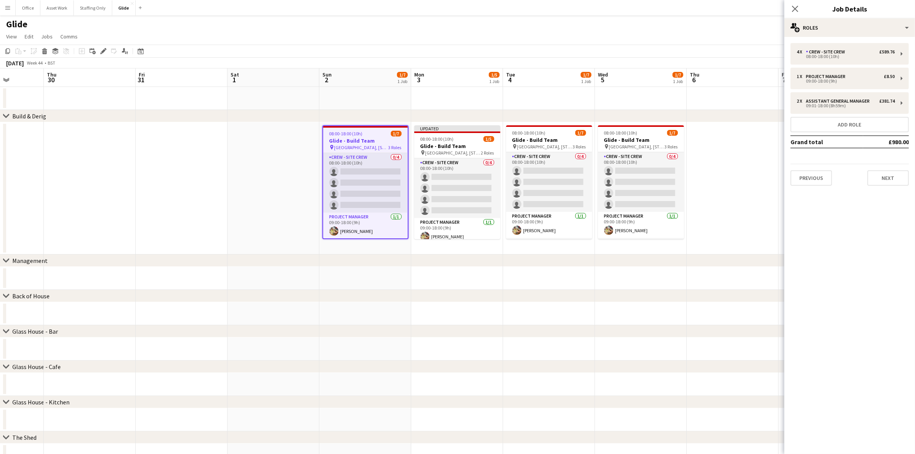
click at [310, 191] on app-date-cell at bounding box center [273, 188] width 92 height 132
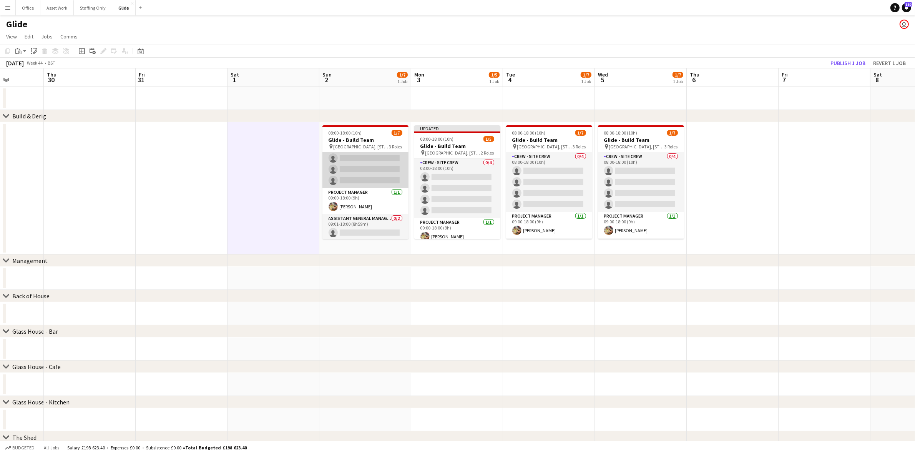
scroll to position [37, 0]
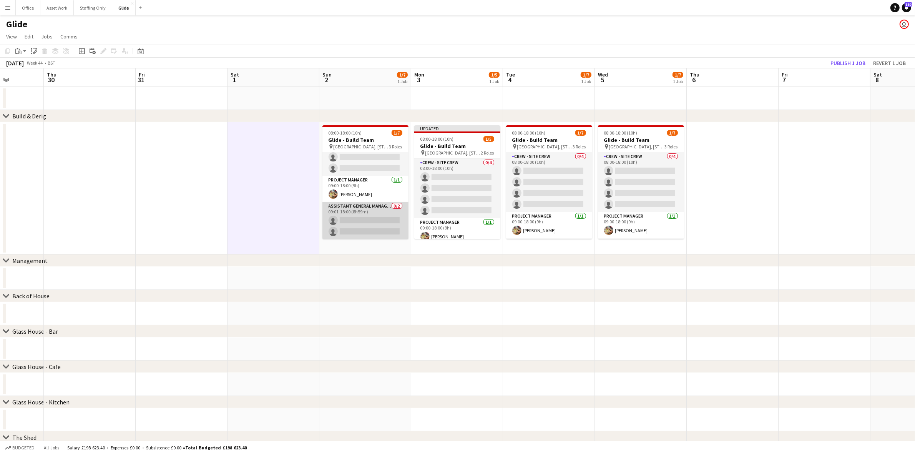
click at [362, 212] on app-card-role "Assistant General Manager 0/2 09:01-18:00 (8h59m) single-neutral-actions single…" at bounding box center [365, 220] width 86 height 37
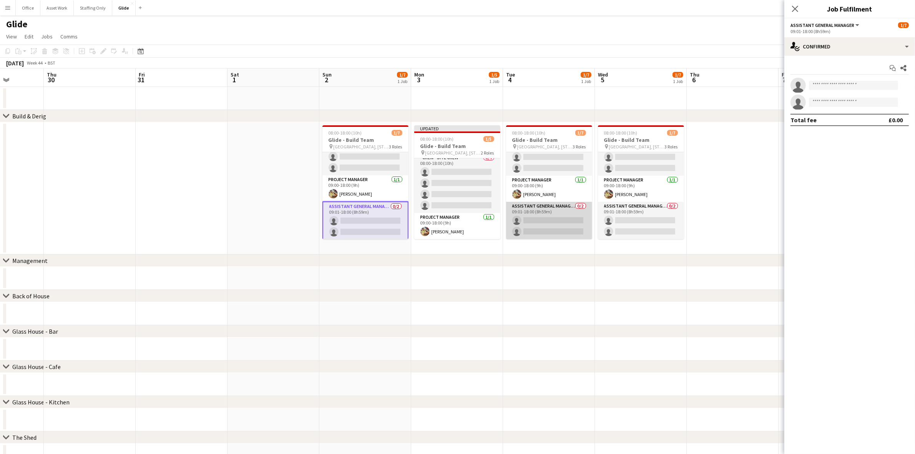
click at [570, 210] on app-card-role "Assistant General Manager 0/2 09:01-18:00 (8h59m) single-neutral-actions single…" at bounding box center [549, 220] width 86 height 37
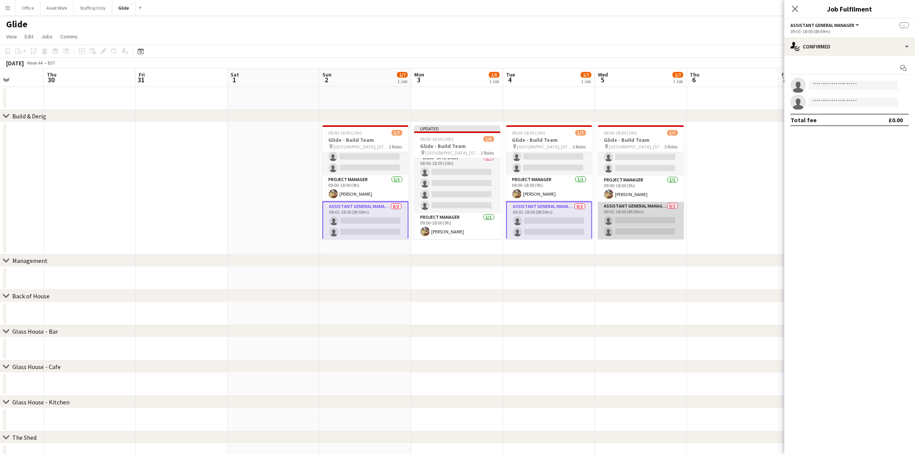
click at [631, 217] on app-card-role "Assistant General Manager 0/2 09:01-18:00 (8h59m) single-neutral-actions single…" at bounding box center [641, 220] width 86 height 37
click at [833, 83] on input at bounding box center [853, 85] width 89 height 9
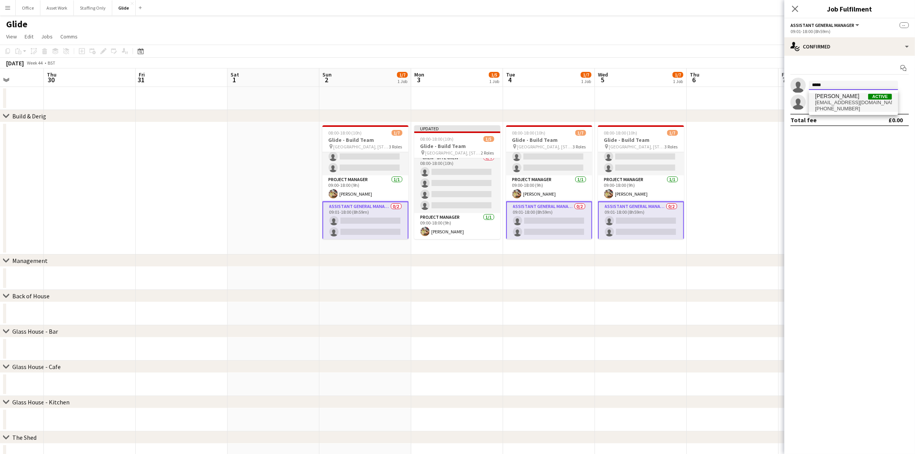
type input "*****"
click at [831, 98] on span "[PERSON_NAME]" at bounding box center [837, 96] width 44 height 7
click at [836, 87] on input at bounding box center [853, 85] width 89 height 9
type input "*****"
click at [837, 102] on span "eventswithnayim@gmail.com" at bounding box center [853, 103] width 77 height 6
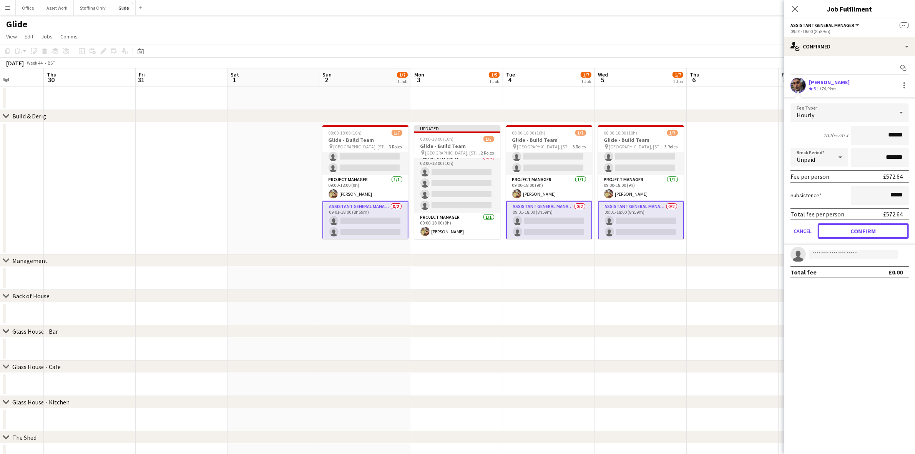
click at [865, 231] on button "Confirm" at bounding box center [863, 230] width 91 height 15
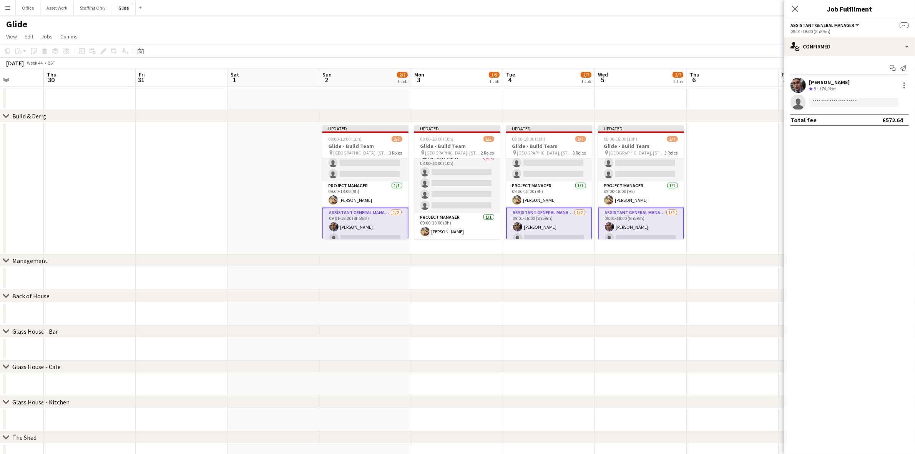
click at [708, 188] on app-date-cell at bounding box center [733, 188] width 92 height 132
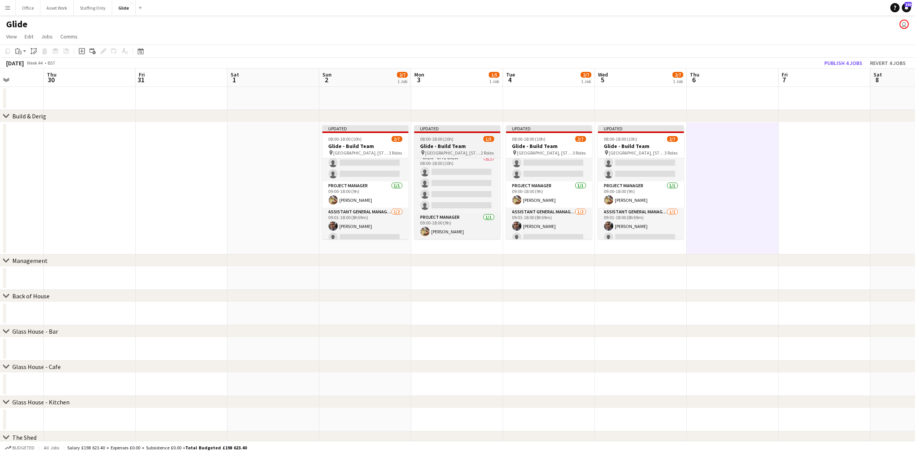
click at [448, 143] on h3 "Glide - Build Team" at bounding box center [457, 146] width 86 height 7
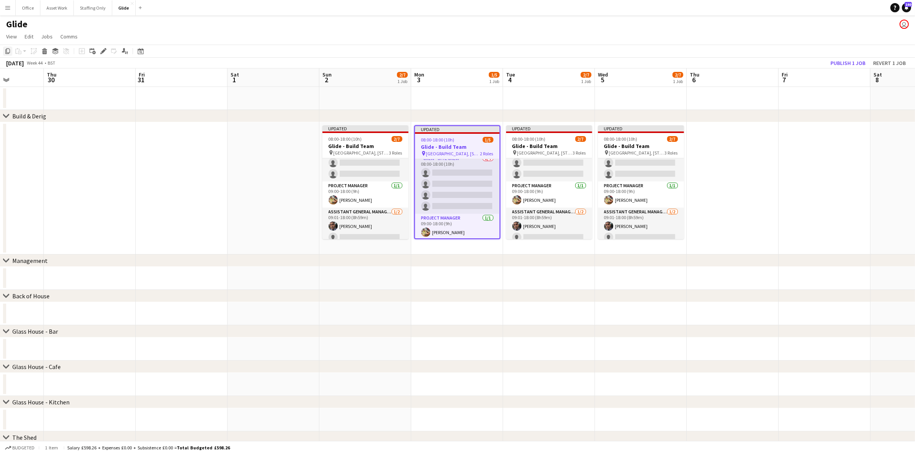
click at [7, 52] on icon at bounding box center [7, 50] width 5 height 5
click at [445, 245] on app-date-cell "Updated 08:00-18:00 (10h) 1/5 Glide - Build Team pin Battersea Power Station, C…" at bounding box center [457, 188] width 92 height 132
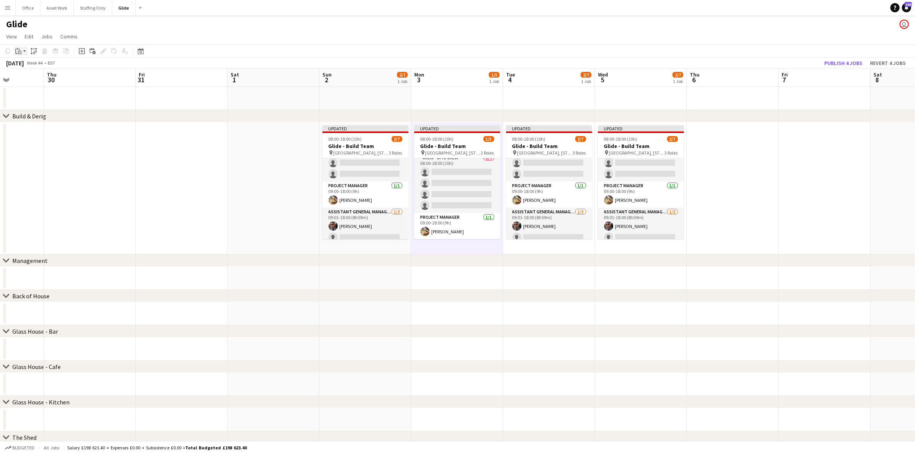
click at [16, 52] on icon at bounding box center [16, 51] width 2 height 5
click at [28, 68] on link "Paste Ctrl+V" at bounding box center [56, 65] width 72 height 7
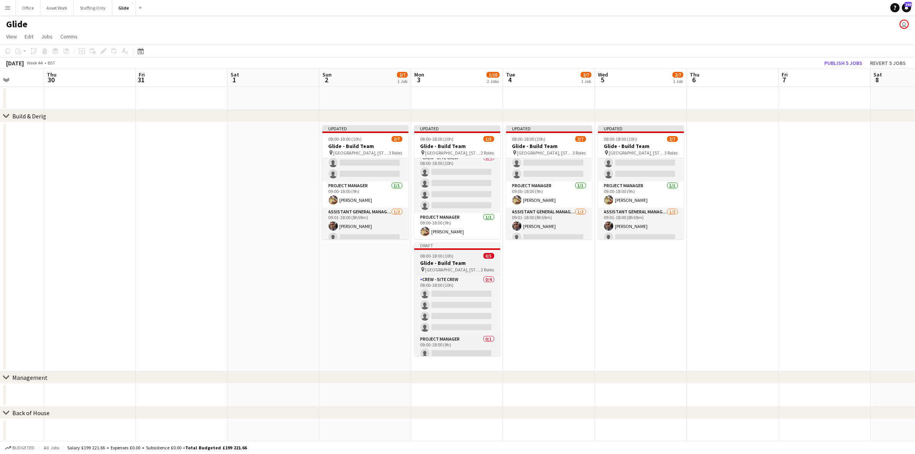
click at [435, 262] on h3 "Glide - Build Team" at bounding box center [457, 262] width 86 height 7
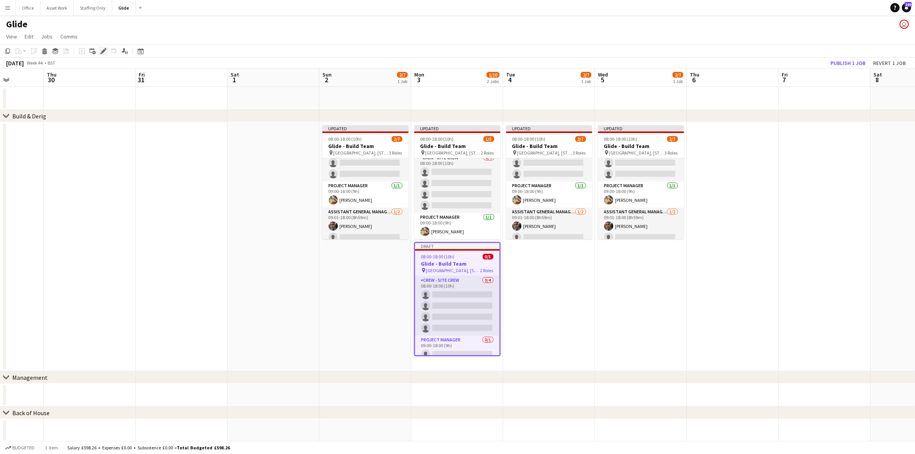
click at [101, 48] on icon "Edit" at bounding box center [103, 51] width 6 height 6
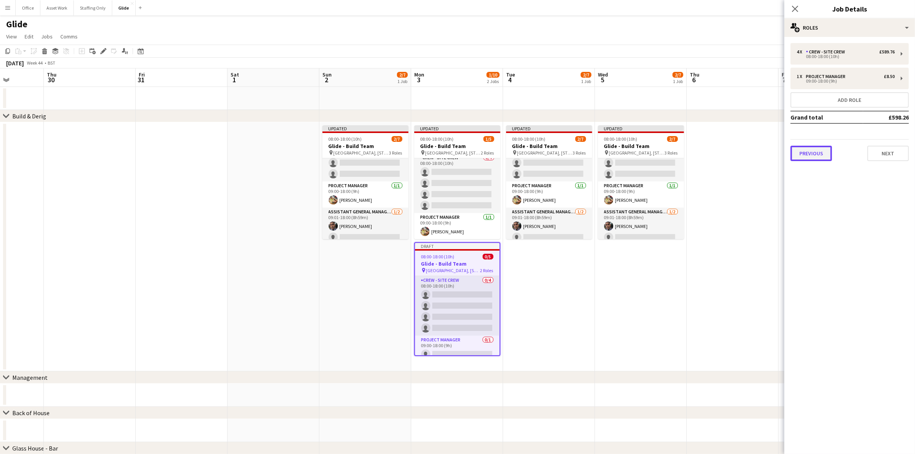
click at [824, 151] on button "Previous" at bounding box center [811, 153] width 42 height 15
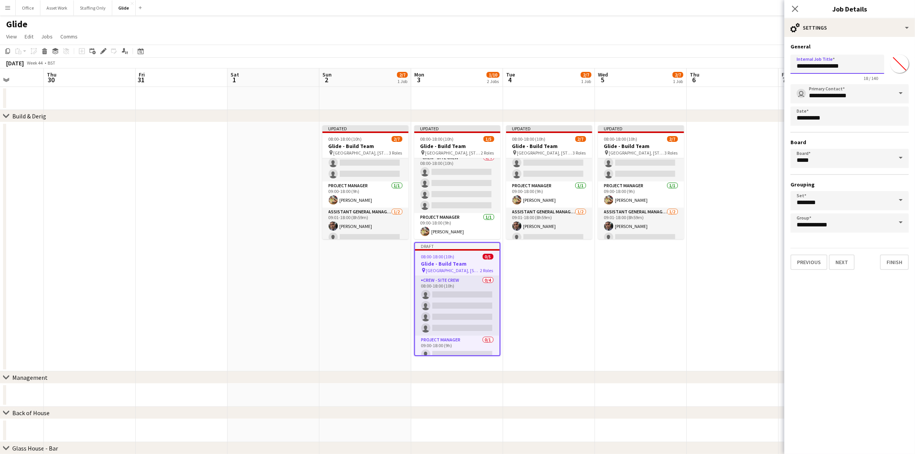
drag, startPoint x: 851, startPoint y: 64, endPoint x: 754, endPoint y: 58, distance: 97.8
click at [756, 62] on body "Menu Boards Boards Boards All jobs Status Workforce Workforce My Workforce Recr…" at bounding box center [457, 298] width 915 height 596
type input "**********"
click at [841, 262] on button "Next" at bounding box center [842, 261] width 26 height 15
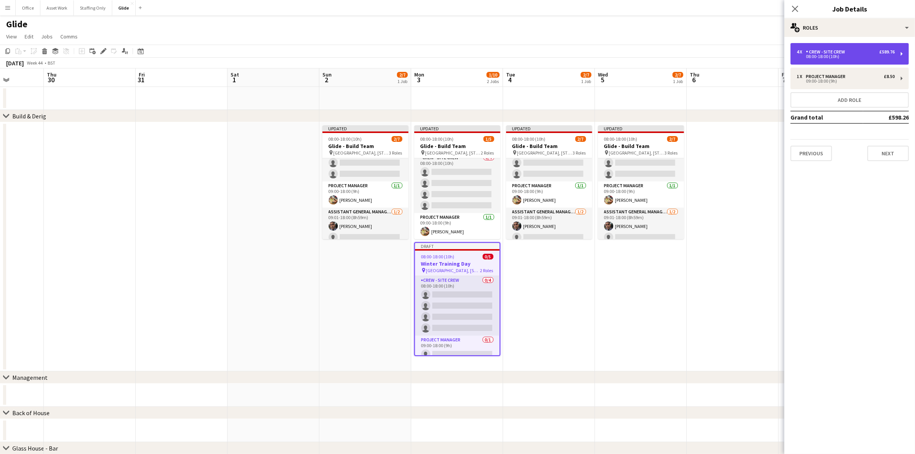
click at [825, 60] on div "4 x Crew - Site Crew £589.76 08:00-18:00 (10h)" at bounding box center [849, 54] width 118 height 22
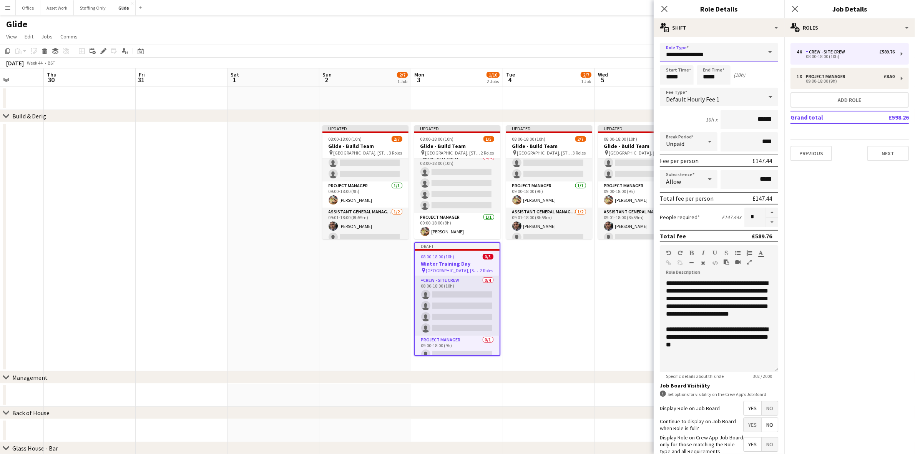
drag, startPoint x: 714, startPoint y: 56, endPoint x: 635, endPoint y: 53, distance: 78.9
click at [635, 53] on body "Menu Boards Boards Boards All jobs Status Workforce Workforce My Workforce Recr…" at bounding box center [457, 298] width 915 height 596
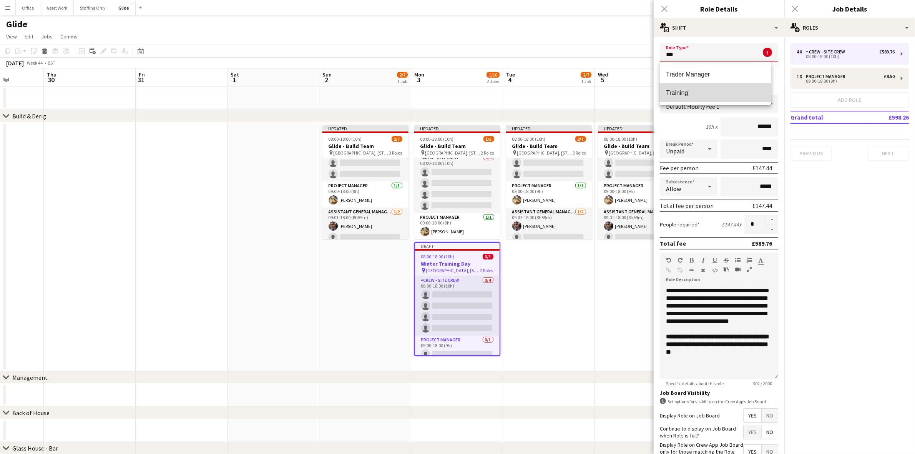
click at [699, 98] on mat-option "Training" at bounding box center [715, 92] width 111 height 18
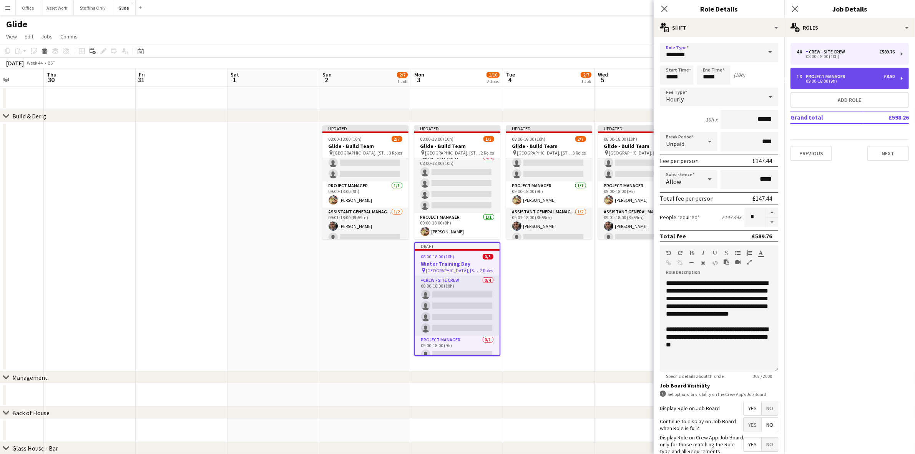
click at [802, 80] on div "09:00-18:00 (9h)" at bounding box center [846, 81] width 98 height 4
type input "**********"
type input "*****"
type input "*"
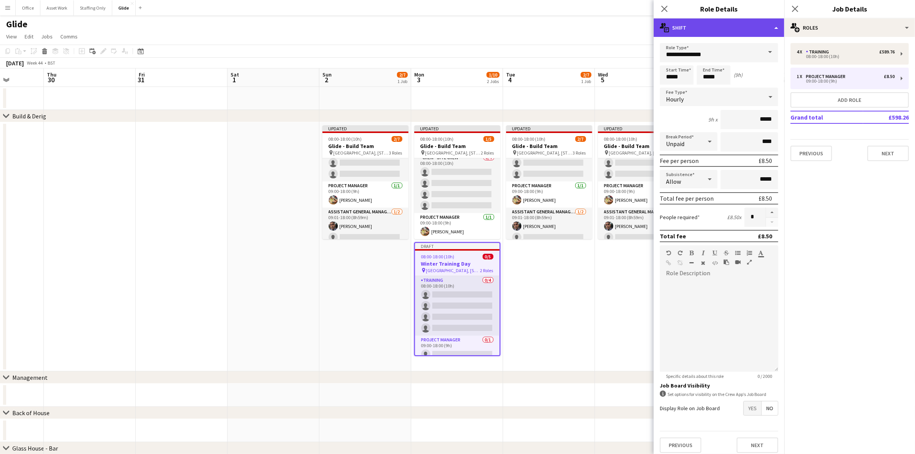
click at [727, 21] on div "multiple-actions-text Shift" at bounding box center [719, 27] width 131 height 18
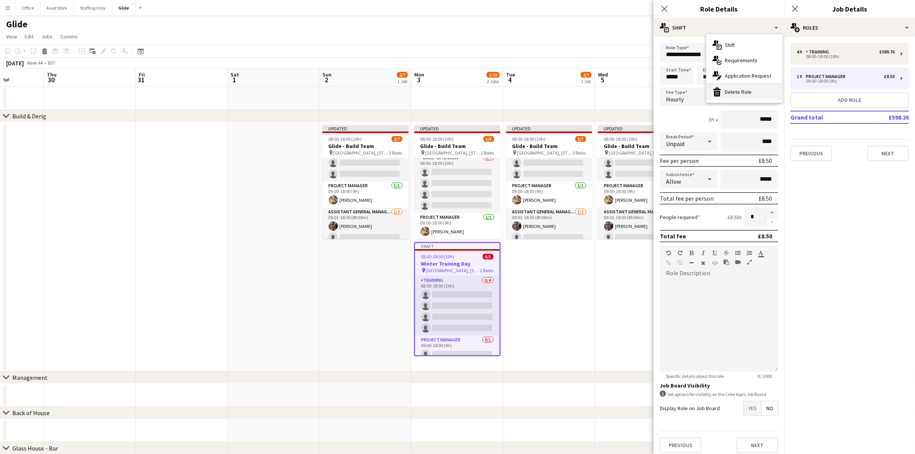
click at [744, 93] on div "bin-2 Delete Role" at bounding box center [744, 91] width 76 height 15
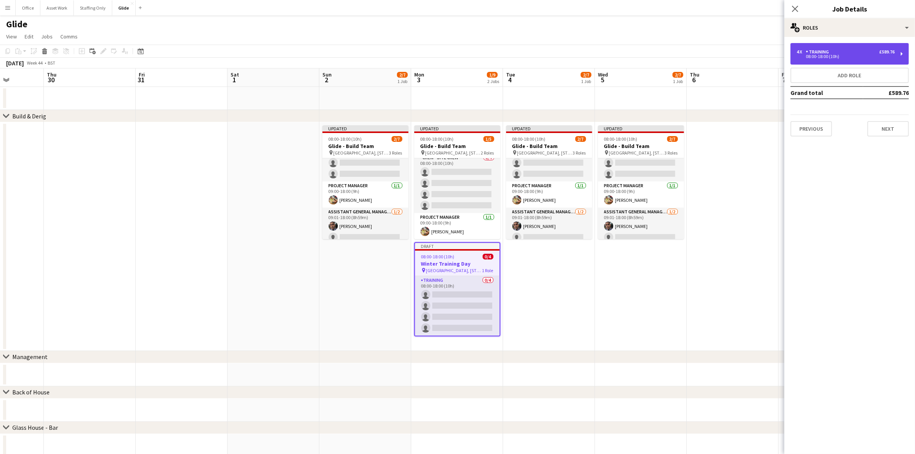
click at [823, 57] on div "08:00-18:00 (10h)" at bounding box center [846, 57] width 98 height 4
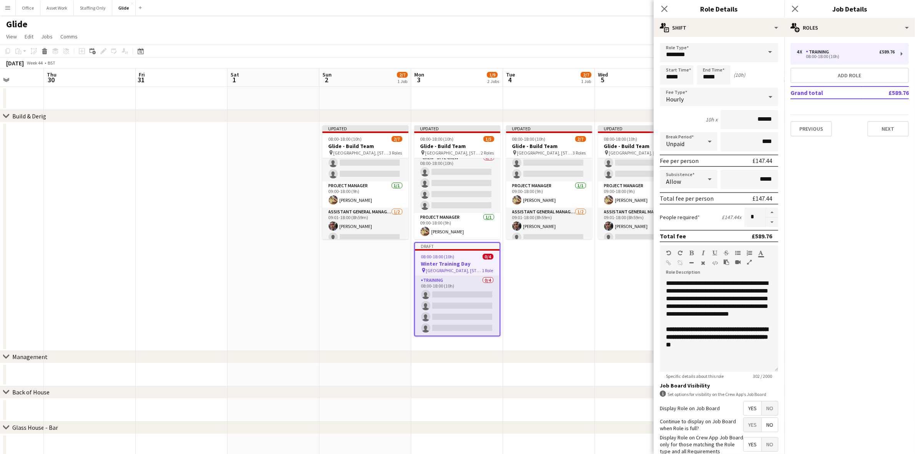
click at [763, 408] on span "No" at bounding box center [770, 408] width 16 height 14
drag, startPoint x: 748, startPoint y: 354, endPoint x: 616, endPoint y: 261, distance: 161.6
click at [616, 261] on body "Menu Boards Boards Boards All jobs Status Workforce Workforce My Workforce Recr…" at bounding box center [457, 288] width 915 height 576
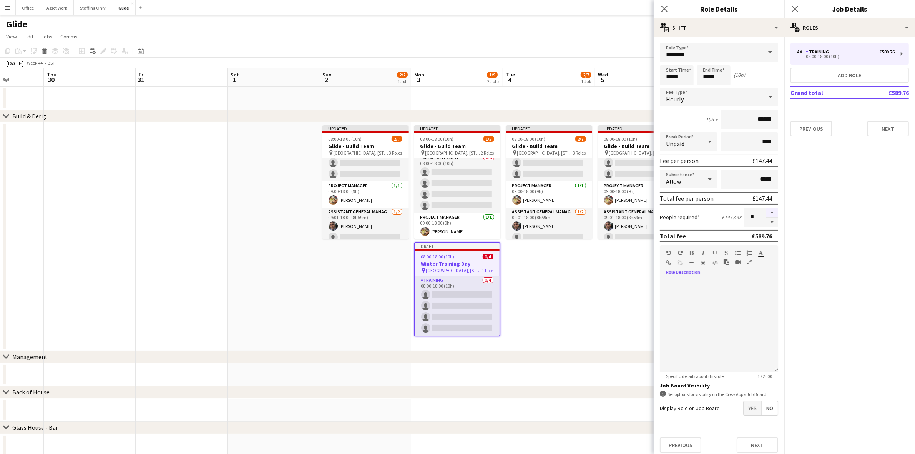
click at [766, 211] on button "button" at bounding box center [772, 213] width 12 height 10
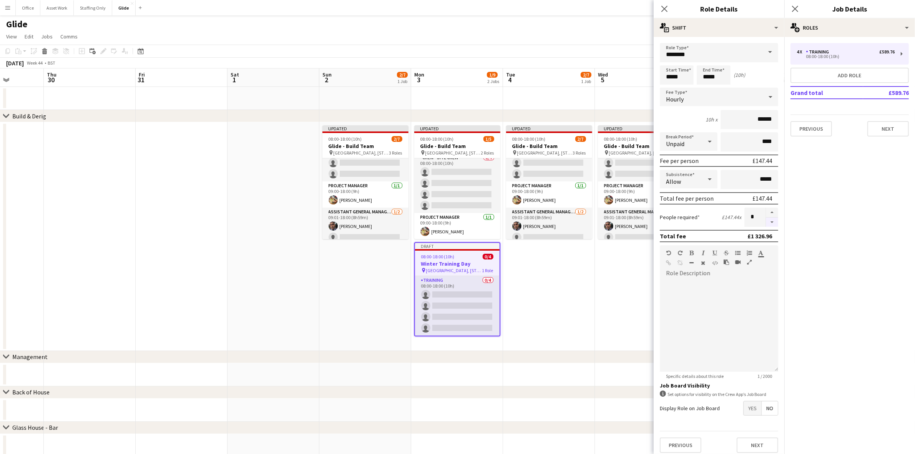
click at [766, 221] on button "button" at bounding box center [772, 223] width 12 height 10
type input "*"
click at [687, 75] on input "*****" at bounding box center [677, 74] width 34 height 19
click at [680, 76] on input "*****" at bounding box center [677, 74] width 34 height 19
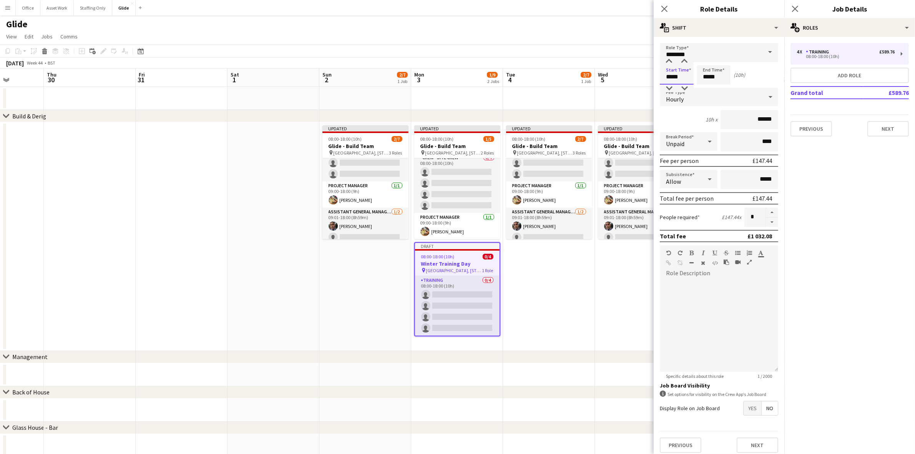
drag, startPoint x: 685, startPoint y: 78, endPoint x: 650, endPoint y: 73, distance: 34.8
click at [650, 73] on body "Menu Boards Boards Boards All jobs Status Workforce Workforce My Workforce Recr…" at bounding box center [457, 288] width 915 height 576
type input "*****"
click at [734, 136] on input "****" at bounding box center [750, 141] width 58 height 19
click at [744, 321] on div at bounding box center [719, 325] width 118 height 92
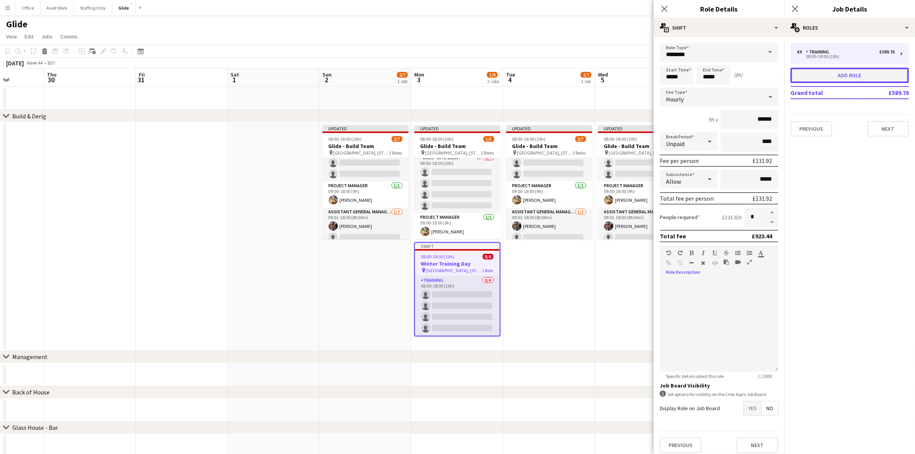
click at [827, 77] on button "Add role" at bounding box center [849, 75] width 118 height 15
type input "**********"
type input "*****"
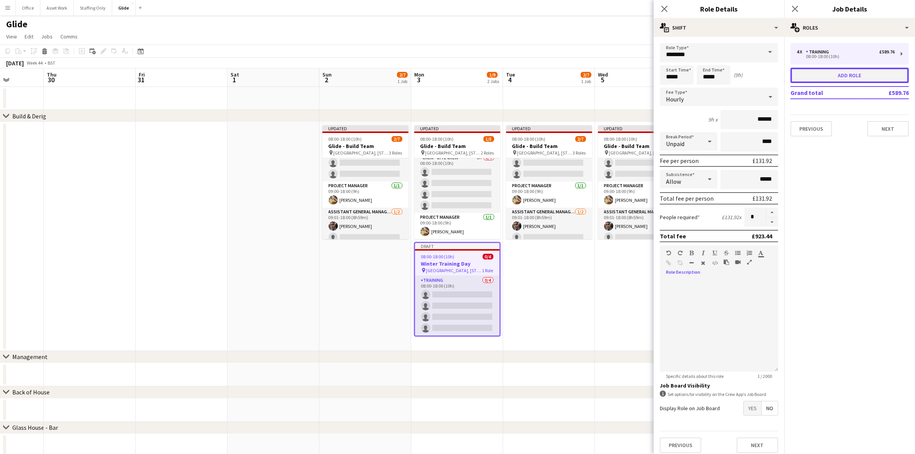
type input "***"
type input "*"
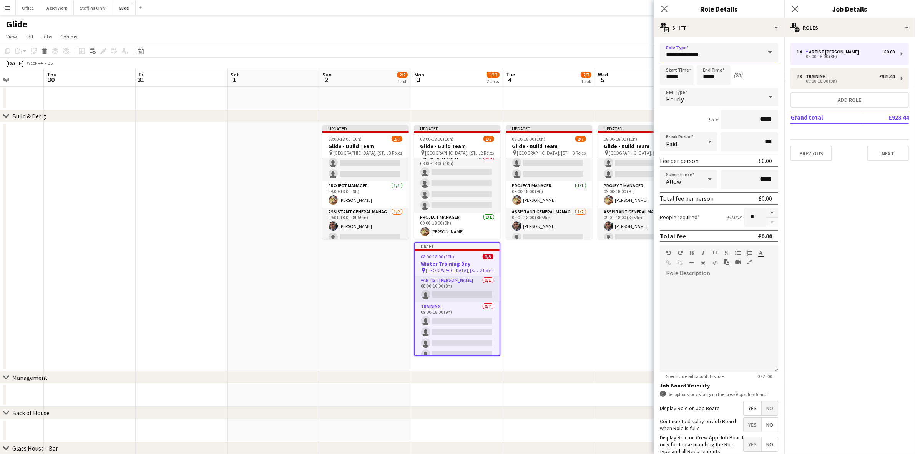
drag, startPoint x: 701, startPoint y: 55, endPoint x: 652, endPoint y: 51, distance: 49.4
click at [652, 51] on body "Menu Boards Boards Boards All jobs Status Workforce Workforce My Workforce Recr…" at bounding box center [457, 298] width 915 height 596
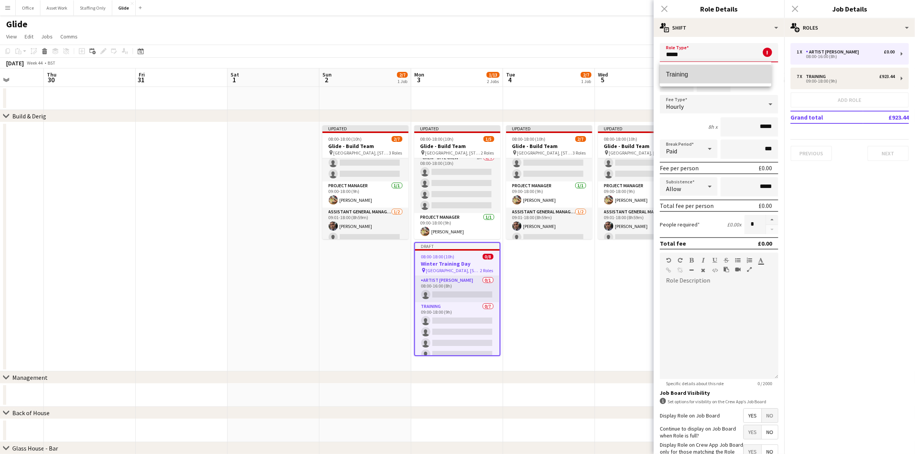
click at [693, 75] on span "Training" at bounding box center [715, 74] width 99 height 7
type input "********"
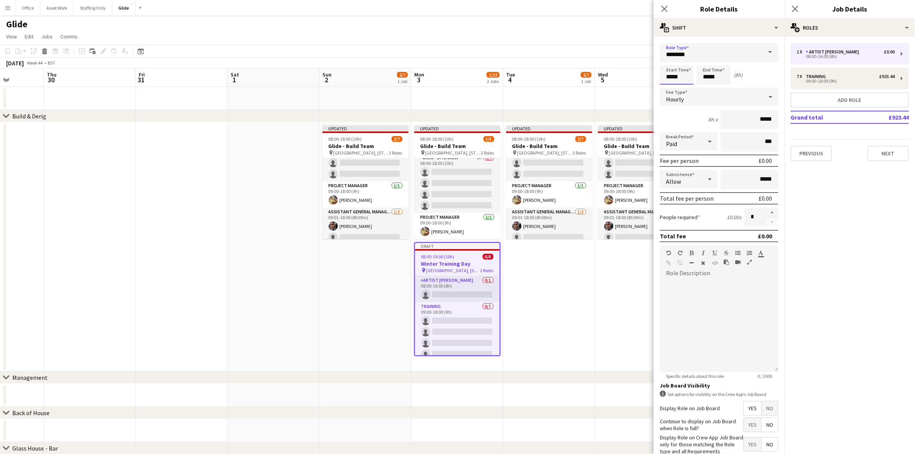
drag, startPoint x: 682, startPoint y: 77, endPoint x: 651, endPoint y: 69, distance: 31.8
click at [651, 69] on body "Menu Boards Boards Boards All jobs Status Workforce Workforce My Workforce Recr…" at bounding box center [457, 298] width 915 height 596
type input "*****"
click at [689, 136] on div "Paid" at bounding box center [681, 141] width 42 height 18
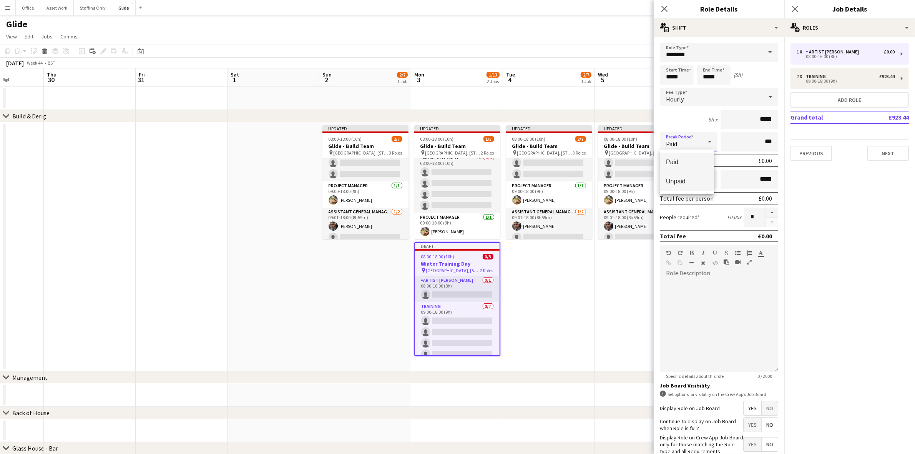
click at [684, 183] on span "Unpaid" at bounding box center [687, 181] width 42 height 7
click at [763, 408] on span "No" at bounding box center [770, 408] width 16 height 14
click at [766, 213] on button "button" at bounding box center [772, 213] width 12 height 10
type input "*"
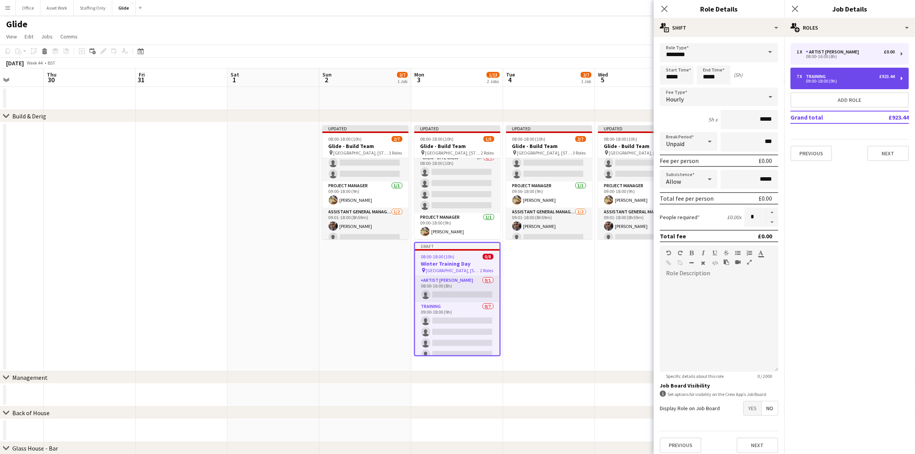
click at [807, 88] on div "7 x Training £923.44 09:00-18:00 (9h)" at bounding box center [849, 79] width 118 height 22
type input "*****"
type input "******"
type input "****"
type input "*"
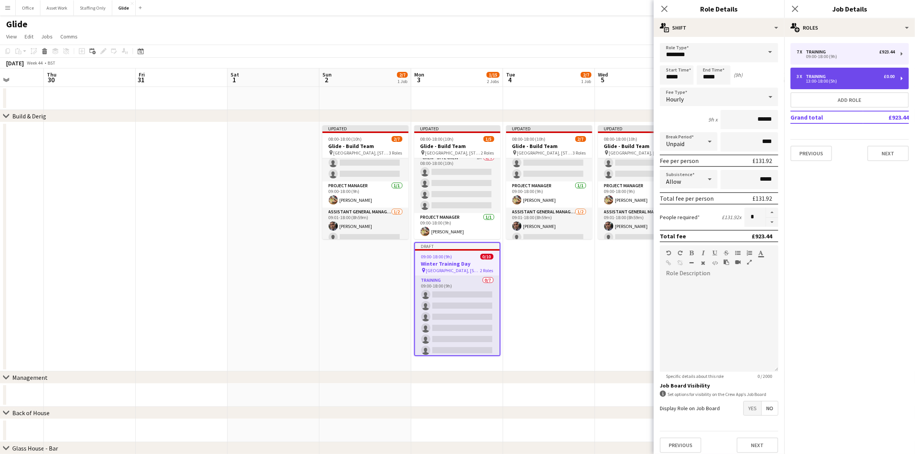
click at [815, 74] on div "Training" at bounding box center [817, 76] width 23 height 5
type input "*****"
type input "***"
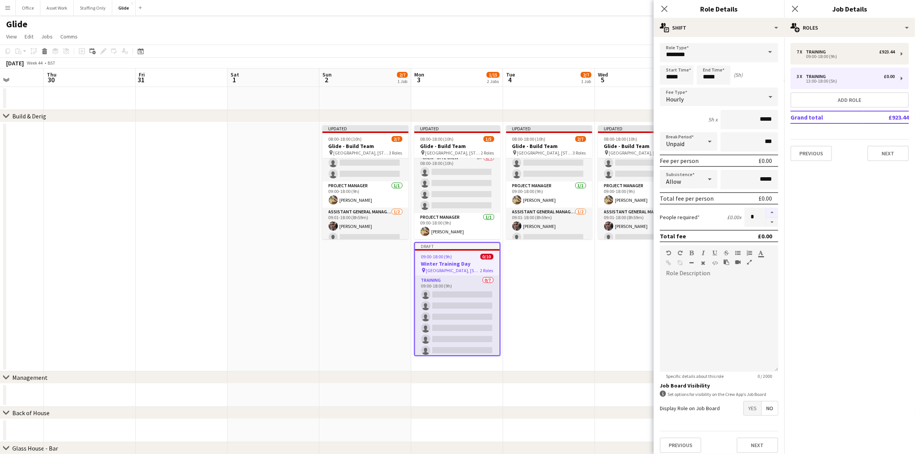
click at [766, 211] on button "button" at bounding box center [772, 213] width 12 height 10
type input "*"
click at [814, 56] on div "09:00-18:00 (9h)" at bounding box center [846, 57] width 98 height 4
type input "*****"
type input "******"
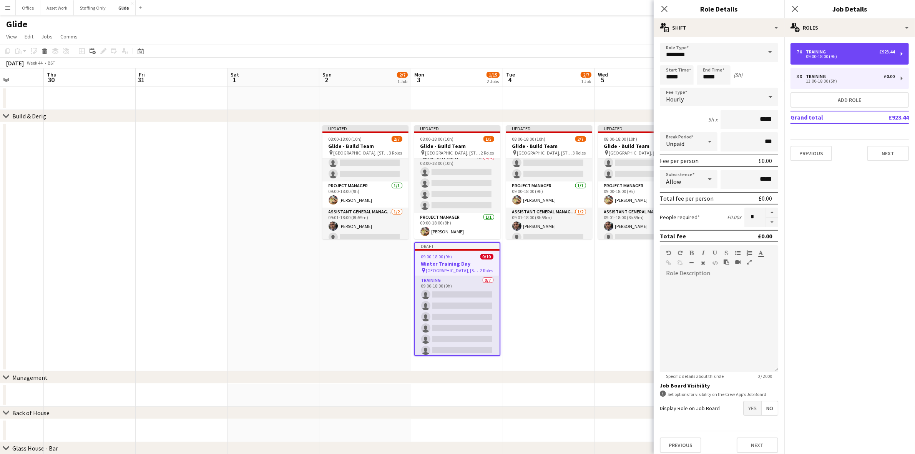
type input "****"
type input "*"
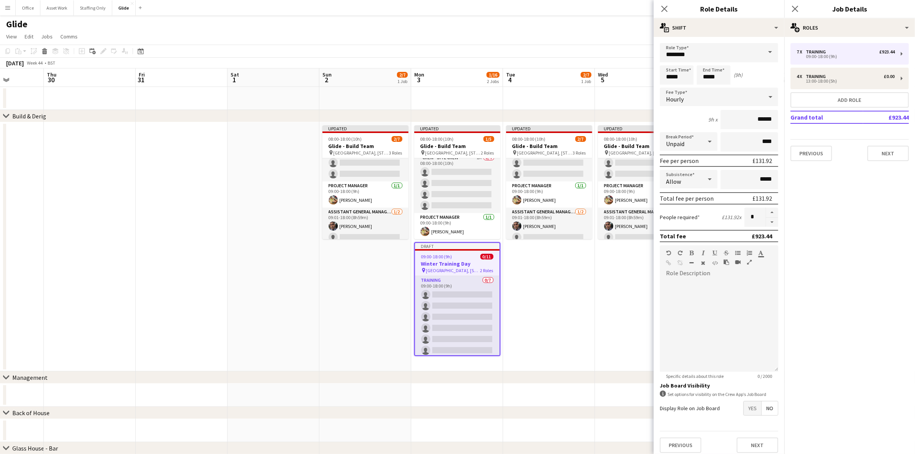
click at [546, 302] on app-date-cell "Updated 08:00-18:00 (10h) 2/7 Glide - Build Team pin Battersea Power Station, C…" at bounding box center [549, 246] width 92 height 249
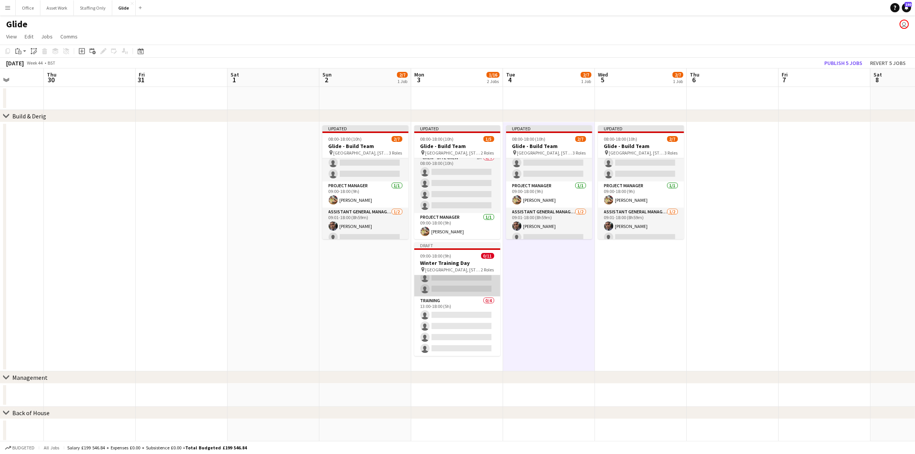
scroll to position [0, 0]
click at [560, 284] on app-date-cell "Updated 08:00-18:00 (10h) 2/7 Glide - Build Team pin Battersea Power Station, C…" at bounding box center [549, 246] width 92 height 249
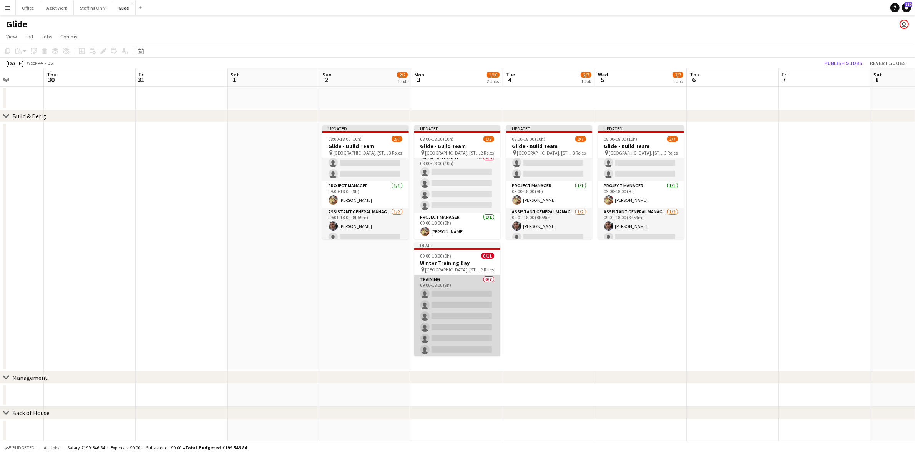
click at [449, 300] on app-card-role "Training 0/7 09:00-18:00 (9h) single-neutral-actions single-neutral-actions sin…" at bounding box center [457, 321] width 86 height 93
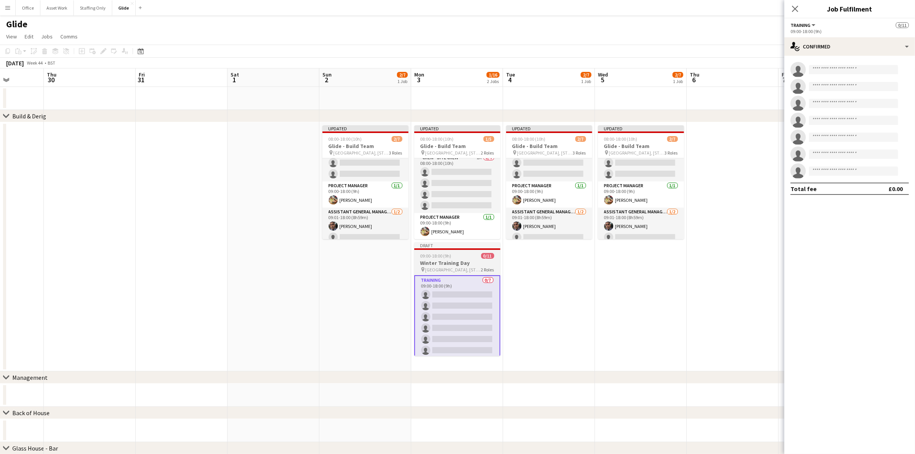
click at [439, 264] on h3 "Winter Training Day" at bounding box center [457, 262] width 86 height 7
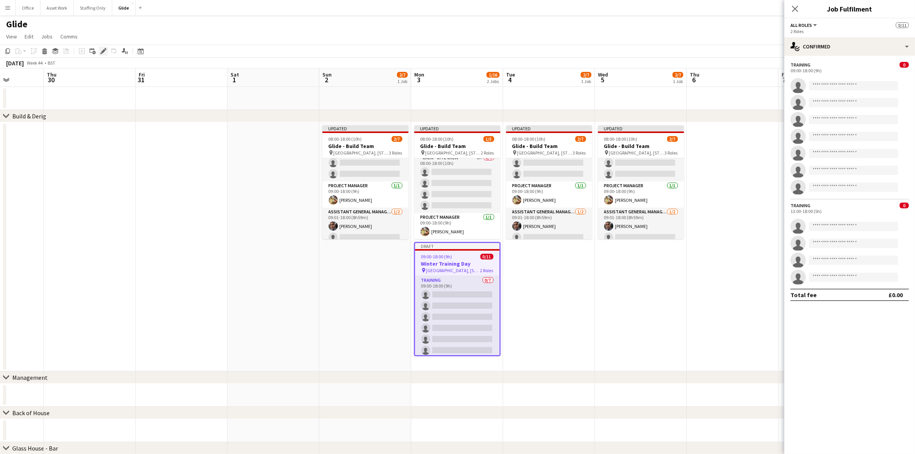
click at [104, 47] on div "Edit" at bounding box center [103, 50] width 9 height 9
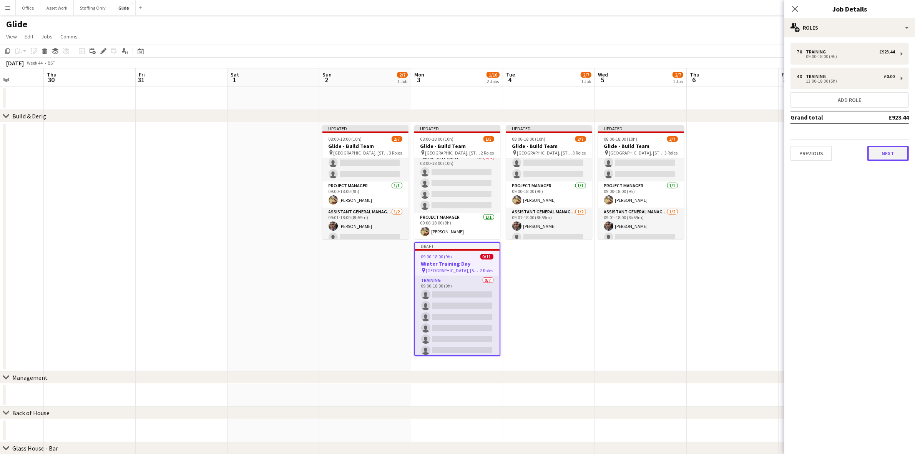
click at [871, 159] on button "Next" at bounding box center [888, 153] width 42 height 15
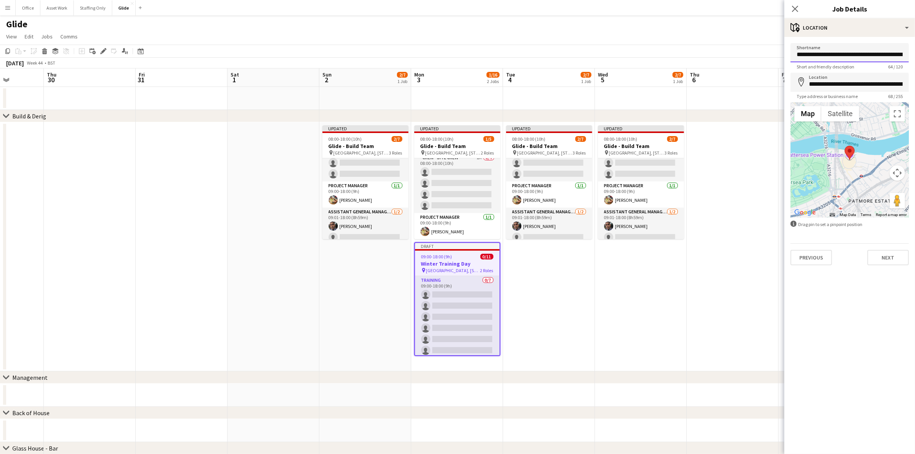
click at [860, 52] on input "**********" at bounding box center [849, 52] width 118 height 19
click at [844, 85] on input "**********" at bounding box center [849, 82] width 118 height 19
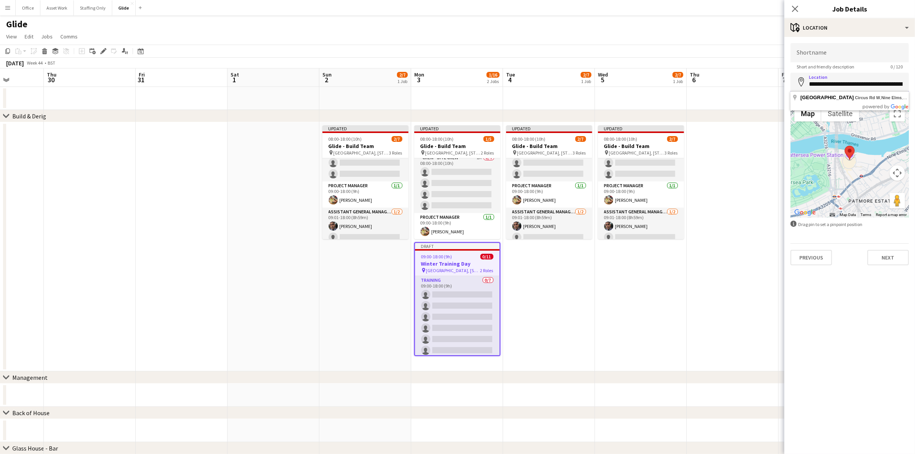
click at [844, 85] on input "**********" at bounding box center [849, 82] width 118 height 19
type input "**********"
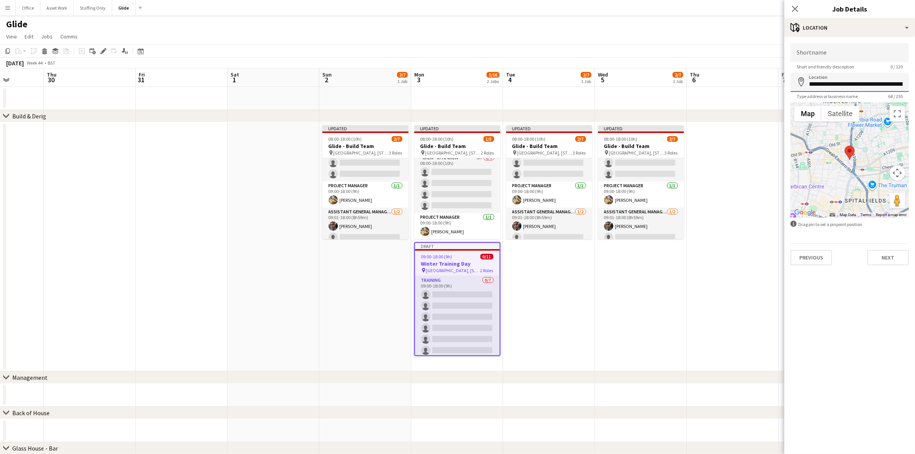
click at [836, 81] on input "**********" at bounding box center [849, 82] width 118 height 19
click at [837, 58] on input "Shortname" at bounding box center [849, 52] width 118 height 19
paste input "**********"
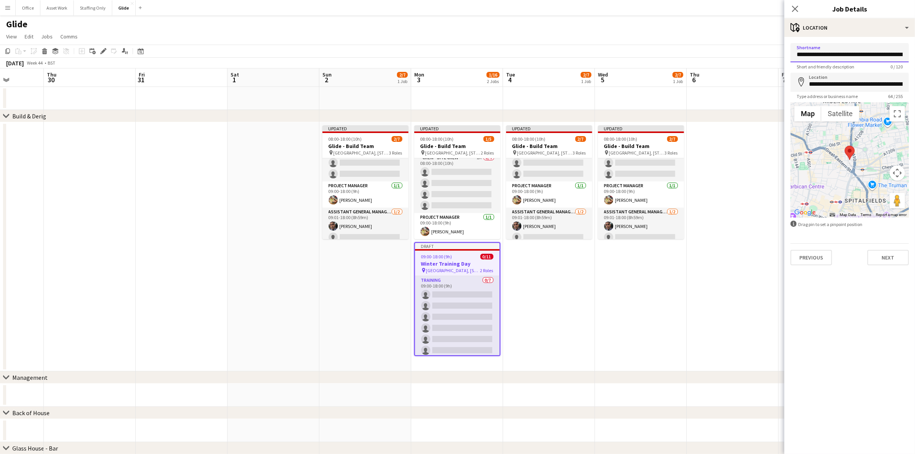
scroll to position [0, 63]
click at [885, 260] on button "Next" at bounding box center [888, 256] width 42 height 15
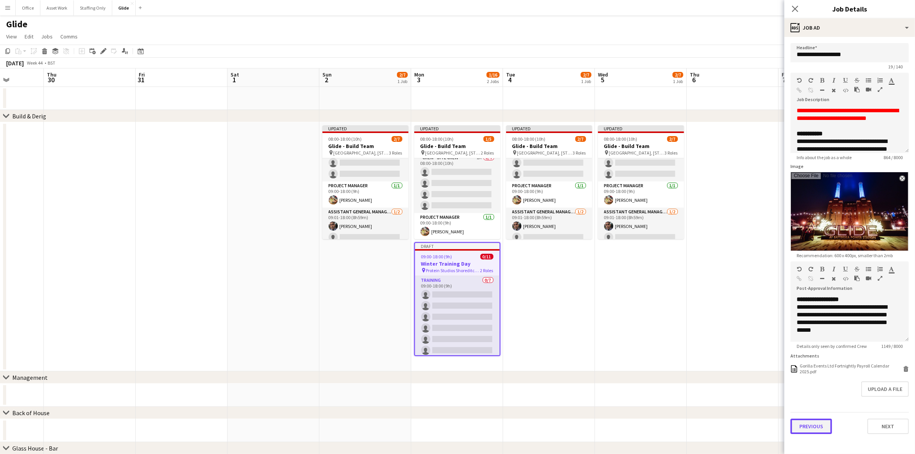
click at [819, 429] on button "Previous" at bounding box center [811, 425] width 42 height 15
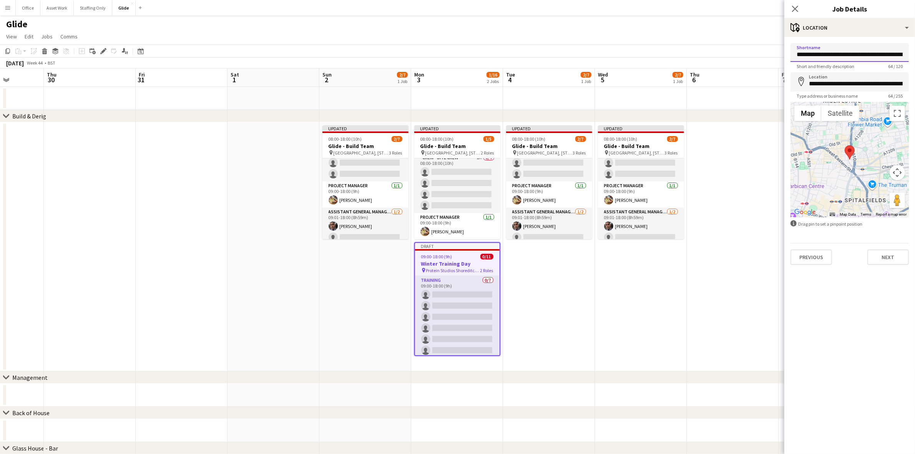
scroll to position [0, 63]
drag, startPoint x: 885, startPoint y: 52, endPoint x: 942, endPoint y: 51, distance: 57.3
click at [915, 51] on html "Menu Boards Boards Boards All jobs Status Workforce Workforce My Workforce Recr…" at bounding box center [457, 298] width 915 height 596
click at [896, 53] on input "**********" at bounding box center [849, 52] width 118 height 19
drag, startPoint x: 893, startPoint y: 53, endPoint x: 909, endPoint y: 53, distance: 16.1
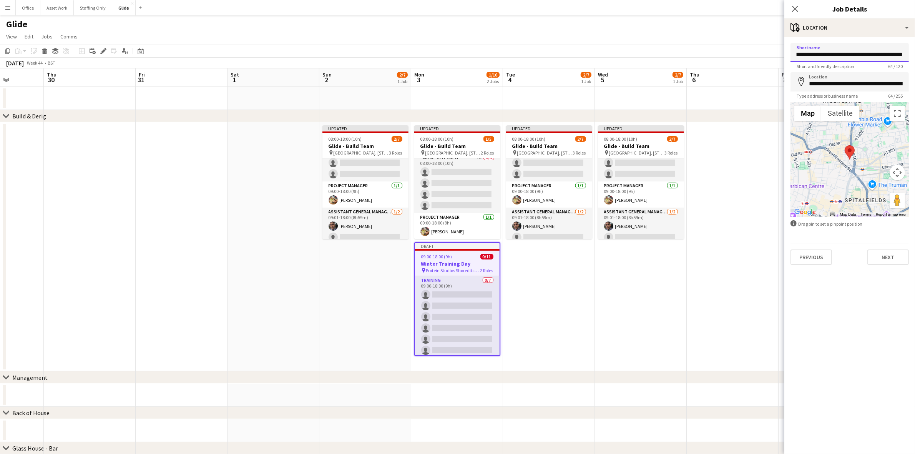
click at [909, 53] on input "**********" at bounding box center [849, 52] width 118 height 19
type input "**********"
click at [888, 253] on button "Next" at bounding box center [888, 256] width 42 height 15
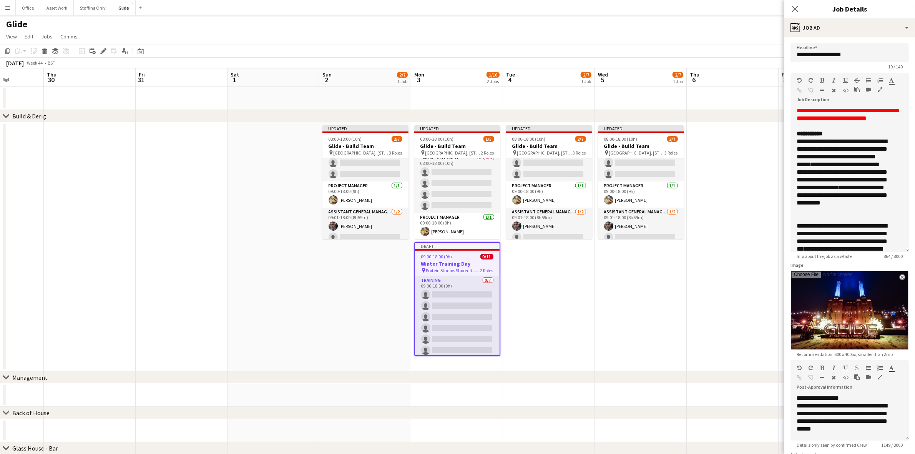
drag, startPoint x: 906, startPoint y: 148, endPoint x: 906, endPoint y: 236, distance: 87.6
click at [907, 237] on form "**********" at bounding box center [849, 288] width 131 height 490
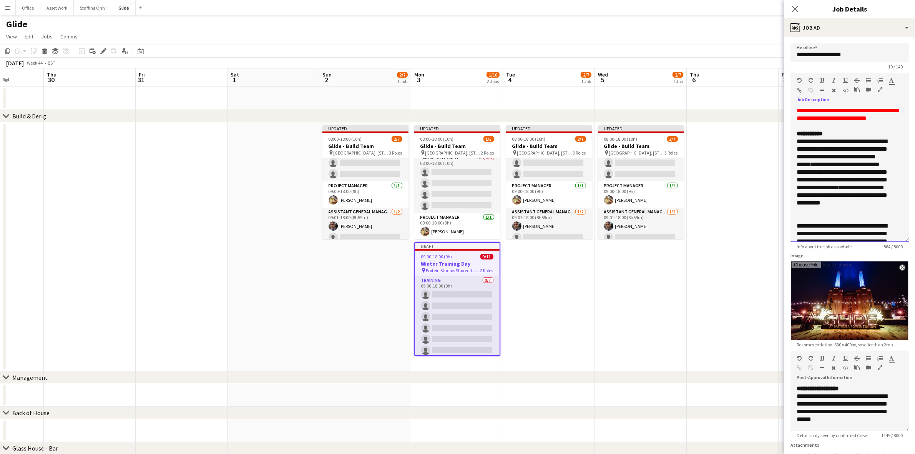
scroll to position [108, 0]
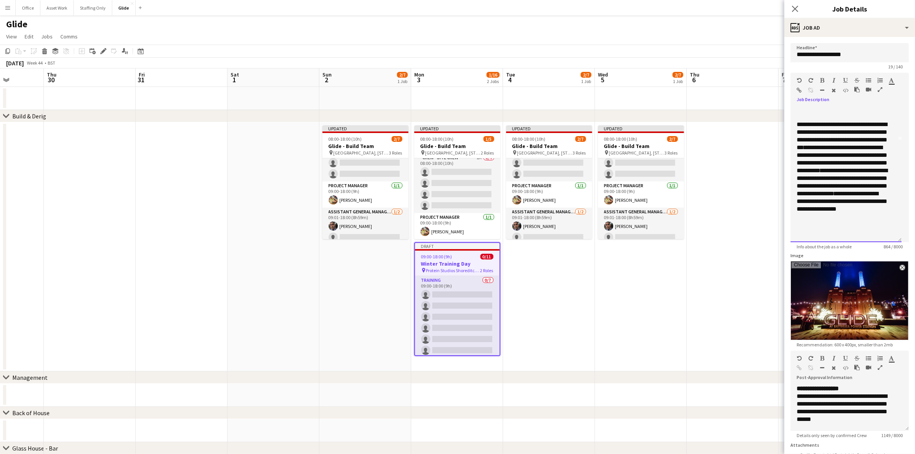
drag, startPoint x: 798, startPoint y: 108, endPoint x: 894, endPoint y: 301, distance: 215.3
click at [894, 301] on form "**********" at bounding box center [849, 283] width 131 height 480
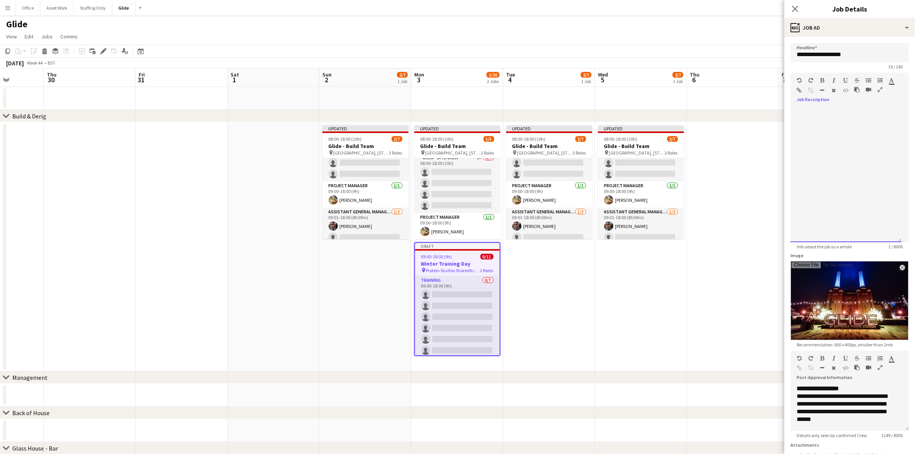
scroll to position [0, 0]
click at [900, 266] on app-icon "close" at bounding box center [902, 267] width 5 height 3
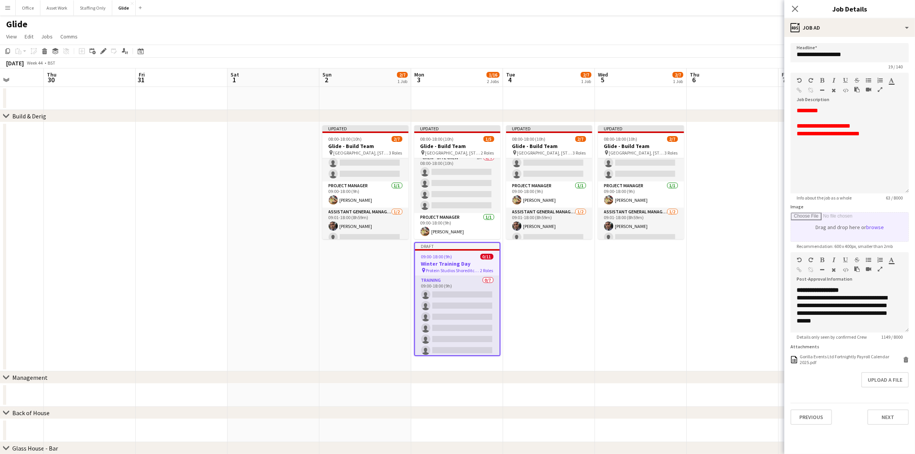
drag, startPoint x: 898, startPoint y: 239, endPoint x: 902, endPoint y: 170, distance: 68.9
click at [902, 170] on div "**********" at bounding box center [849, 150] width 118 height 86
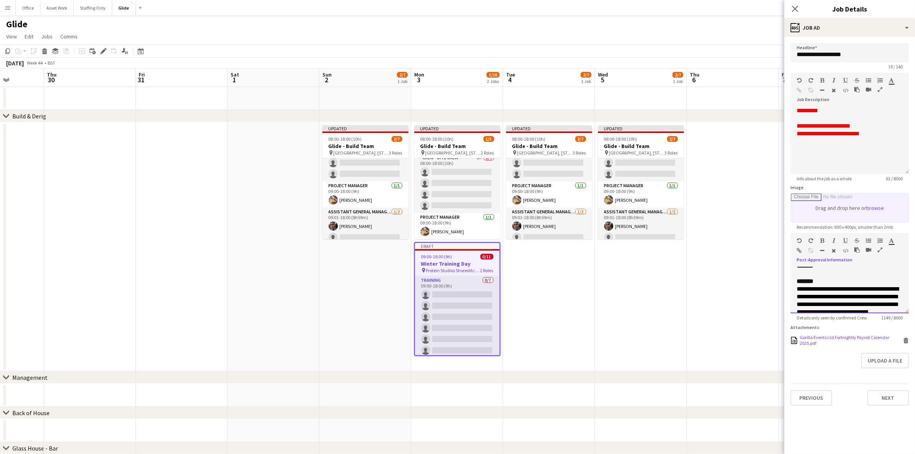
scroll to position [298, 0]
drag, startPoint x: 796, startPoint y: 271, endPoint x: 868, endPoint y: 341, distance: 101.1
click at [868, 341] on form "**********" at bounding box center [849, 224] width 131 height 362
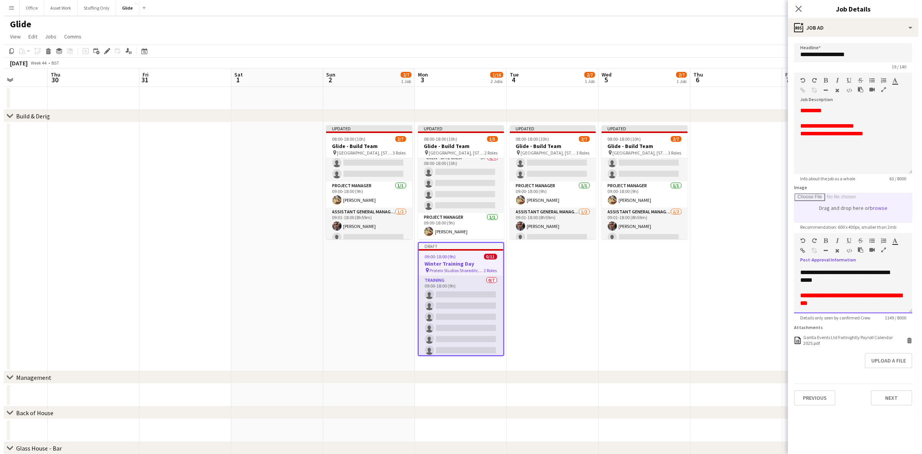
scroll to position [0, 0]
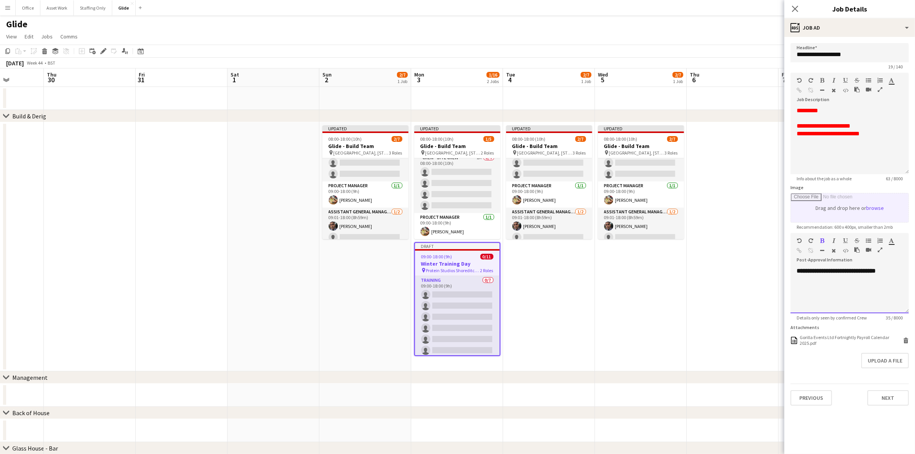
click at [897, 271] on p "**********" at bounding box center [850, 271] width 106 height 8
drag, startPoint x: 843, startPoint y: 280, endPoint x: 780, endPoint y: 266, distance: 64.2
click at [780, 266] on body "Menu Boards Boards Boards All jobs Status Workforce Workforce My Workforce Recr…" at bounding box center [457, 298] width 915 height 596
click at [861, 300] on div "**********" at bounding box center [849, 290] width 118 height 46
click at [885, 400] on button "Next" at bounding box center [888, 397] width 42 height 15
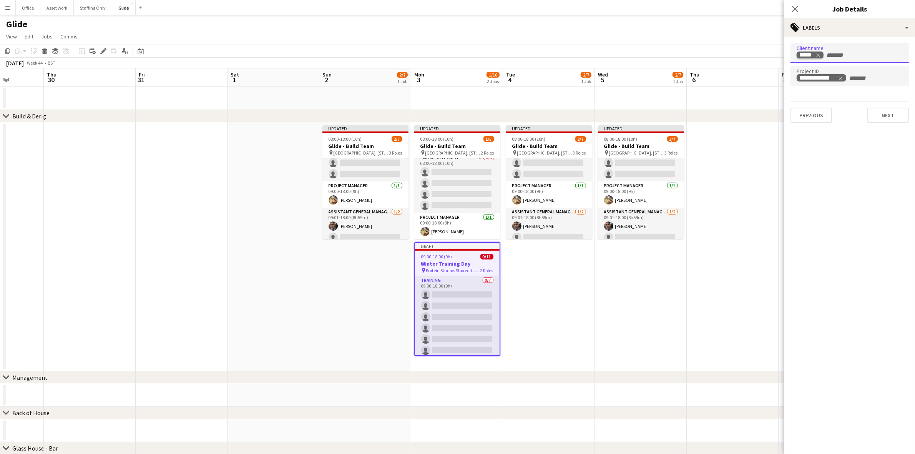
click at [819, 55] on icon "Remove tag" at bounding box center [817, 55] width 5 height 5
click at [824, 56] on input "Type to search client labels..." at bounding box center [850, 55] width 106 height 7
type input "********"
click at [820, 77] on div "Training" at bounding box center [849, 77] width 118 height 18
click at [841, 78] on icon "Remove tag" at bounding box center [840, 78] width 5 height 5
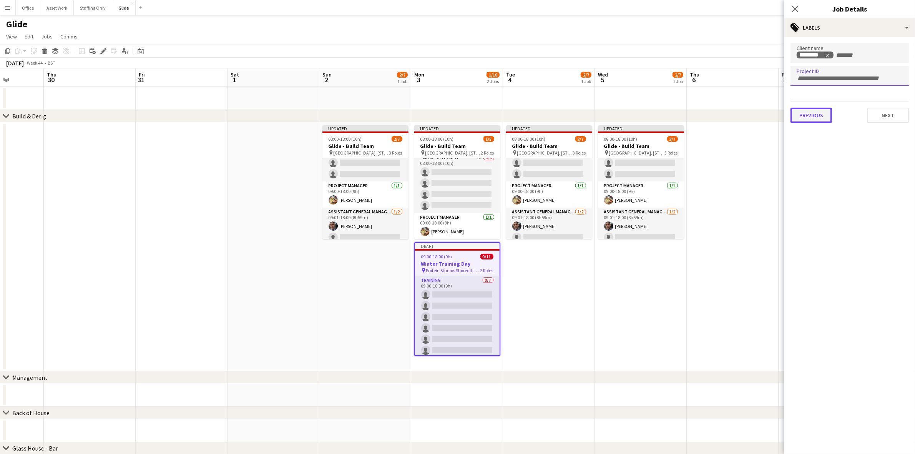
click at [814, 115] on button "Previous" at bounding box center [811, 115] width 42 height 15
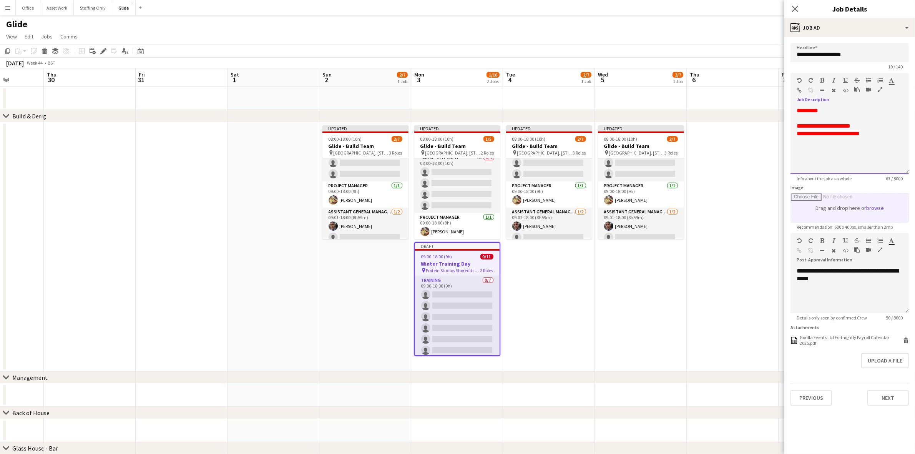
drag, startPoint x: 868, startPoint y: 133, endPoint x: 825, endPoint y: 97, distance: 56.8
click at [779, 95] on body "Menu Boards Boards Boards All jobs Status Workforce Workforce My Workforce Recr…" at bounding box center [457, 298] width 915 height 596
click at [895, 78] on div "******* *******" at bounding box center [895, 81] width 12 height 9
click at [892, 79] on icon "button" at bounding box center [891, 80] width 5 height 5
click at [902, 117] on div at bounding box center [850, 119] width 106 height 8
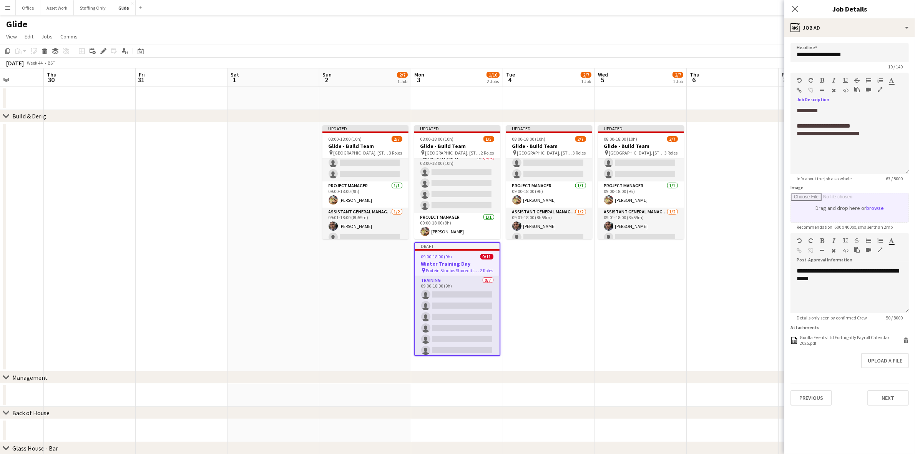
click at [892, 78] on icon "button" at bounding box center [891, 80] width 5 height 5
type input "*******"
click at [897, 116] on div at bounding box center [850, 119] width 106 height 8
click at [885, 114] on div "*********" at bounding box center [850, 111] width 106 height 8
click at [802, 400] on button "Previous" at bounding box center [811, 397] width 42 height 15
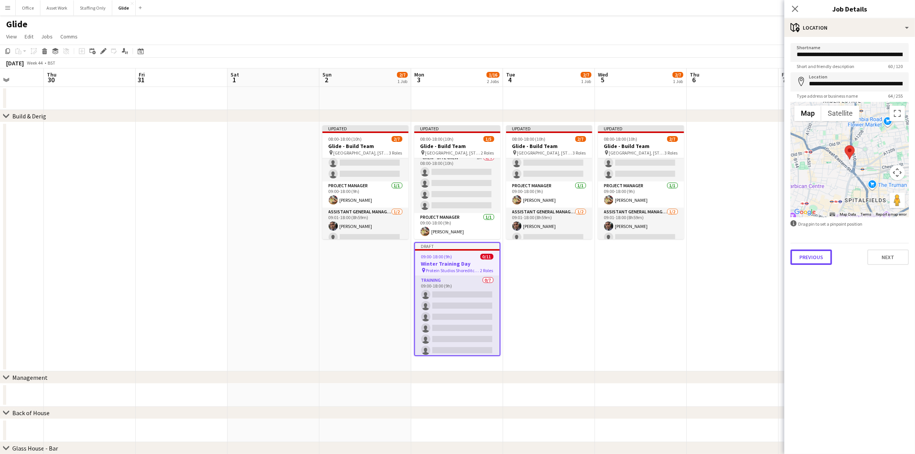
click at [817, 257] on button "Previous" at bounding box center [811, 256] width 42 height 15
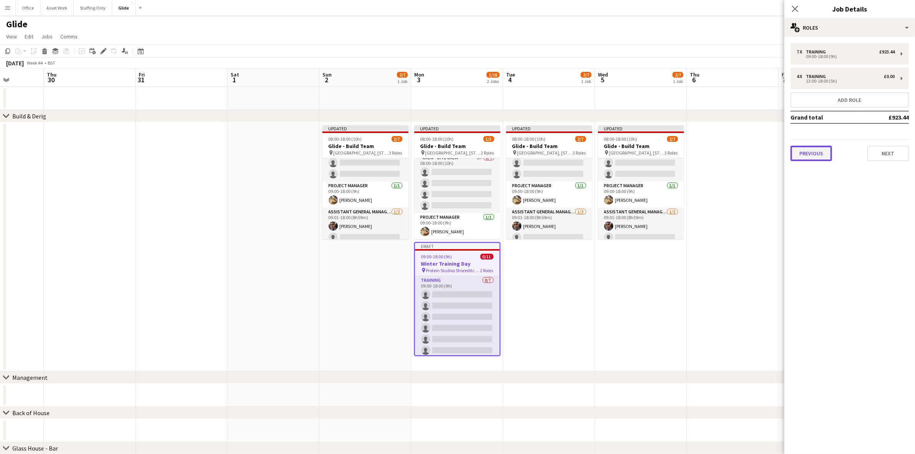
click at [822, 146] on button "Previous" at bounding box center [811, 153] width 42 height 15
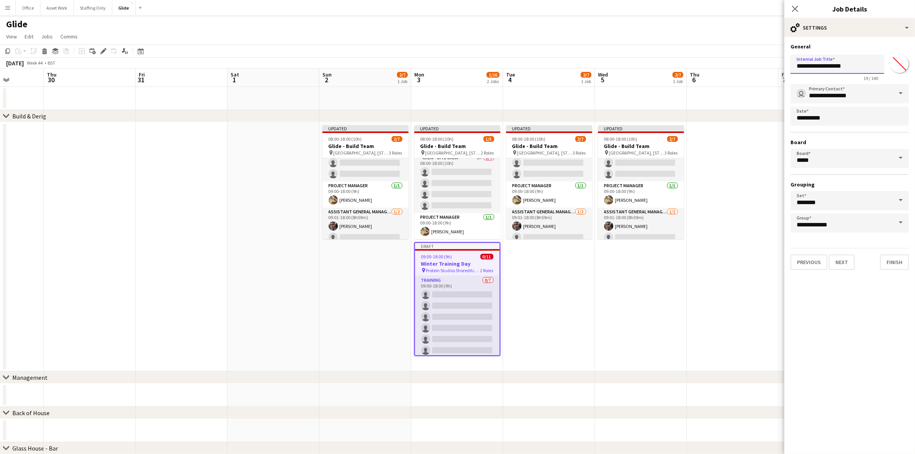
drag, startPoint x: 852, startPoint y: 67, endPoint x: 777, endPoint y: 59, distance: 75.4
click at [777, 59] on body "Menu Boards Boards Boards All jobs Status Workforce Workforce My Workforce Recr…" at bounding box center [457, 298] width 915 height 596
type input "**********"
click at [794, 8] on icon at bounding box center [794, 8] width 7 height 7
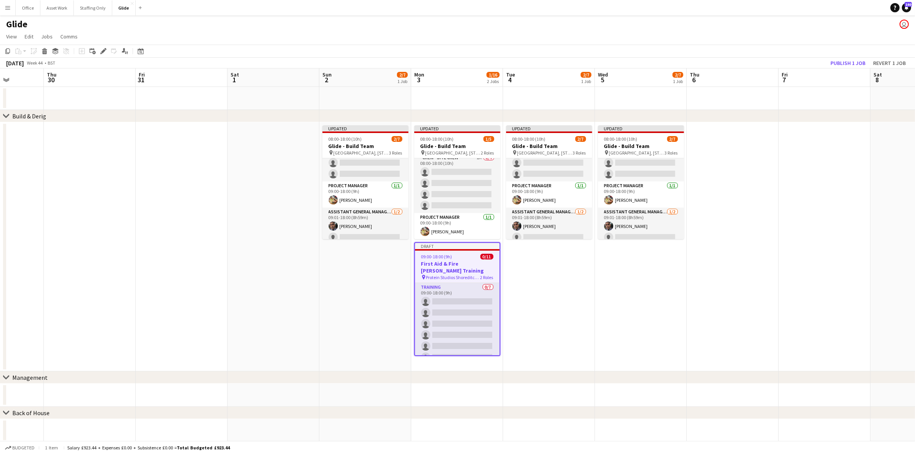
click at [556, 284] on app-date-cell "Updated 08:00-18:00 (10h) 2/7 Glide - Build Team pin Battersea Power Station, C…" at bounding box center [549, 246] width 92 height 249
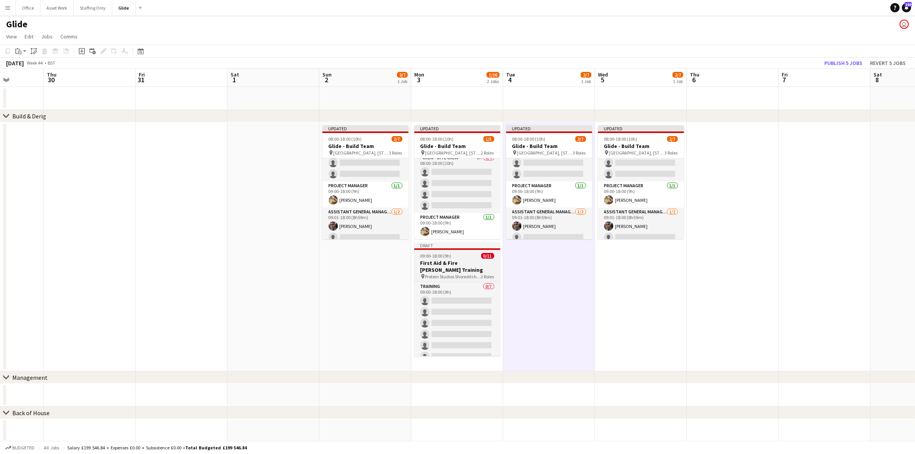
click at [455, 261] on h3 "First Aid & Fire Marshall Training" at bounding box center [457, 266] width 86 height 14
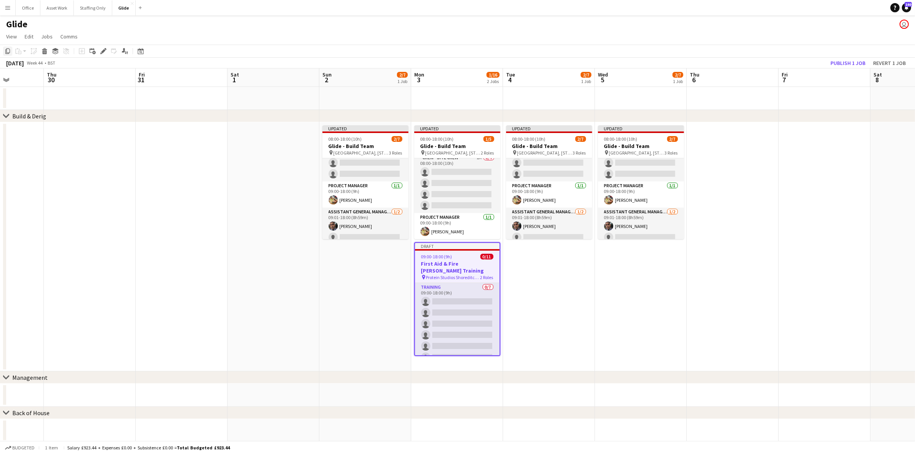
click at [8, 50] on icon "Copy" at bounding box center [8, 51] width 6 height 6
click at [26, 12] on button "Office Close" at bounding box center [28, 7] width 25 height 15
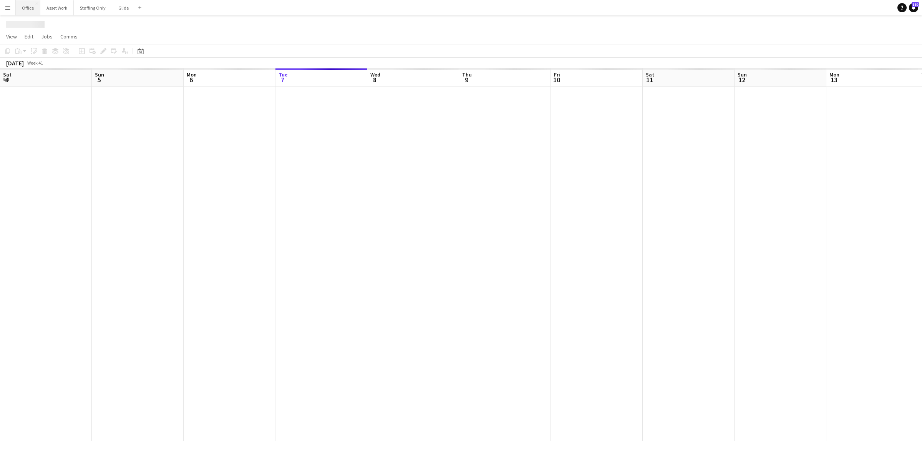
scroll to position [0, 183]
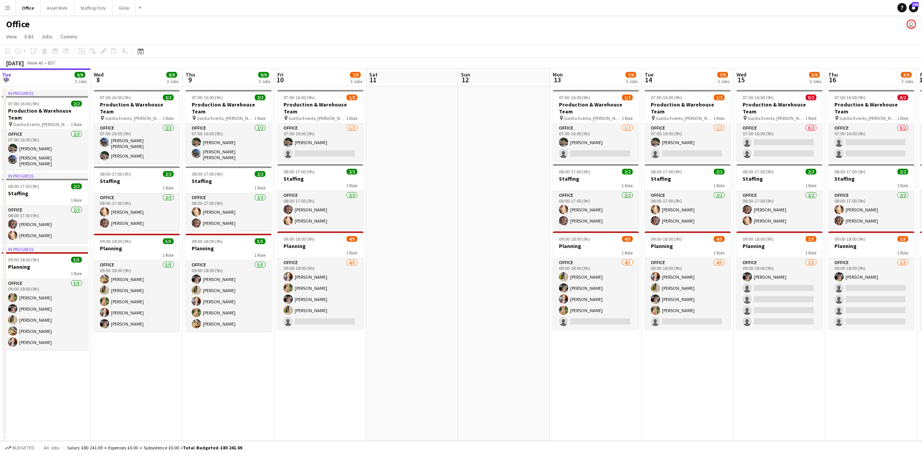
drag, startPoint x: 552, startPoint y: 150, endPoint x: 281, endPoint y: 160, distance: 271.5
click at [275, 154] on app-calendar-viewport "Sat 4 Sun 5 Mon 6 9/9 3 Jobs Tue 7 9/9 3 Jobs Wed 8 9/9 3 Jobs Thu 9 9/9 3 Jobs…" at bounding box center [461, 254] width 922 height 372
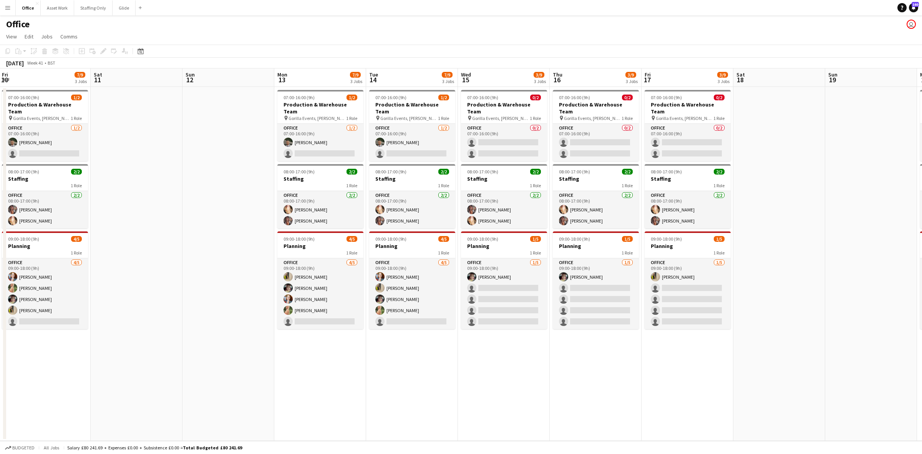
drag, startPoint x: 767, startPoint y: 347, endPoint x: 411, endPoint y: 415, distance: 362.0
click at [411, 415] on app-calendar-viewport "Tue 7 9/9 3 Jobs Wed 8 9/9 3 Jobs Thu 9 9/9 3 Jobs Fri 10 7/9 3 Jobs Sat 11 Sun…" at bounding box center [461, 254] width 922 height 372
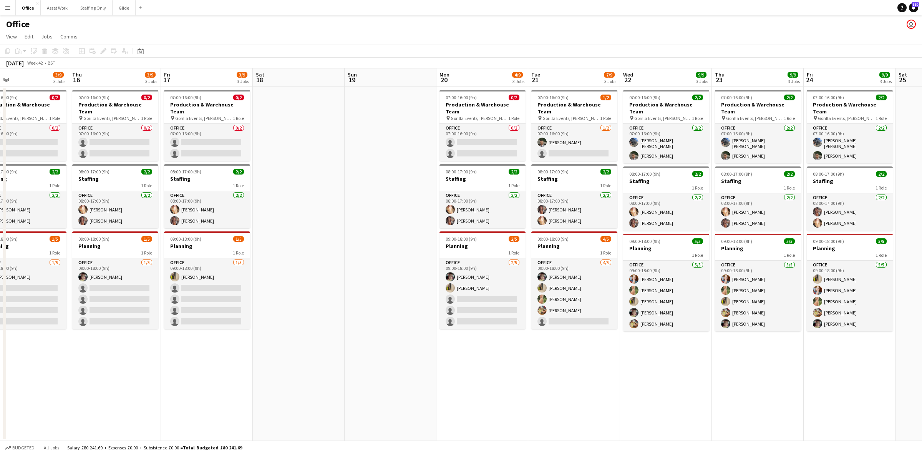
drag, startPoint x: 662, startPoint y: 400, endPoint x: 347, endPoint y: 414, distance: 315.0
click at [347, 414] on app-calendar-viewport "Sat 11 Sun 12 Mon 13 7/9 3 Jobs Tue 14 7/9 3 Jobs Wed 15 3/9 3 Jobs Thu 16 3/9 …" at bounding box center [461, 254] width 922 height 372
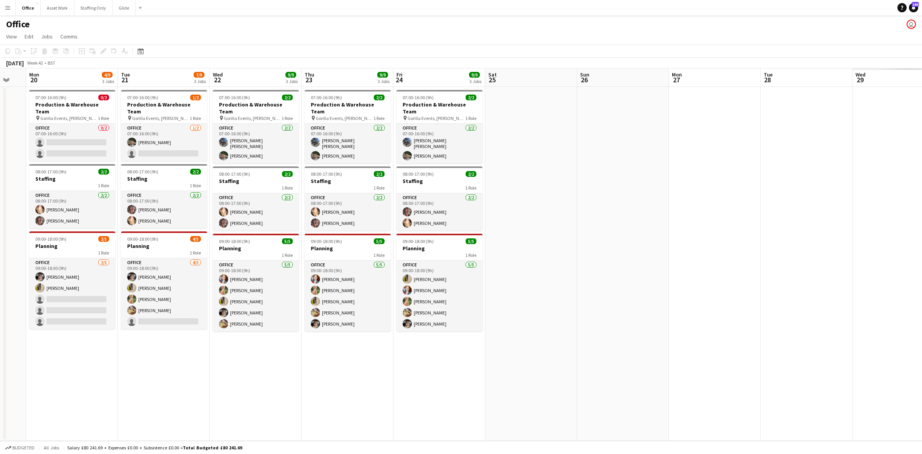
drag, startPoint x: 472, startPoint y: 385, endPoint x: 354, endPoint y: 377, distance: 118.2
click at [291, 381] on app-calendar-viewport "Fri 17 3/9 3 Jobs Sat 18 Sun 19 Mon 20 4/9 3 Jobs Tue 21 7/9 3 Jobs Wed 22 9/9 …" at bounding box center [461, 254] width 922 height 372
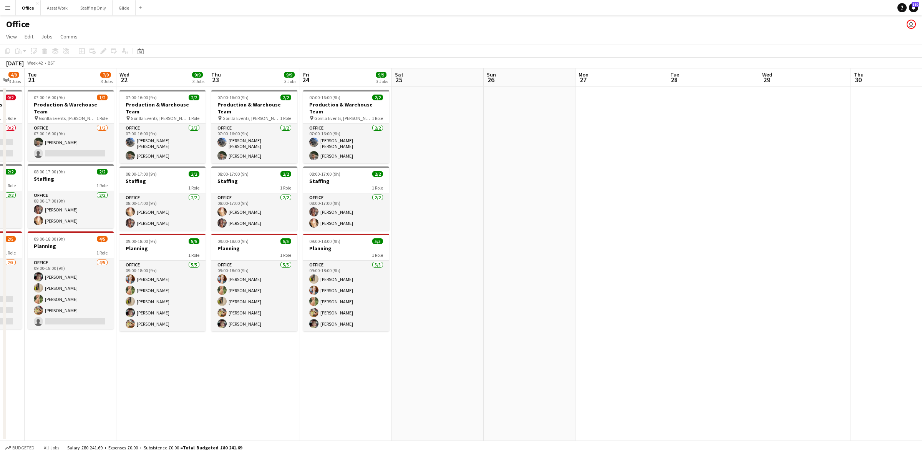
drag, startPoint x: 758, startPoint y: 273, endPoint x: 360, endPoint y: 269, distance: 397.4
click at [360, 269] on app-calendar-viewport "Sat 18 Sun 19 Mon 20 4/9 3 Jobs Tue 21 7/9 3 Jobs Wed 22 9/9 3 Jobs Thu 23 9/9 …" at bounding box center [461, 254] width 922 height 372
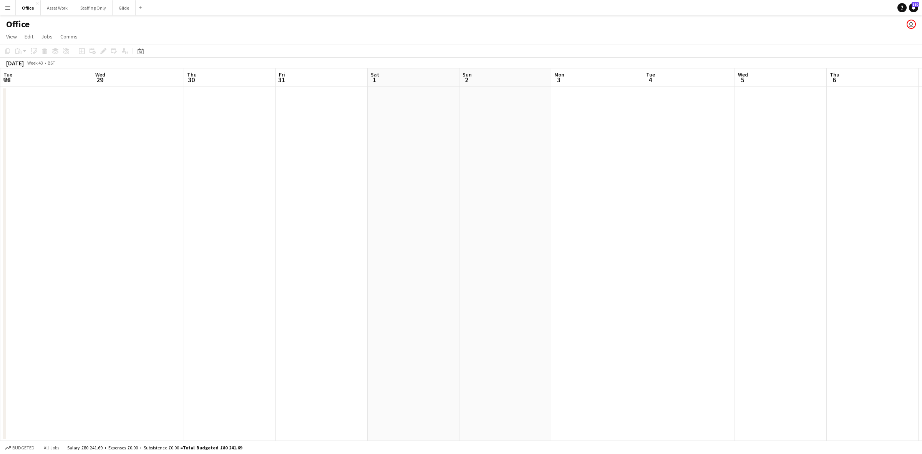
scroll to position [0, 234]
drag, startPoint x: 594, startPoint y: 229, endPoint x: 181, endPoint y: 239, distance: 412.5
click at [181, 239] on app-calendar-viewport "Sat 25 Sun 26 Mon 27 Tue 28 Wed 29 Thu 30 Fri 31 Sat 1 Sun 2 Mon 3 Tue 4 Wed 5 …" at bounding box center [461, 254] width 922 height 372
click at [444, 118] on app-date-cell at bounding box center [455, 264] width 92 height 354
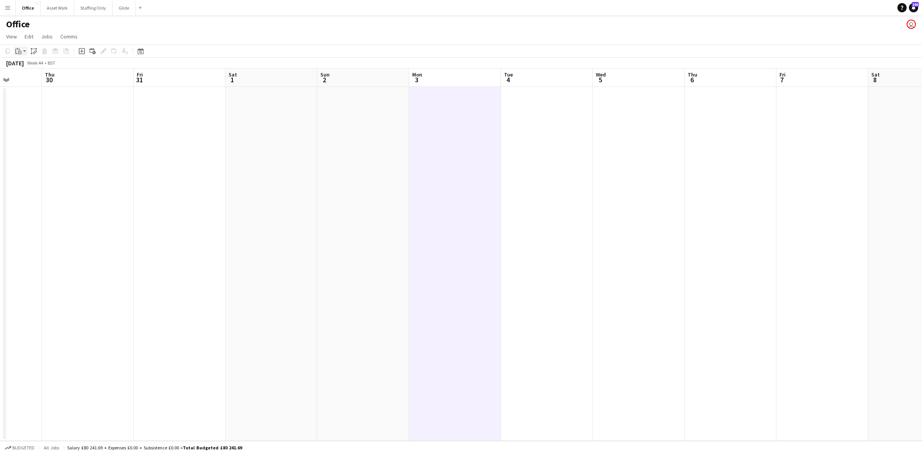
click at [18, 51] on icon at bounding box center [19, 52] width 3 height 3
click at [28, 64] on link "Paste Ctrl+V" at bounding box center [56, 65] width 72 height 7
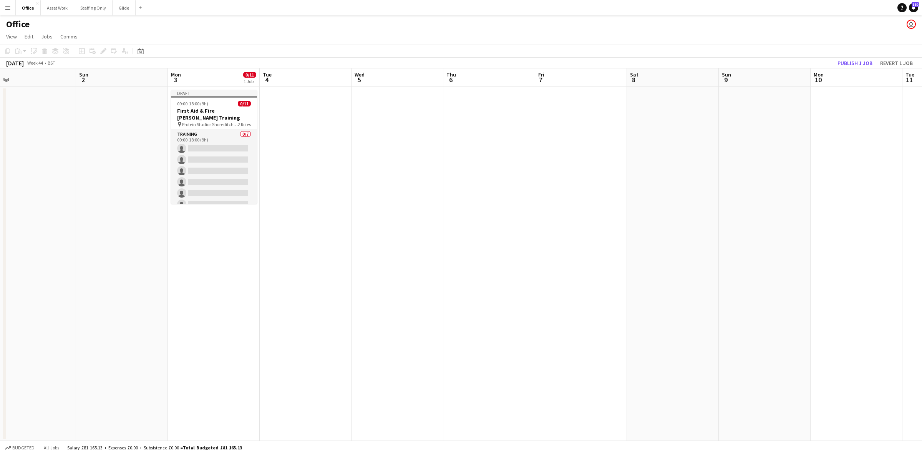
drag, startPoint x: 350, startPoint y: 142, endPoint x: 108, endPoint y: 138, distance: 241.8
click at [108, 138] on app-calendar-viewport "Wed 29 Thu 30 Fri 31 Sat 1 Sun 2 Mon 3 0/11 1 Job Tue 4 Wed 5 Thu 6 Fri 7 Sat 8…" at bounding box center [461, 254] width 922 height 372
click at [203, 116] on h3 "First Aid & Fire Marshall Training" at bounding box center [213, 114] width 86 height 14
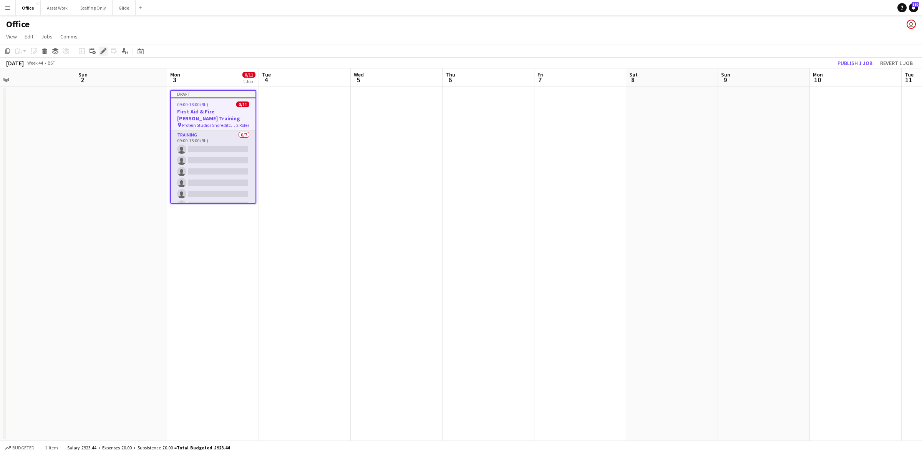
click at [105, 50] on icon at bounding box center [103, 51] width 4 height 4
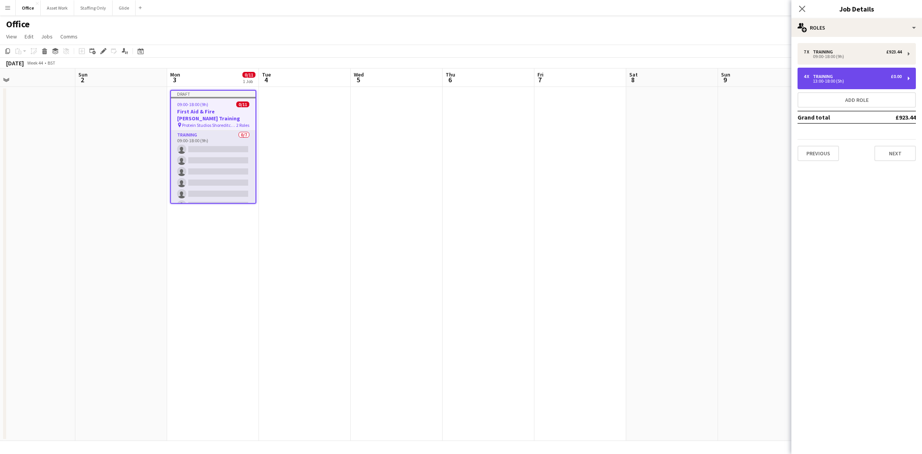
click at [848, 81] on div "13:00-18:00 (5h)" at bounding box center [853, 81] width 98 height 4
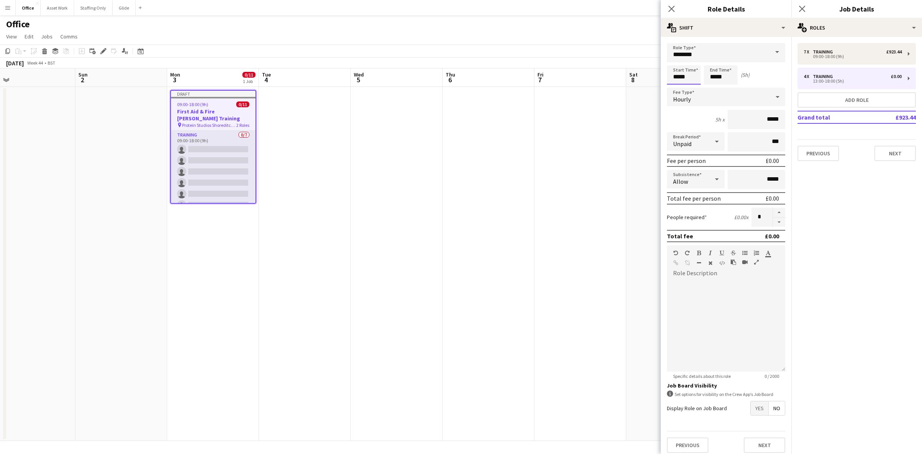
drag, startPoint x: 693, startPoint y: 78, endPoint x: 646, endPoint y: 66, distance: 48.7
click at [646, 66] on body "Menu Boards Boards Boards All jobs Status Workforce Workforce My Workforce Recr…" at bounding box center [461, 227] width 922 height 454
type input "*****"
click at [671, 11] on icon "Close pop-in" at bounding box center [671, 8] width 7 height 7
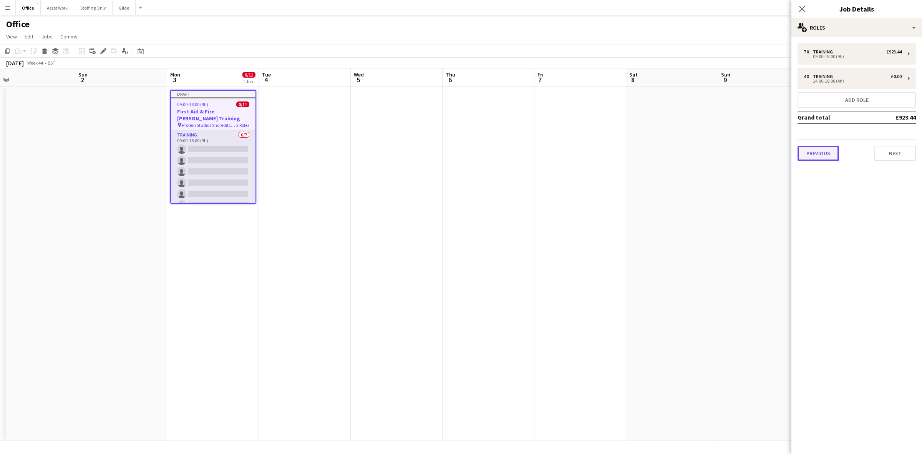
click at [820, 149] on button "Previous" at bounding box center [819, 153] width 42 height 15
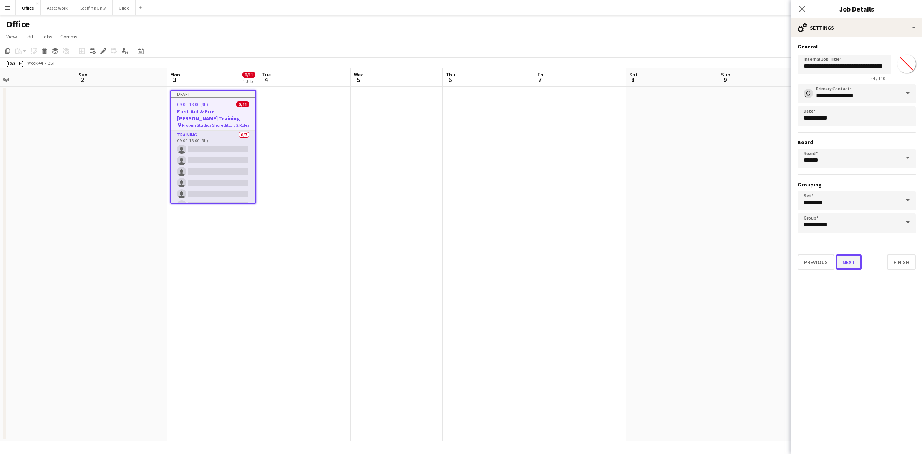
click at [850, 261] on button "Next" at bounding box center [849, 261] width 26 height 15
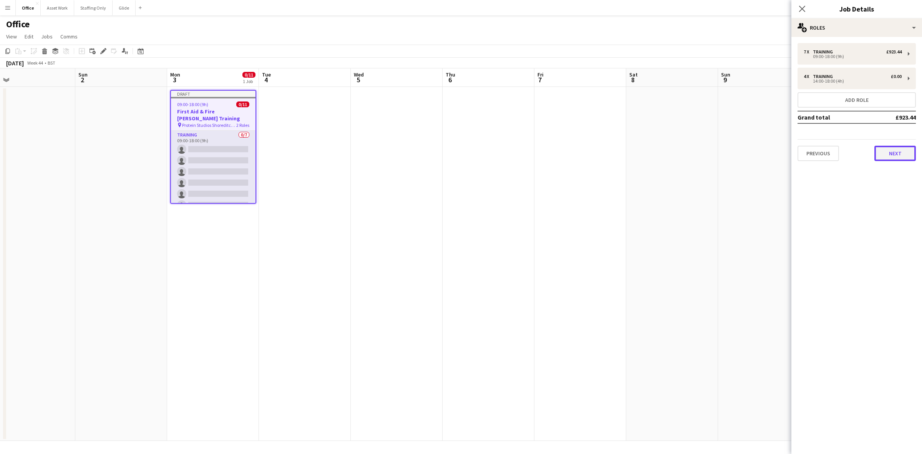
click at [889, 154] on button "Next" at bounding box center [896, 153] width 42 height 15
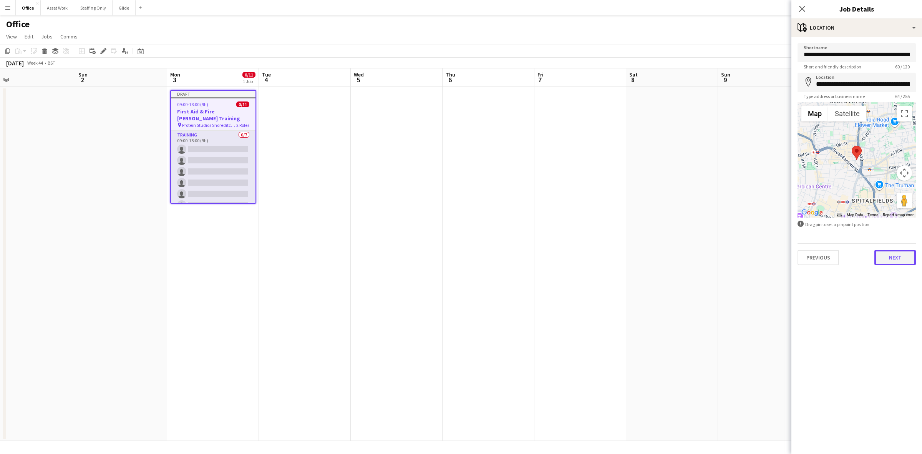
click at [888, 257] on button "Next" at bounding box center [896, 257] width 42 height 15
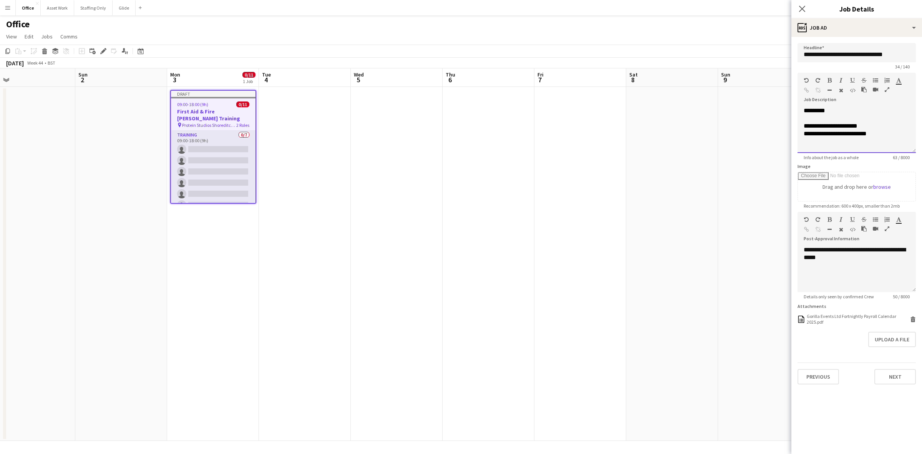
click at [835, 110] on div "*********" at bounding box center [857, 111] width 106 height 8
click at [895, 379] on button "Next" at bounding box center [896, 376] width 42 height 15
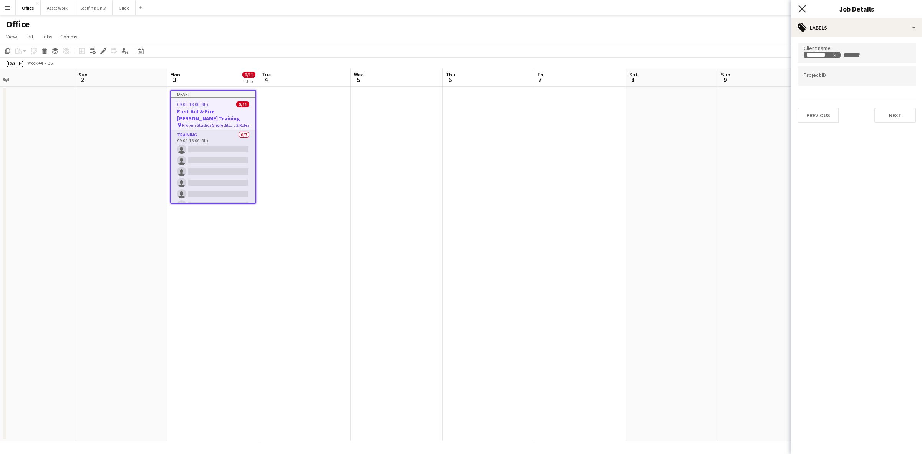
click at [804, 6] on icon "Close pop-in" at bounding box center [802, 8] width 7 height 7
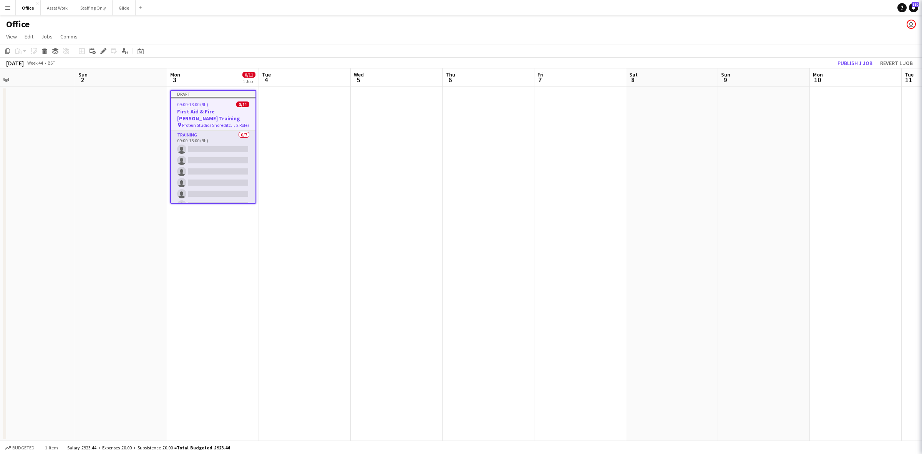
click at [257, 281] on app-date-cell "Draft 09:00-18:00 (9h) 0/11 First Aid & Fire Marshall Training pin Protein Stud…" at bounding box center [213, 264] width 92 height 354
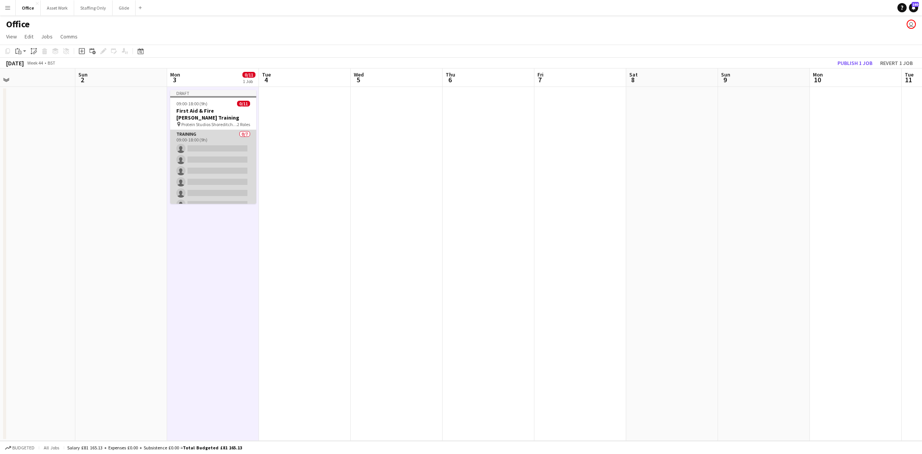
click at [208, 163] on app-card-role "Training 0/7 09:00-18:00 (9h) single-neutral-actions single-neutral-actions sin…" at bounding box center [213, 176] width 86 height 93
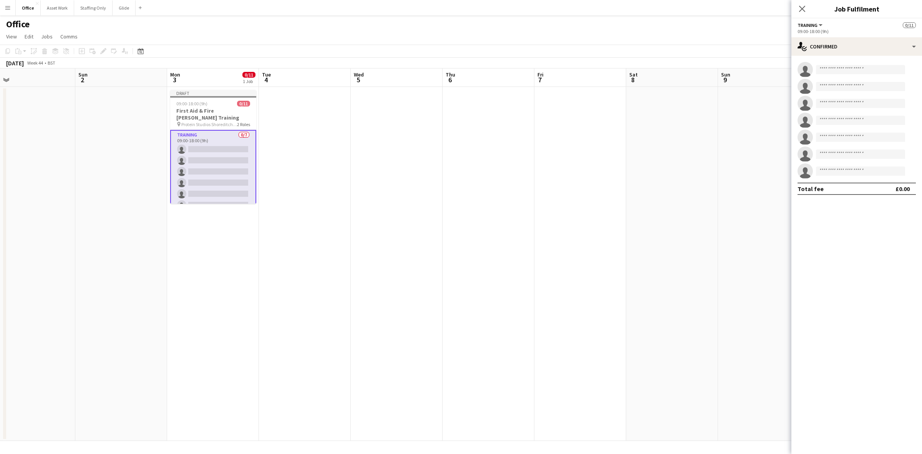
click at [836, 64] on app-invite-slot "single-neutral-actions" at bounding box center [857, 69] width 131 height 15
click at [842, 68] on input at bounding box center [860, 69] width 89 height 9
type input "******"
click at [843, 81] on span "[PERSON_NAME]" at bounding box center [844, 80] width 44 height 7
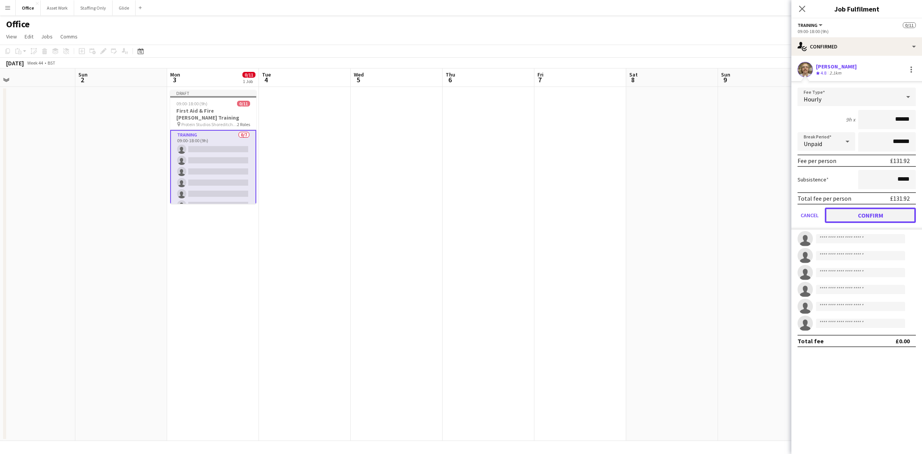
click at [861, 214] on button "Confirm" at bounding box center [870, 215] width 91 height 15
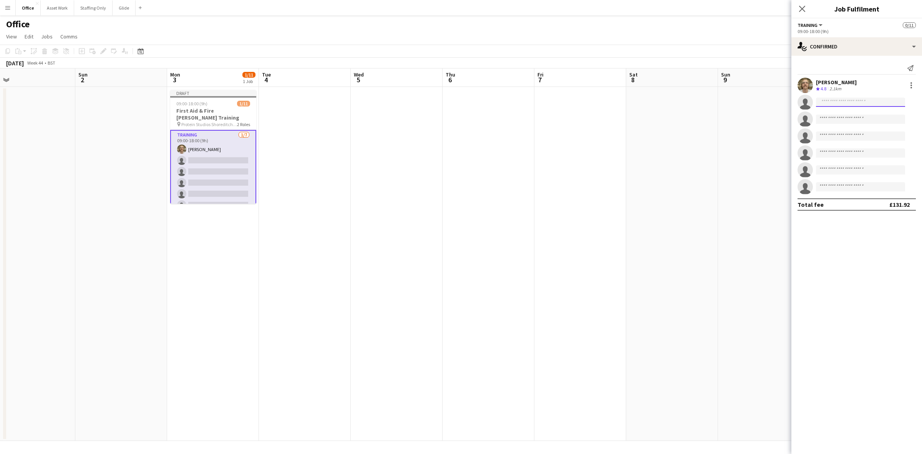
click at [840, 102] on input at bounding box center [860, 102] width 89 height 9
type input "****"
click at [846, 121] on span "naiaduffh@gmail.com" at bounding box center [860, 119] width 77 height 6
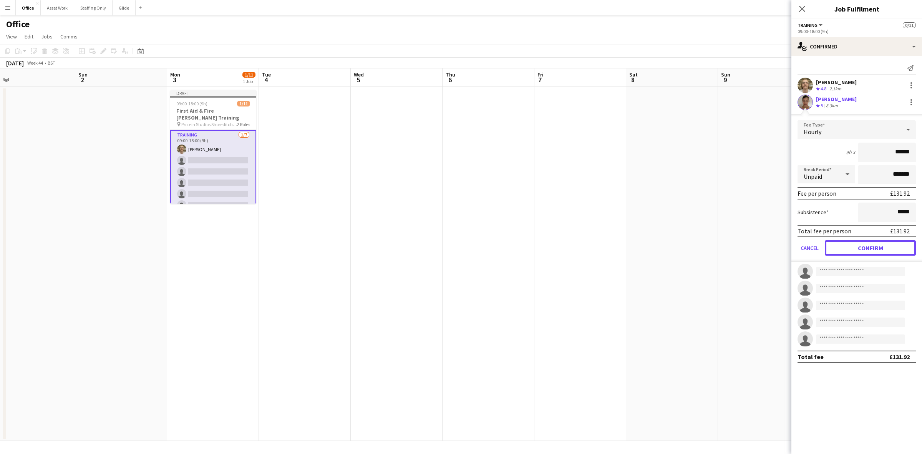
drag, startPoint x: 872, startPoint y: 243, endPoint x: 865, endPoint y: 203, distance: 40.9
click at [872, 244] on button "Confirm" at bounding box center [870, 247] width 91 height 15
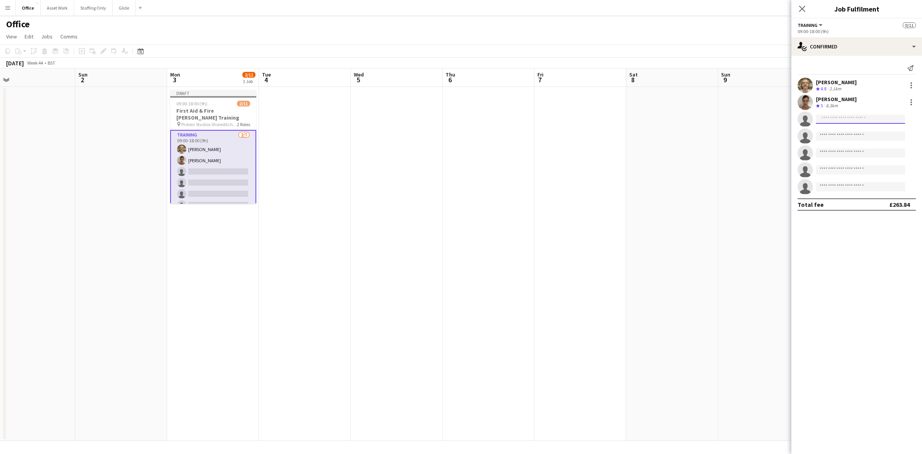
click at [847, 116] on input at bounding box center [860, 119] width 89 height 9
type input "*******"
click at [842, 137] on span "anneasa20@gmail.com" at bounding box center [860, 136] width 77 height 6
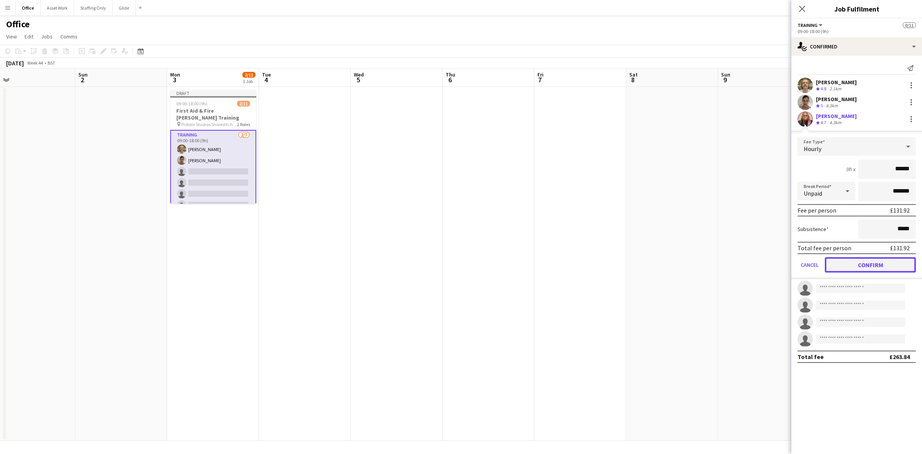
click at [875, 264] on button "Confirm" at bounding box center [870, 264] width 91 height 15
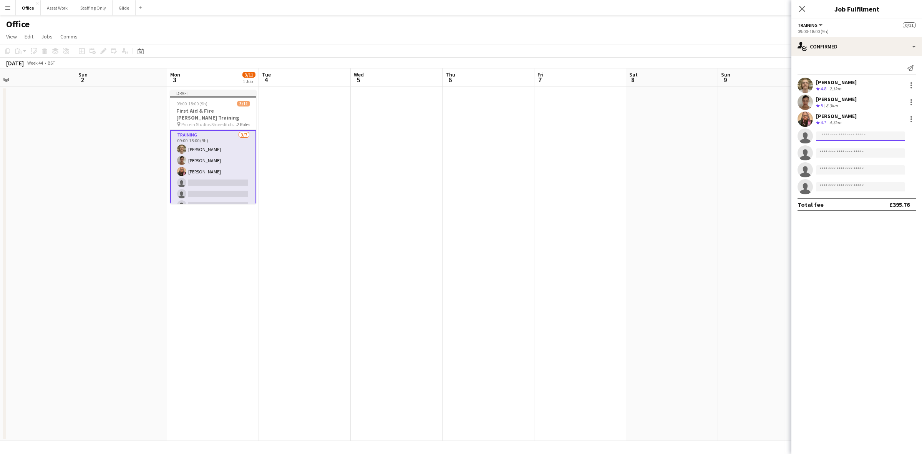
click at [830, 136] on input at bounding box center [860, 135] width 89 height 9
type input "*****"
click at [840, 147] on span "Dario Coughlan" at bounding box center [844, 147] width 44 height 7
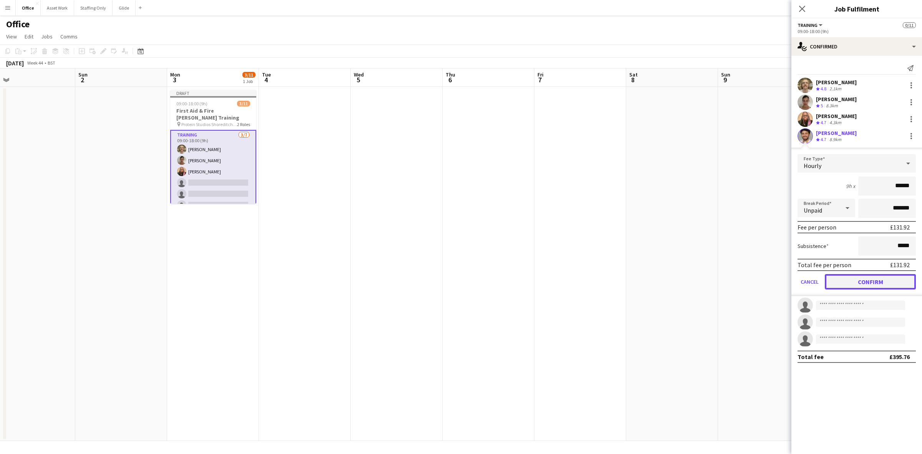
click at [863, 281] on button "Confirm" at bounding box center [870, 281] width 91 height 15
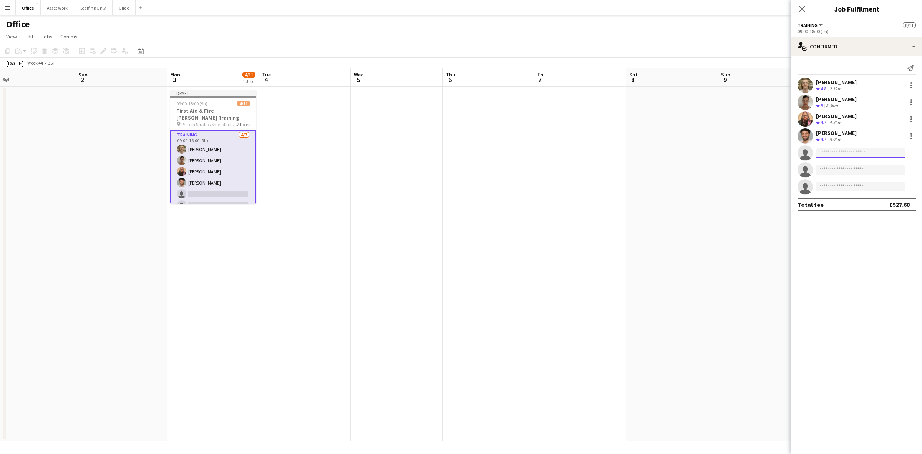
click at [829, 152] on input at bounding box center [860, 152] width 89 height 9
type input "*******"
click at [837, 169] on span "bjshipley07@icloud.com" at bounding box center [860, 170] width 77 height 6
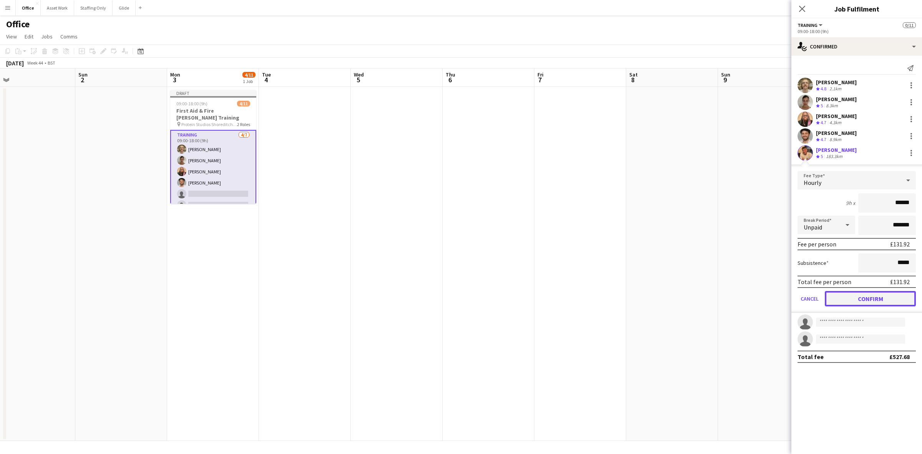
click at [878, 296] on button "Confirm" at bounding box center [870, 298] width 91 height 15
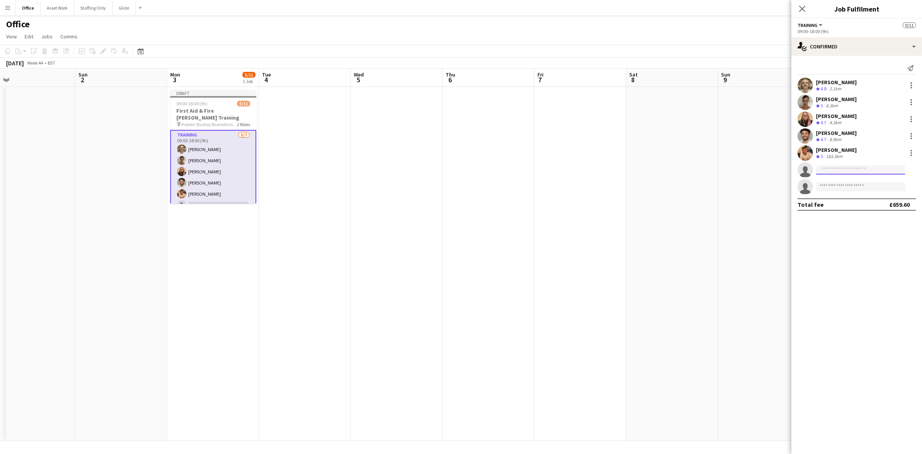
click at [832, 172] on input at bounding box center [860, 169] width 89 height 9
type input "****"
click at [829, 190] on span "+447792759886" at bounding box center [860, 193] width 77 height 6
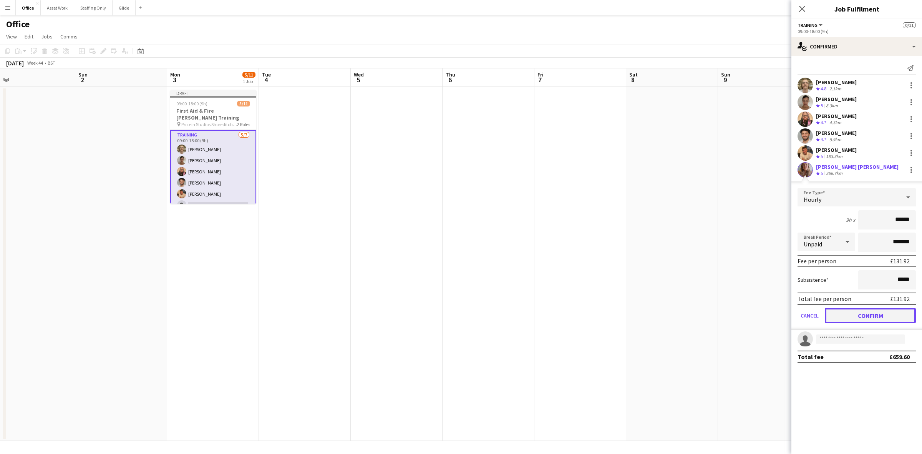
click at [858, 312] on button "Confirm" at bounding box center [870, 315] width 91 height 15
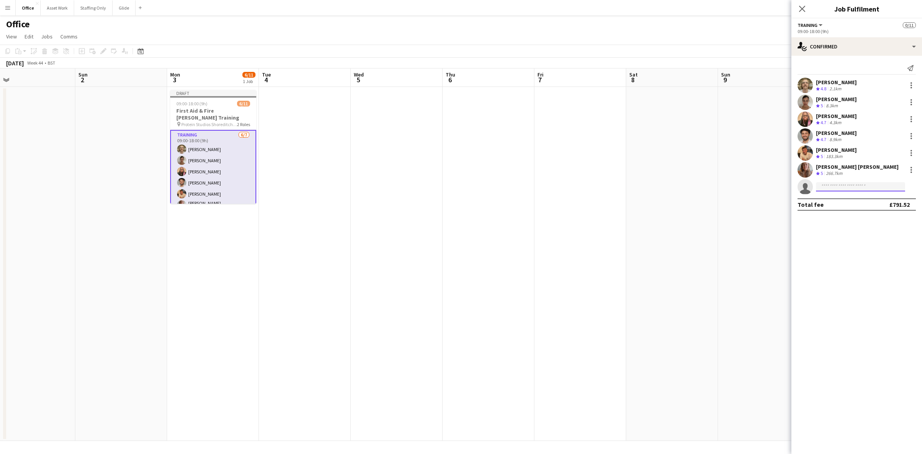
click at [834, 186] on input at bounding box center [860, 186] width 89 height 9
drag, startPoint x: 834, startPoint y: 186, endPoint x: 812, endPoint y: 186, distance: 21.9
click at [812, 186] on app-invite-slot "single-neutral-actions *****" at bounding box center [857, 186] width 131 height 15
type input "****"
click at [847, 201] on span "thomasmelville23@yahoo.com" at bounding box center [860, 204] width 77 height 6
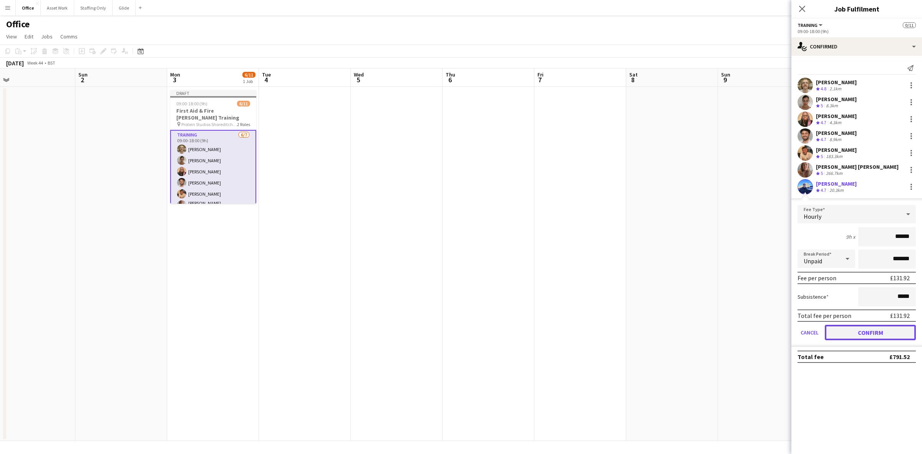
click at [855, 329] on button "Confirm" at bounding box center [870, 332] width 91 height 15
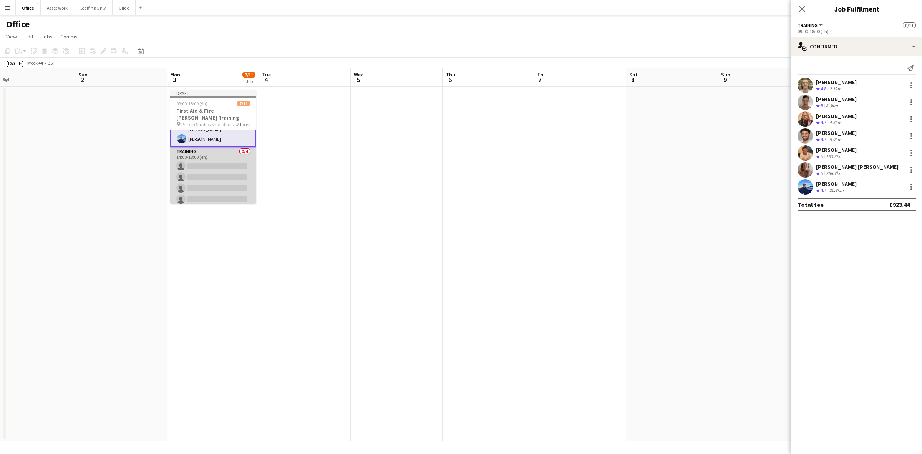
click at [208, 185] on app-card-role "Training 0/4 14:00-18:00 (4h) single-neutral-actions single-neutral-actions sin…" at bounding box center [213, 177] width 86 height 60
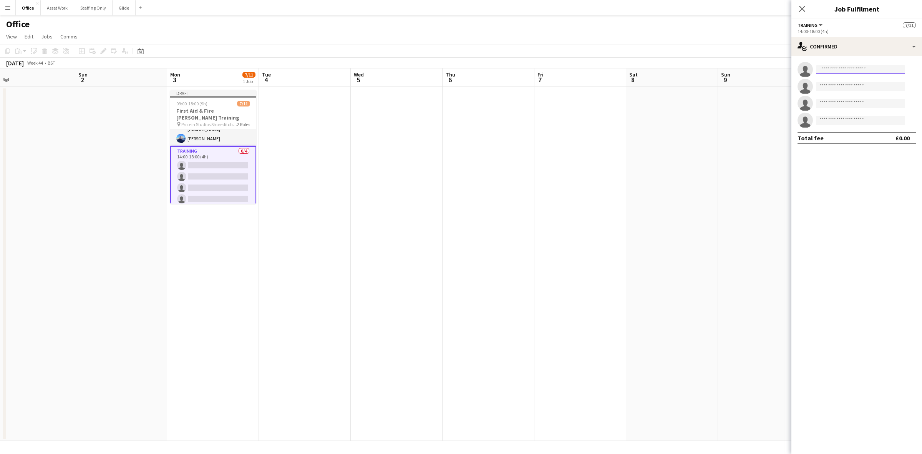
click at [847, 68] on input at bounding box center [860, 69] width 89 height 9
type input "****"
click at [849, 86] on span "rose.julie.sue.thompson@gmail.com" at bounding box center [860, 87] width 77 height 6
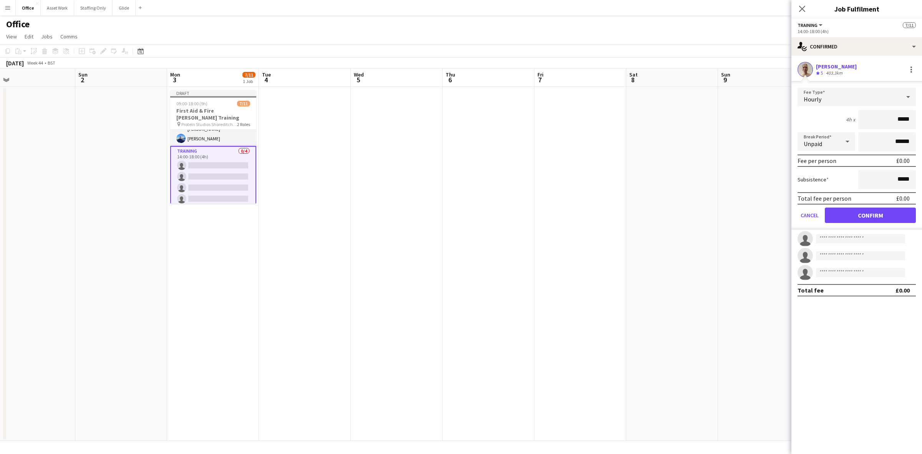
drag, startPoint x: 911, startPoint y: 121, endPoint x: 867, endPoint y: 114, distance: 44.8
click at [867, 114] on input "*****" at bounding box center [887, 119] width 58 height 19
type input "******"
click at [857, 215] on button "Confirm" at bounding box center [870, 215] width 91 height 15
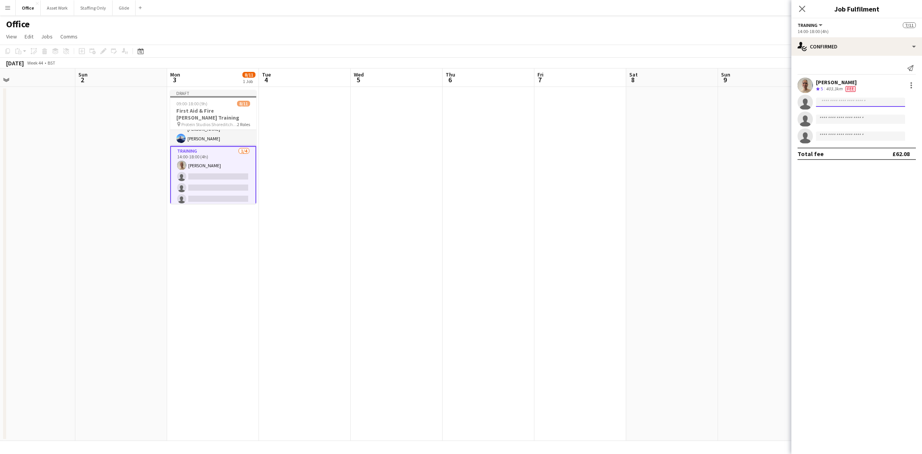
click at [837, 103] on input at bounding box center [860, 102] width 89 height 9
type input "*****"
click at [838, 115] on span "[PERSON_NAME]" at bounding box center [844, 113] width 44 height 7
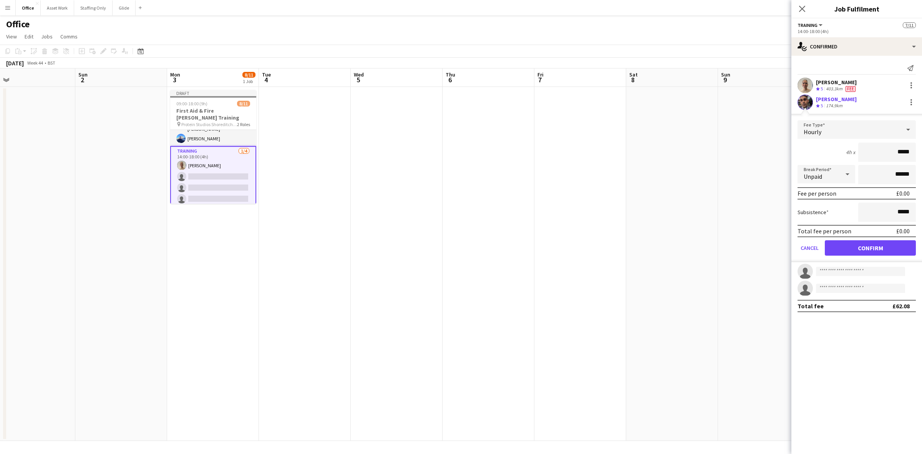
drag, startPoint x: 911, startPoint y: 149, endPoint x: 872, endPoint y: 146, distance: 38.9
click at [872, 146] on input "*****" at bounding box center [887, 152] width 58 height 19
type input "******"
click at [861, 252] on button "Confirm" at bounding box center [870, 247] width 91 height 15
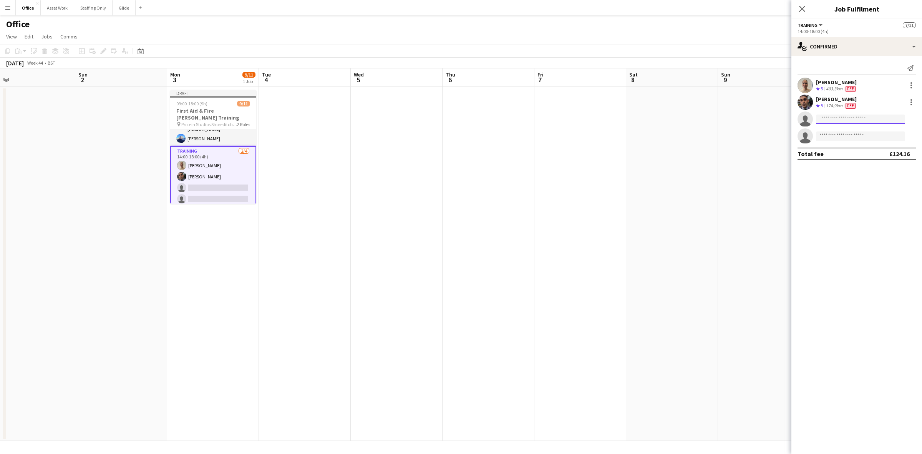
click at [830, 121] on input at bounding box center [860, 119] width 89 height 9
type input "******"
click at [847, 130] on span "Benjamin Morris" at bounding box center [844, 130] width 44 height 7
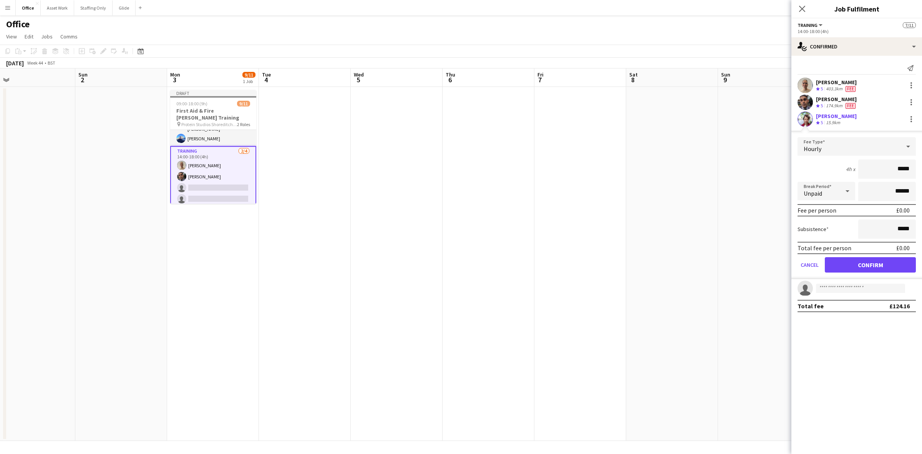
drag, startPoint x: 910, startPoint y: 168, endPoint x: 877, endPoint y: 169, distance: 32.7
click at [877, 169] on input "*****" at bounding box center [887, 168] width 58 height 19
type input "******"
click at [895, 265] on button "Confirm" at bounding box center [870, 264] width 91 height 15
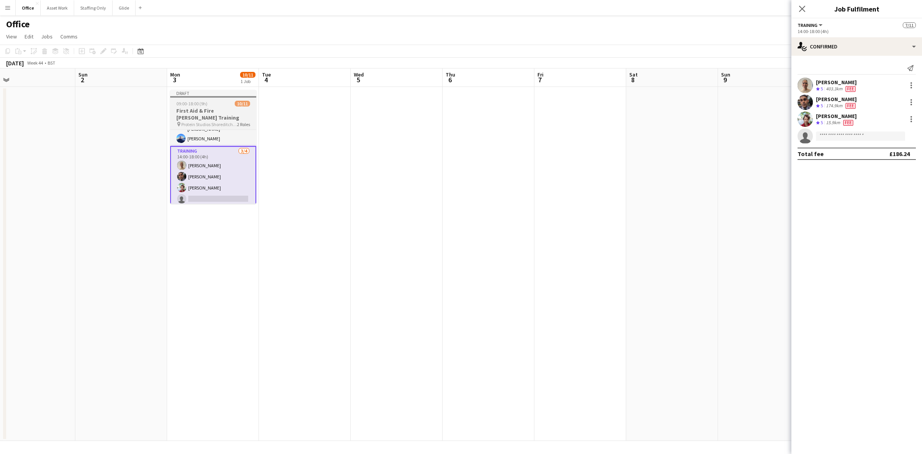
click at [214, 102] on div "09:00-18:00 (9h) 10/11" at bounding box center [213, 104] width 86 height 6
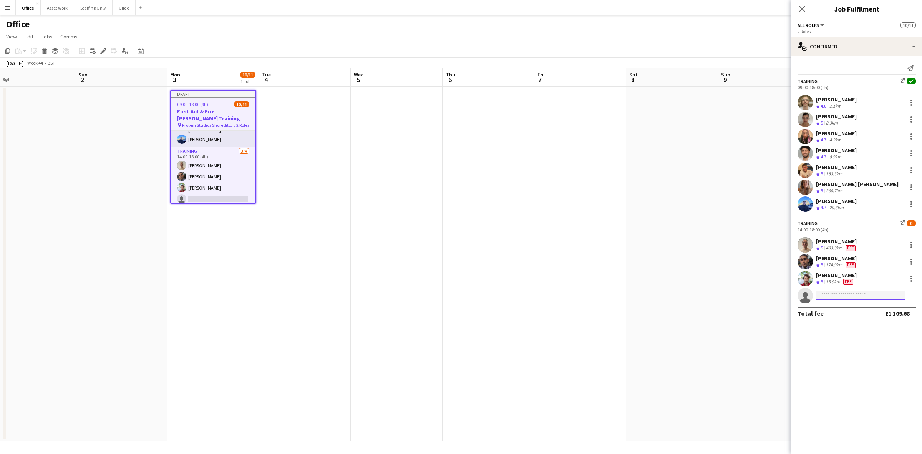
click at [825, 293] on input at bounding box center [860, 295] width 89 height 9
type input "******"
click at [844, 310] on span "kelsiestewart4@gmail.com" at bounding box center [860, 313] width 77 height 6
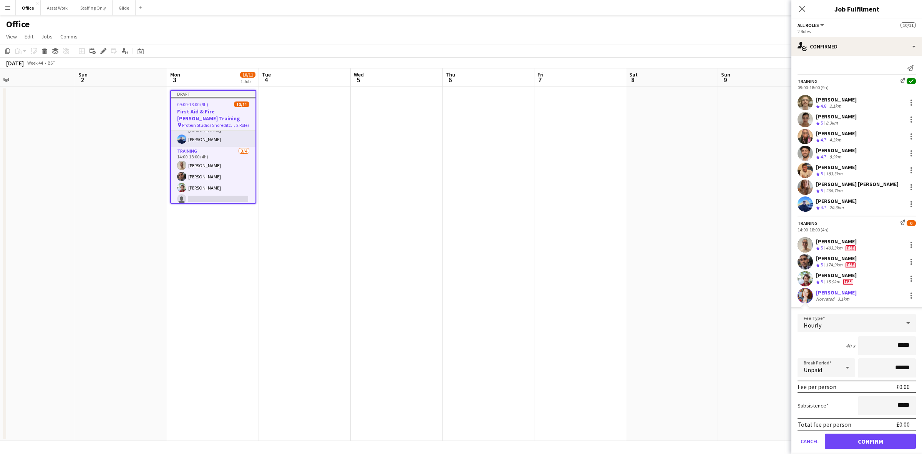
drag, startPoint x: 888, startPoint y: 345, endPoint x: 862, endPoint y: 343, distance: 27.0
click at [867, 344] on input "*****" at bounding box center [887, 345] width 58 height 19
type input "**"
click at [911, 295] on div at bounding box center [912, 296] width 2 height 2
click at [875, 359] on button "Remove" at bounding box center [879, 365] width 60 height 18
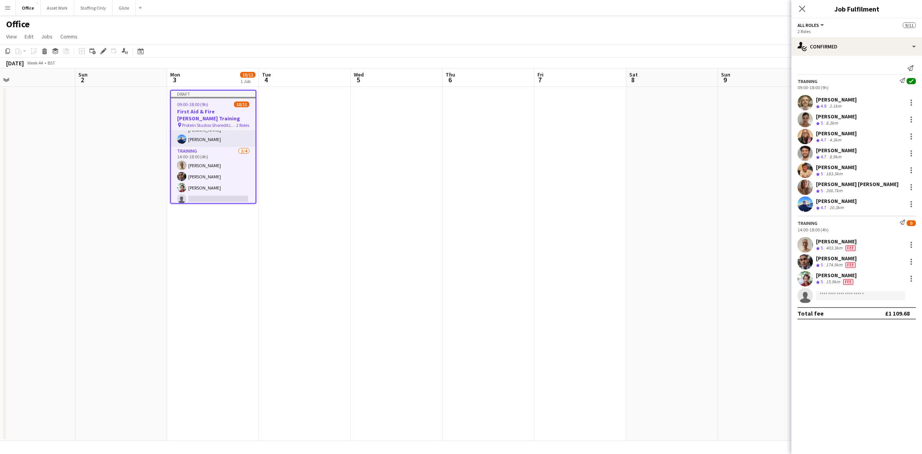
click at [210, 108] on h3 "First Aid & Fire Marshall Training" at bounding box center [213, 115] width 85 height 14
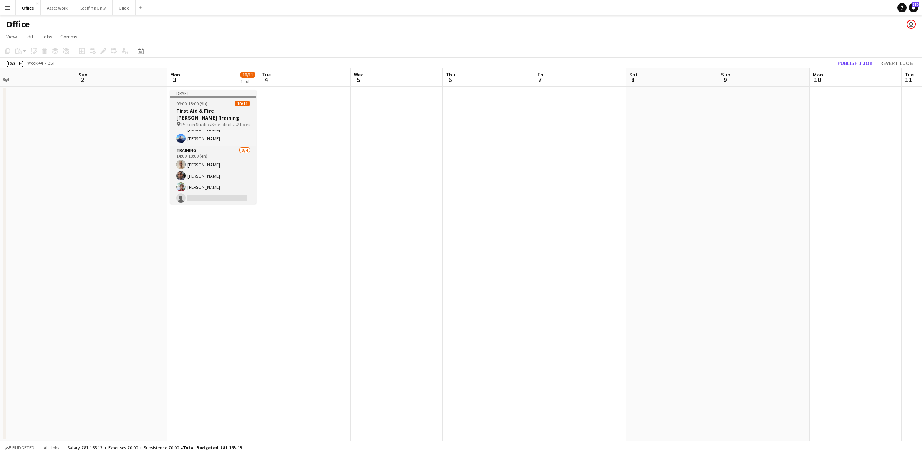
click at [177, 106] on span "09:00-18:00 (9h)" at bounding box center [191, 104] width 31 height 6
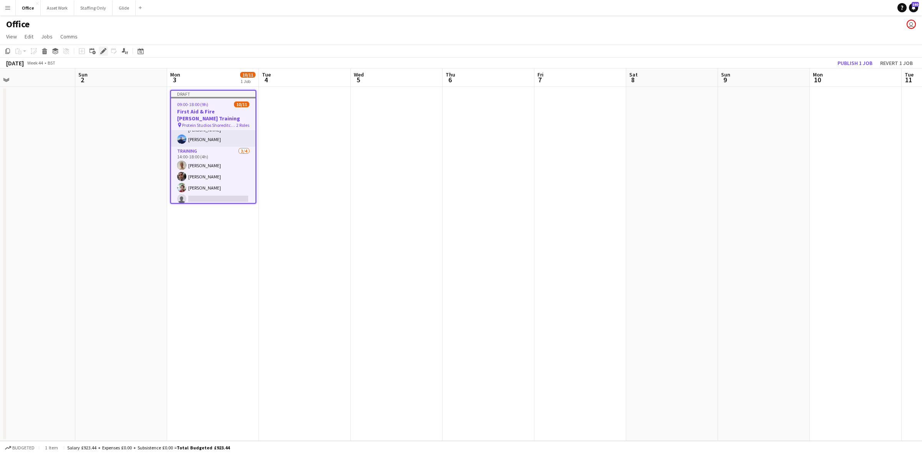
click at [103, 51] on icon at bounding box center [103, 51] width 4 height 4
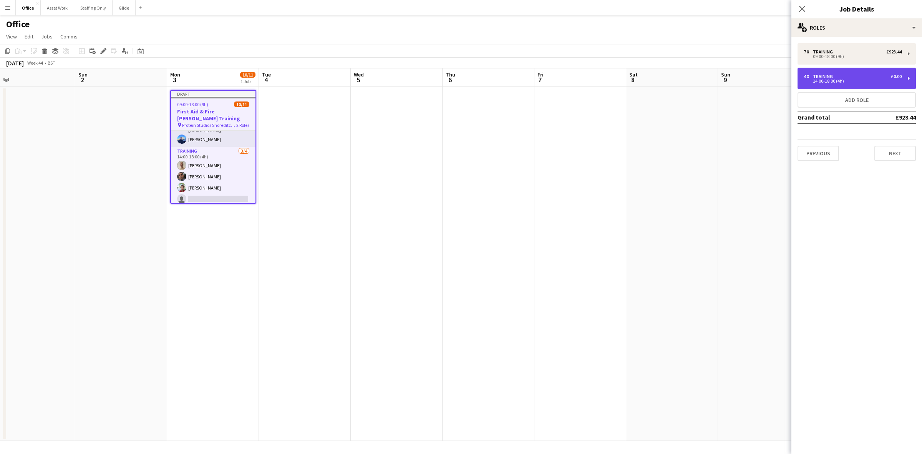
click at [828, 82] on div "14:00-18:00 (4h)" at bounding box center [853, 81] width 98 height 4
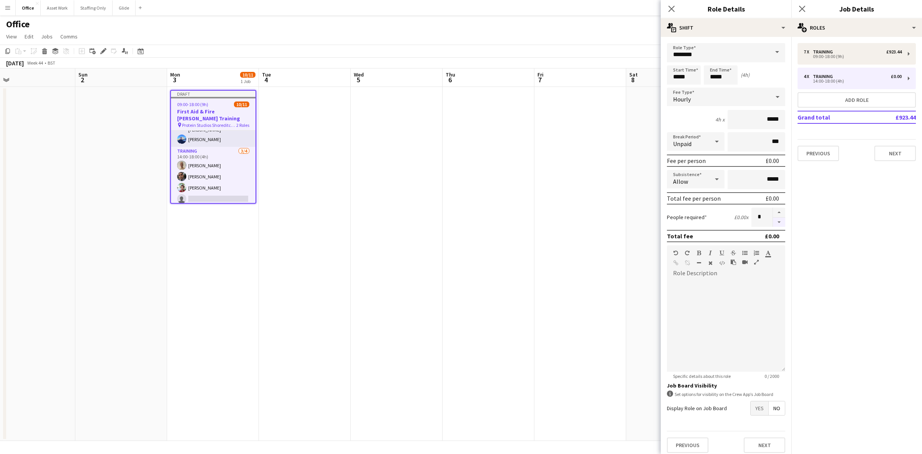
click at [773, 221] on button "button" at bounding box center [779, 223] width 12 height 10
type input "*"
click at [802, 6] on icon "Close pop-in" at bounding box center [802, 8] width 7 height 7
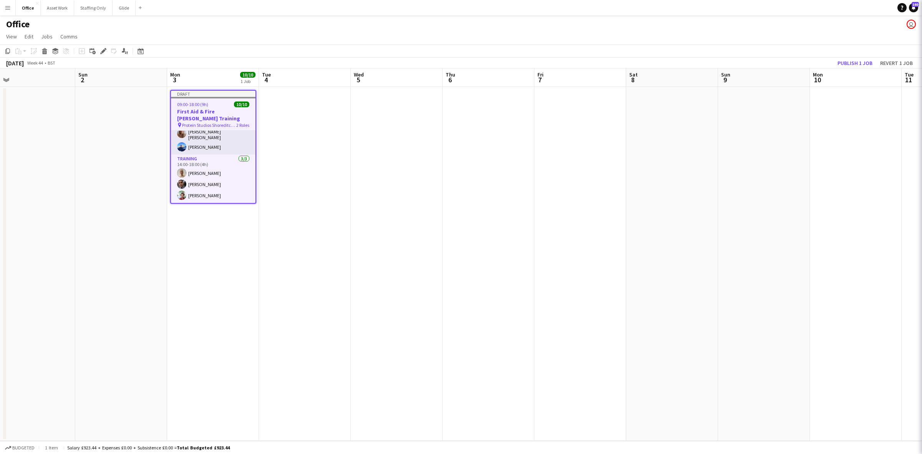
scroll to position [69, 0]
click at [203, 242] on app-date-cell "Draft 09:00-18:00 (9h) 10/10 First Aid & Fire Marshall Training pin Protein Stu…" at bounding box center [213, 264] width 92 height 354
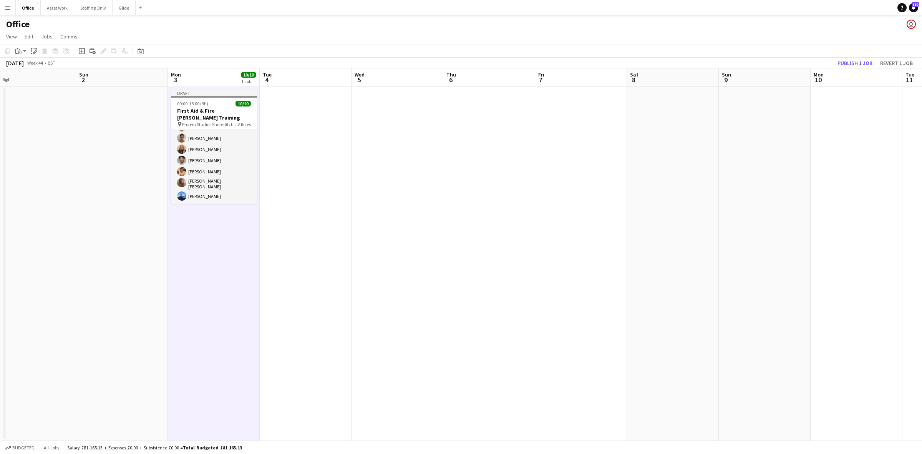
scroll to position [0, 0]
click at [856, 61] on button "Publish 1 job" at bounding box center [855, 63] width 41 height 10
click at [113, 12] on button "Glide Close" at bounding box center [124, 7] width 23 height 15
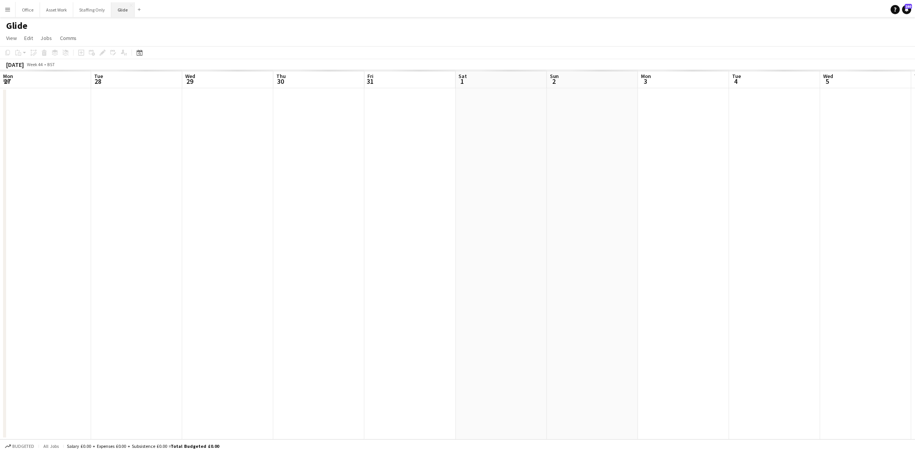
scroll to position [0, 232]
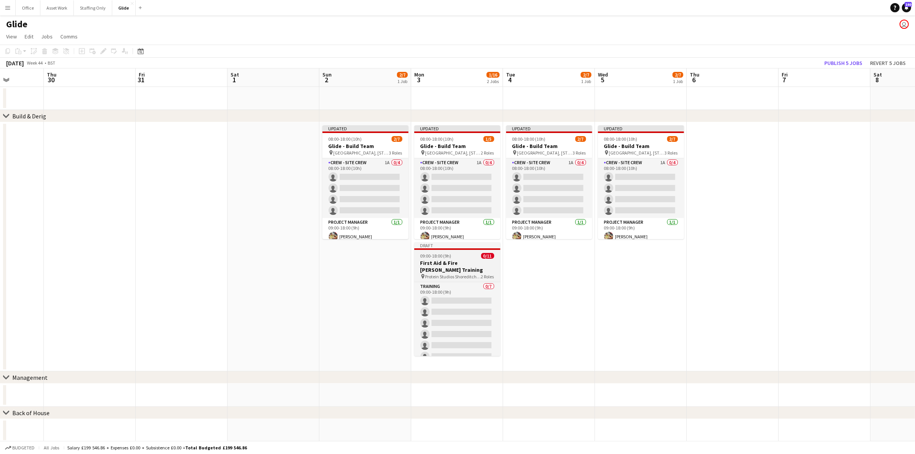
click at [454, 268] on h3 "First Aid & Fire Marshall Training" at bounding box center [457, 266] width 86 height 14
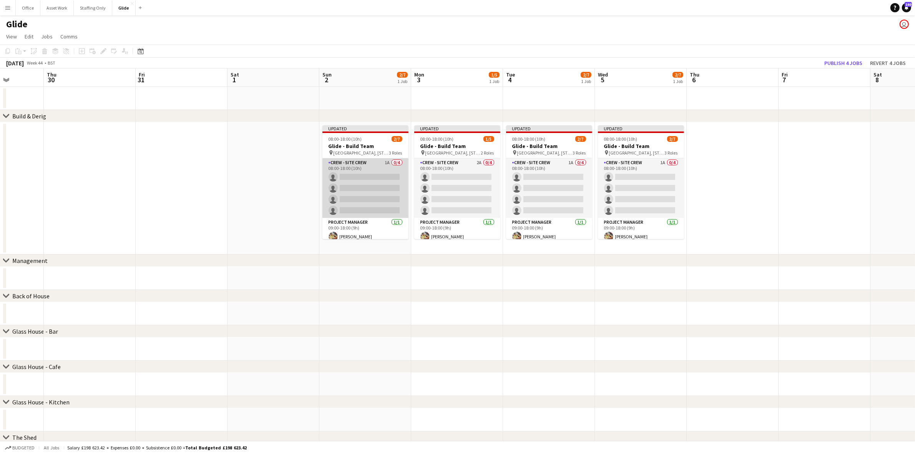
click at [369, 189] on app-card-role "Crew - Site Crew 1A 0/4 08:00-18:00 (10h) single-neutral-actions single-neutral…" at bounding box center [365, 188] width 86 height 60
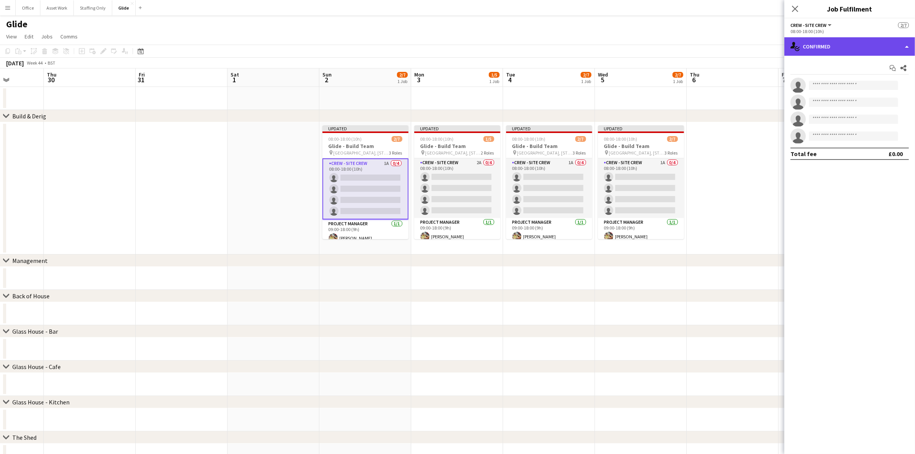
click at [863, 50] on div "single-neutral-actions-check-2 Confirmed" at bounding box center [849, 46] width 131 height 18
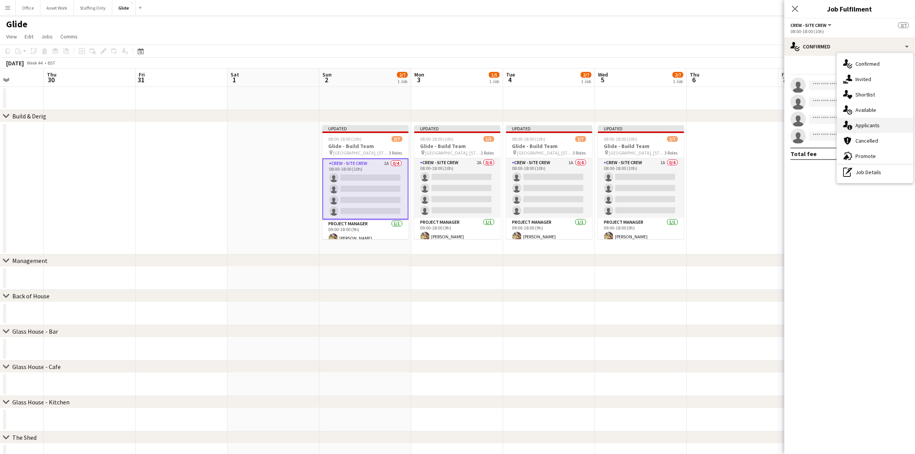
click at [877, 122] on span "Applicants" at bounding box center [867, 125] width 24 height 7
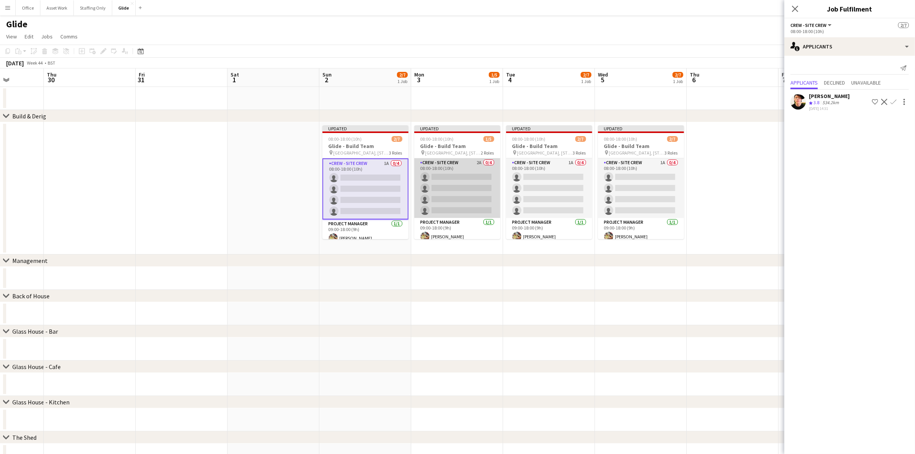
click at [460, 172] on app-card-role "Crew - Site Crew 2A 0/4 08:00-18:00 (10h) single-neutral-actions single-neutral…" at bounding box center [457, 188] width 86 height 60
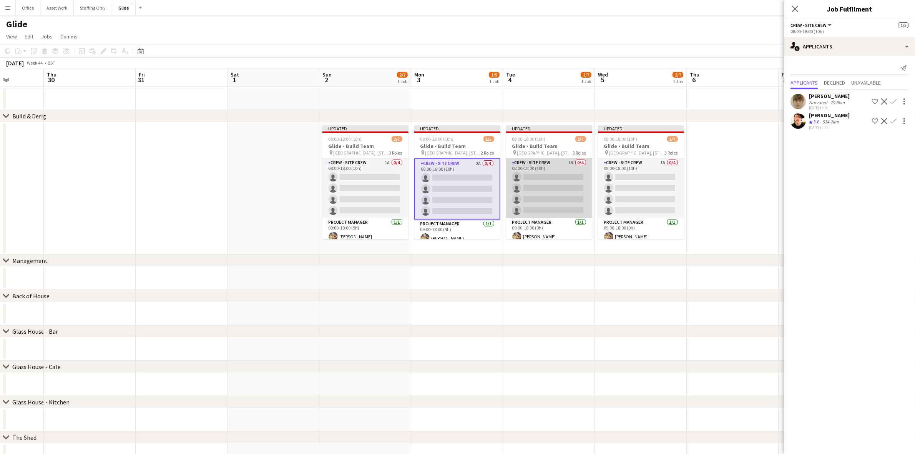
click at [556, 181] on app-card-role "Crew - Site Crew 1A 0/4 08:00-18:00 (10h) single-neutral-actions single-neutral…" at bounding box center [549, 188] width 86 height 60
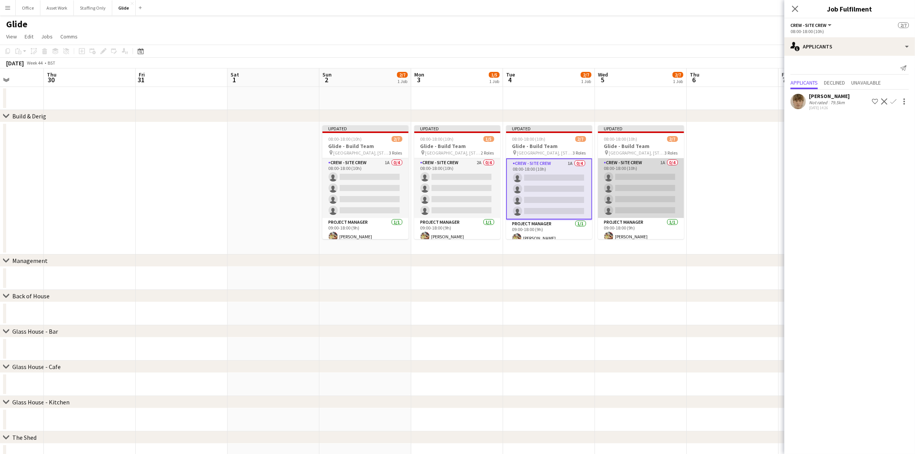
click at [633, 181] on app-card-role "Crew - Site Crew 1A 0/4 08:00-18:00 (10h) single-neutral-actions single-neutral…" at bounding box center [641, 188] width 86 height 60
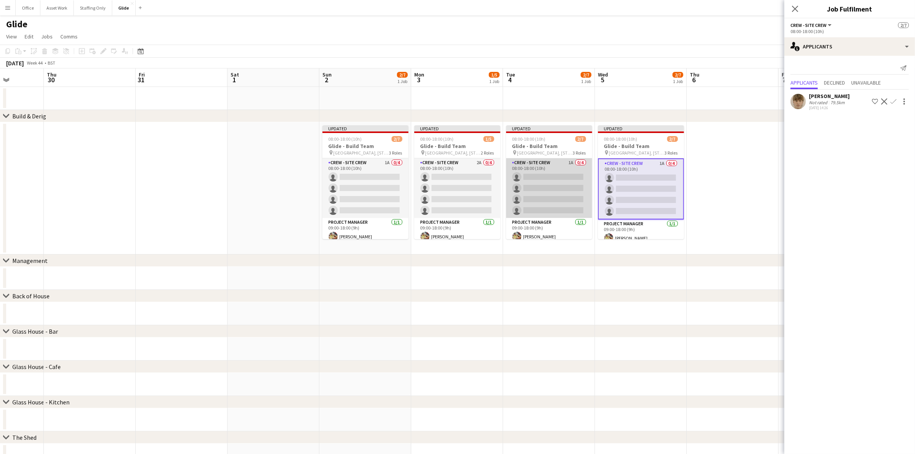
click at [548, 191] on app-card-role "Crew - Site Crew 1A 0/4 08:00-18:00 (10h) single-neutral-actions single-neutral…" at bounding box center [549, 188] width 86 height 60
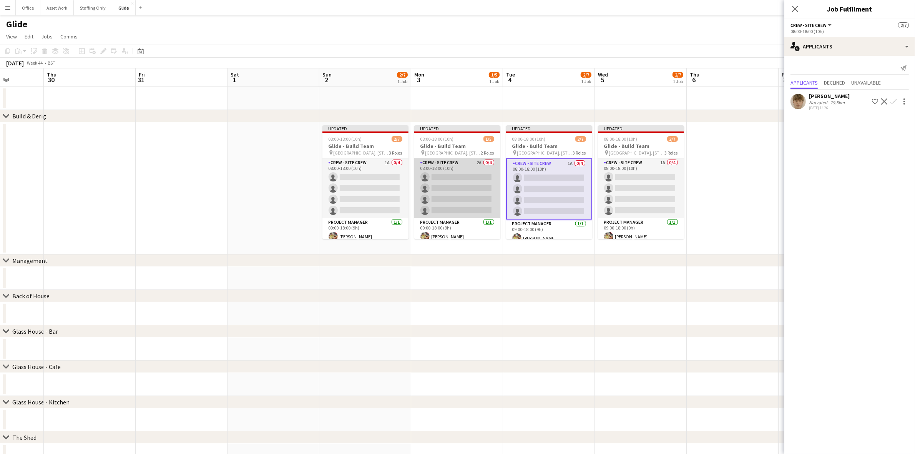
click at [468, 185] on app-card-role "Crew - Site Crew 2A 0/4 08:00-18:00 (10h) single-neutral-actions single-neutral…" at bounding box center [457, 188] width 86 height 60
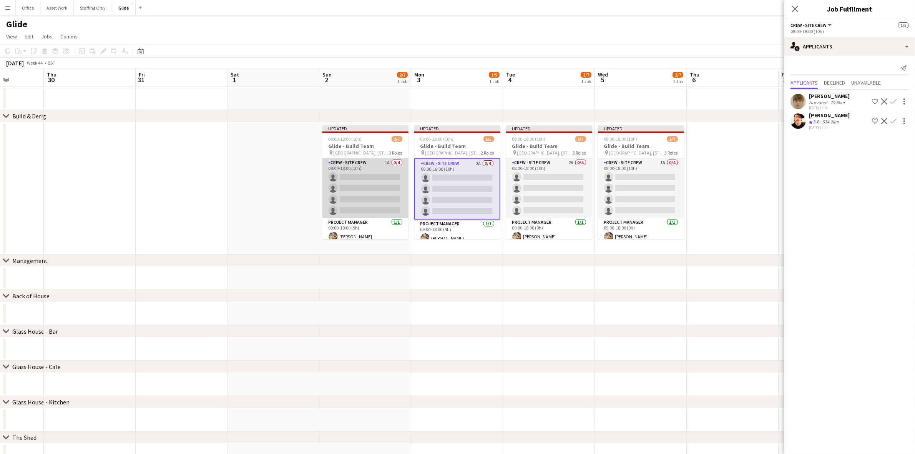
click at [369, 183] on app-card-role "Crew - Site Crew 1A 0/4 08:00-18:00 (10h) single-neutral-actions single-neutral…" at bounding box center [365, 188] width 86 height 60
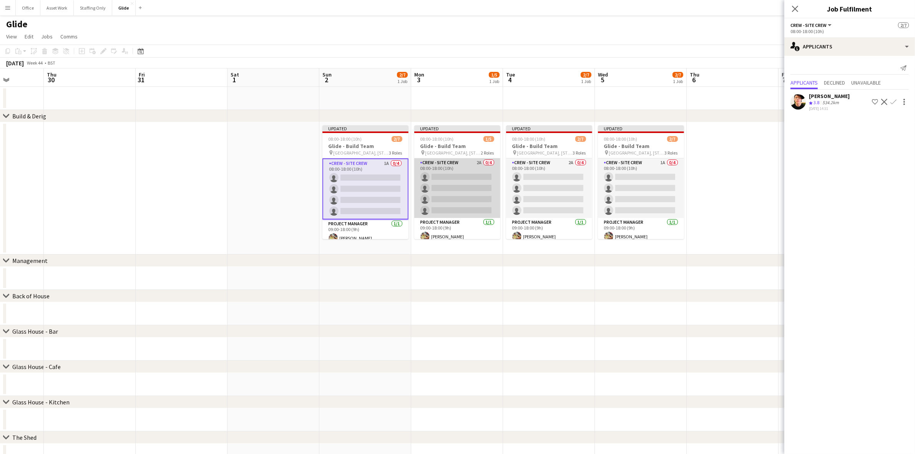
click at [448, 181] on app-card-role "Crew - Site Crew 2A 0/4 08:00-18:00 (10h) single-neutral-actions single-neutral…" at bounding box center [457, 188] width 86 height 60
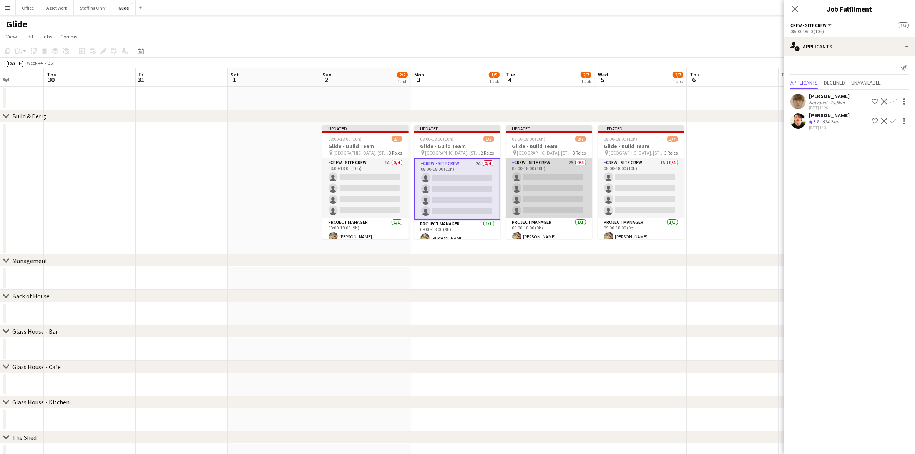
click at [545, 188] on app-card-role "Crew - Site Crew 2A 0/4 08:00-18:00 (10h) single-neutral-actions single-neutral…" at bounding box center [549, 188] width 86 height 60
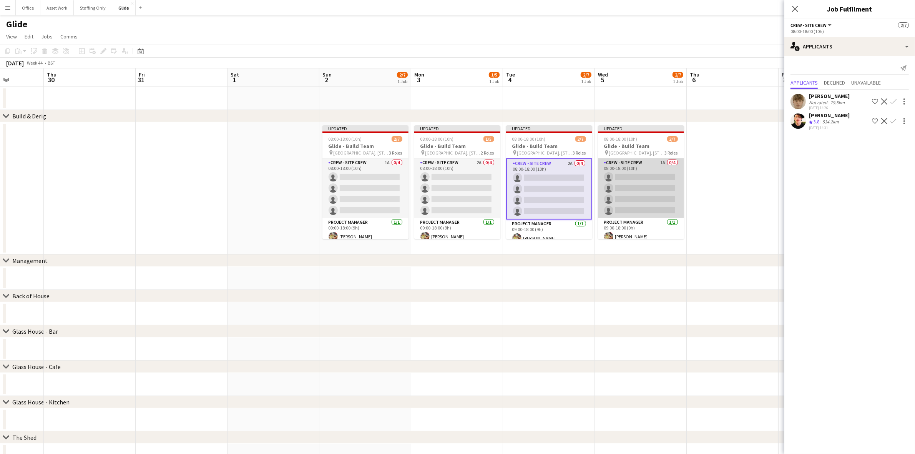
click at [636, 184] on app-card-role "Crew - Site Crew 1A 0/4 08:00-18:00 (10h) single-neutral-actions single-neutral…" at bounding box center [641, 188] width 86 height 60
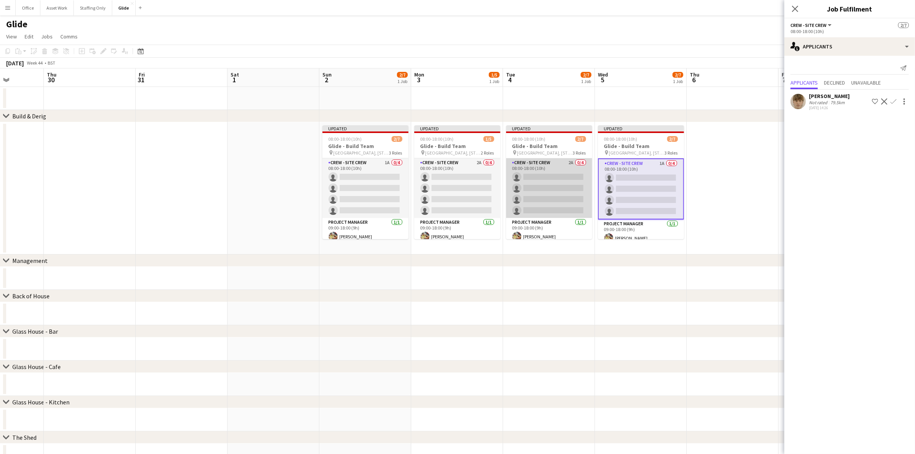
click at [531, 183] on app-card-role "Crew - Site Crew 2A 0/4 08:00-18:00 (10h) single-neutral-actions single-neutral…" at bounding box center [549, 188] width 86 height 60
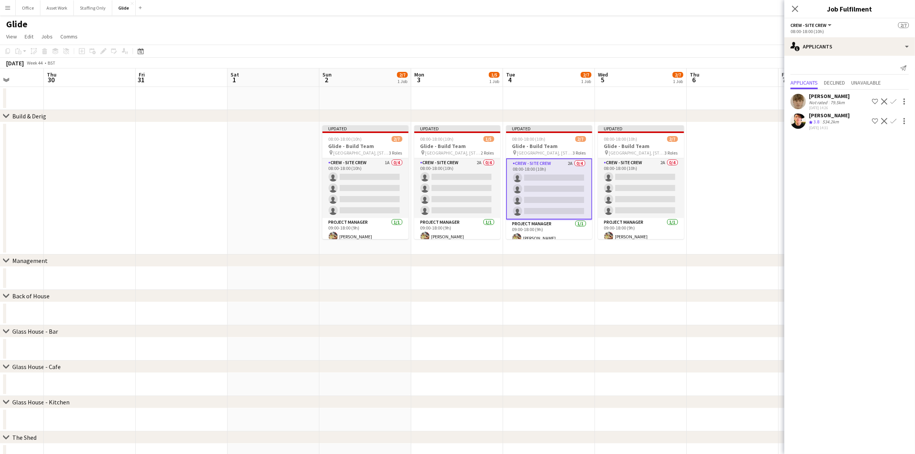
click at [795, 127] on app-user-avatar at bounding box center [797, 120] width 15 height 15
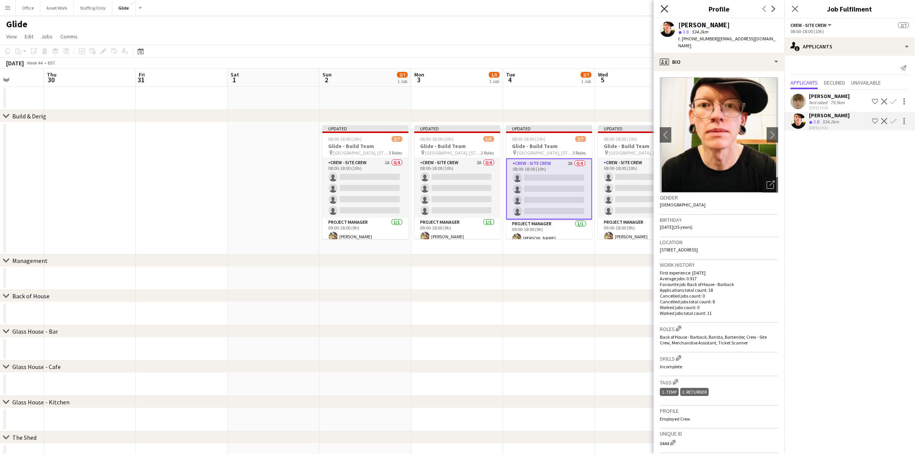
click at [664, 8] on icon "Close pop-in" at bounding box center [664, 8] width 7 height 7
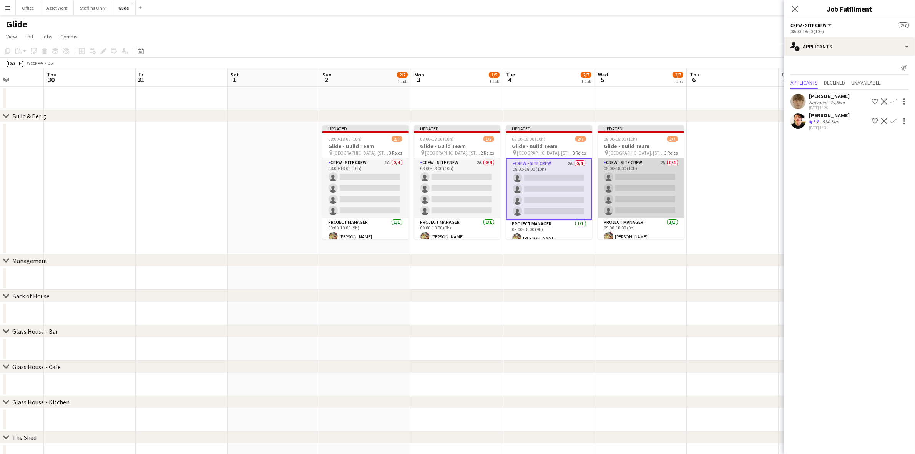
click at [639, 186] on app-card-role "Crew - Site Crew 2A 0/4 08:00-18:00 (10h) single-neutral-actions single-neutral…" at bounding box center [641, 188] width 86 height 60
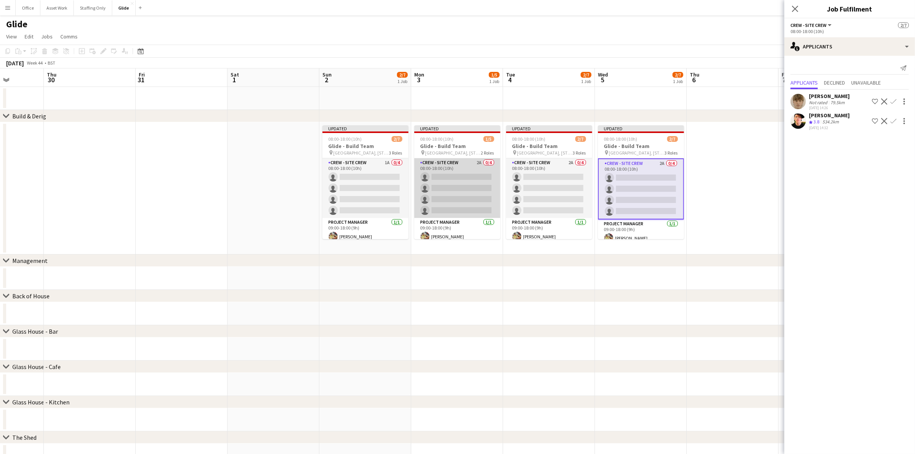
click at [463, 189] on app-card-role "Crew - Site Crew 2A 0/4 08:00-18:00 (10h) single-neutral-actions single-neutral…" at bounding box center [457, 188] width 86 height 60
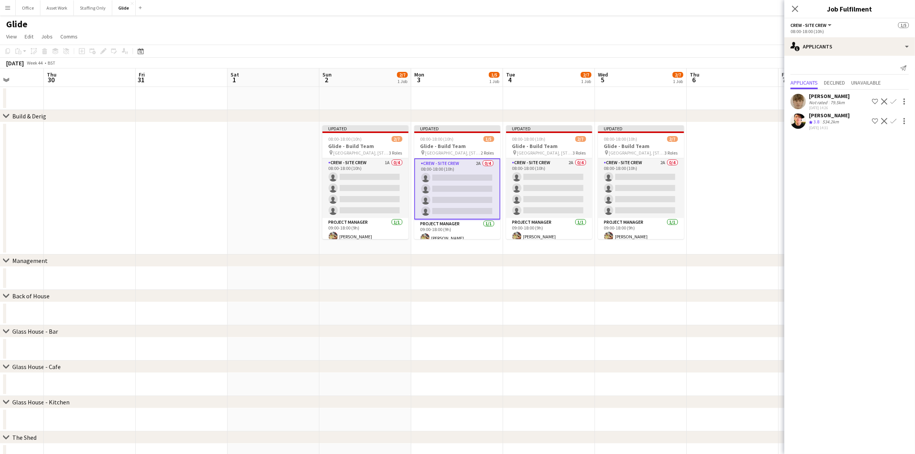
click at [895, 101] on app-icon "Confirm" at bounding box center [893, 101] width 6 height 6
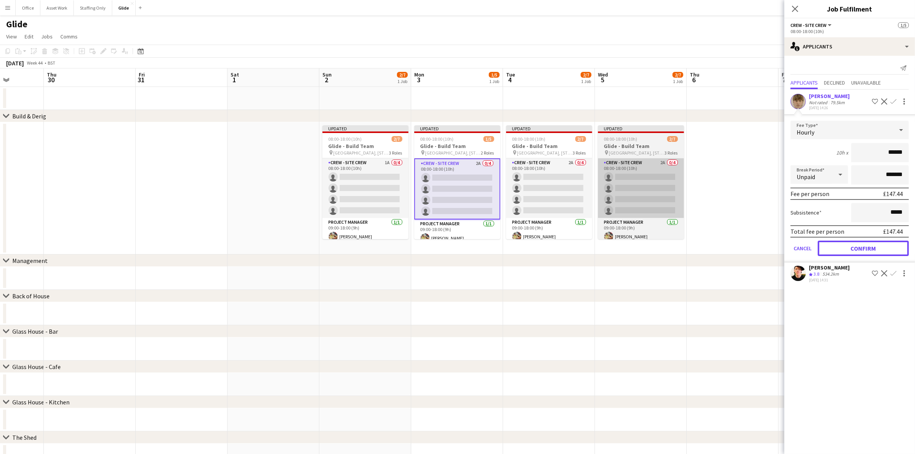
click at [869, 246] on button "Confirm" at bounding box center [863, 248] width 91 height 15
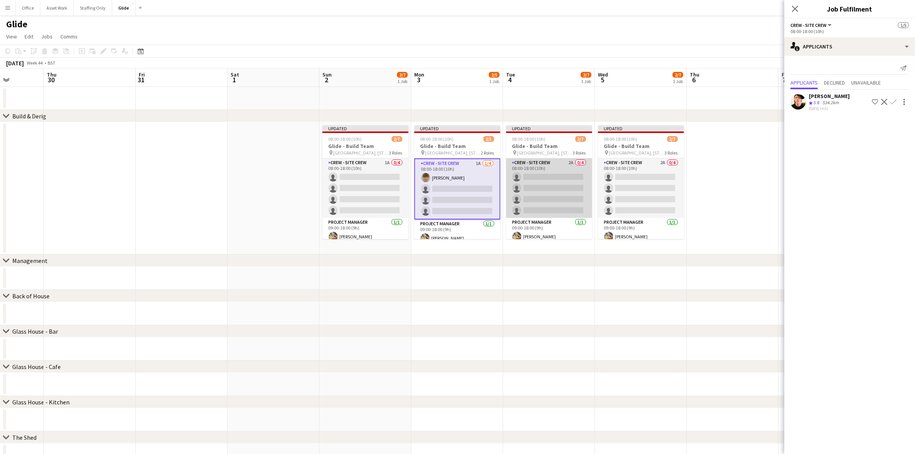
click at [543, 172] on app-card-role "Crew - Site Crew 2A 0/4 08:00-18:00 (10h) single-neutral-actions single-neutral…" at bounding box center [549, 188] width 86 height 60
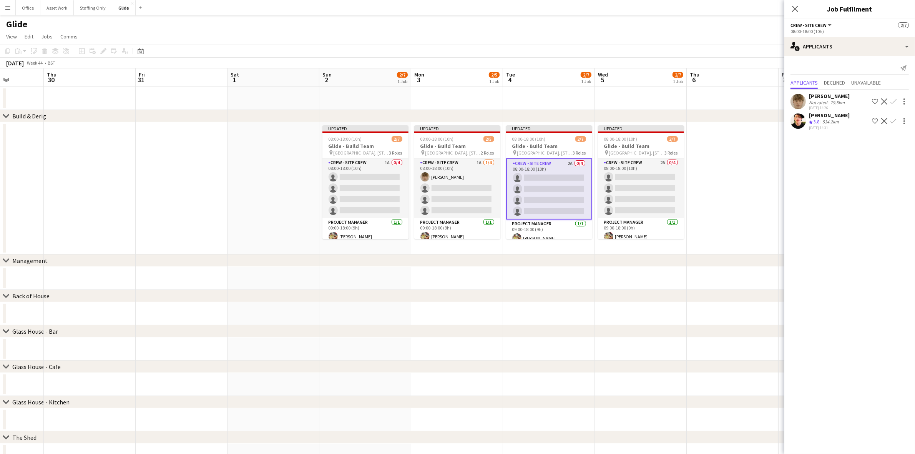
click at [892, 103] on app-icon "Confirm" at bounding box center [893, 101] width 6 height 6
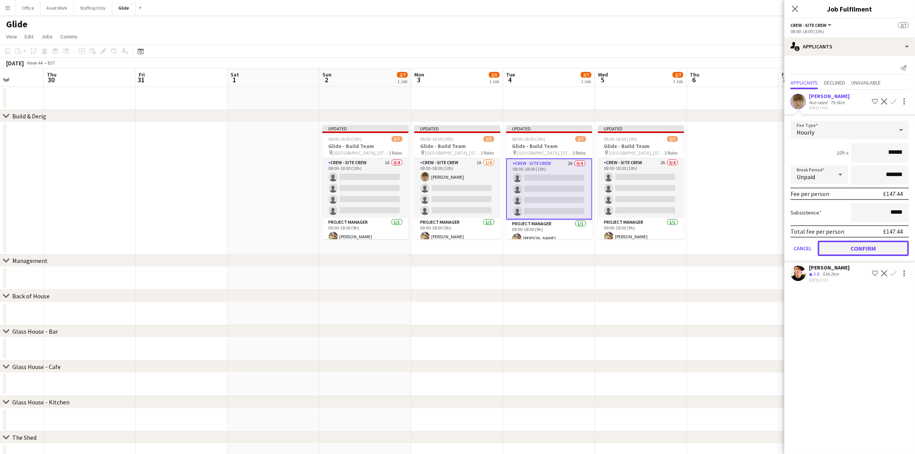
click at [860, 246] on button "Confirm" at bounding box center [863, 248] width 91 height 15
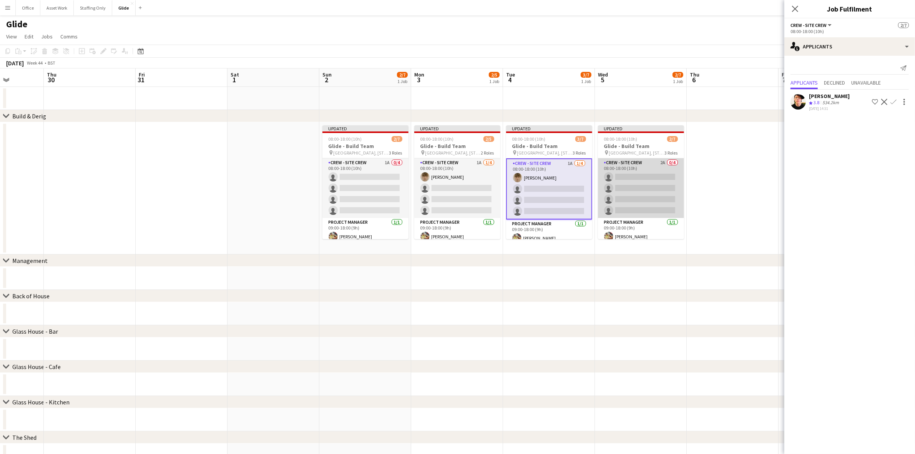
click at [619, 173] on app-card-role "Crew - Site Crew 2A 0/4 08:00-18:00 (10h) single-neutral-actions single-neutral…" at bounding box center [641, 188] width 86 height 60
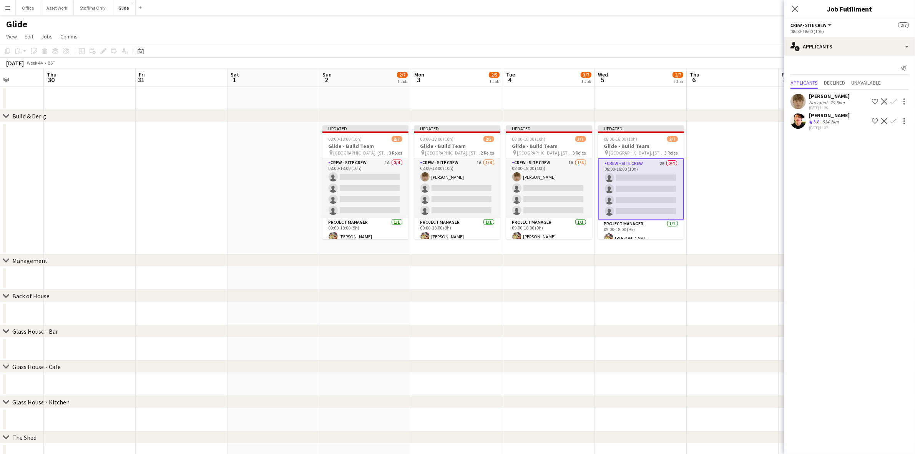
click at [893, 102] on app-icon "Confirm" at bounding box center [893, 101] width 6 height 6
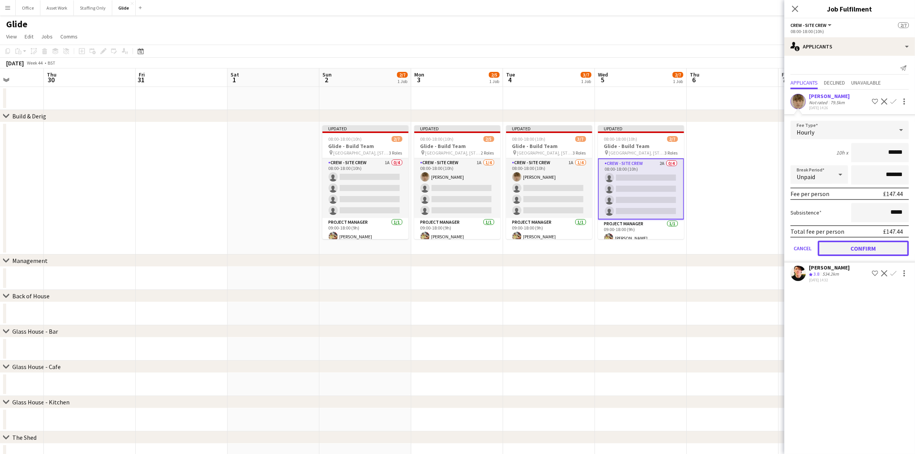
click at [869, 246] on button "Confirm" at bounding box center [863, 248] width 91 height 15
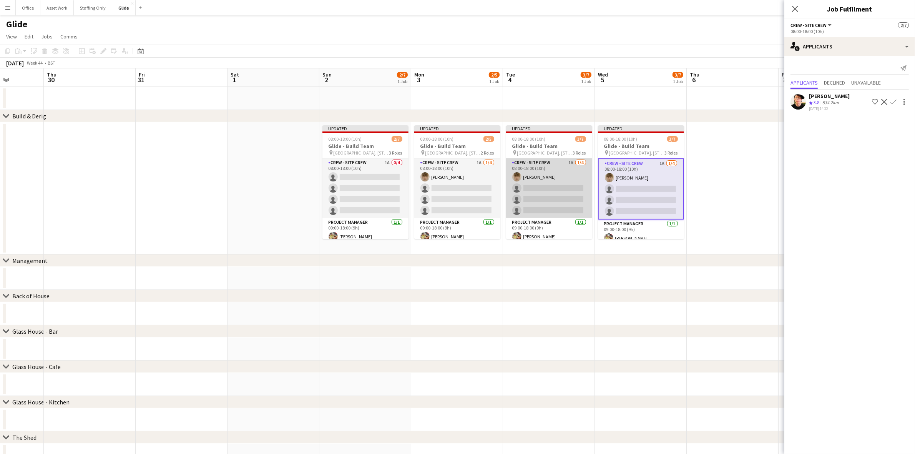
click at [537, 181] on app-card-role "Crew - Site Crew 1A 1/4 08:00-18:00 (10h) Aidan Demery single-neutral-actions s…" at bounding box center [549, 188] width 86 height 60
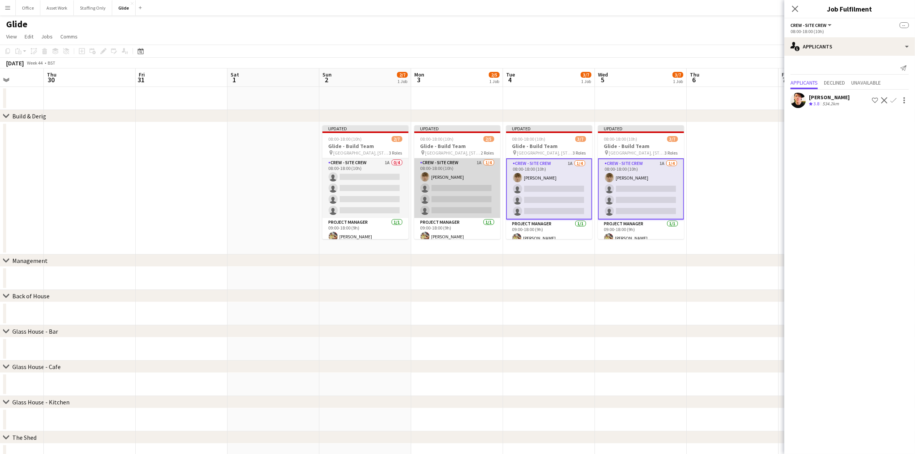
click at [466, 181] on app-card-role "Crew - Site Crew 1A 1/4 08:00-18:00 (10h) Aidan Demery single-neutral-actions s…" at bounding box center [457, 188] width 86 height 60
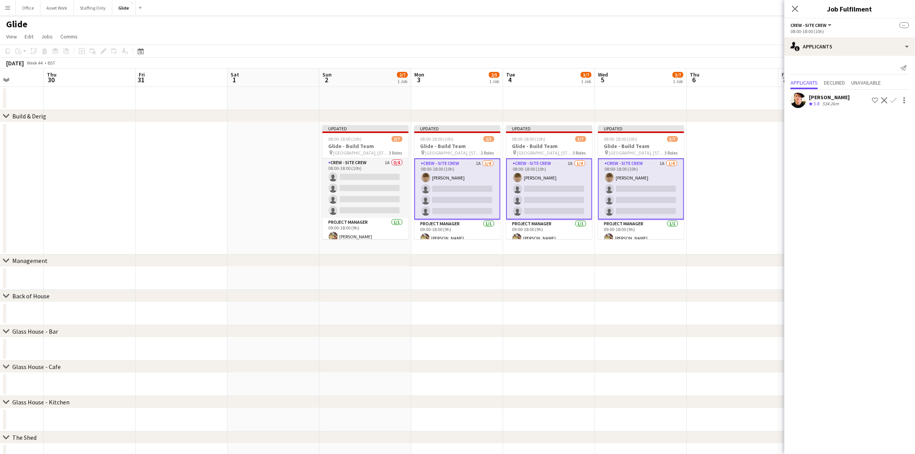
click at [259, 203] on app-date-cell at bounding box center [273, 188] width 92 height 132
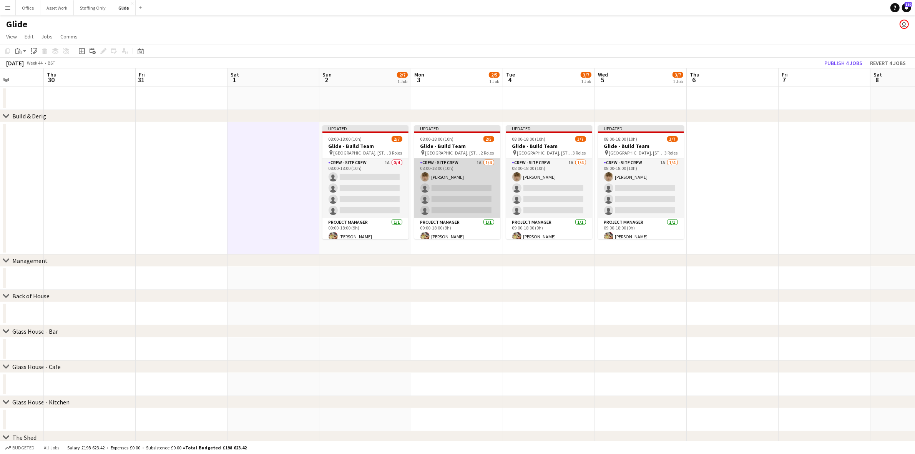
click at [473, 185] on app-card-role "Crew - Site Crew 1A 1/4 08:00-18:00 (10h) Aidan Demery single-neutral-actions s…" at bounding box center [457, 188] width 86 height 60
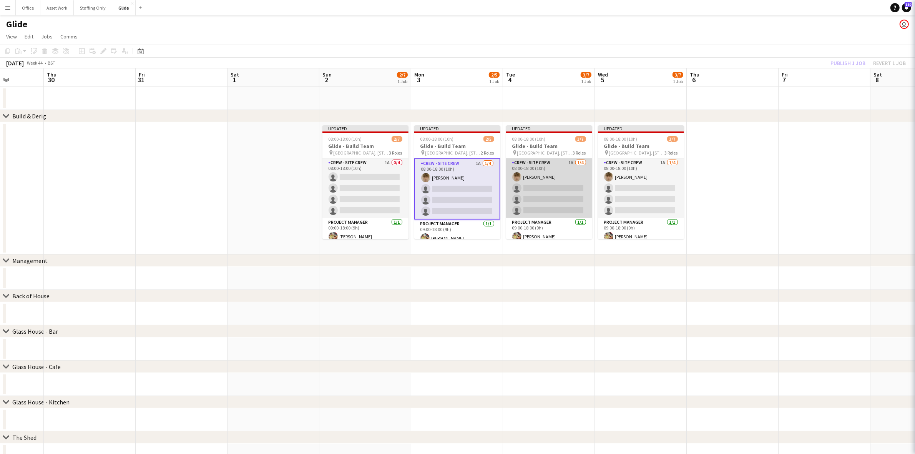
click at [530, 184] on app-card-role "Crew - Site Crew 1A 1/4 08:00-18:00 (10h) Aidan Demery single-neutral-actions s…" at bounding box center [549, 188] width 86 height 60
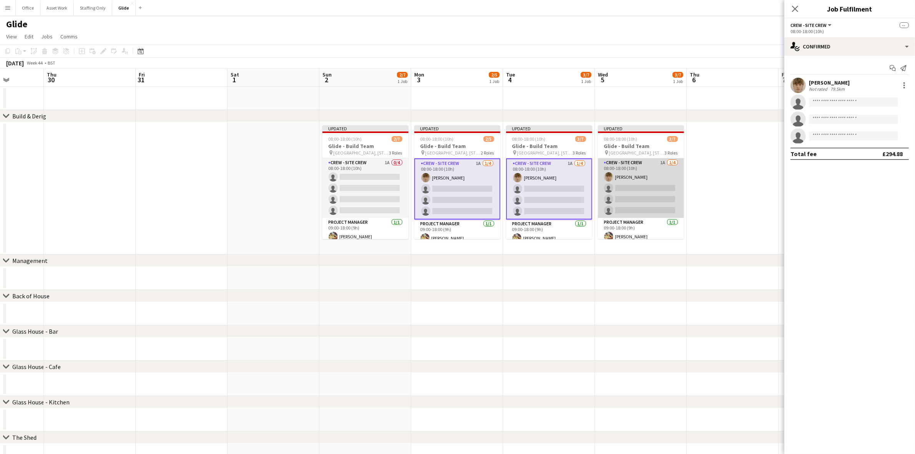
click at [623, 179] on app-card-role "Crew - Site Crew 1A 1/4 08:00-18:00 (10h) Aidan Demery single-neutral-actions s…" at bounding box center [641, 188] width 86 height 60
click at [904, 86] on div at bounding box center [904, 85] width 9 height 9
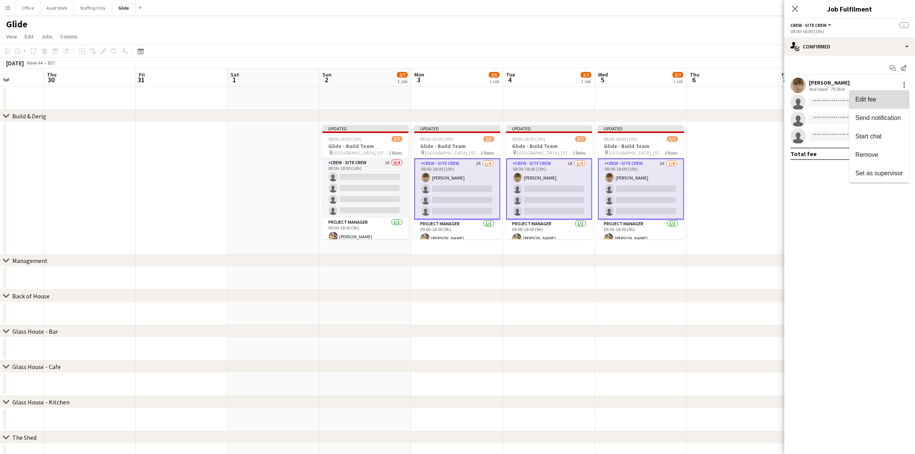
click at [897, 100] on span "Edit fee" at bounding box center [879, 99] width 48 height 7
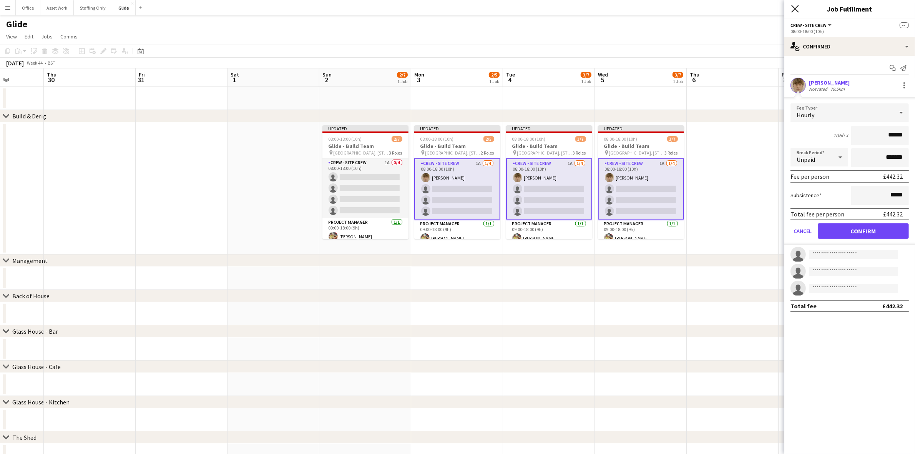
click at [796, 8] on icon at bounding box center [794, 8] width 7 height 7
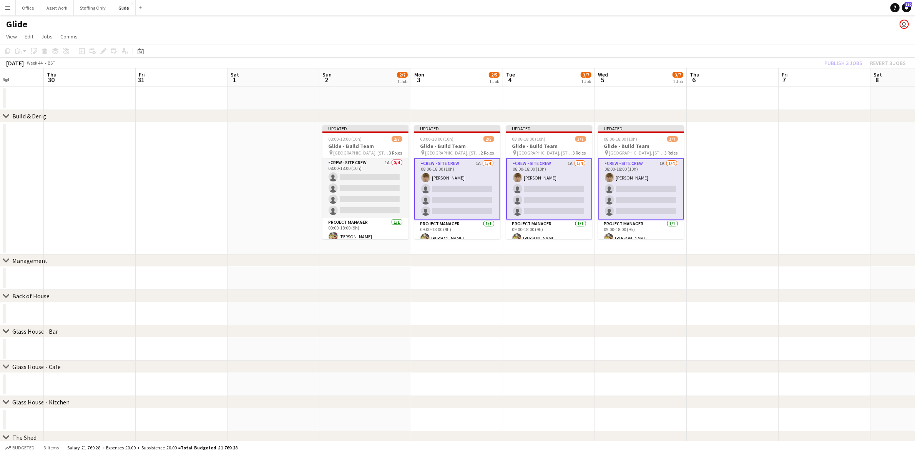
click at [733, 145] on app-date-cell at bounding box center [733, 188] width 92 height 132
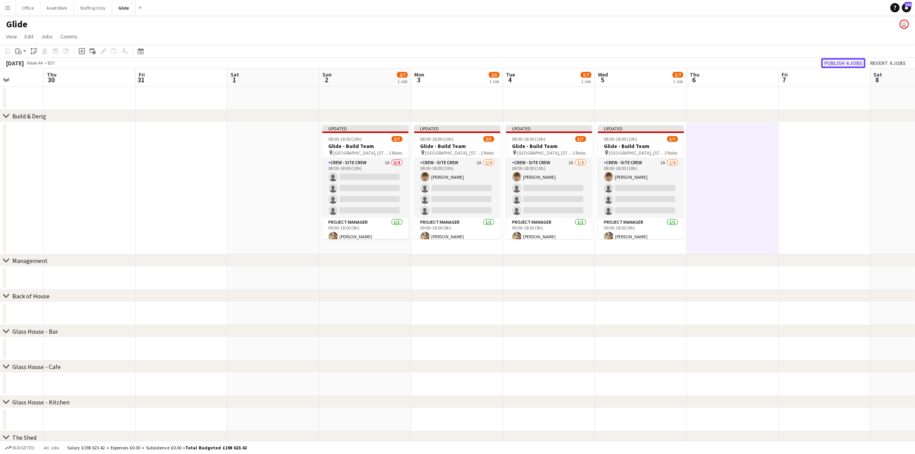
click at [847, 64] on button "Publish 4 jobs" at bounding box center [843, 63] width 44 height 10
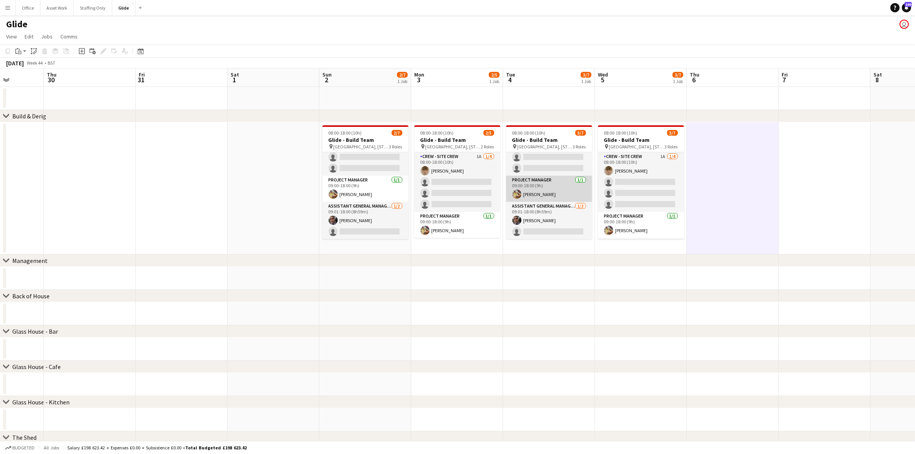
scroll to position [0, 0]
click at [550, 190] on app-card-role "Crew - Site Crew 1A 1/4 08:00-18:00 (10h) Aidan Demery single-neutral-actions s…" at bounding box center [549, 182] width 86 height 60
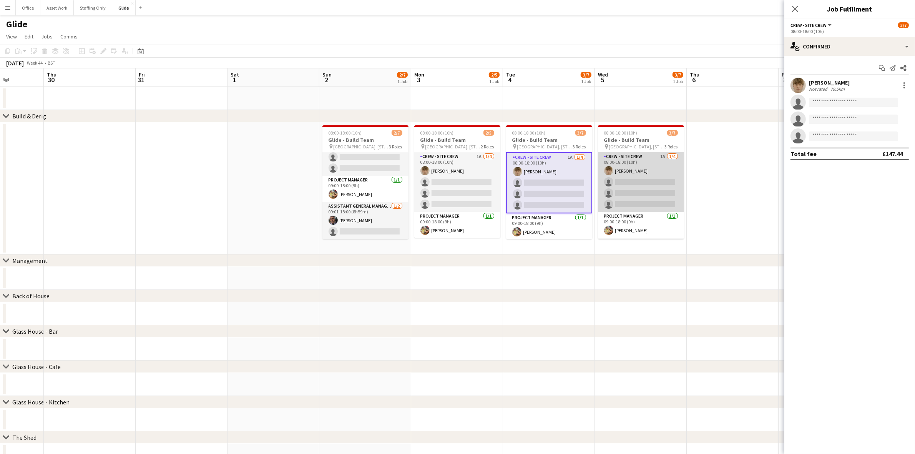
click at [639, 188] on app-card-role "Crew - Site Crew 1A 1/4 08:00-18:00 (10h) Aidan Demery single-neutral-actions s…" at bounding box center [641, 182] width 86 height 60
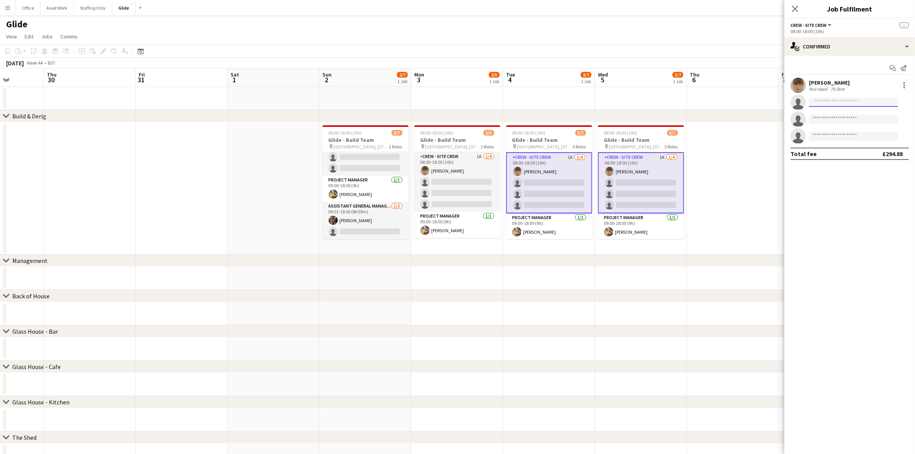
click at [825, 102] on input at bounding box center [853, 102] width 89 height 9
type input "****"
click at [829, 114] on span "[PERSON_NAME]" at bounding box center [837, 113] width 44 height 7
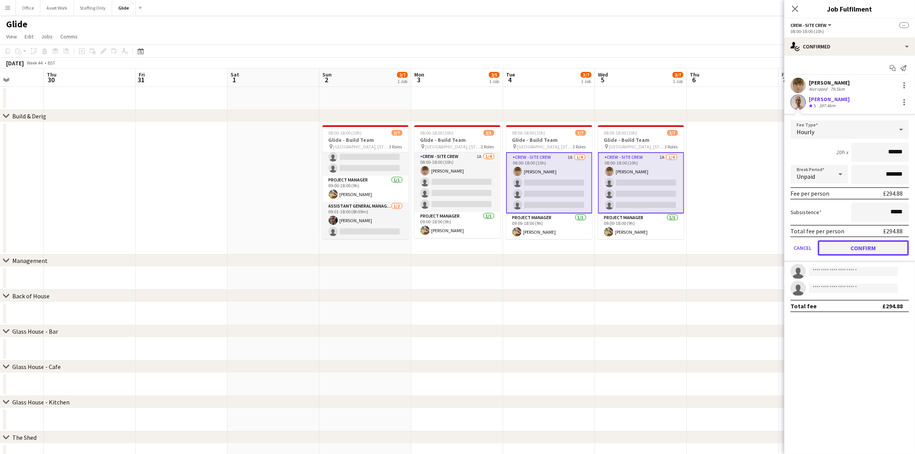
click at [863, 250] on button "Confirm" at bounding box center [863, 247] width 91 height 15
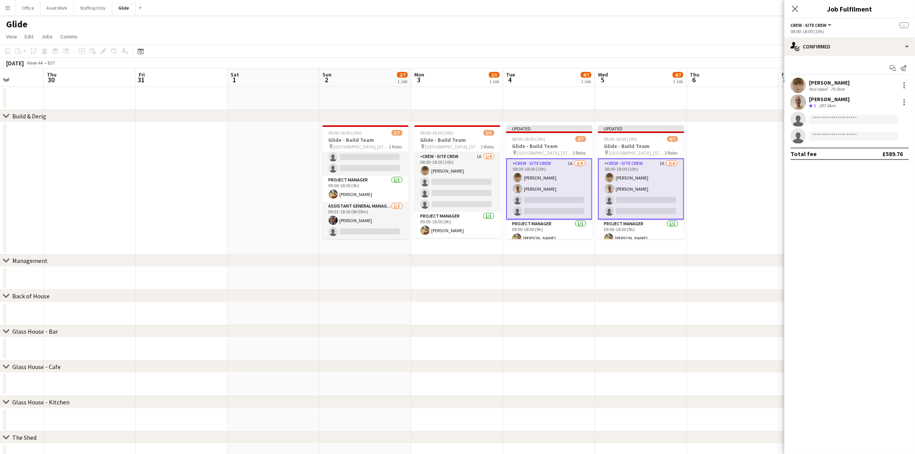
click at [724, 171] on app-date-cell at bounding box center [733, 188] width 92 height 132
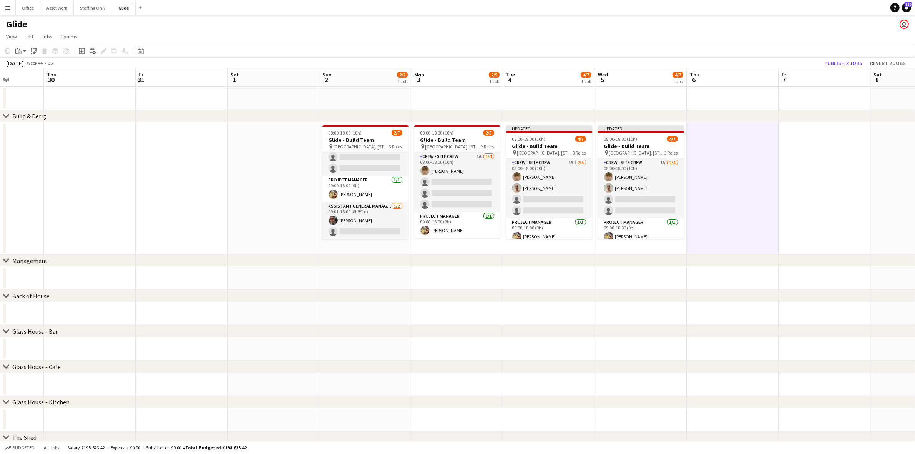
click at [737, 154] on app-date-cell at bounding box center [733, 188] width 92 height 132
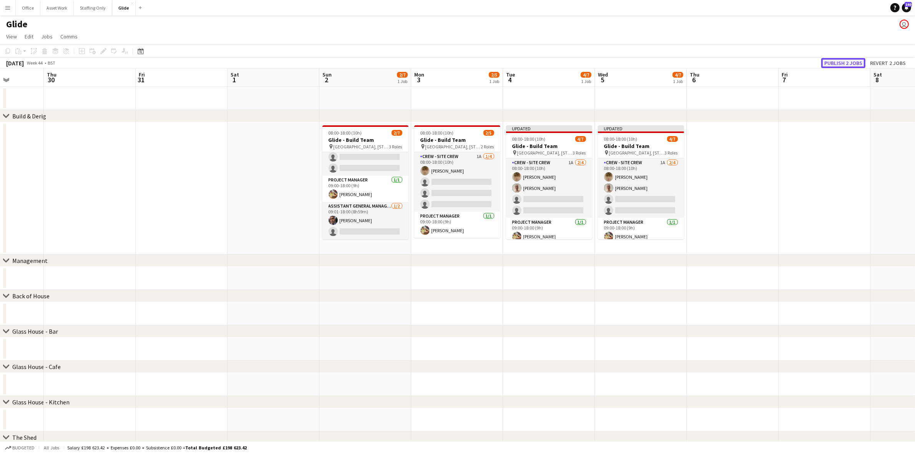
click at [834, 65] on button "Publish 2 jobs" at bounding box center [843, 63] width 44 height 10
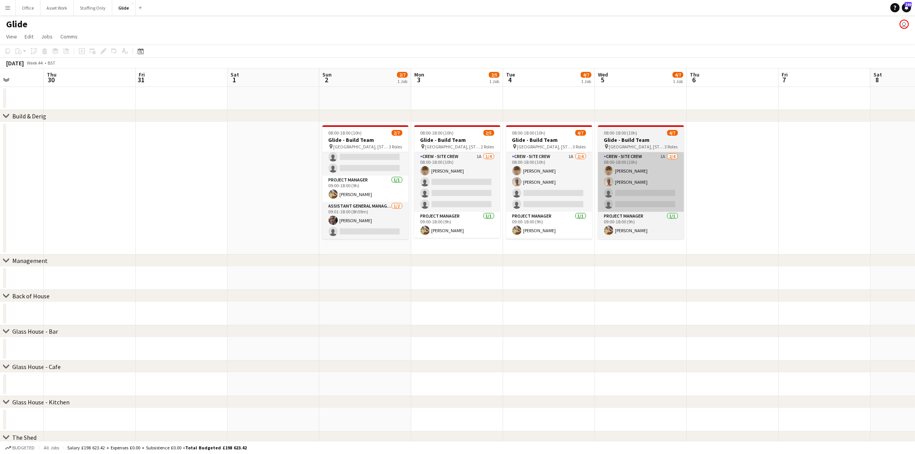
drag, startPoint x: 562, startPoint y: 187, endPoint x: 616, endPoint y: 204, distance: 55.9
click at [562, 187] on app-card-role "Crew - Site Crew 1A 2/4 08:00-18:00 (10h) Aidan Demery Rose Thompson single-neu…" at bounding box center [549, 182] width 86 height 60
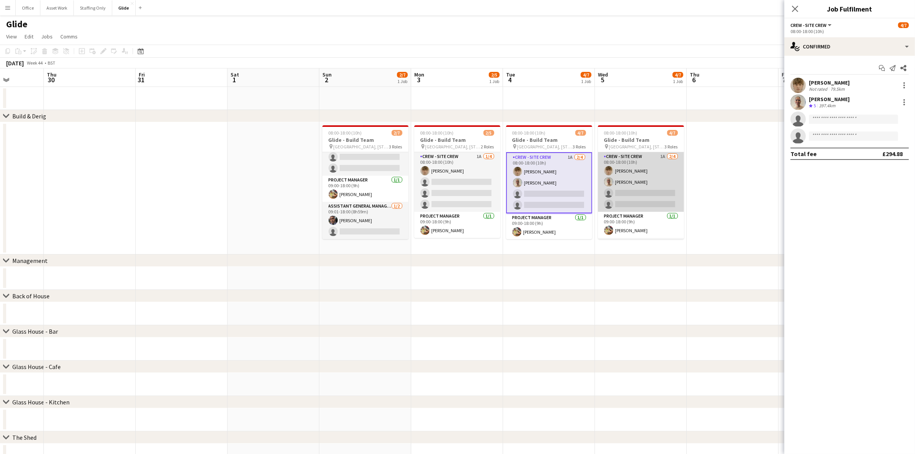
click at [644, 196] on app-card-role "Crew - Site Crew 1A 2/4 08:00-18:00 (10h) Aidan Demery Rose Thompson single-neu…" at bounding box center [641, 182] width 86 height 60
click at [873, 120] on input at bounding box center [853, 119] width 89 height 9
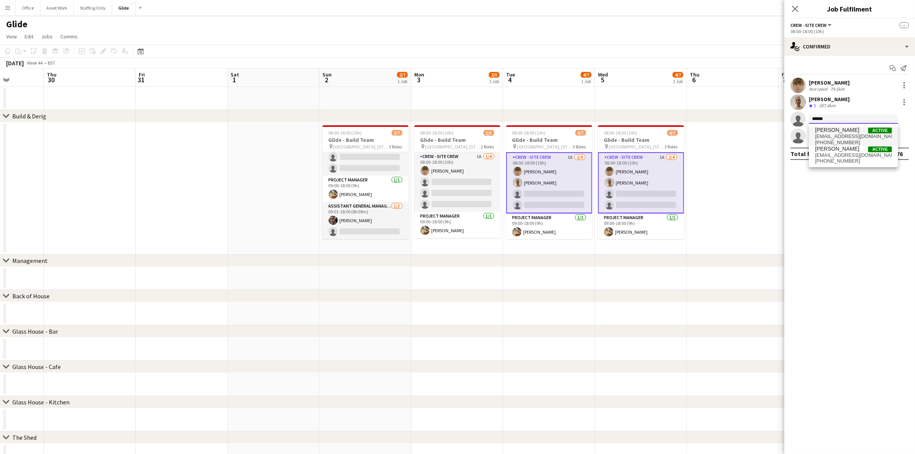
type input "******"
click at [823, 131] on span "Benjamin Morris" at bounding box center [837, 130] width 44 height 7
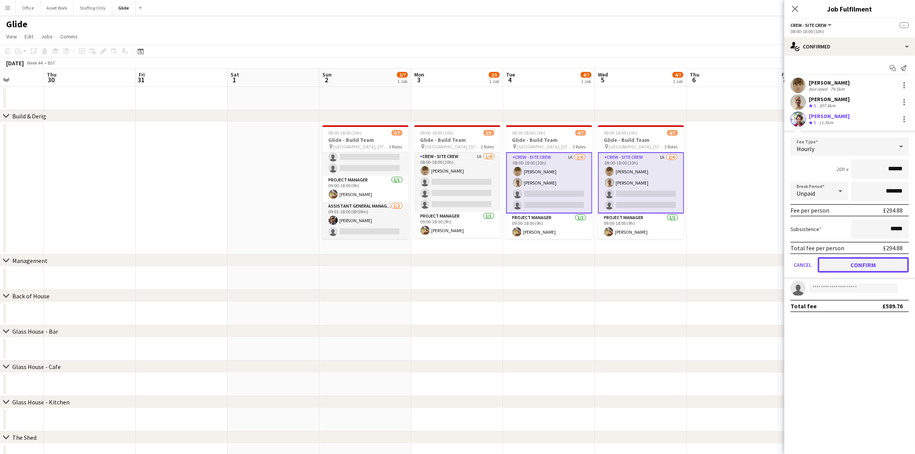
click at [855, 264] on button "Confirm" at bounding box center [863, 264] width 91 height 15
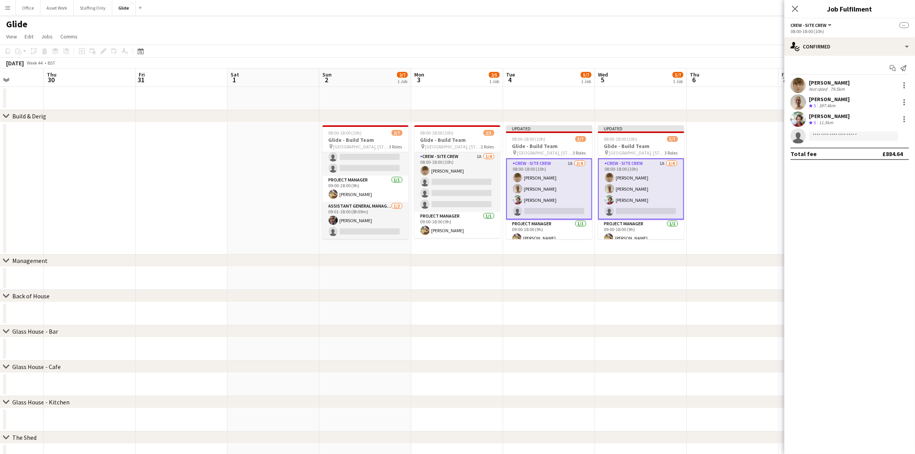
click at [729, 162] on app-date-cell at bounding box center [733, 188] width 92 height 132
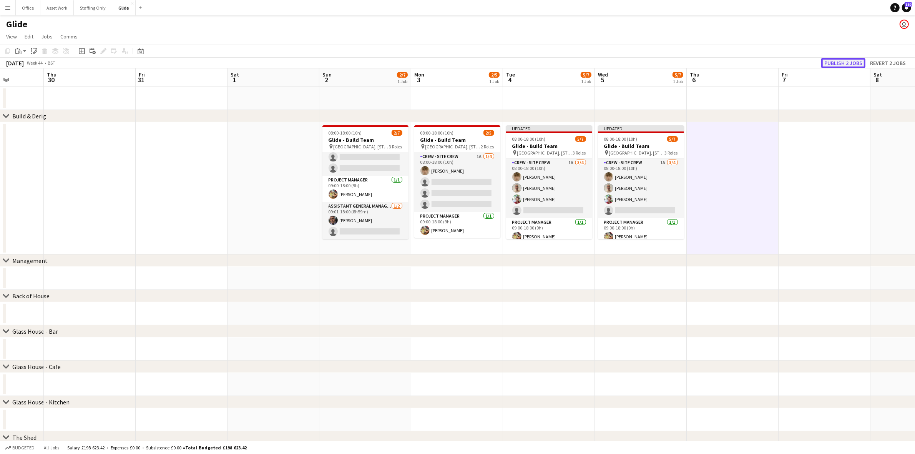
click at [842, 65] on button "Publish 2 jobs" at bounding box center [843, 63] width 44 height 10
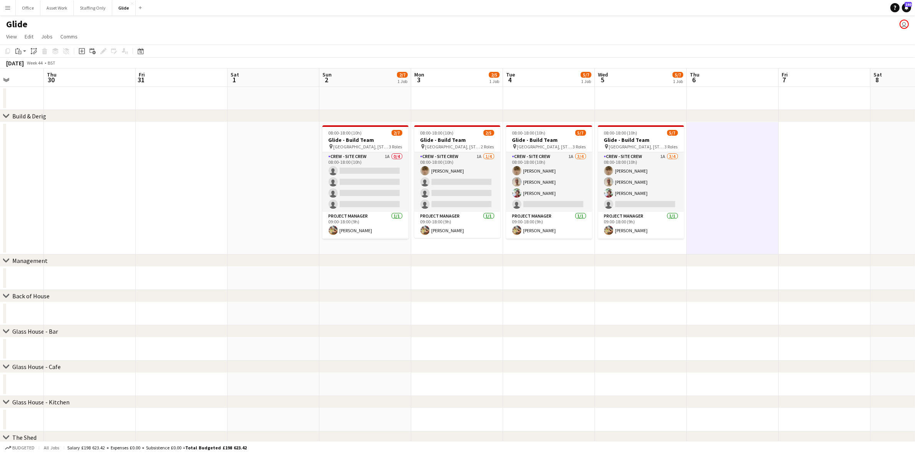
click at [3, 12] on button "Menu" at bounding box center [7, 7] width 15 height 15
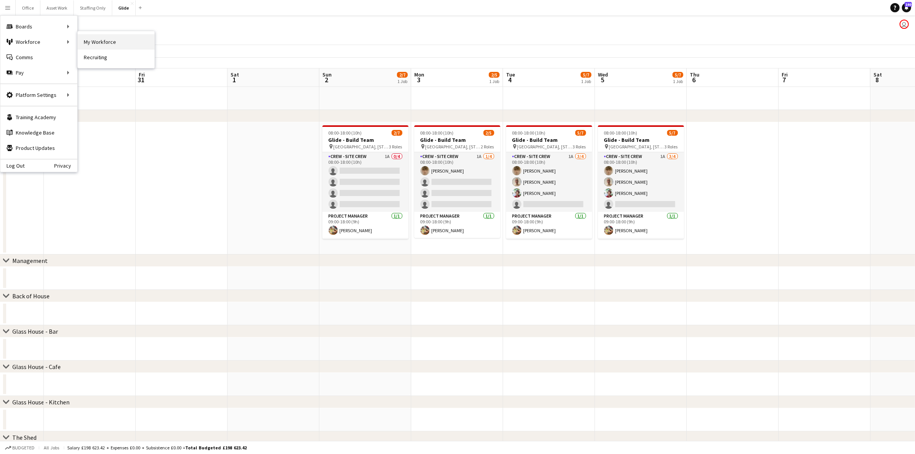
click at [85, 43] on link "My Workforce" at bounding box center [116, 41] width 77 height 15
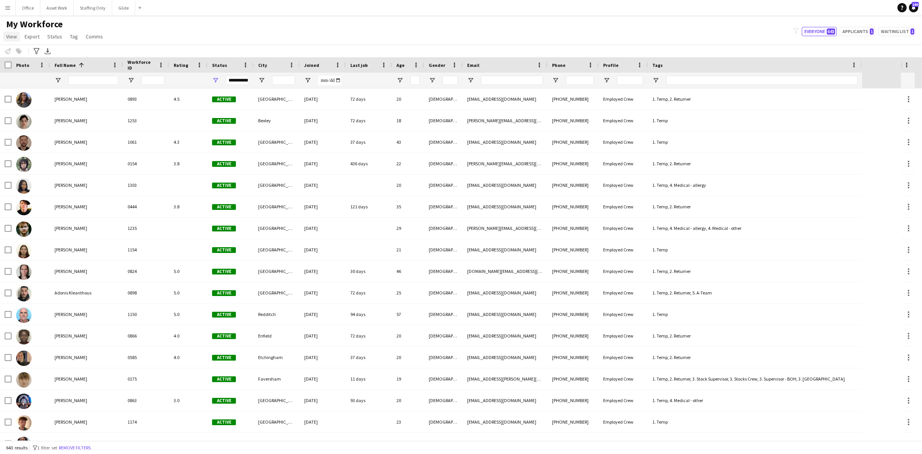
click at [11, 38] on span "View" at bounding box center [11, 36] width 11 height 7
click at [22, 77] on span "Customise view" at bounding box center [28, 75] width 37 height 7
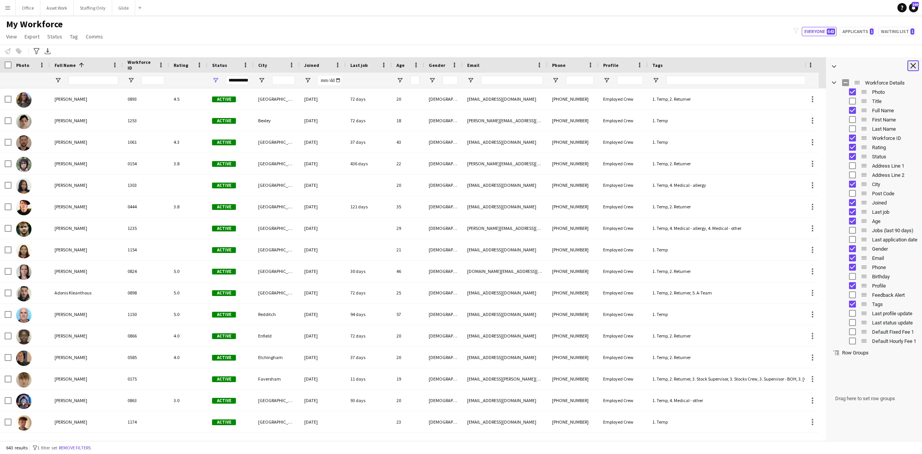
click at [913, 66] on app-icon "Close tool panel" at bounding box center [913, 65] width 5 height 5
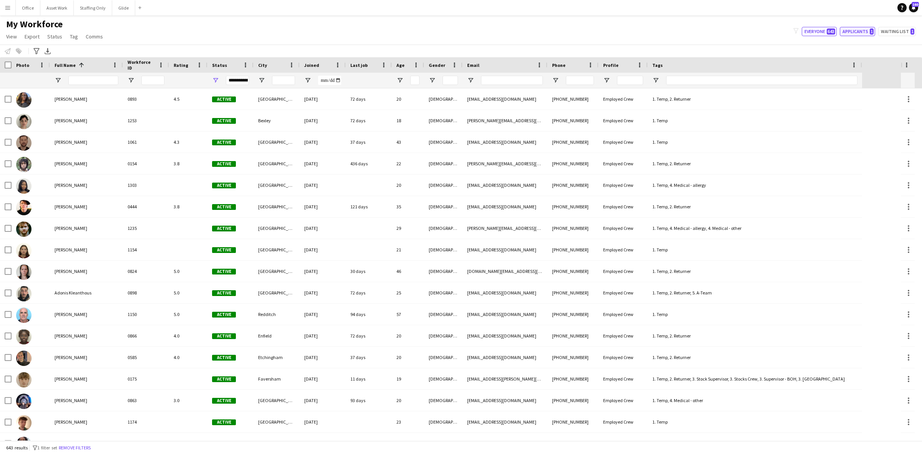
click at [866, 33] on button "Applicants 1" at bounding box center [857, 31] width 35 height 9
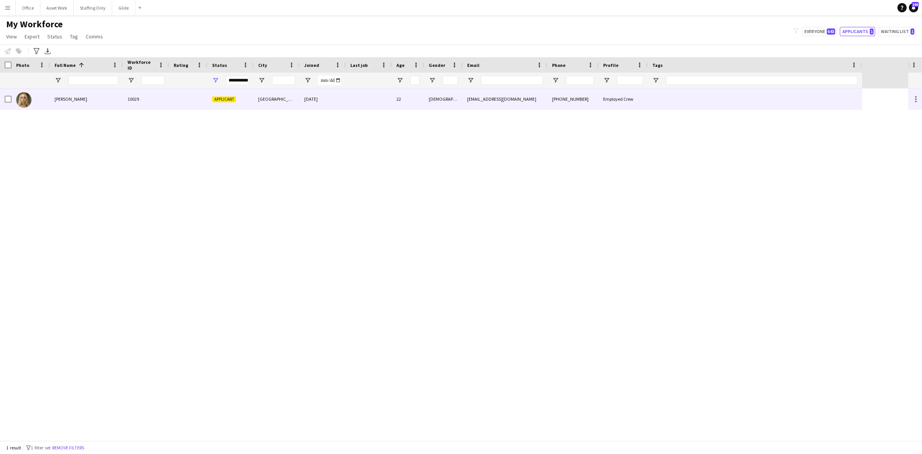
click at [79, 99] on span "Olivia Allison" at bounding box center [71, 99] width 33 height 6
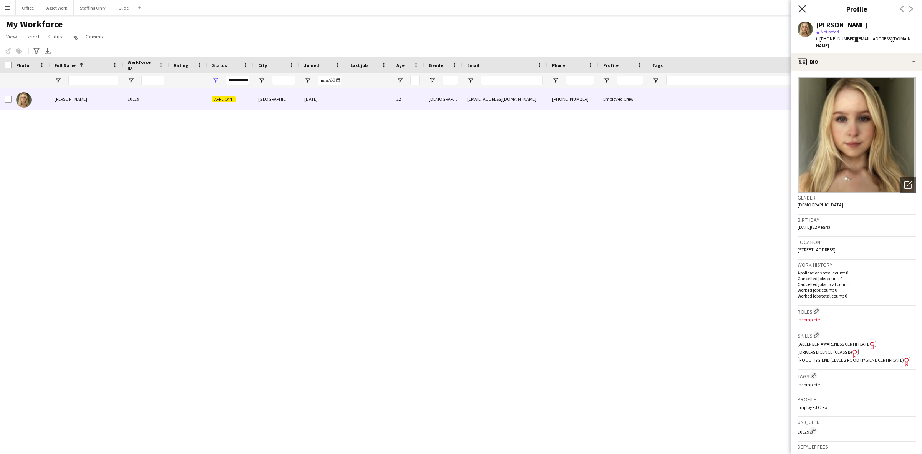
click at [804, 9] on icon "Close pop-in" at bounding box center [802, 8] width 7 height 7
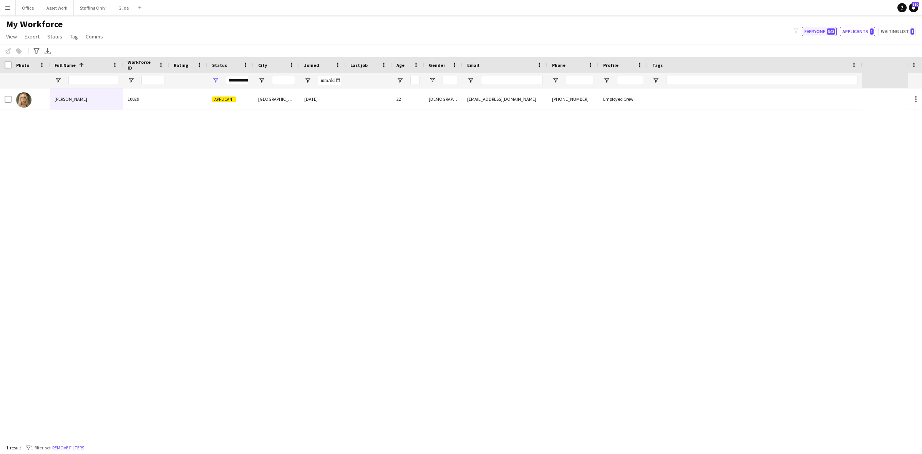
click at [819, 32] on button "Everyone 643" at bounding box center [819, 31] width 35 height 9
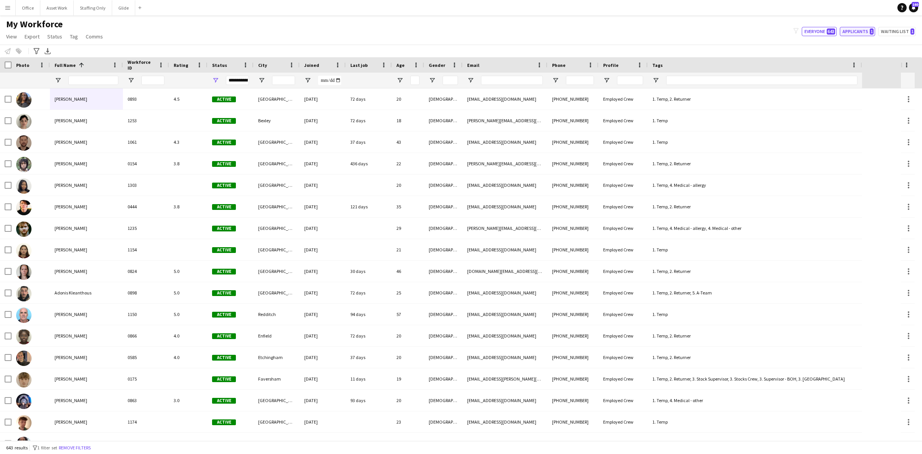
click at [850, 31] on button "Applicants 1" at bounding box center [857, 31] width 35 height 9
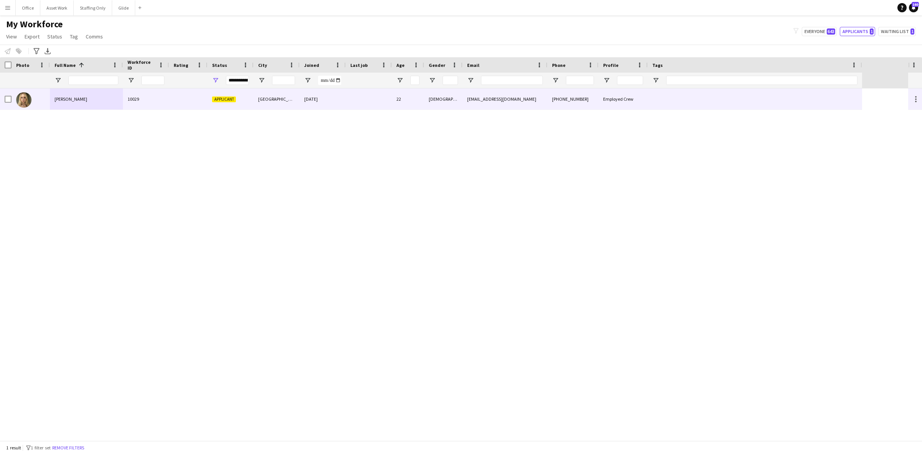
click at [94, 106] on div "Olivia Allison" at bounding box center [86, 98] width 73 height 21
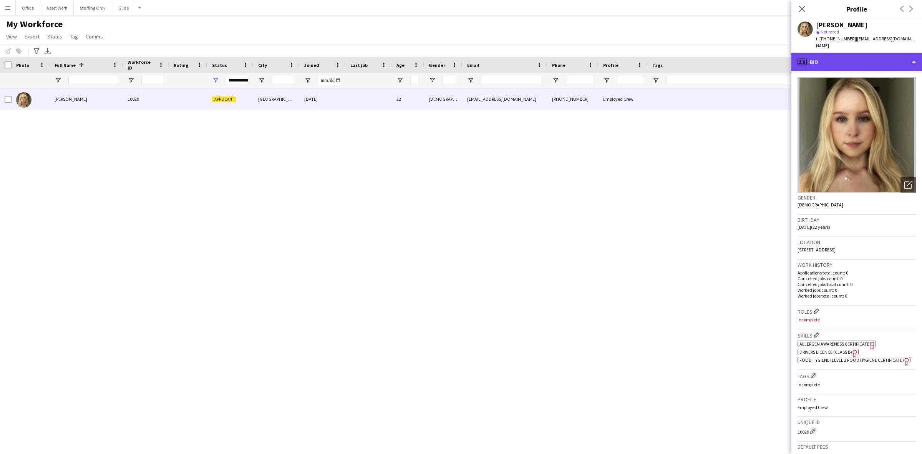
click at [804, 57] on icon "profile" at bounding box center [802, 61] width 9 height 9
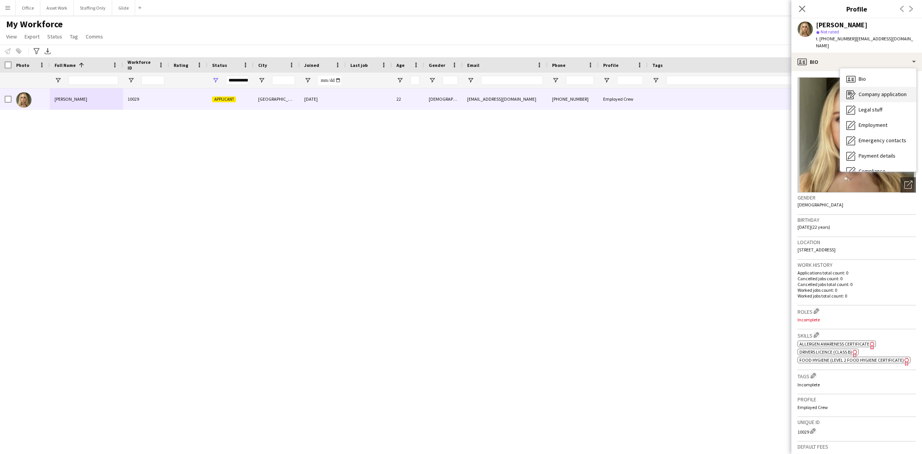
click at [858, 89] on div "Company application Company application" at bounding box center [878, 94] width 76 height 15
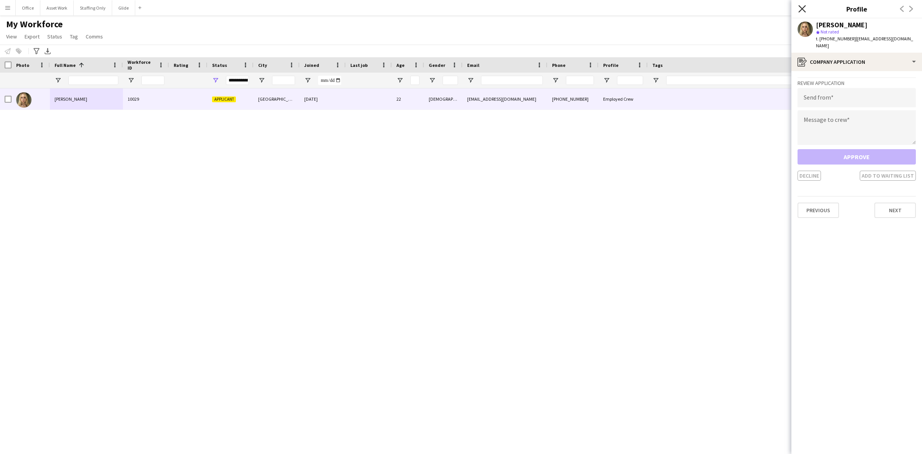
click at [801, 8] on icon "Close pop-in" at bounding box center [802, 8] width 7 height 7
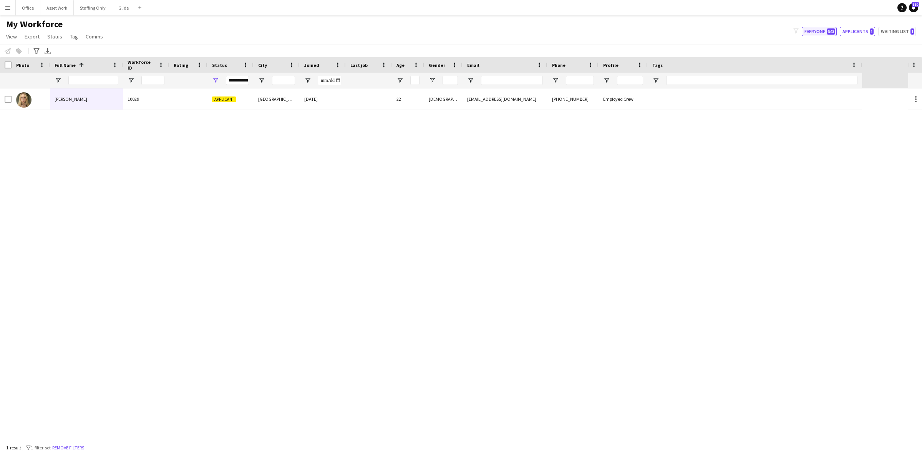
click at [819, 31] on button "Everyone 643" at bounding box center [819, 31] width 35 height 9
type input "**********"
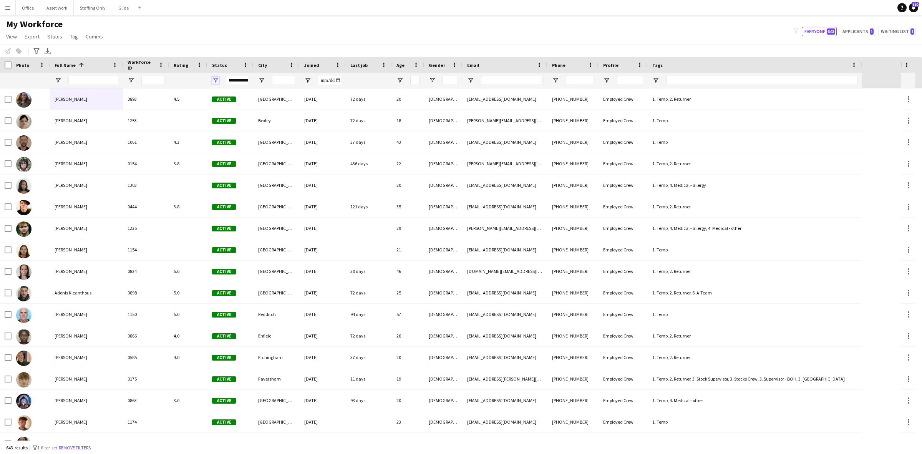
click at [216, 81] on span "Open Filter Menu" at bounding box center [215, 80] width 7 height 7
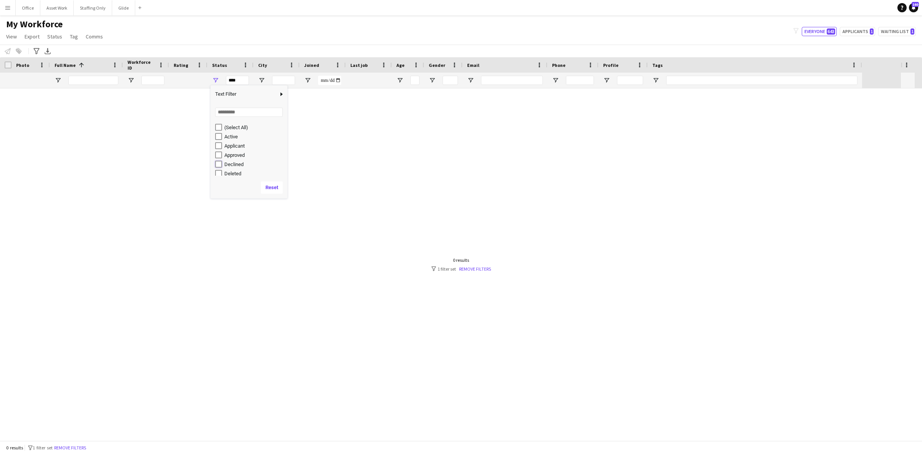
type input "**********"
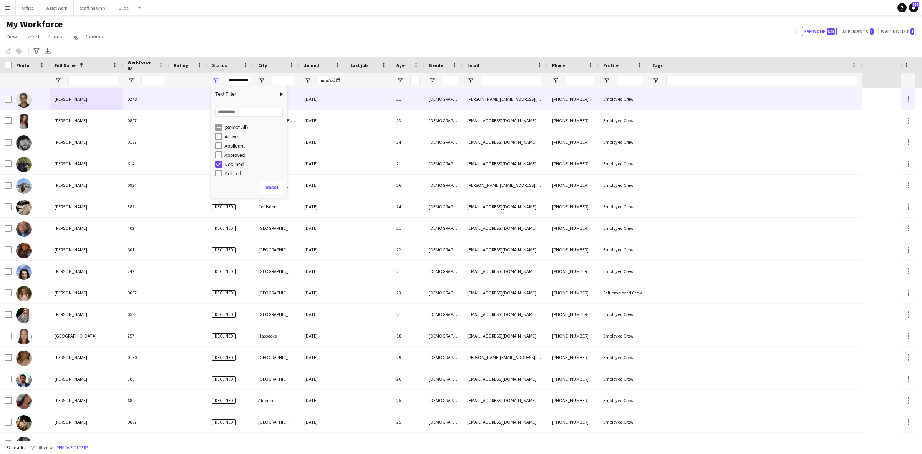
click at [161, 99] on div "0278" at bounding box center [146, 98] width 46 height 21
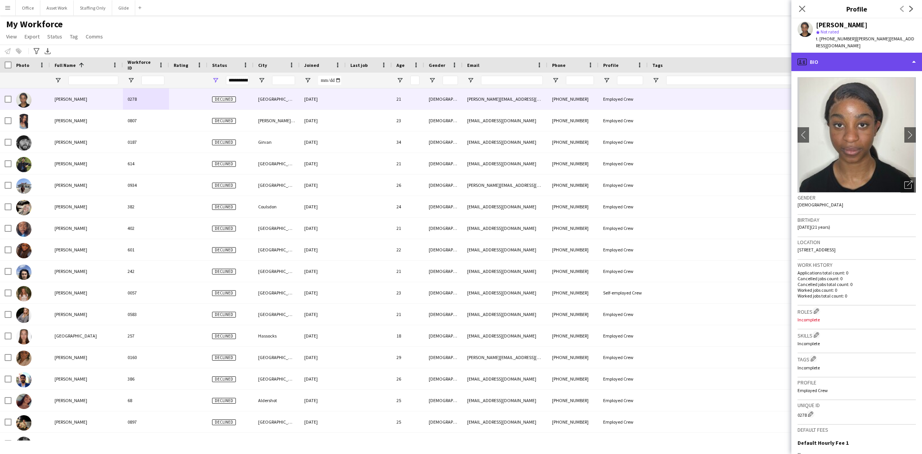
click at [848, 55] on div "profile Bio" at bounding box center [857, 62] width 131 height 18
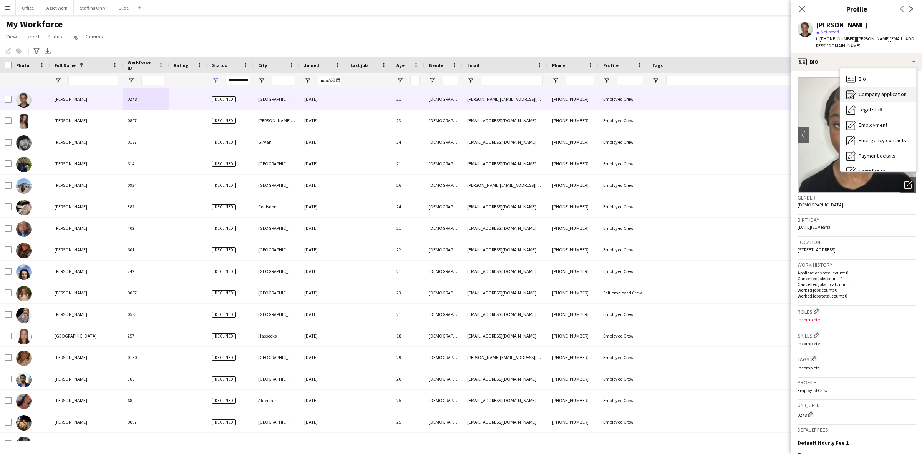
click at [865, 87] on div "Company application Company application" at bounding box center [878, 94] width 76 height 15
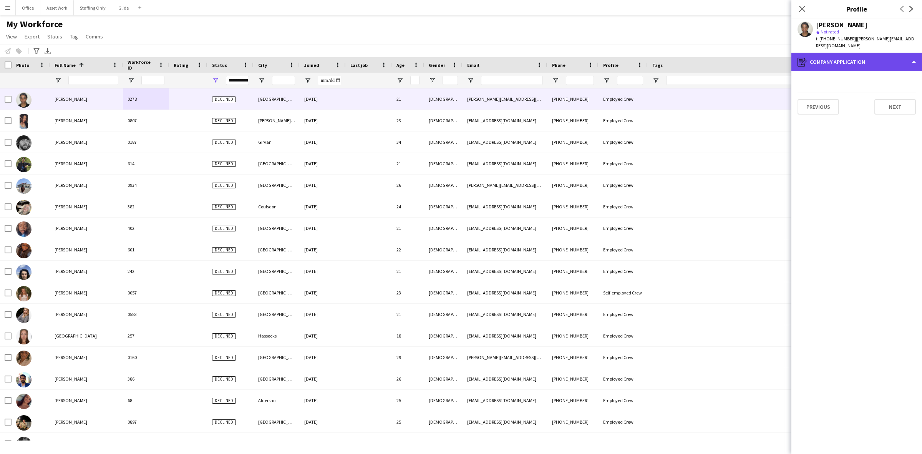
click at [856, 58] on div "register Company application" at bounding box center [857, 62] width 131 height 18
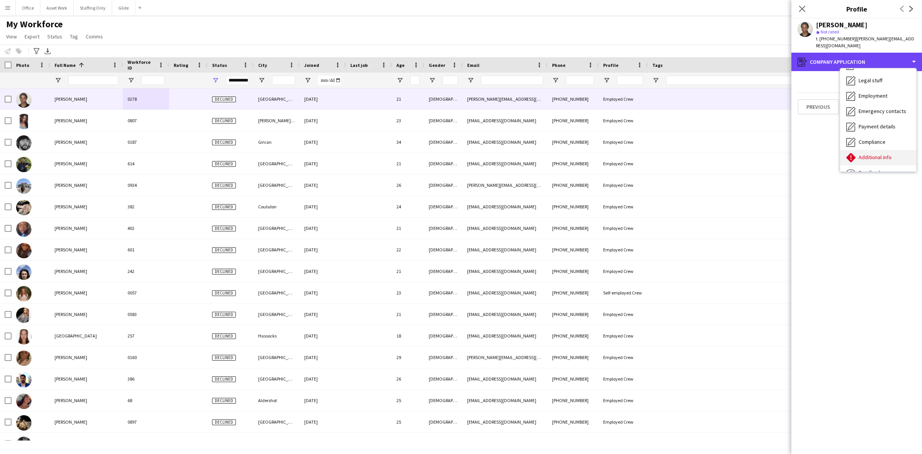
scroll to position [56, 0]
click at [877, 142] on span "Feedback" at bounding box center [870, 145] width 23 height 7
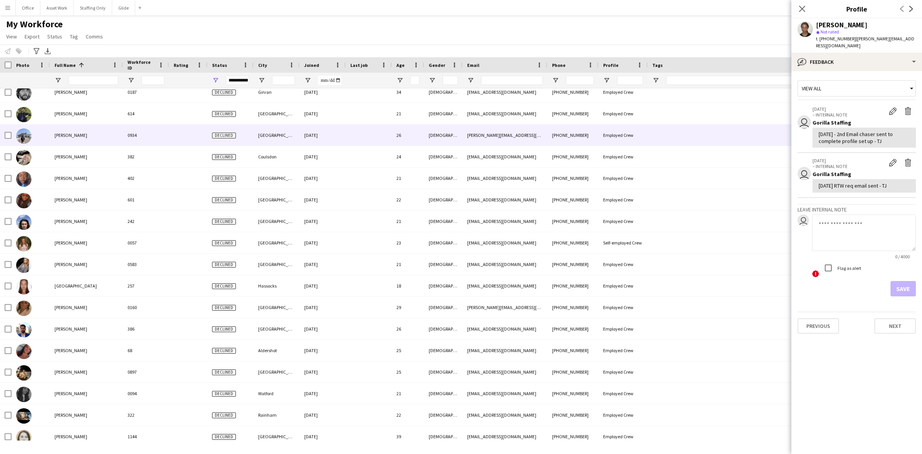
scroll to position [0, 0]
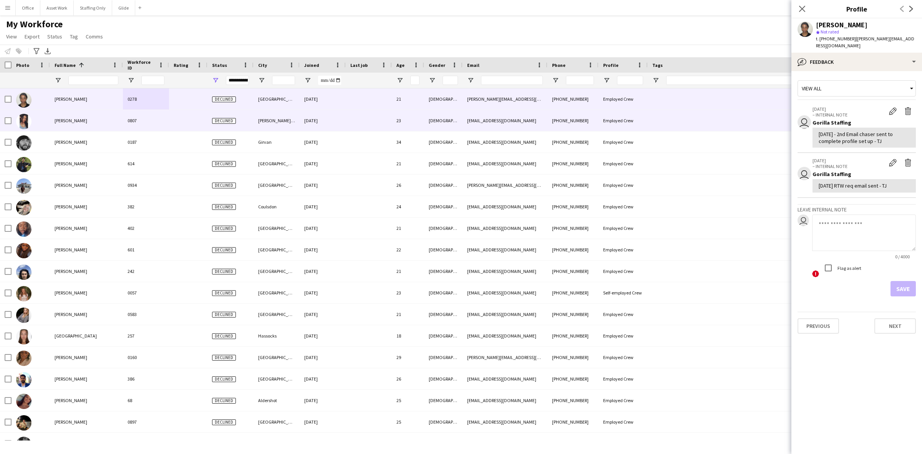
click at [93, 124] on div "Davina Lancaster" at bounding box center [86, 120] width 73 height 21
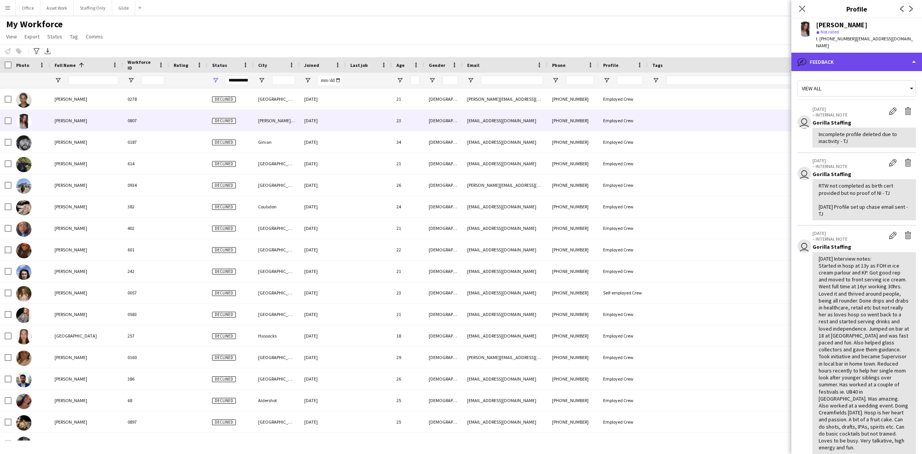
click at [830, 56] on div "bubble-pencil Feedback" at bounding box center [857, 62] width 131 height 18
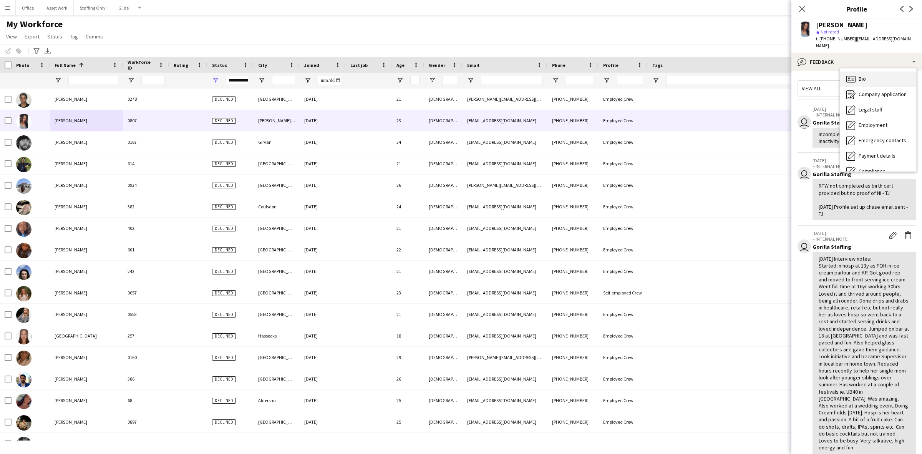
click at [874, 76] on div "Bio Bio" at bounding box center [878, 78] width 76 height 15
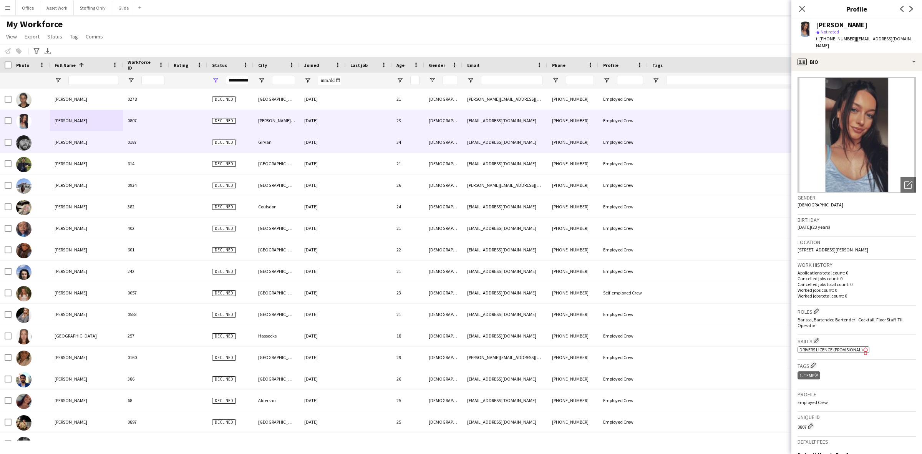
click at [83, 146] on div "Dean Ferguson" at bounding box center [86, 141] width 73 height 21
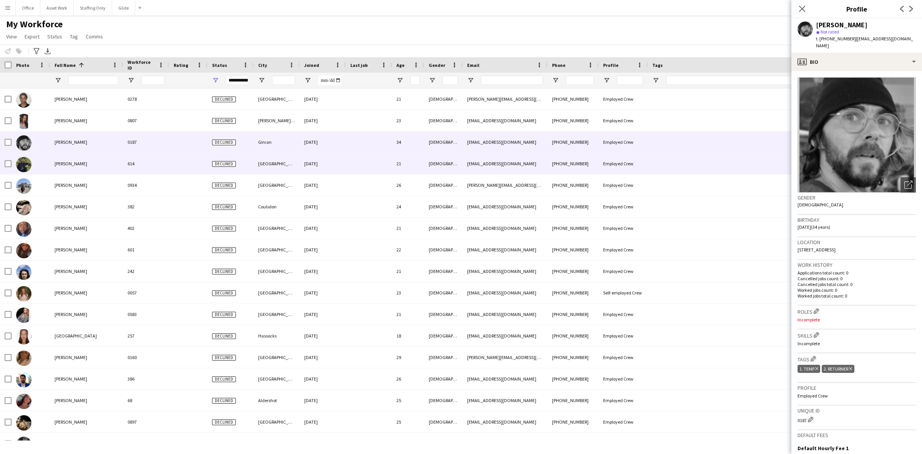
click at [81, 164] on span "Dhruvin Dalsaniya" at bounding box center [71, 164] width 33 height 6
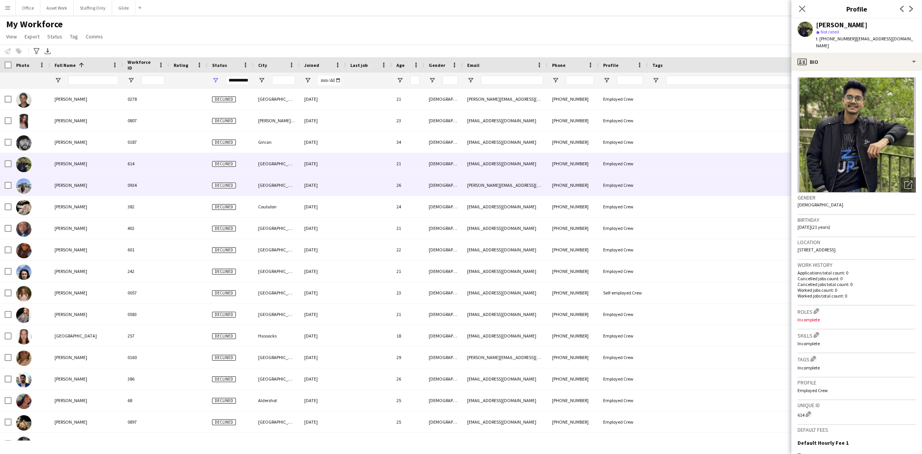
click at [74, 183] on span "Dwayne Okello" at bounding box center [71, 185] width 33 height 6
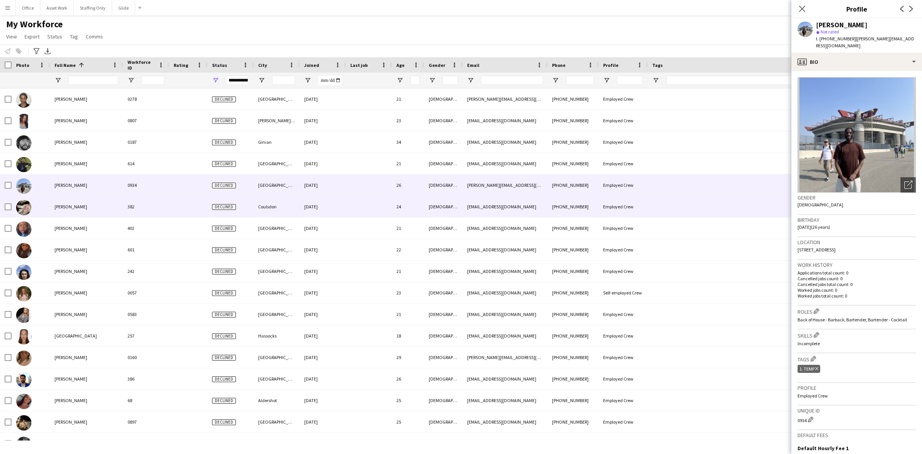
click at [74, 208] on span "Emma Walsh" at bounding box center [71, 207] width 33 height 6
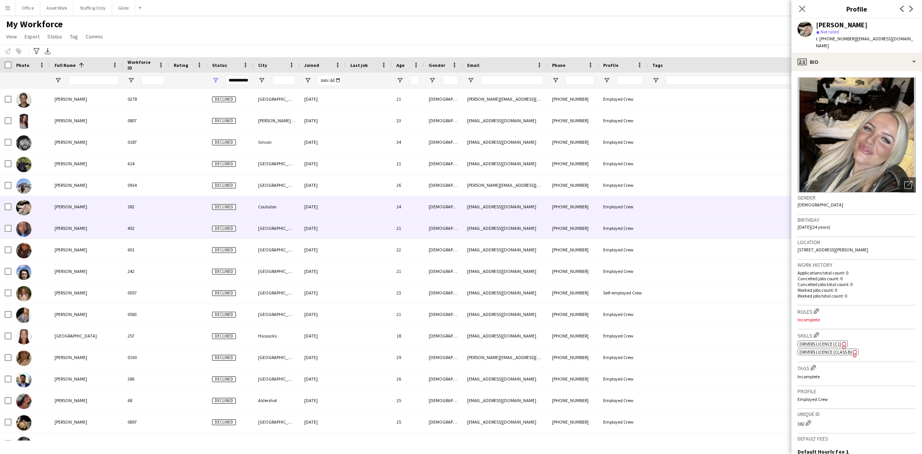
click at [75, 227] on span "Emmanuella Barnor" at bounding box center [71, 228] width 33 height 6
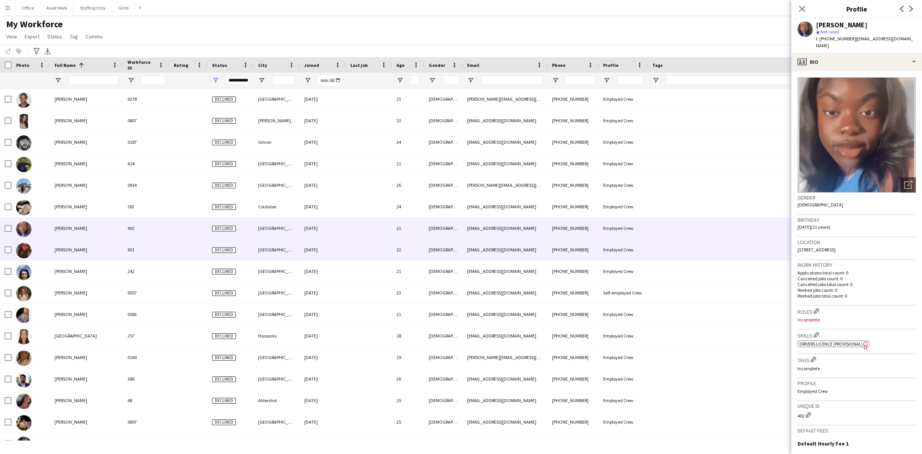
click at [76, 249] on span "esther ogunlade" at bounding box center [71, 250] width 33 height 6
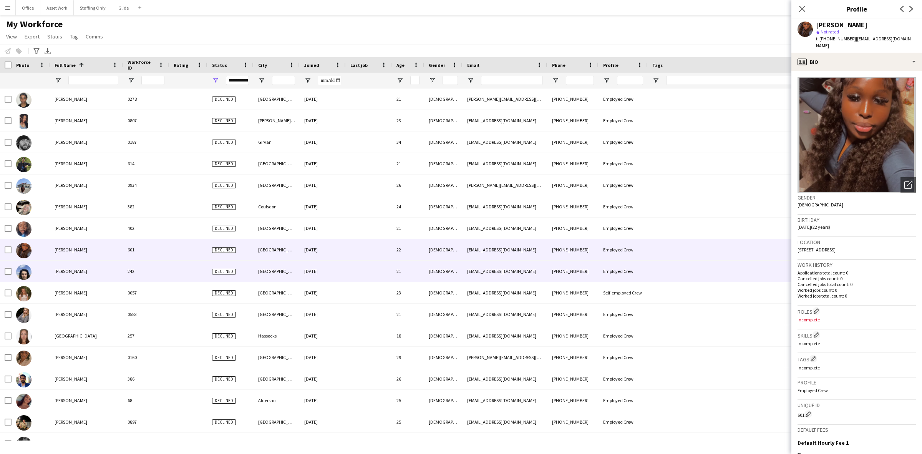
click at [76, 268] on span "Haroon Amin" at bounding box center [71, 271] width 33 height 6
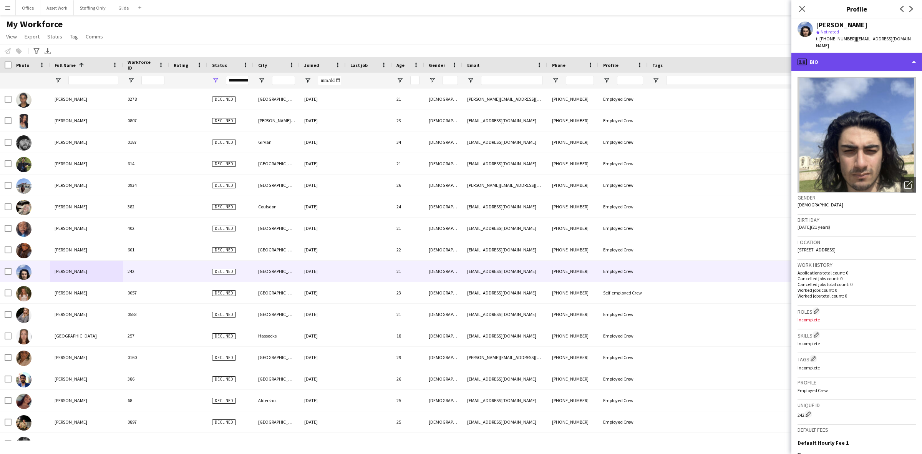
click at [828, 53] on div "profile Bio" at bounding box center [857, 62] width 131 height 18
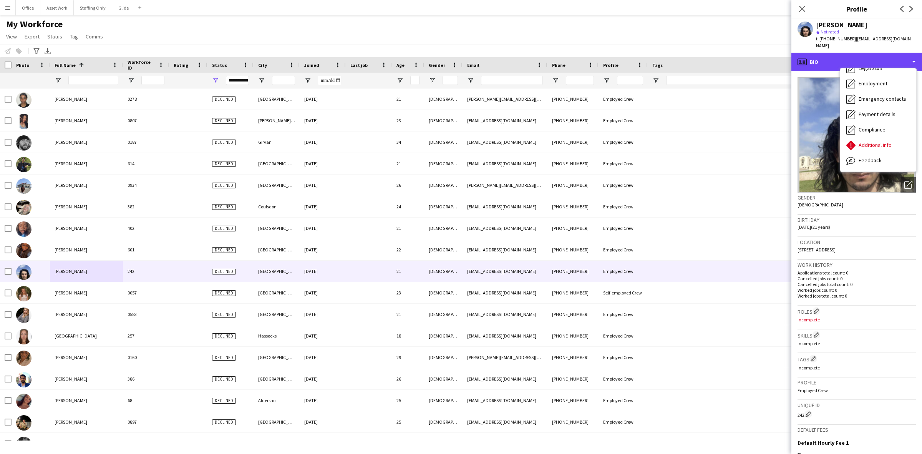
scroll to position [56, 0]
click at [875, 126] on span "Additional info" at bounding box center [875, 129] width 33 height 7
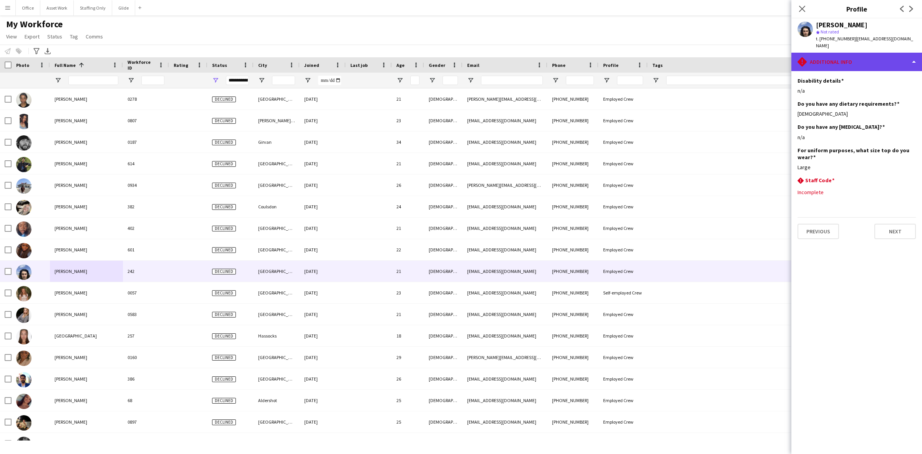
click at [857, 55] on div "rhombus-alert Additional info" at bounding box center [857, 62] width 131 height 18
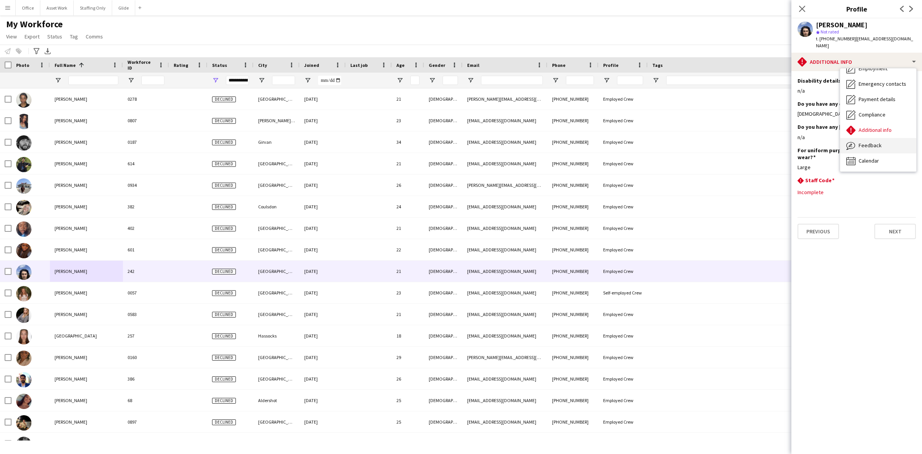
click at [877, 142] on span "Feedback" at bounding box center [870, 145] width 23 height 7
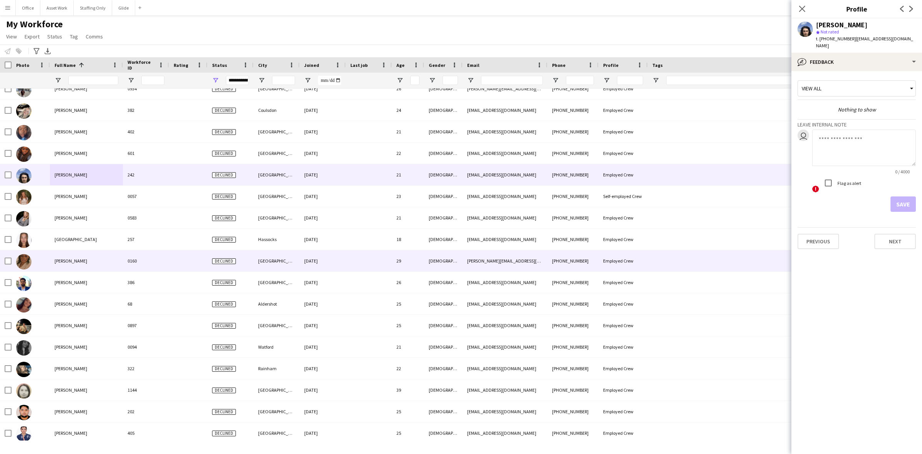
scroll to position [0, 0]
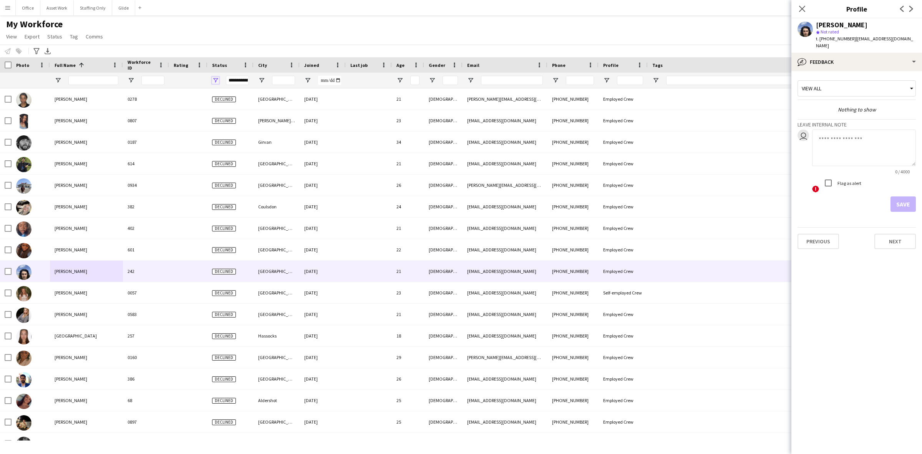
click at [215, 79] on span "Open Filter Menu" at bounding box center [215, 80] width 7 height 7
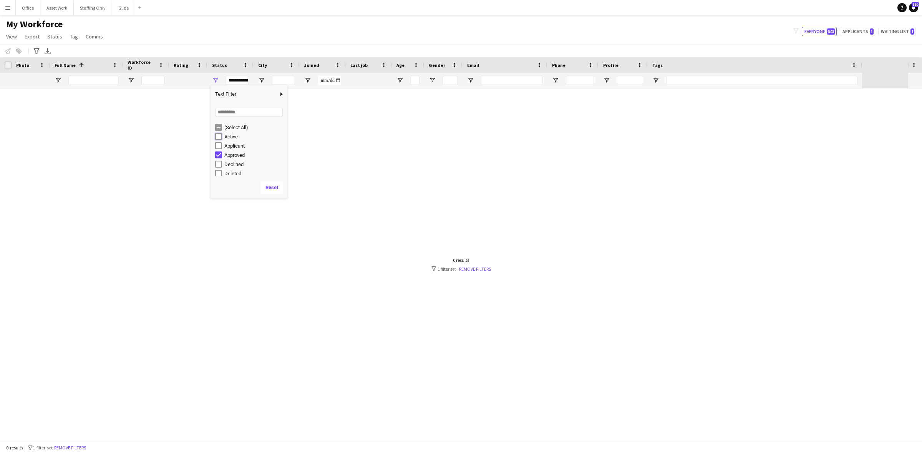
type input "**********"
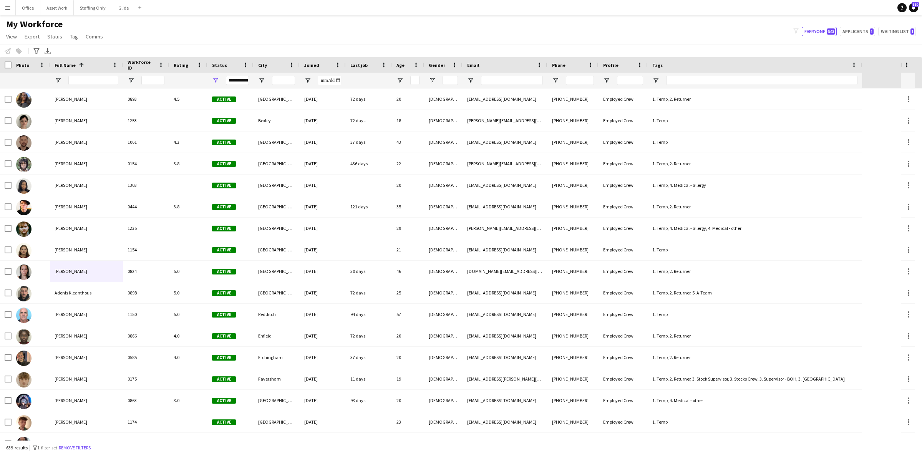
click at [221, 35] on div "My Workforce View Views Default view Glenn BD's Payroll New Starters New view U…" at bounding box center [461, 31] width 922 height 26
click at [119, 10] on button "Glide Close" at bounding box center [123, 7] width 23 height 15
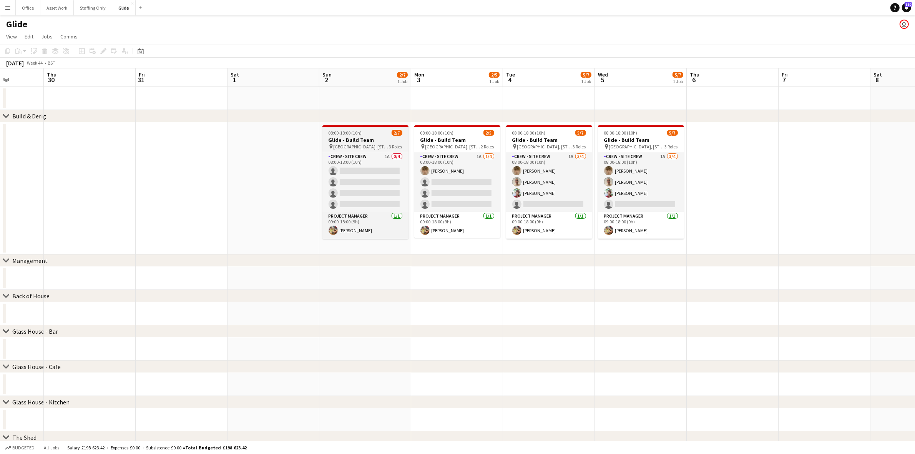
click at [352, 141] on h3 "Glide - Build Team" at bounding box center [365, 139] width 86 height 7
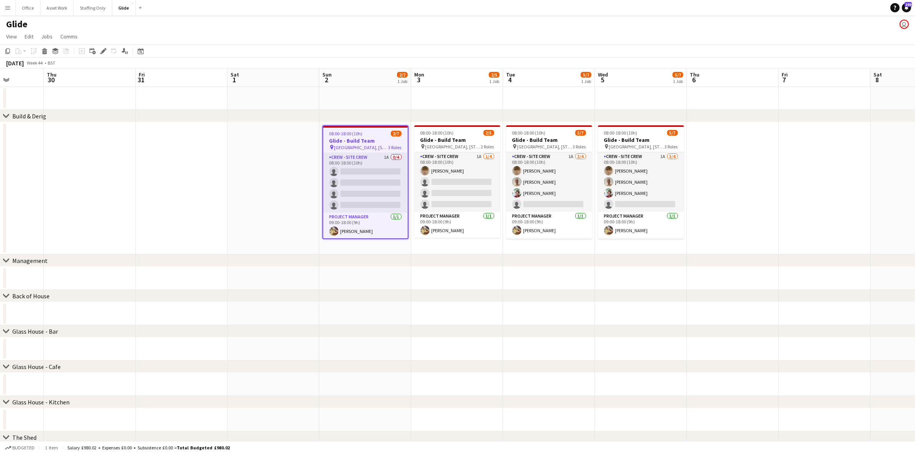
click at [291, 160] on app-date-cell at bounding box center [273, 188] width 92 height 132
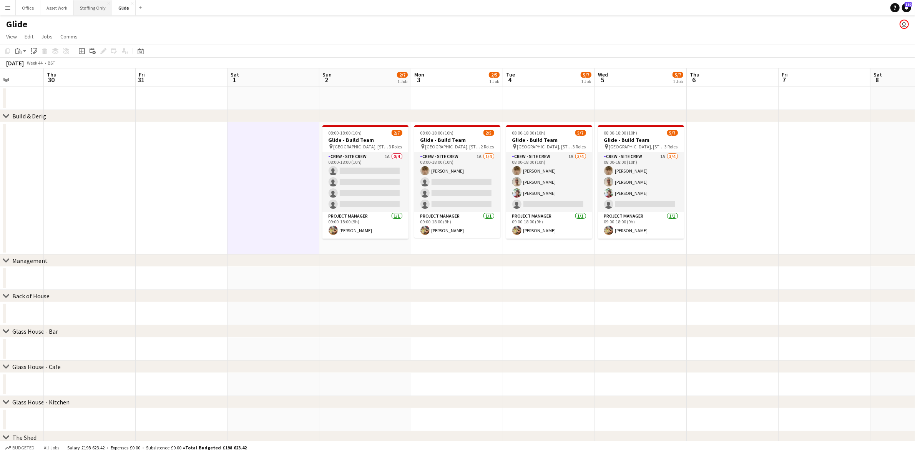
click at [86, 12] on button "Staffing Only Close" at bounding box center [93, 7] width 38 height 15
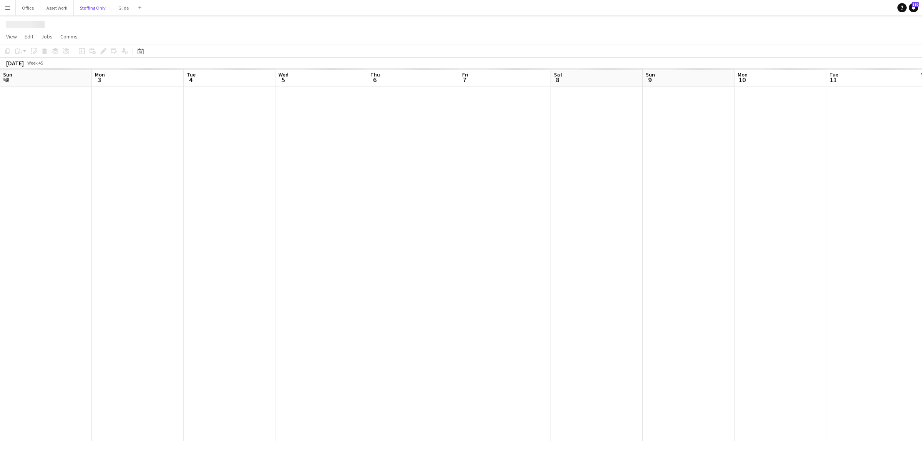
scroll to position [0, 187]
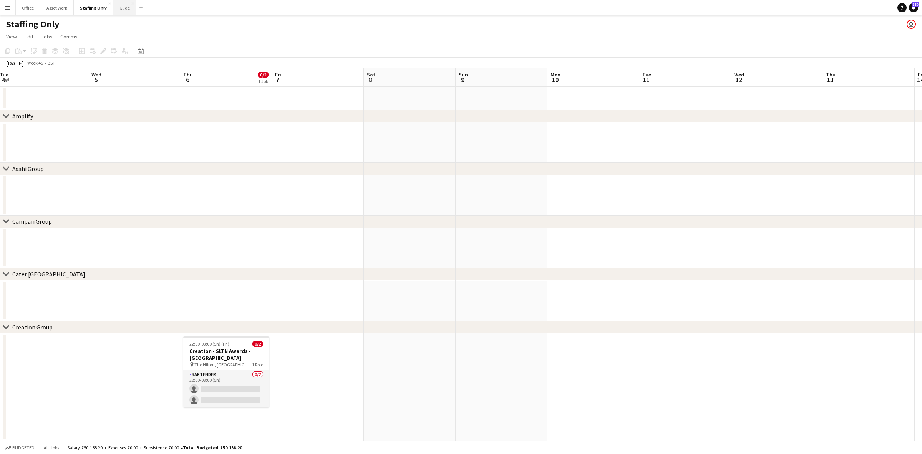
click at [122, 12] on button "Glide Close" at bounding box center [124, 7] width 23 height 15
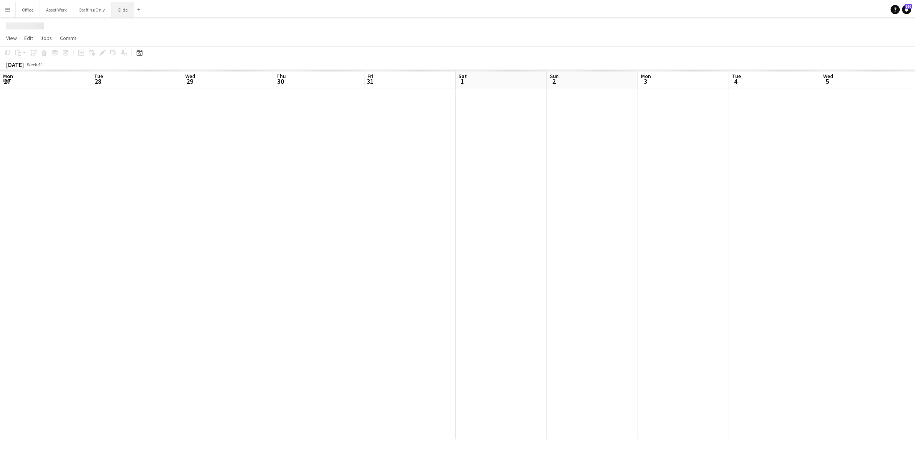
scroll to position [0, 232]
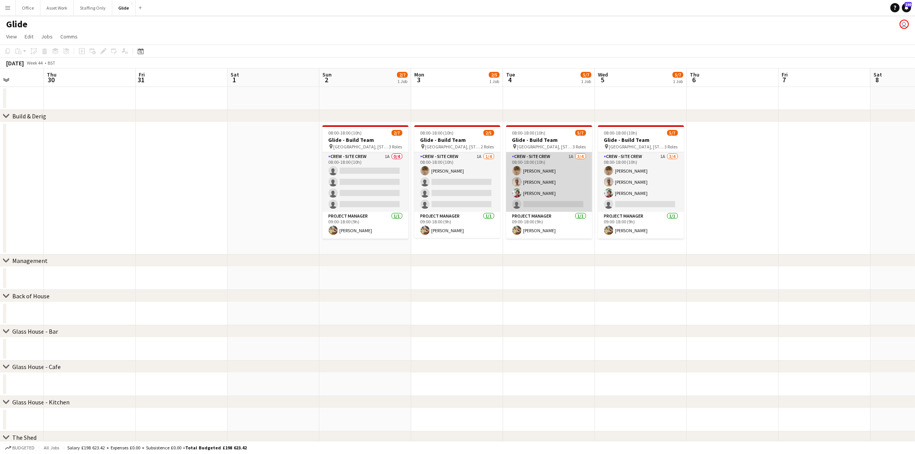
click at [551, 194] on app-card-role "Crew - Site Crew 1A 3/4 08:00-18:00 (10h) Aidan Demery Rose Thompson Benjamin M…" at bounding box center [549, 182] width 86 height 60
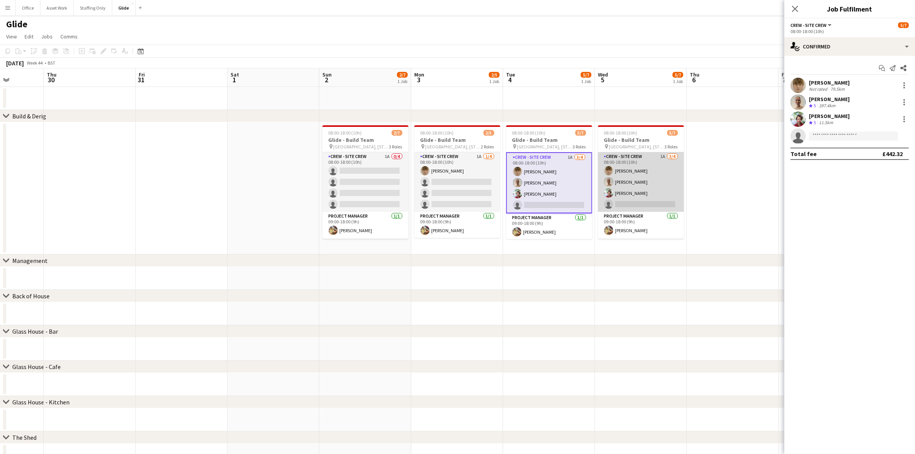
click at [656, 203] on app-card-role "Crew - Site Crew 1A 3/4 08:00-18:00 (10h) Aidan Demery Rose Thompson Benjamin M…" at bounding box center [641, 182] width 86 height 60
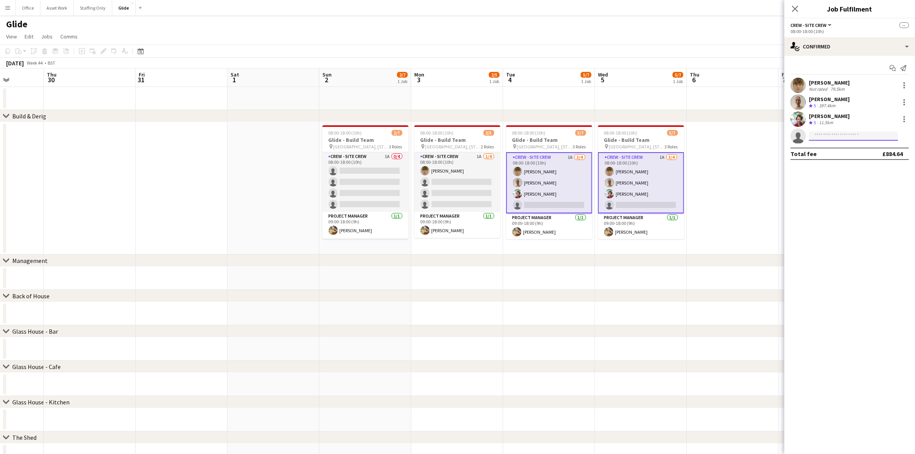
click at [862, 136] on input at bounding box center [853, 135] width 89 height 9
type input "*****"
click at [838, 155] on span "bjshipley07@icloud.com" at bounding box center [853, 153] width 77 height 6
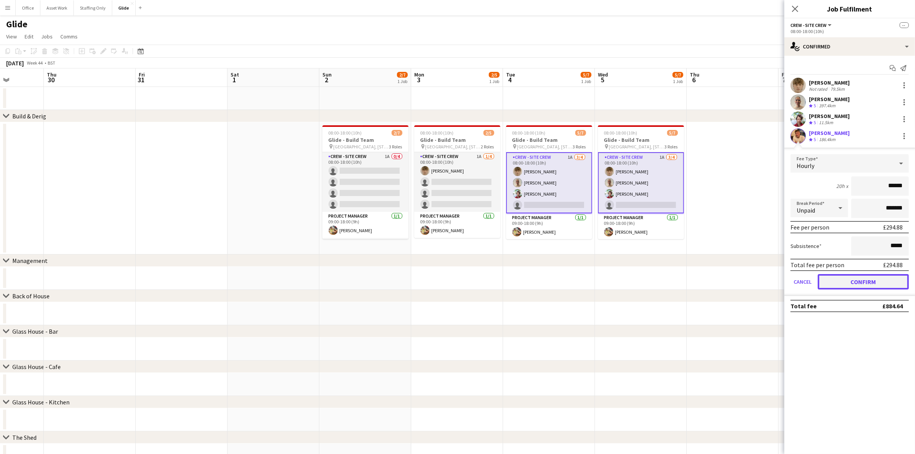
click at [855, 283] on button "Confirm" at bounding box center [863, 281] width 91 height 15
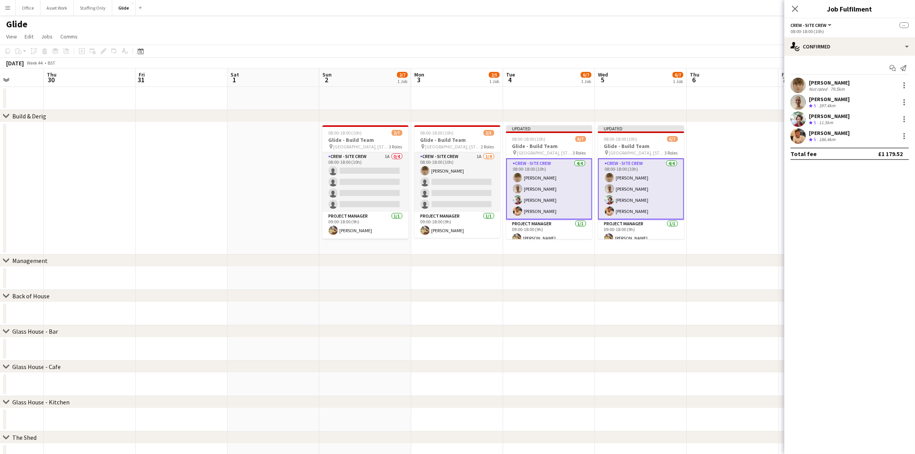
click at [753, 173] on app-date-cell at bounding box center [733, 188] width 92 height 132
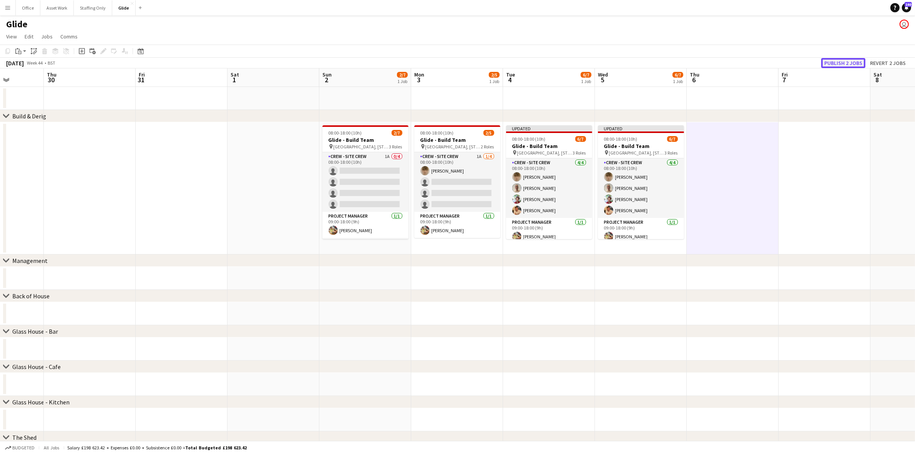
click at [837, 65] on button "Publish 2 jobs" at bounding box center [843, 63] width 44 height 10
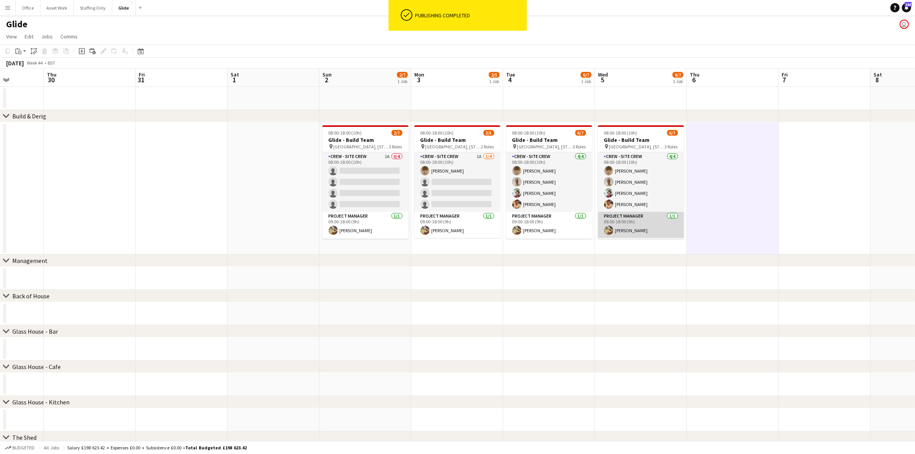
click at [639, 232] on app-card-role "Project Manager 1/1 09:00-18:00 (9h) Georgina Masterson-Cox" at bounding box center [641, 225] width 86 height 26
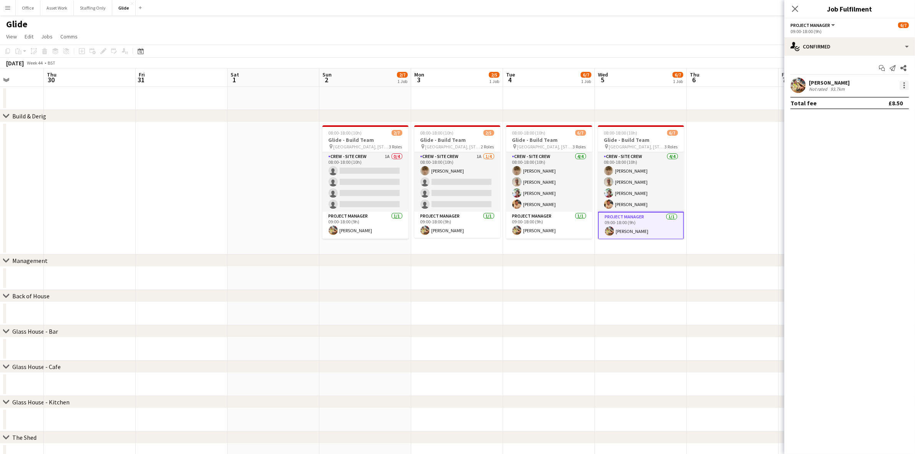
click at [903, 84] on div at bounding box center [904, 85] width 9 height 9
click at [872, 188] on span "Set as supervisor" at bounding box center [879, 191] width 48 height 7
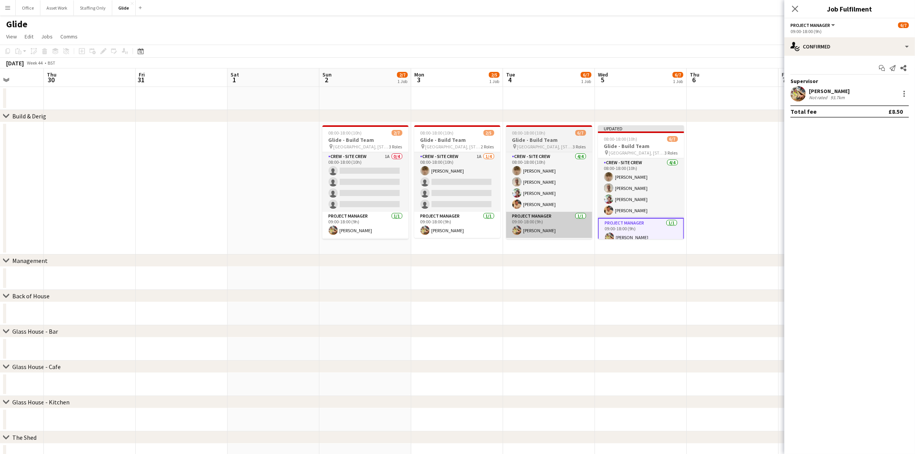
click at [570, 222] on app-card-role "Project Manager 1/1 09:00-18:00 (9h) Georgina Masterson-Cox" at bounding box center [549, 225] width 86 height 26
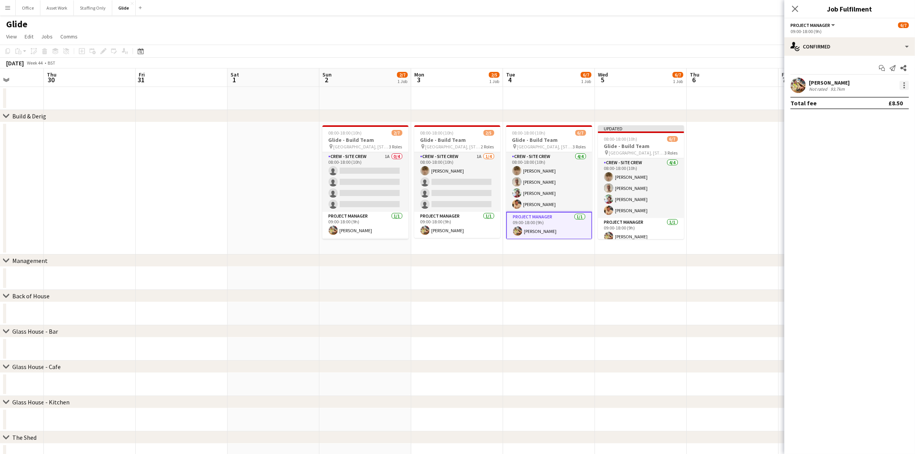
click at [904, 85] on div at bounding box center [904, 86] width 2 height 2
click at [867, 188] on span "Set as supervisor" at bounding box center [879, 191] width 48 height 7
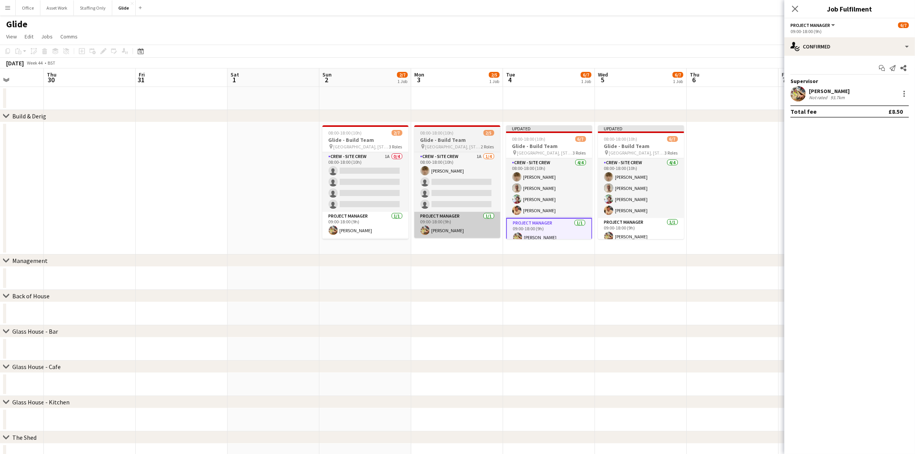
click at [462, 226] on app-card-role "Project Manager 1/1 09:00-18:00 (9h) Georgina Masterson-Cox" at bounding box center [457, 225] width 86 height 26
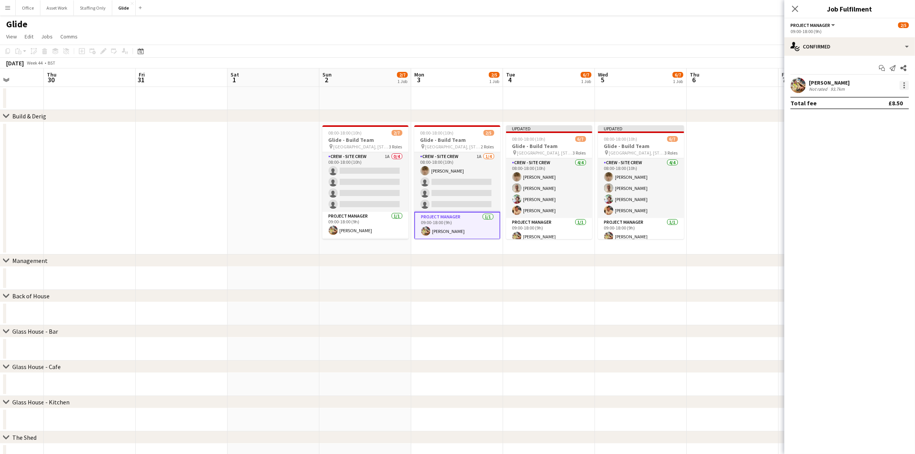
click at [902, 86] on div at bounding box center [904, 85] width 9 height 9
click at [857, 195] on button "Set as supervisor" at bounding box center [879, 192] width 60 height 18
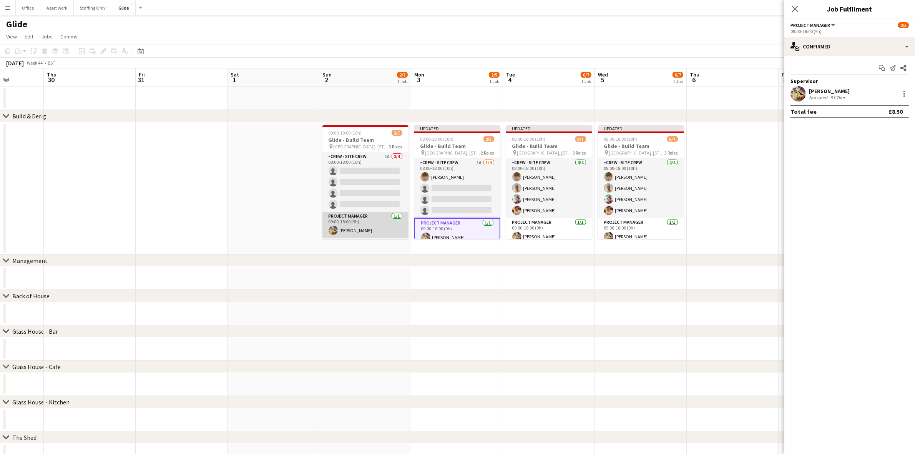
click at [379, 233] on app-card-role "Project Manager 1/1 09:00-18:00 (9h) Georgina Masterson-Cox" at bounding box center [365, 225] width 86 height 26
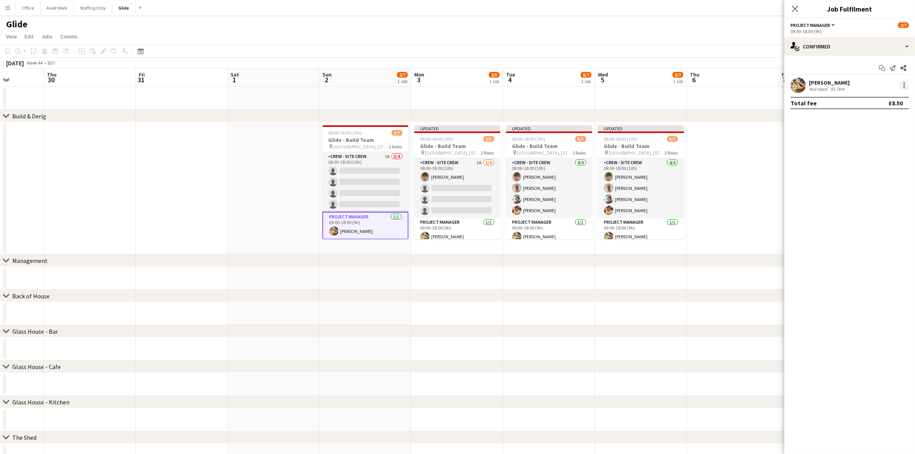
click at [903, 86] on div at bounding box center [904, 85] width 9 height 9
click at [863, 191] on span "Set as supervisor" at bounding box center [879, 191] width 48 height 7
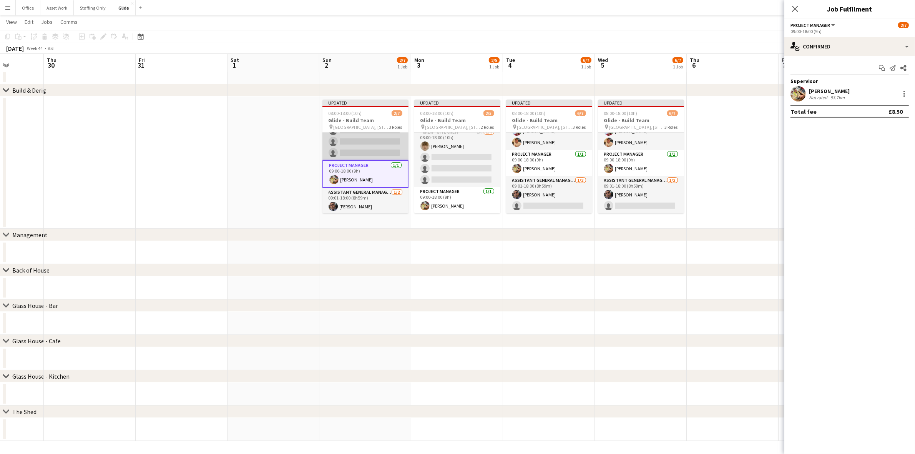
scroll to position [43, 0]
click at [730, 157] on app-date-cell at bounding box center [733, 162] width 92 height 132
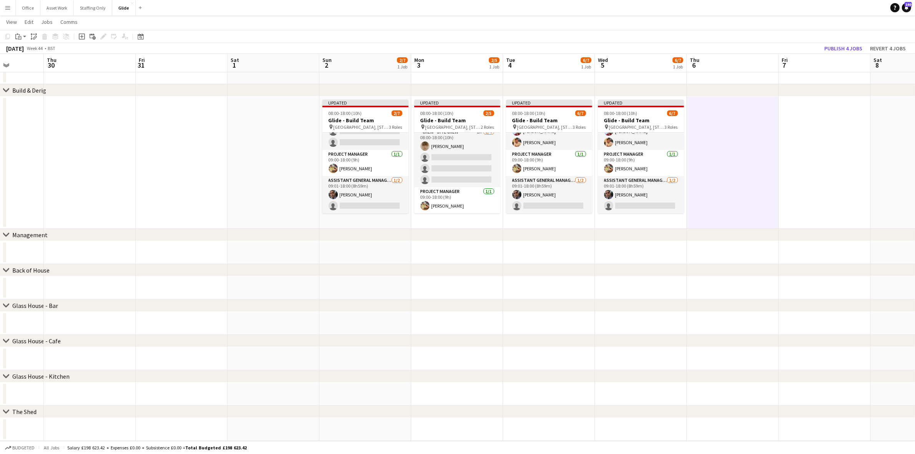
scroll to position [43, 0]
click at [841, 47] on button "Publish 4 jobs" at bounding box center [843, 48] width 44 height 10
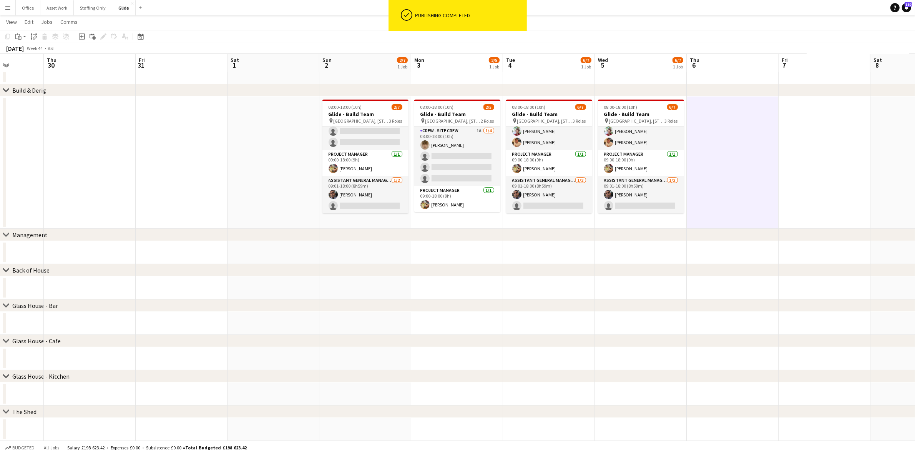
scroll to position [37, 0]
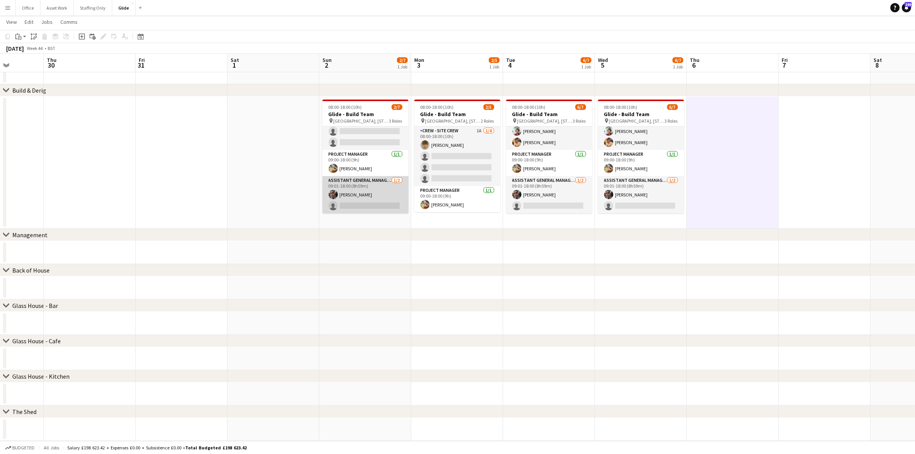
click at [354, 192] on app-card-role "Assistant General Manager 1/2 09:01-18:00 (8h59m) Nayim Somani single-neutral-a…" at bounding box center [365, 194] width 86 height 37
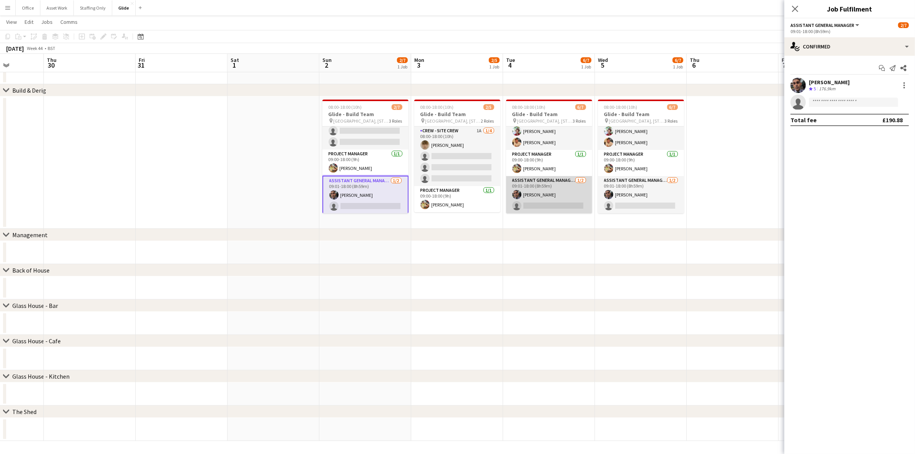
click at [531, 199] on app-card-role "Assistant General Manager 1/2 09:01-18:00 (8h59m) Nayim Somani single-neutral-a…" at bounding box center [549, 194] width 86 height 37
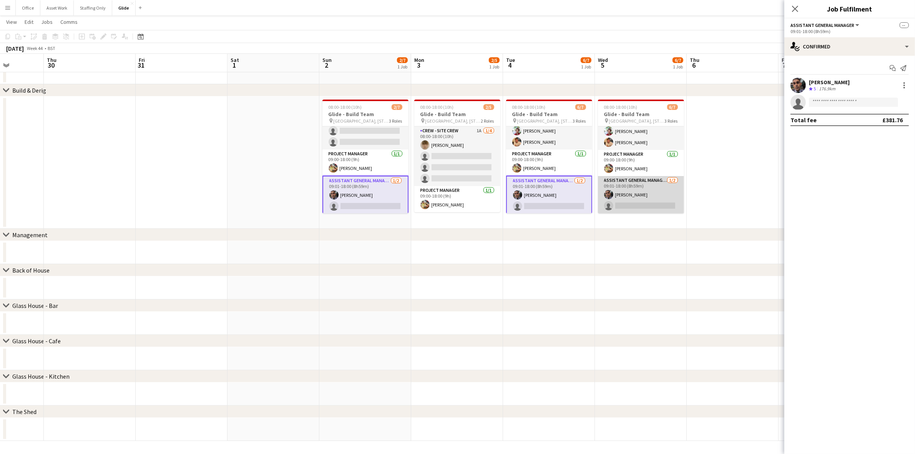
click at [635, 206] on app-card-role "Assistant General Manager 1/2 09:01-18:00 (8h59m) Nayim Somani single-neutral-a…" at bounding box center [641, 194] width 86 height 37
click at [823, 103] on input at bounding box center [853, 102] width 89 height 9
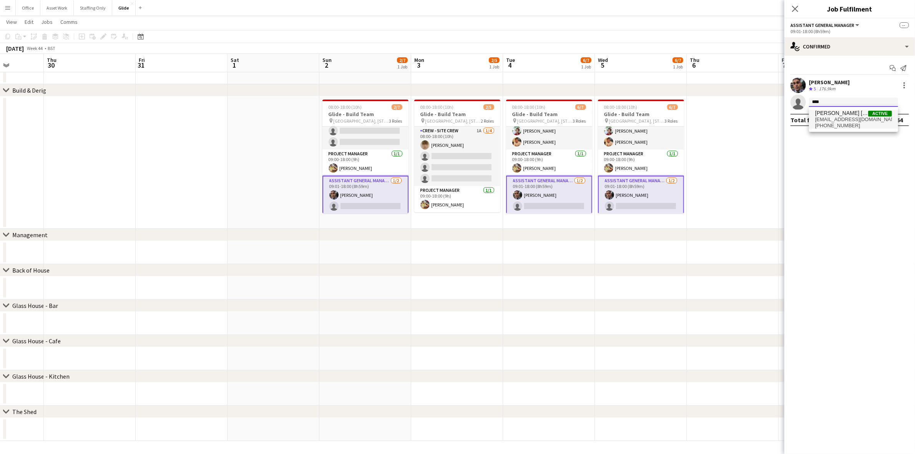
type input "****"
click at [835, 123] on span "+447792759886" at bounding box center [853, 126] width 77 height 6
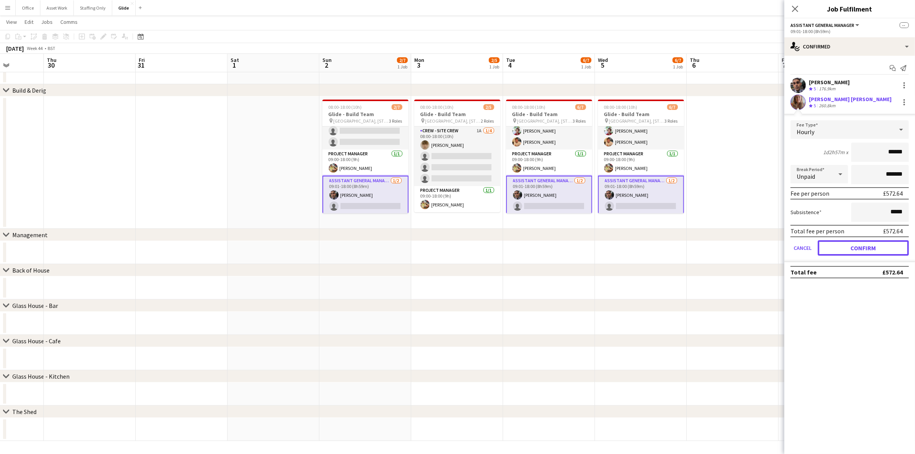
drag, startPoint x: 865, startPoint y: 248, endPoint x: 858, endPoint y: 248, distance: 7.3
click at [865, 248] on button "Confirm" at bounding box center [863, 247] width 91 height 15
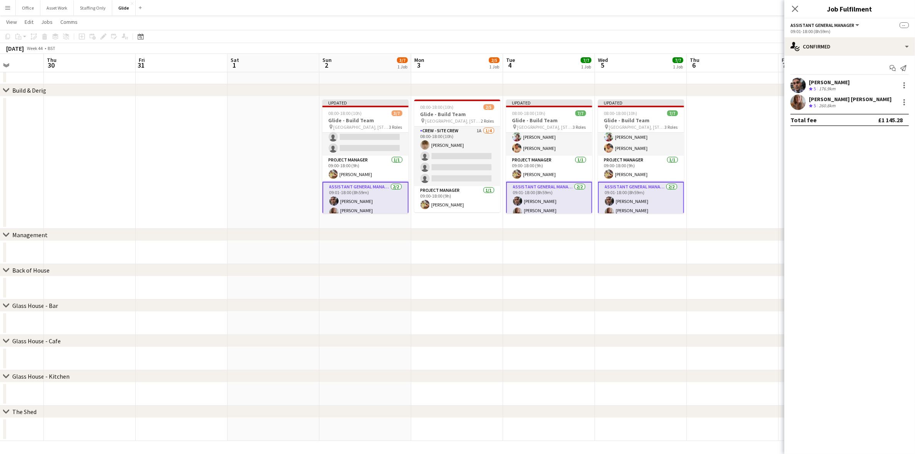
click at [727, 172] on app-date-cell at bounding box center [733, 162] width 92 height 132
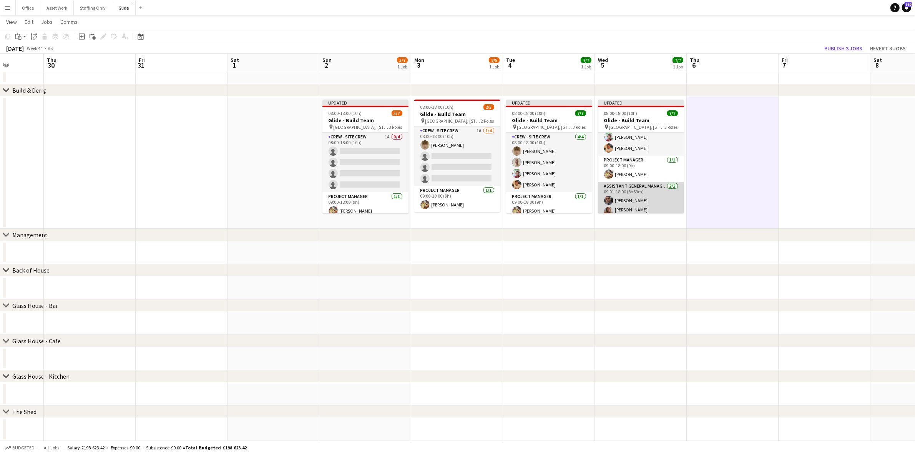
scroll to position [0, 0]
click at [857, 46] on button "Publish 3 jobs" at bounding box center [843, 48] width 44 height 10
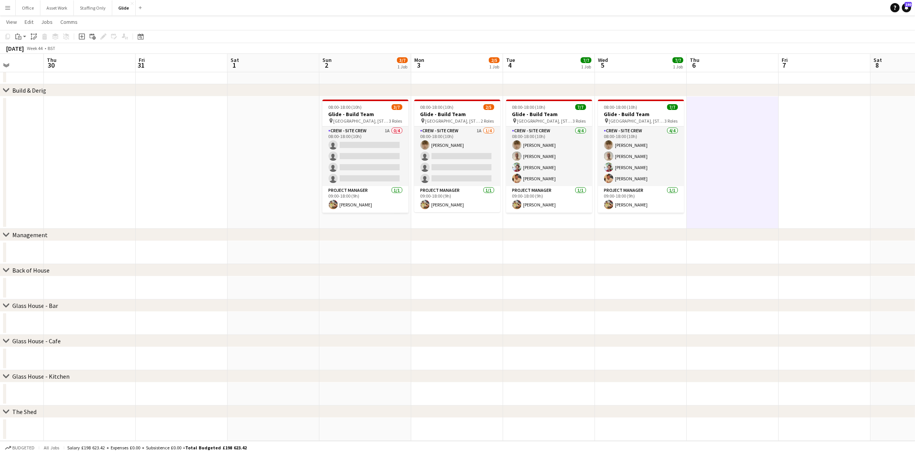
click at [9, 6] on app-icon "Menu" at bounding box center [8, 8] width 6 height 6
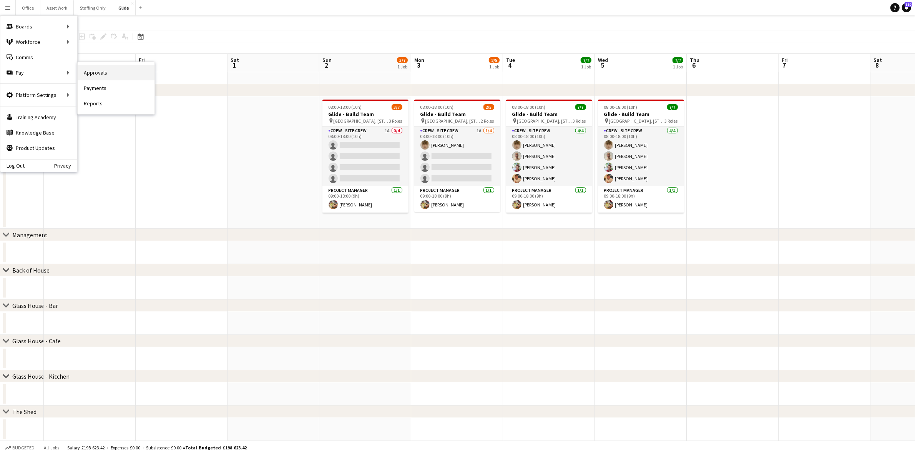
click at [97, 76] on link "Approvals" at bounding box center [116, 72] width 77 height 15
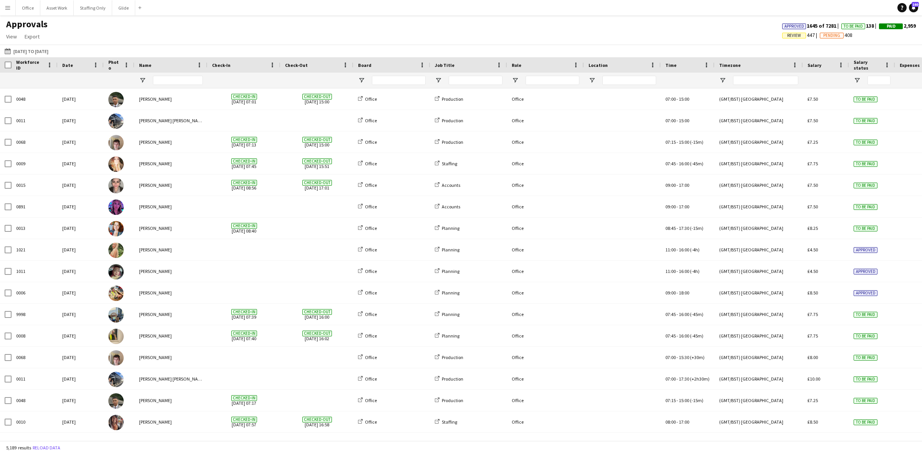
click at [6, 8] on app-icon "Menu" at bounding box center [8, 8] width 6 height 6
type input "**********"
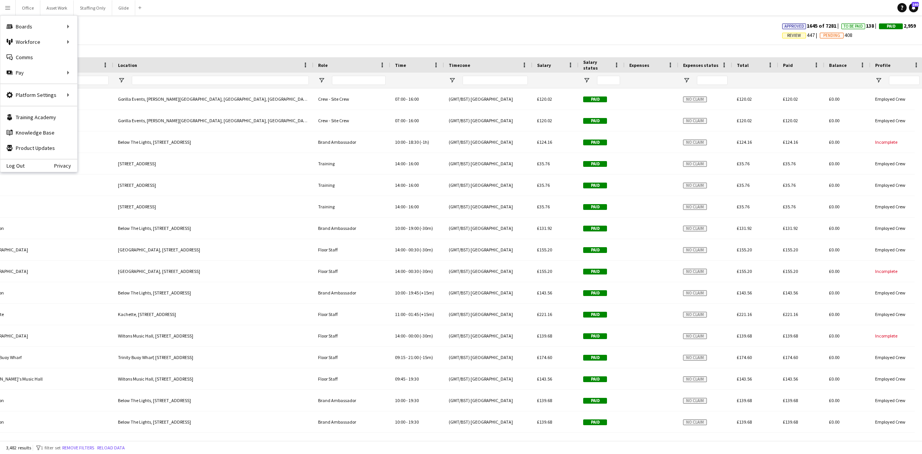
scroll to position [0, 520]
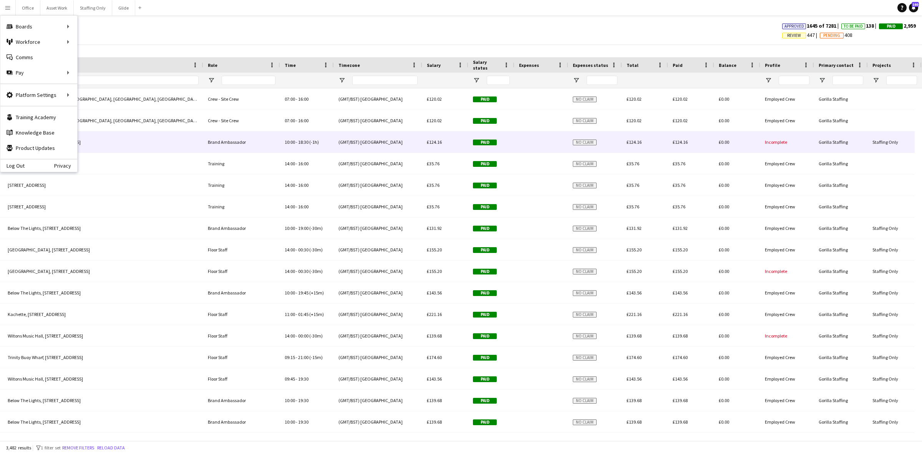
click at [800, 146] on div "Incomplete" at bounding box center [788, 141] width 54 height 21
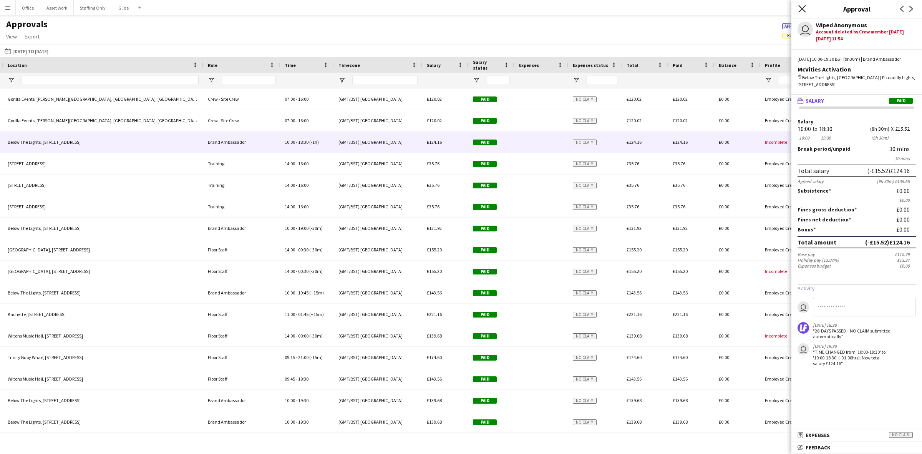
click at [801, 6] on icon "Close pop-in" at bounding box center [802, 8] width 7 height 7
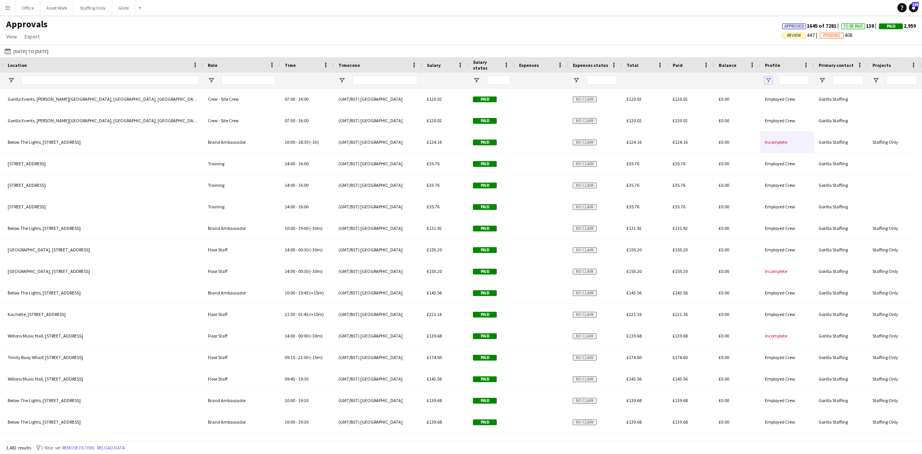
click at [767, 83] on span "Open Filter Menu" at bounding box center [768, 80] width 7 height 7
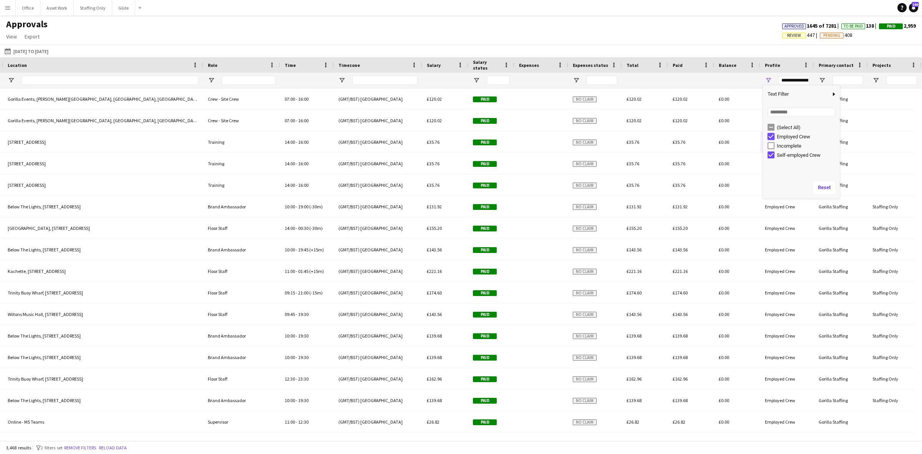
type input "**********"
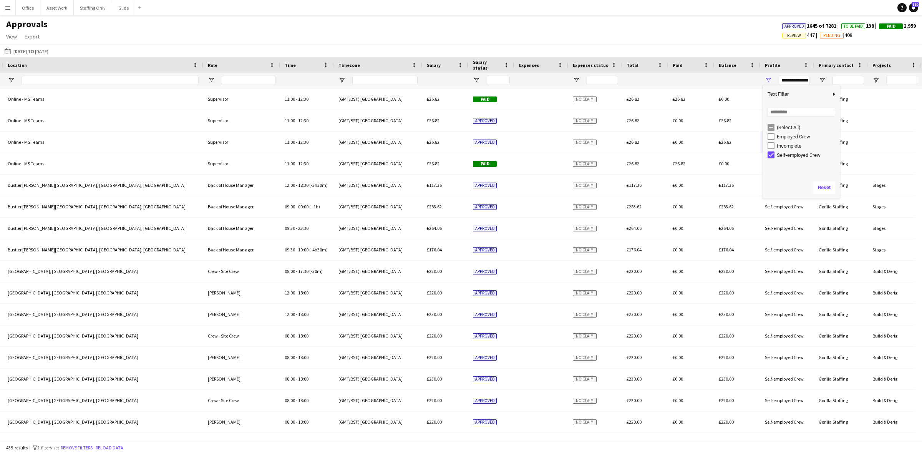
click at [593, 40] on div "Approvals View Customise view Customise filters Reset Filters Reset View Reset …" at bounding box center [461, 31] width 922 height 26
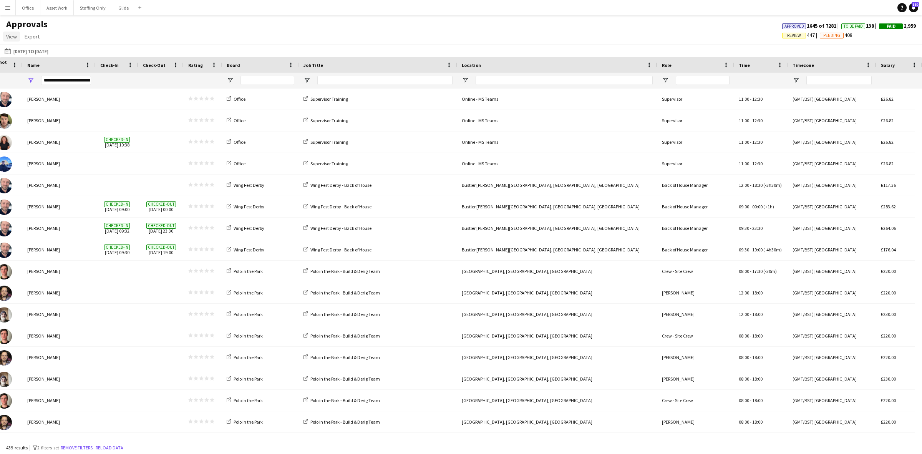
click at [15, 37] on span "View" at bounding box center [11, 36] width 11 height 7
click at [31, 51] on span "Customise view" at bounding box center [28, 53] width 37 height 7
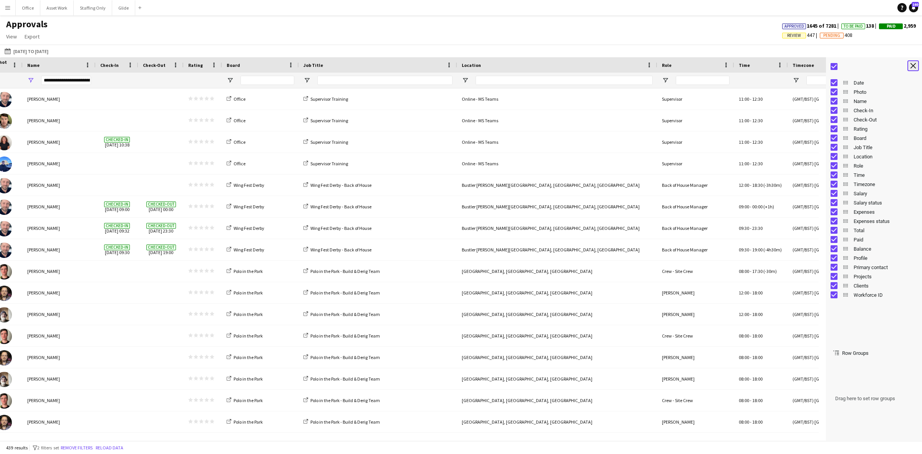
click at [914, 62] on button "Close tool panel" at bounding box center [914, 65] width 12 height 11
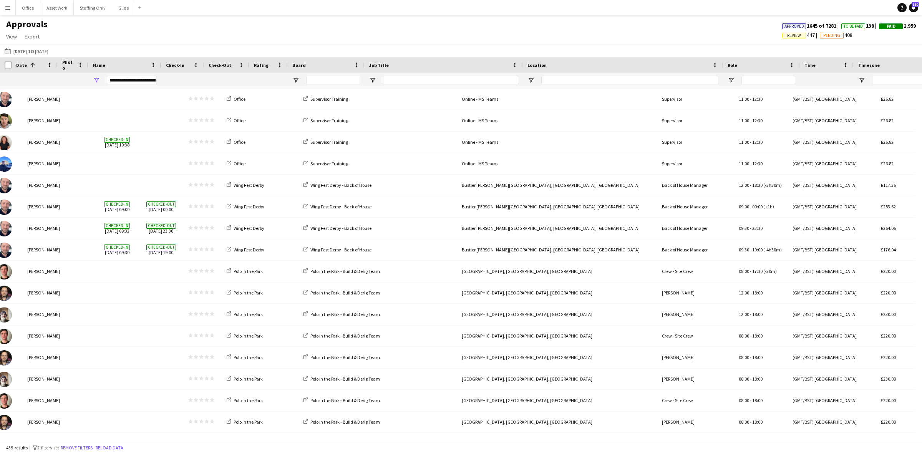
scroll to position [0, 0]
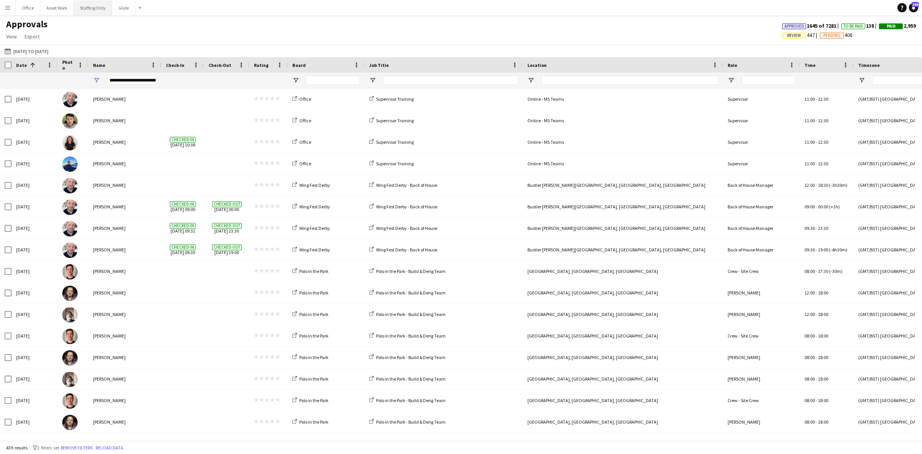
click at [83, 6] on button "Staffing Only Close" at bounding box center [93, 7] width 38 height 15
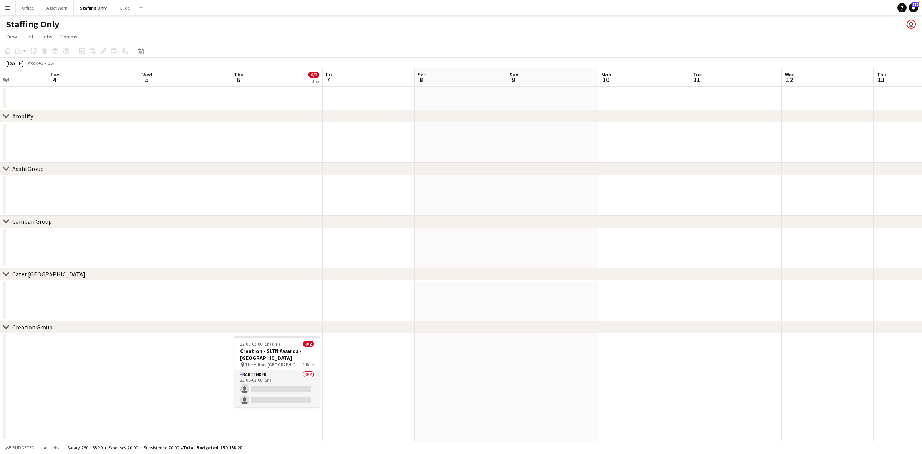
scroll to position [0, 176]
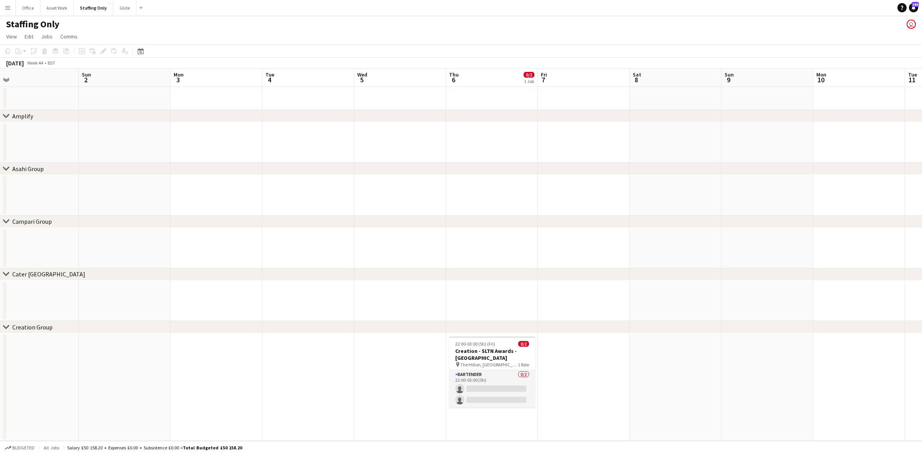
drag, startPoint x: 312, startPoint y: 358, endPoint x: 761, endPoint y: 387, distance: 449.8
click at [761, 387] on app-calendar-viewport "Thu 30 Fri 31 Sat 1 Sun 2 Mon 3 Tue 4 Wed 5 Thu 6 0/2 1 Job Fri 7 Sat 8 Sun 9 M…" at bounding box center [461, 254] width 922 height 372
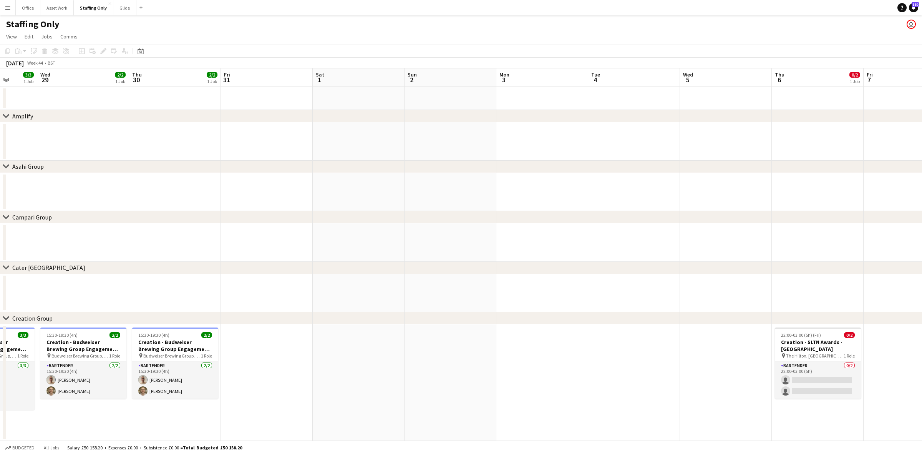
drag, startPoint x: 394, startPoint y: 391, endPoint x: 500, endPoint y: 388, distance: 106.1
click at [506, 389] on app-calendar-viewport "Sun 26 Mon 27 Tue 28 3/3 1 Job Wed 29 2/2 1 Job Thu 30 2/2 1 Job Fri 31 Sat 1 S…" at bounding box center [461, 254] width 922 height 372
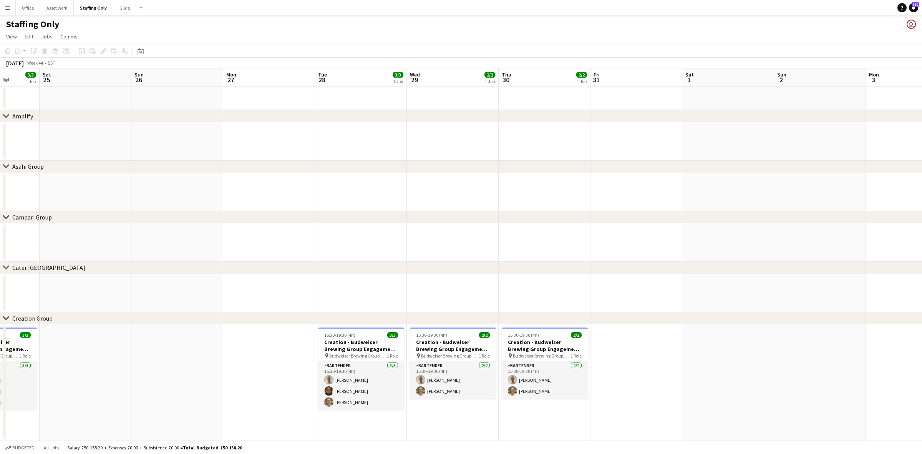
drag, startPoint x: 391, startPoint y: 379, endPoint x: 662, endPoint y: 375, distance: 270.6
click at [662, 375] on app-calendar-viewport "Thu 23 Fri 24 3/3 1 Job Sat 25 Sun 26 Mon 27 Tue 28 3/3 1 Job Wed 29 2/2 1 Job …" at bounding box center [461, 254] width 922 height 372
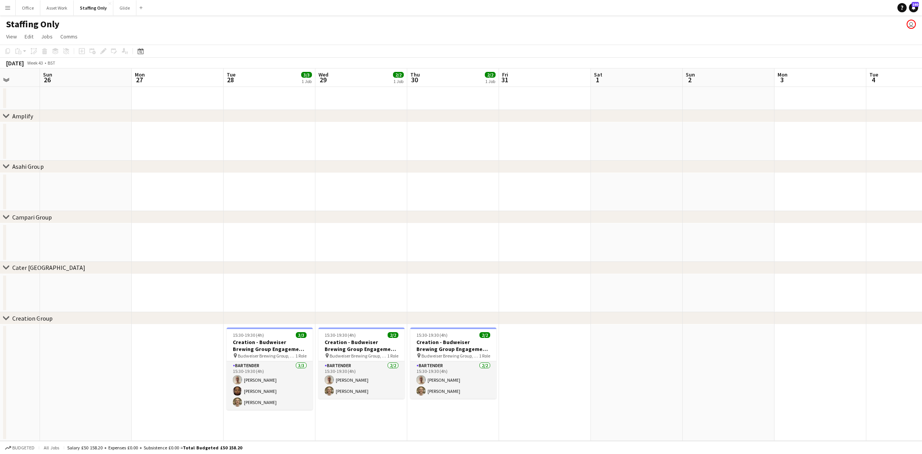
drag, startPoint x: 175, startPoint y: 374, endPoint x: 268, endPoint y: 372, distance: 92.6
click at [271, 372] on app-calendar-viewport "Thu 23 3/3 1 Job Fri 24 3/3 1 Job Sat 25 Sun 26 Mon 27 Tue 28 3/3 1 Job Wed 29 …" at bounding box center [461, 254] width 922 height 372
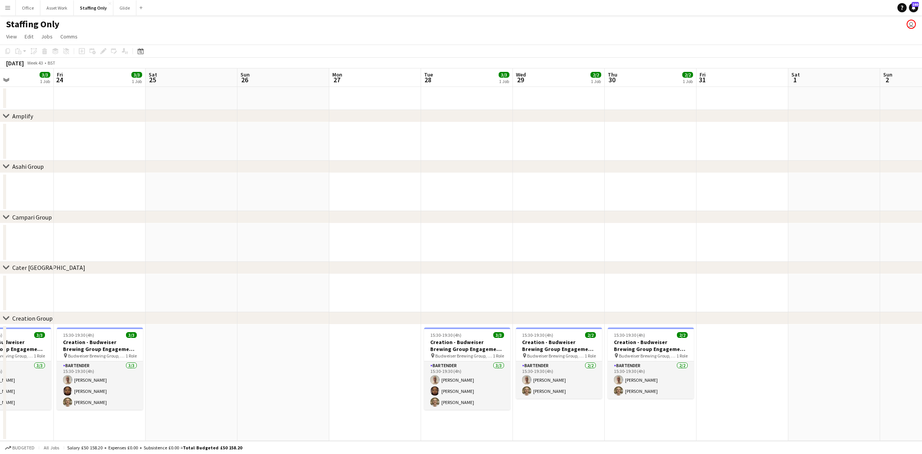
drag, startPoint x: 156, startPoint y: 371, endPoint x: 259, endPoint y: 366, distance: 103.5
click at [260, 366] on app-calendar-viewport "Tue 21 Wed 22 Thu 23 3/3 1 Job Fri 24 3/3 1 Job Sat 25 Sun 26 Mon 27 Tue 28 3/3…" at bounding box center [461, 254] width 922 height 372
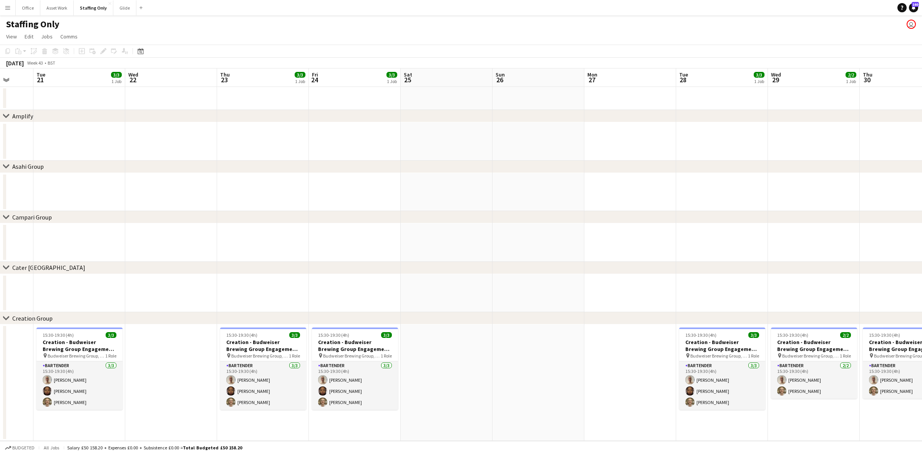
drag, startPoint x: 198, startPoint y: 366, endPoint x: 451, endPoint y: 357, distance: 253.0
click at [451, 357] on app-calendar-viewport "Sat 18 Sun 19 Mon 20 Tue 21 3/3 1 Job Wed 22 Thu 23 3/3 1 Job Fri 24 3/3 1 Job …" at bounding box center [461, 254] width 922 height 372
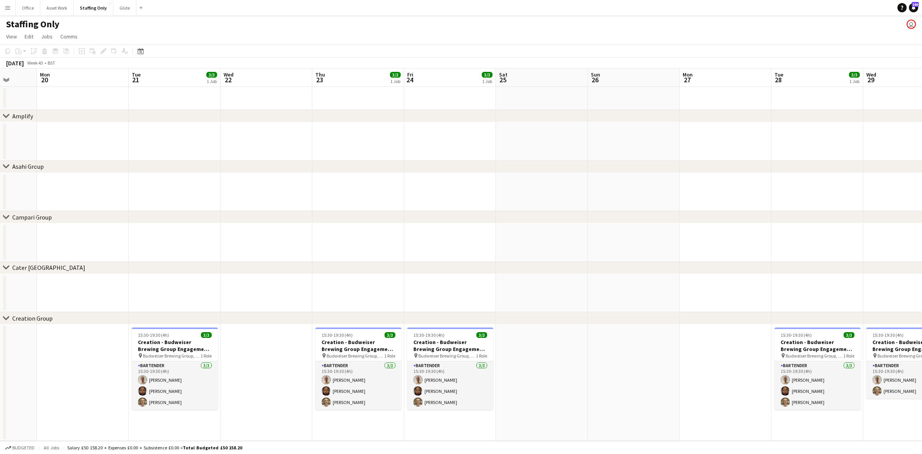
drag, startPoint x: 140, startPoint y: 377, endPoint x: 333, endPoint y: 359, distance: 193.3
click at [333, 359] on app-calendar-viewport "Sat 18 Sun 19 Mon 20 Tue 21 3/3 1 Job Wed 22 Thu 23 3/3 1 Job Fri 24 3/3 1 Job …" at bounding box center [461, 254] width 922 height 372
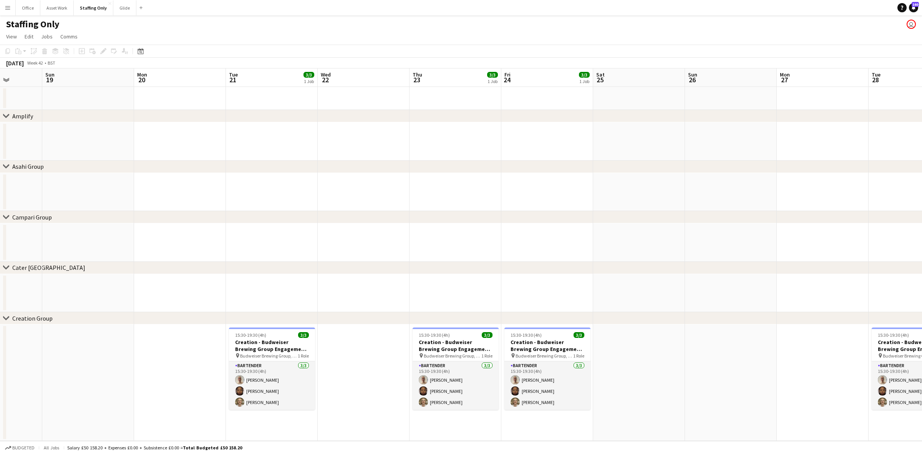
drag, startPoint x: 89, startPoint y: 365, endPoint x: 291, endPoint y: 352, distance: 202.6
click at [293, 352] on app-calendar-viewport "Thu 16 Fri 17 Sat 18 Sun 19 Mon 20 Tue 21 3/3 1 Job Wed 22 Thu 23 3/3 1 Job Fri…" at bounding box center [461, 254] width 922 height 372
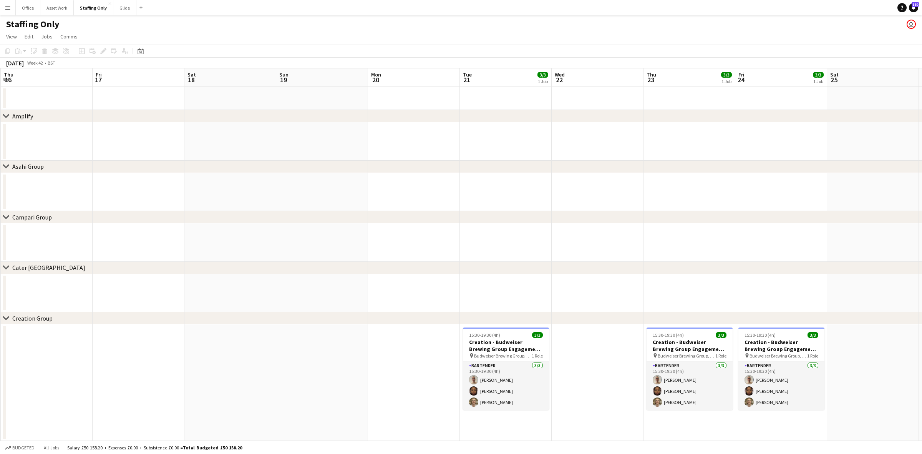
drag, startPoint x: 147, startPoint y: 373, endPoint x: 329, endPoint y: 376, distance: 182.6
click at [449, 368] on app-calendar-viewport "Tue 14 Wed 15 Thu 16 Fri 17 Sat 18 Sun 19 Mon 20 Tue 21 3/3 1 Job Wed 22 Thu 23…" at bounding box center [461, 254] width 922 height 372
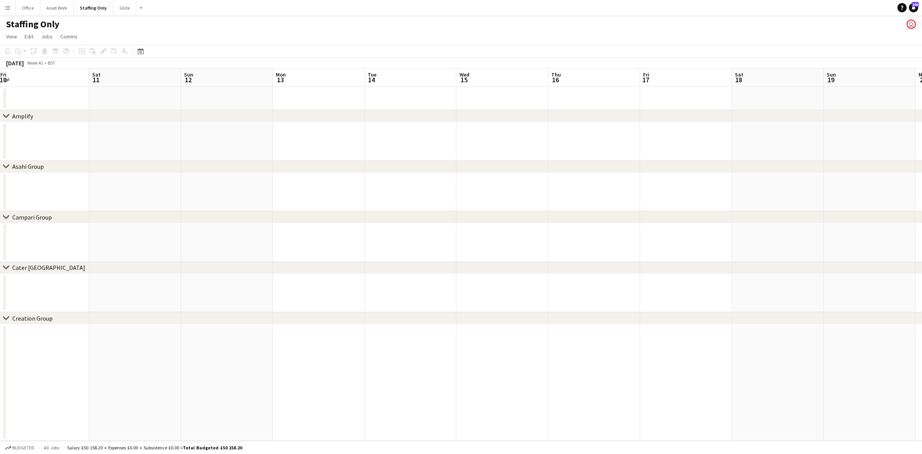
drag, startPoint x: 397, startPoint y: 368, endPoint x: 398, endPoint y: 360, distance: 8.5
click at [494, 360] on app-calendar-viewport "Wed 8 Thu 9 Fri 10 Sat 11 Sun 12 Mon 13 Tue 14 Wed 15 Thu 16 Fri 17 Sat 18 Sun …" at bounding box center [461, 254] width 922 height 372
drag, startPoint x: 202, startPoint y: 365, endPoint x: 321, endPoint y: 349, distance: 120.3
click at [325, 350] on app-calendar-viewport "Wed 8 Thu 9 Fri 10 Sat 11 Sun 12 Mon 13 Tue 14 Wed 15 Thu 16 Fri 17 Sat 18 Sun …" at bounding box center [461, 254] width 922 height 372
drag, startPoint x: 239, startPoint y: 348, endPoint x: 466, endPoint y: 331, distance: 227.7
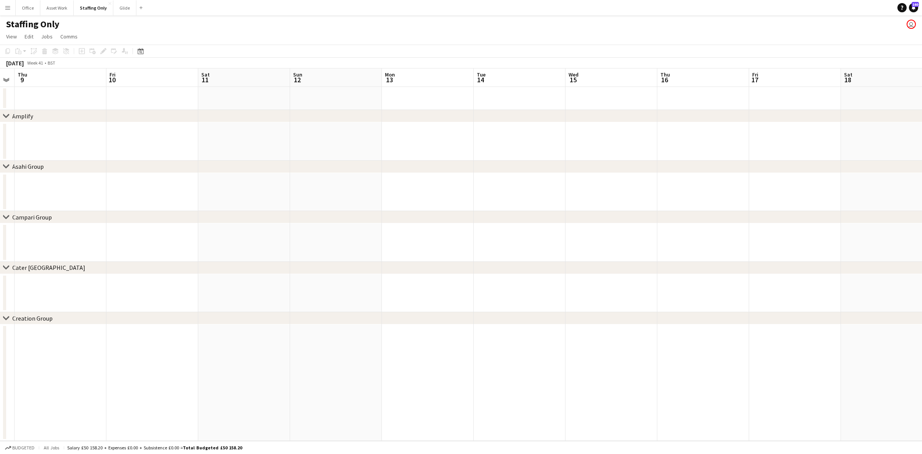
click at [468, 331] on app-calendar-viewport "Tue 7 2/2 1 Job Wed 8 Thu 9 Fri 10 Sat 11 Sun 12 Mon 13 Tue 14 Wed 15 Thu 16 Fr…" at bounding box center [461, 254] width 922 height 372
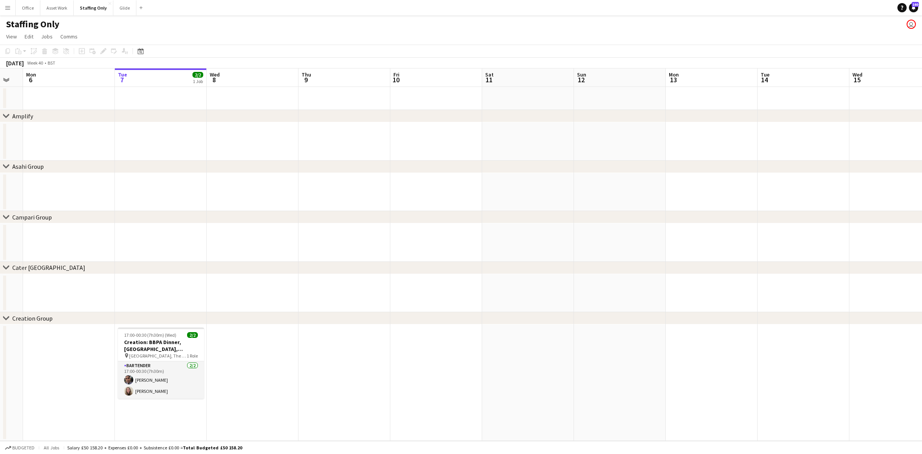
drag, startPoint x: 268, startPoint y: 364, endPoint x: 295, endPoint y: 360, distance: 27.6
click at [295, 360] on app-calendar-viewport "Fri 3 Sat 4 Sun 5 Mon 6 Tue 7 2/2 1 Job Wed 8 Thu 9 Fri 10 Sat 11 Sun 12 Mon 13…" at bounding box center [461, 254] width 922 height 372
click at [118, 11] on button "Glide Close" at bounding box center [124, 7] width 23 height 15
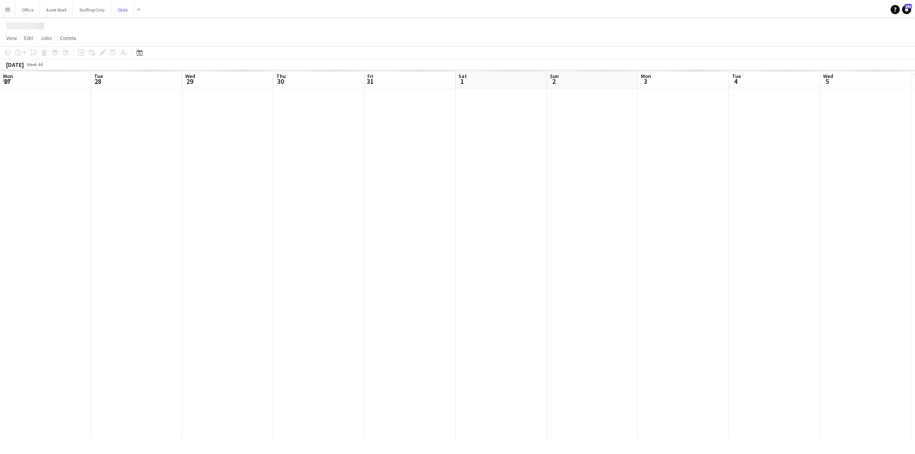
scroll to position [0, 232]
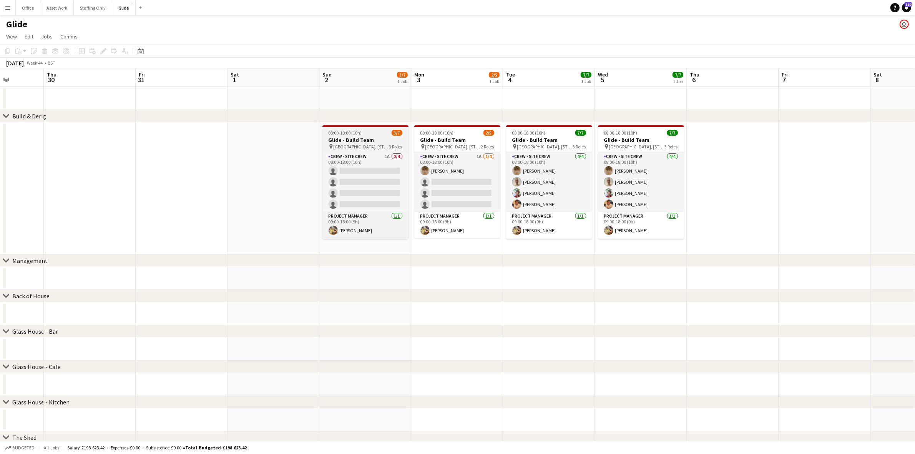
click at [357, 151] on app-job-card "08:00-18:00 (10h) 3/7 Glide - Build Team pin Battersea Power Station, Circus Rd…" at bounding box center [365, 182] width 86 height 114
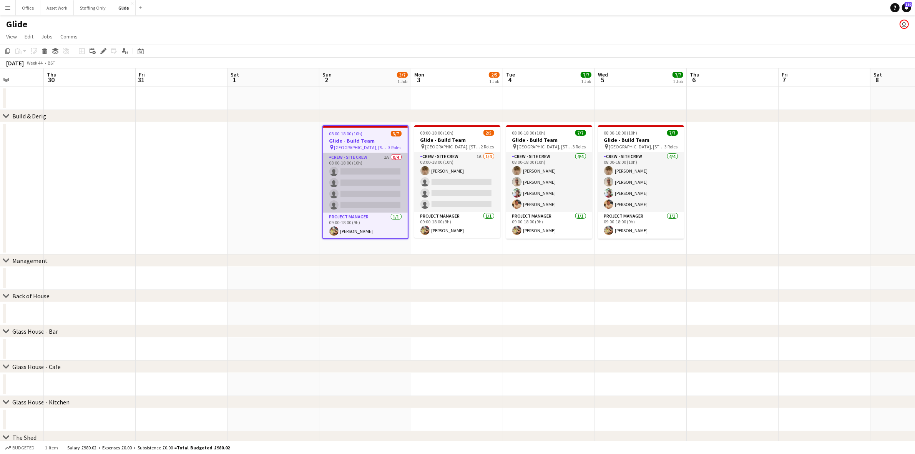
click at [356, 161] on app-card-role "Crew - Site Crew 1A 0/4 08:00-18:00 (10h) single-neutral-actions single-neutral…" at bounding box center [365, 183] width 85 height 60
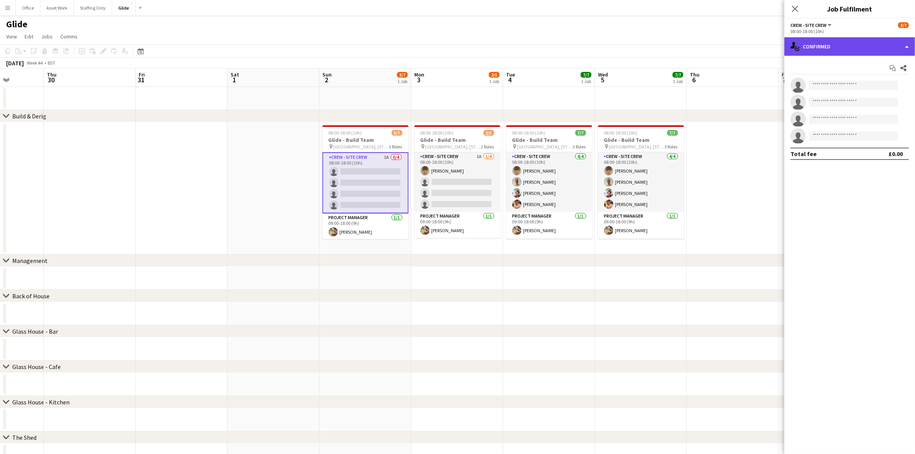
click at [852, 47] on div "single-neutral-actions-check-2 Confirmed" at bounding box center [849, 46] width 131 height 18
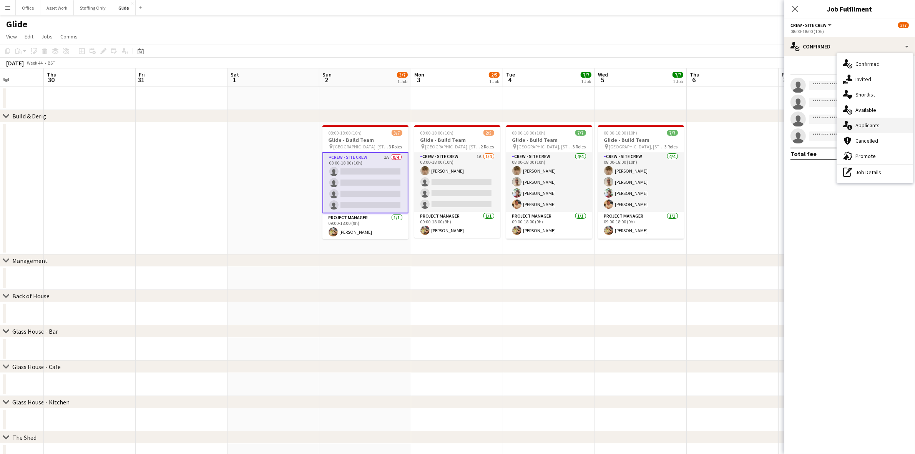
click at [861, 127] on span "Applicants" at bounding box center [867, 125] width 24 height 7
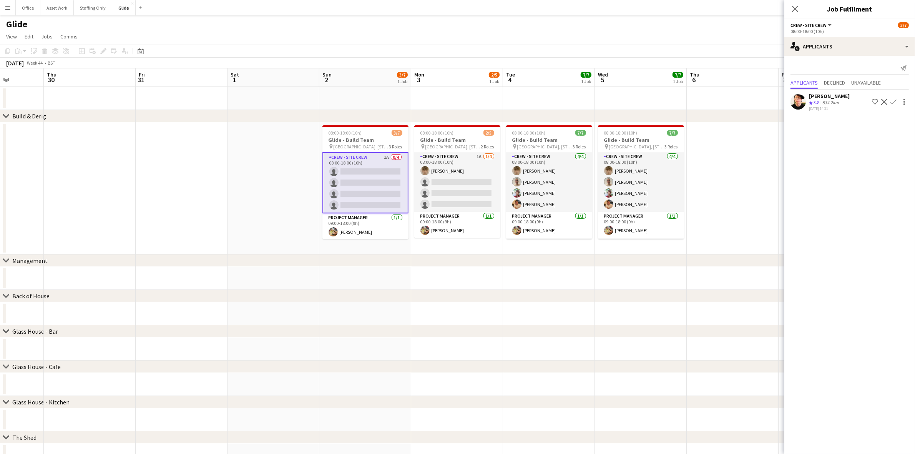
click at [796, 99] on app-user-avatar at bounding box center [797, 101] width 15 height 15
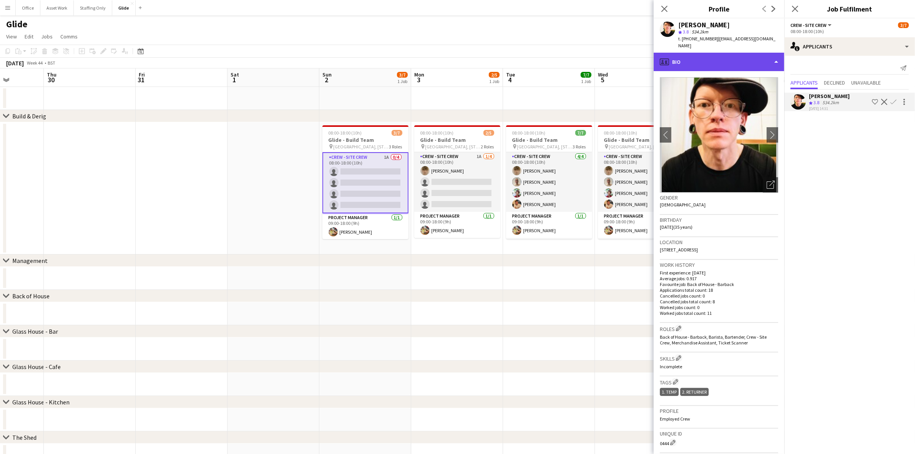
click at [717, 57] on div "profile Bio" at bounding box center [719, 62] width 131 height 18
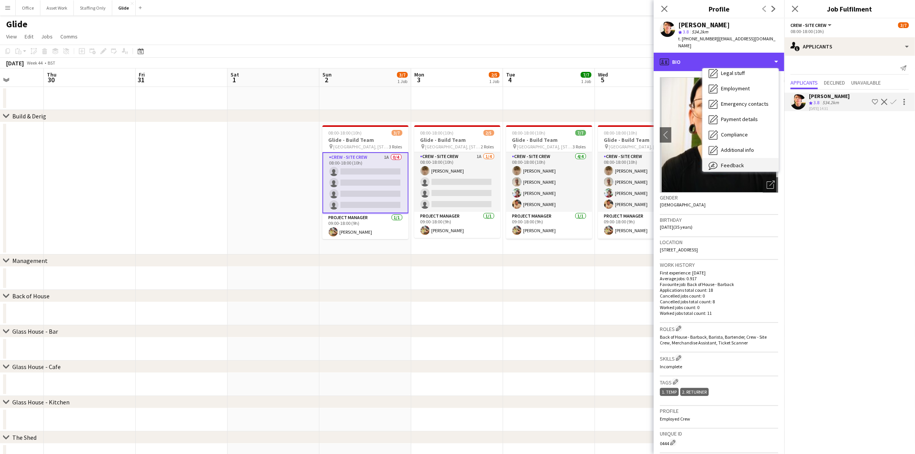
scroll to position [56, 0]
click at [744, 147] on div "Feedback Feedback" at bounding box center [740, 145] width 76 height 15
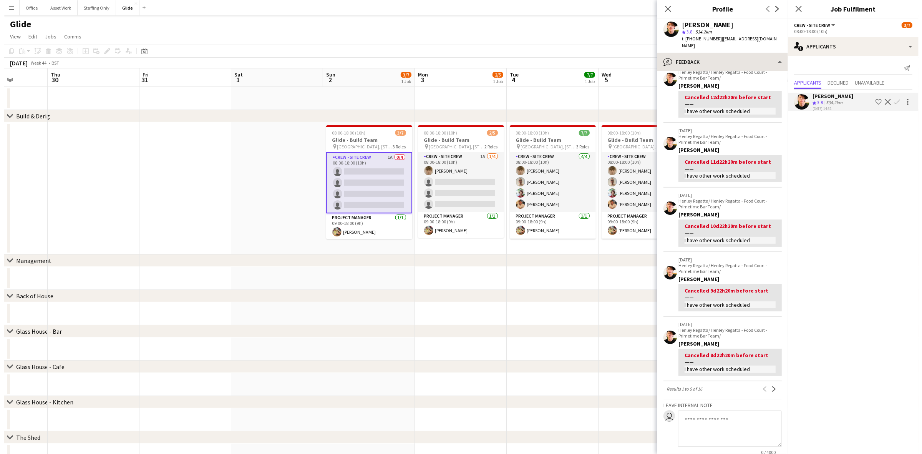
scroll to position [0, 0]
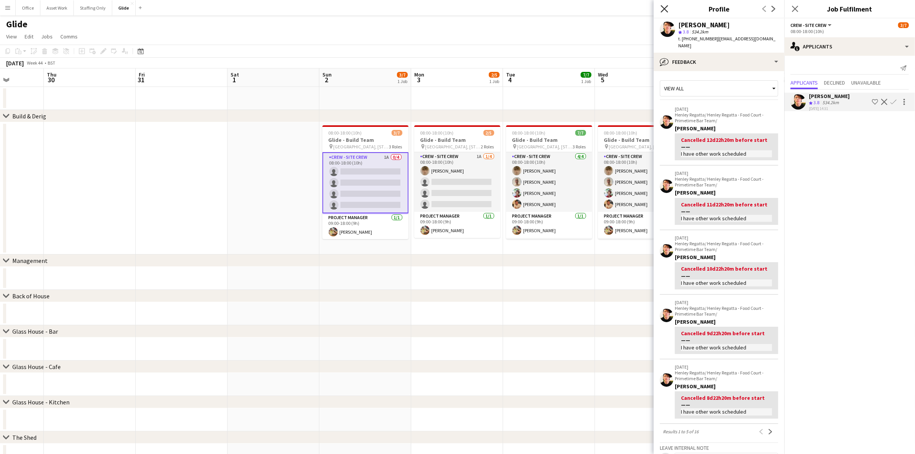
click at [664, 8] on icon at bounding box center [664, 8] width 7 height 7
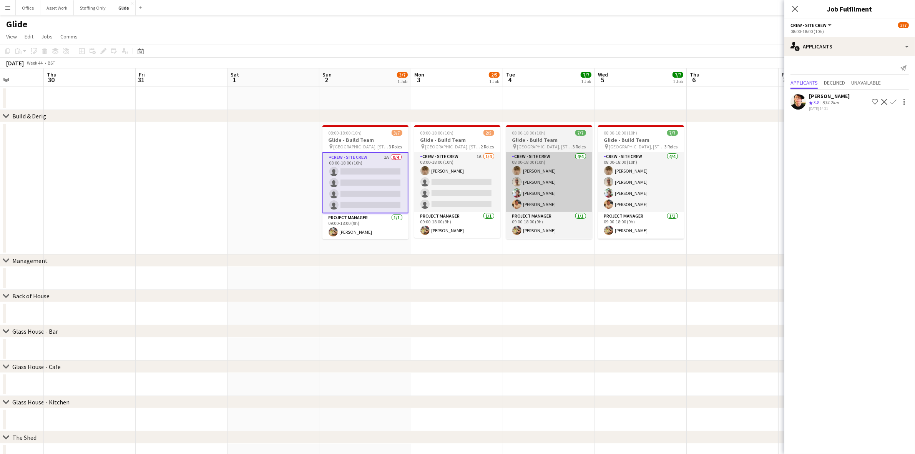
drag, startPoint x: 464, startPoint y: 159, endPoint x: 551, endPoint y: 169, distance: 87.1
click at [464, 159] on app-card-role "Crew - Site Crew 1A 1/4 08:00-18:00 (10h) Aidan Demery single-neutral-actions s…" at bounding box center [457, 182] width 86 height 60
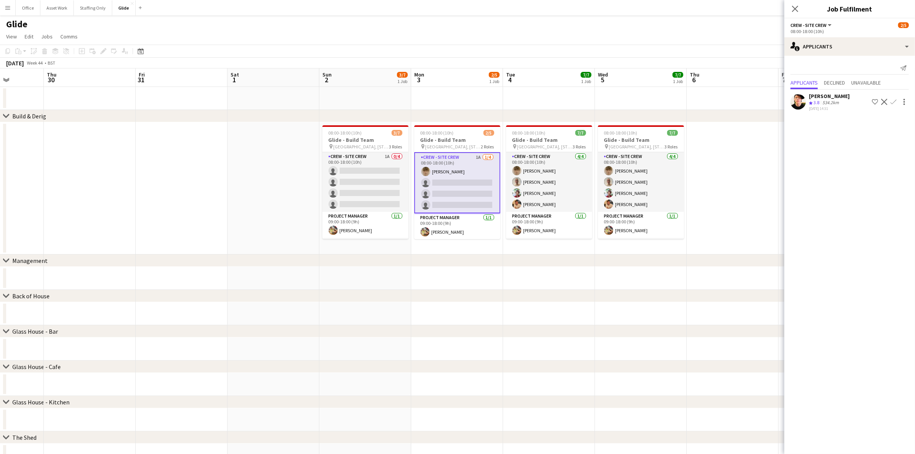
click at [724, 150] on app-date-cell at bounding box center [733, 188] width 92 height 132
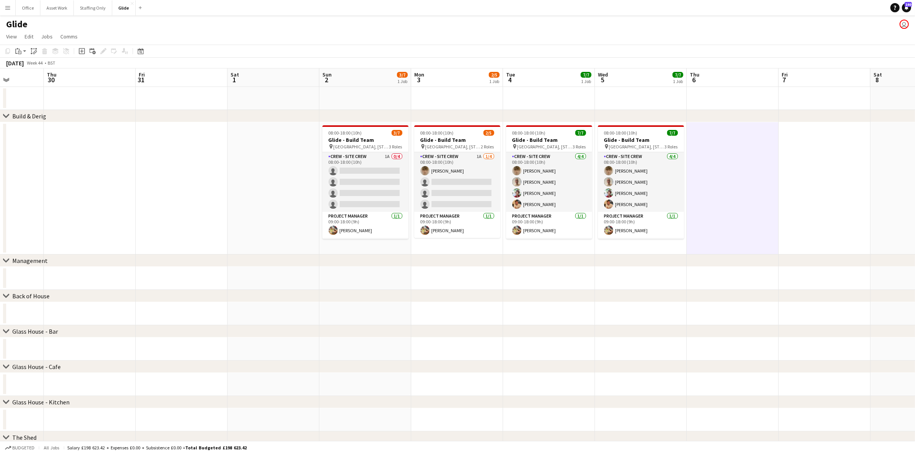
click at [267, 168] on app-date-cell at bounding box center [273, 188] width 92 height 132
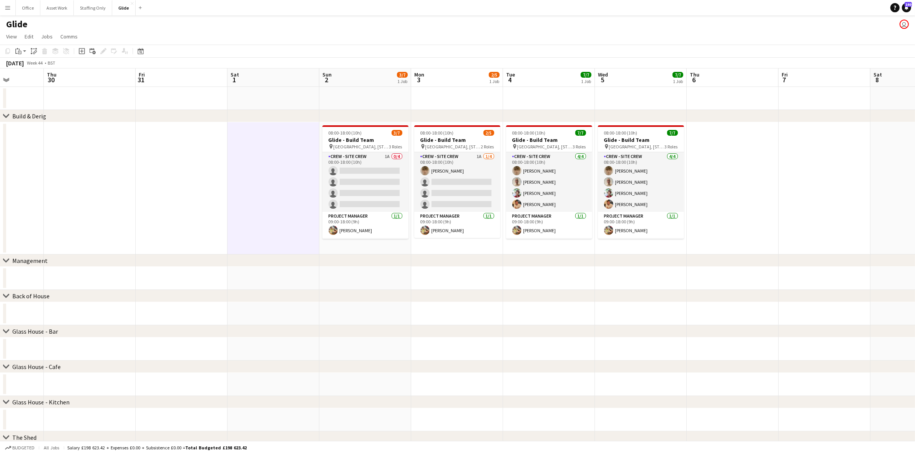
click at [11, 10] on button "Menu" at bounding box center [7, 7] width 15 height 15
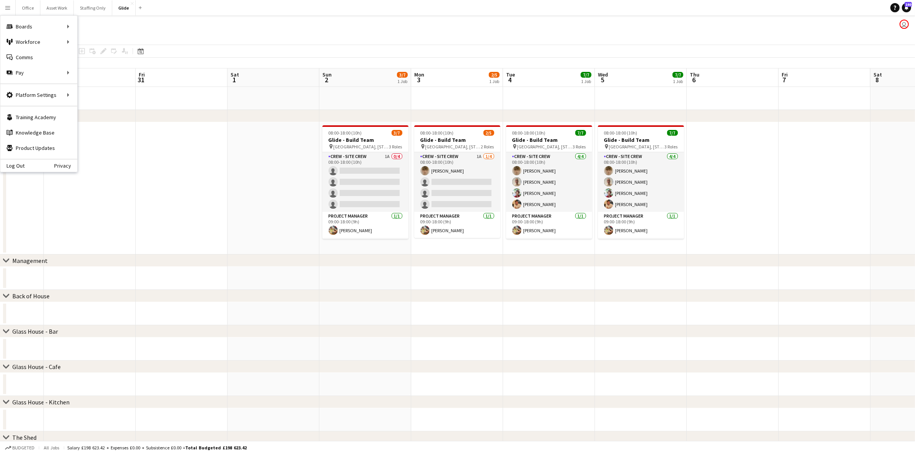
click at [203, 158] on app-date-cell at bounding box center [182, 188] width 92 height 132
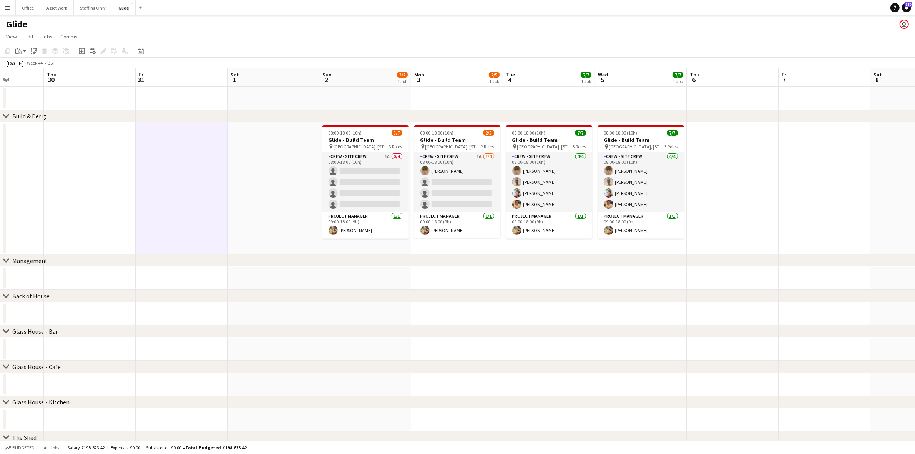
click at [7, 12] on button "Menu" at bounding box center [7, 7] width 15 height 15
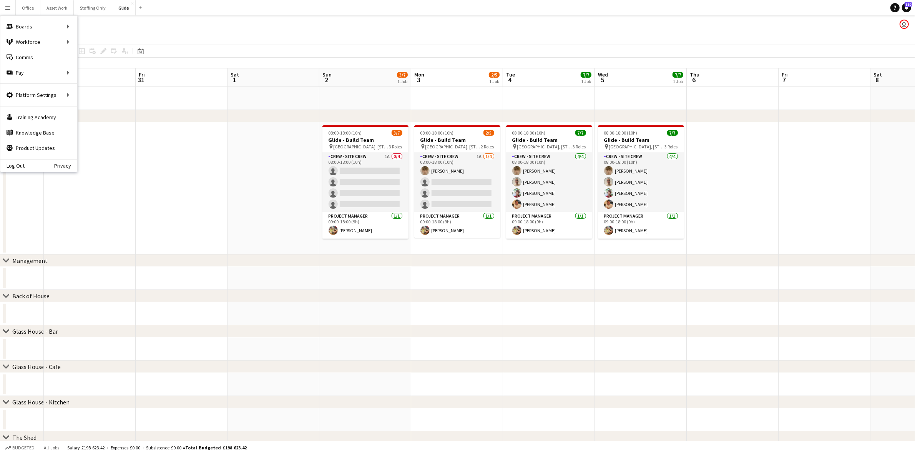
click at [175, 158] on app-date-cell at bounding box center [182, 188] width 92 height 132
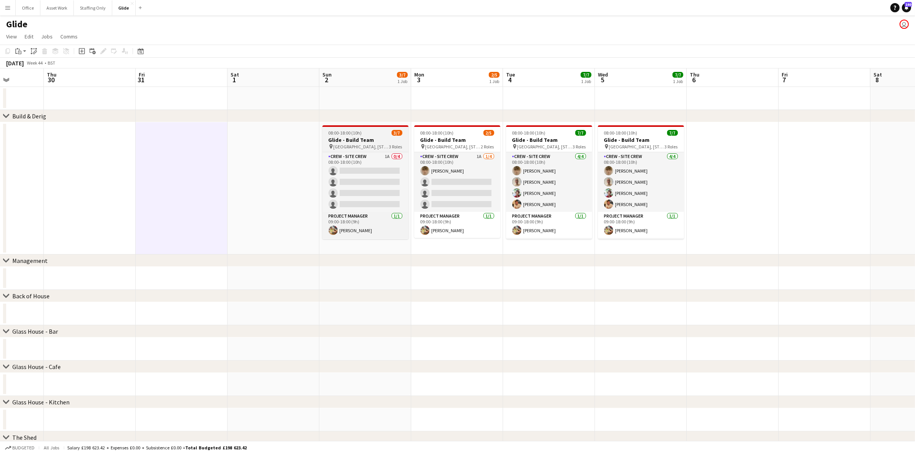
click at [357, 141] on h3 "Glide - Build Team" at bounding box center [365, 139] width 86 height 7
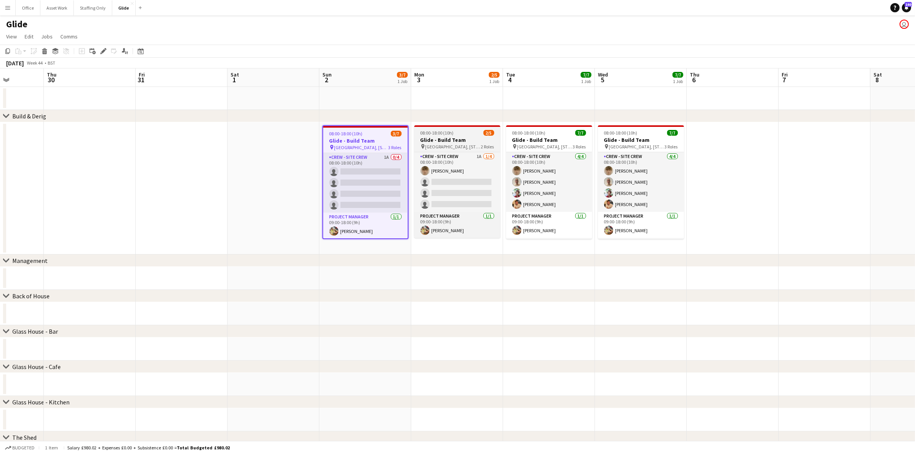
click at [447, 136] on h3 "Glide - Build Team" at bounding box center [457, 139] width 86 height 7
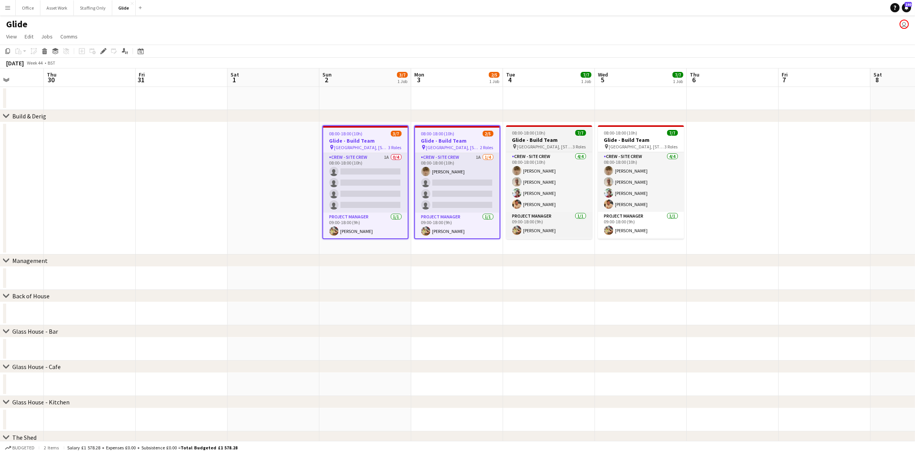
click at [531, 139] on h3 "Glide - Build Team" at bounding box center [549, 139] width 86 height 7
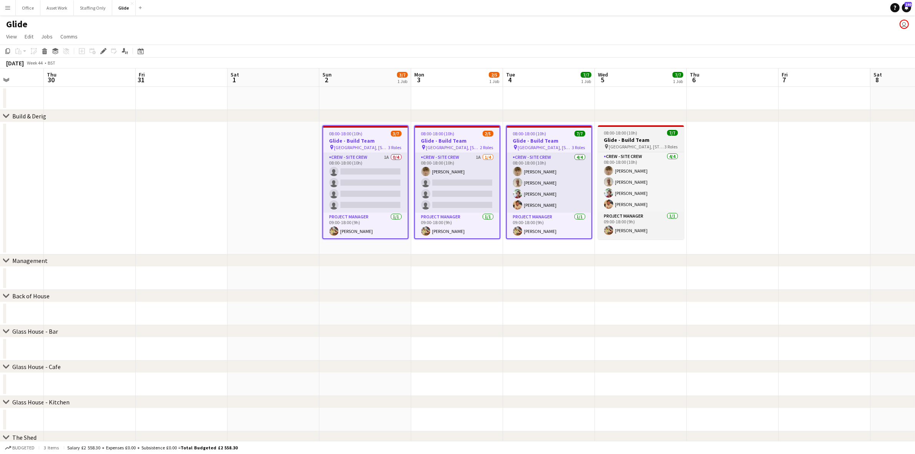
click at [631, 141] on h3 "Glide - Build Team" at bounding box center [641, 139] width 86 height 7
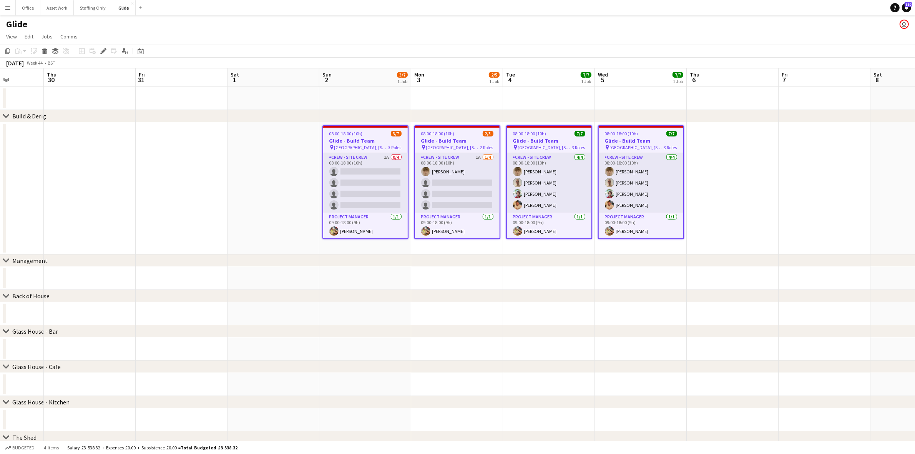
click at [298, 161] on app-date-cell at bounding box center [273, 188] width 92 height 132
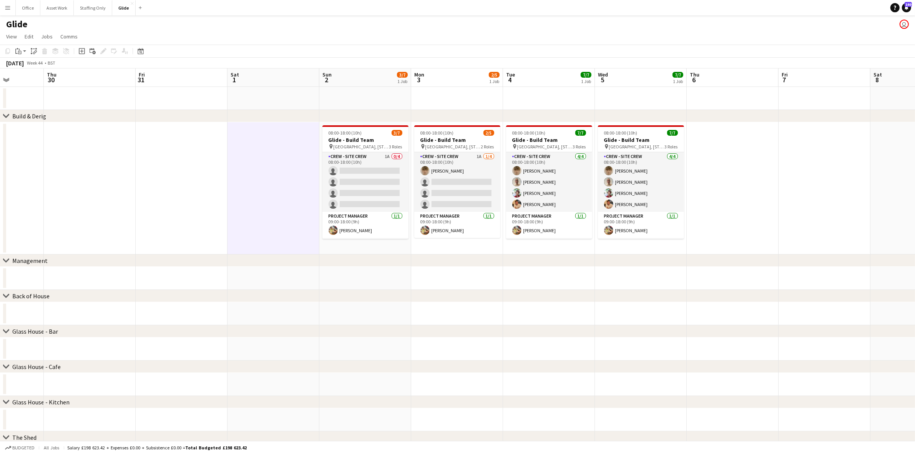
click at [6, 7] on app-icon "Menu" at bounding box center [8, 8] width 6 height 6
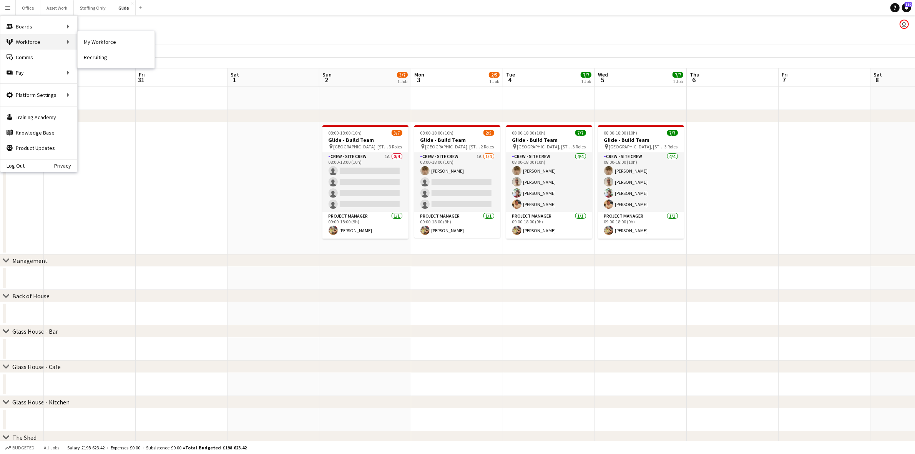
click at [73, 40] on div "Workforce Workforce" at bounding box center [38, 41] width 77 height 15
click at [96, 41] on link "My Workforce" at bounding box center [116, 41] width 77 height 15
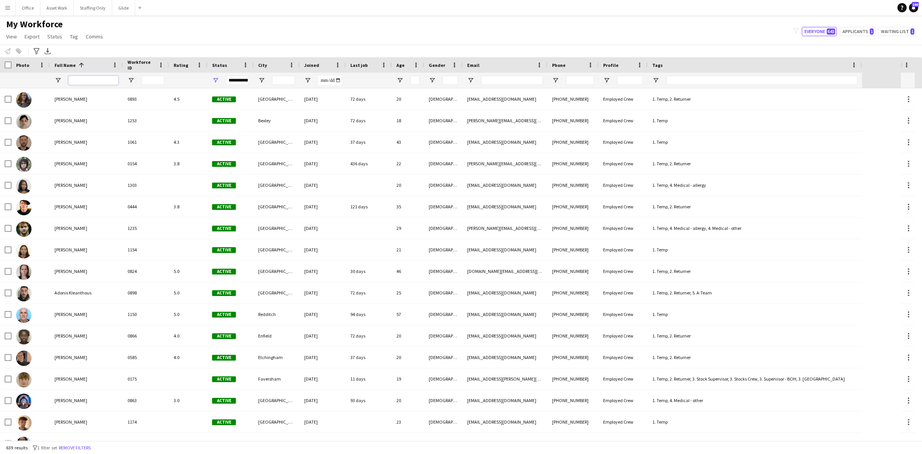
click at [102, 83] on input "Full Name Filter Input" at bounding box center [93, 80] width 50 height 9
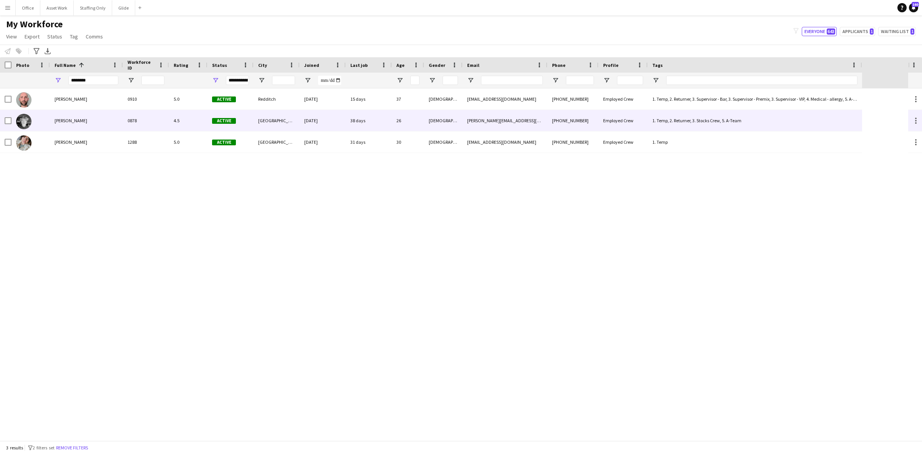
click at [91, 122] on div "Elliot Williams" at bounding box center [86, 120] width 73 height 21
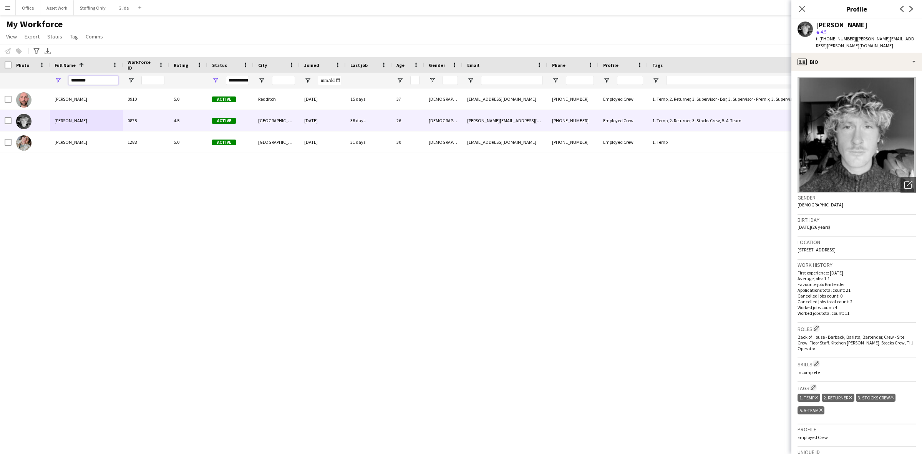
drag, startPoint x: 96, startPoint y: 80, endPoint x: 49, endPoint y: 80, distance: 47.3
click at [49, 80] on div "**********" at bounding box center [431, 80] width 862 height 15
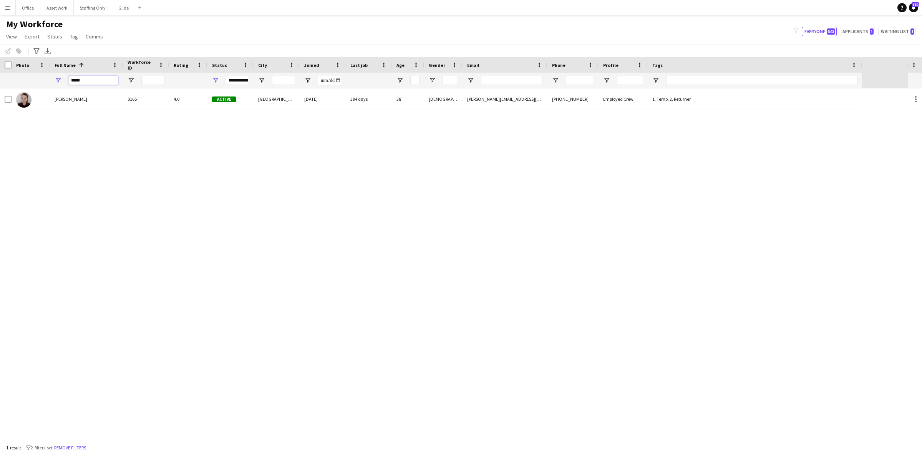
drag, startPoint x: 90, startPoint y: 79, endPoint x: 43, endPoint y: 79, distance: 46.1
click at [43, 79] on div "**********" at bounding box center [431, 80] width 862 height 15
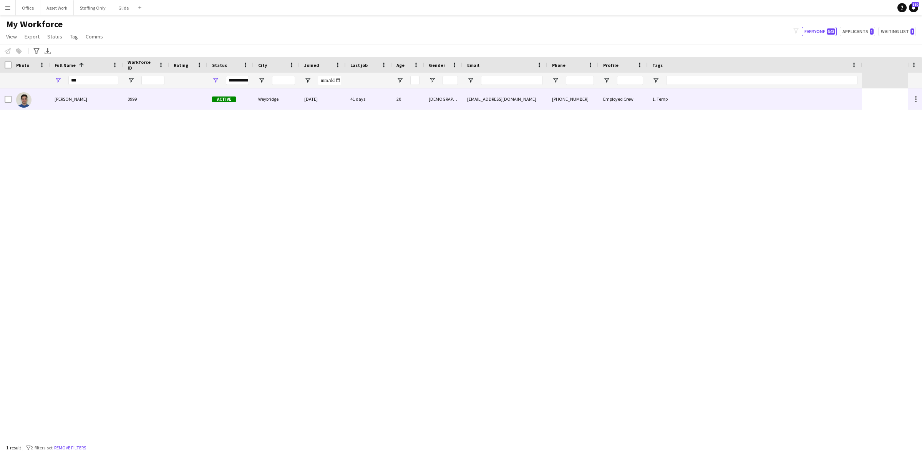
click at [81, 97] on span "Samuel Cowland" at bounding box center [71, 99] width 33 height 6
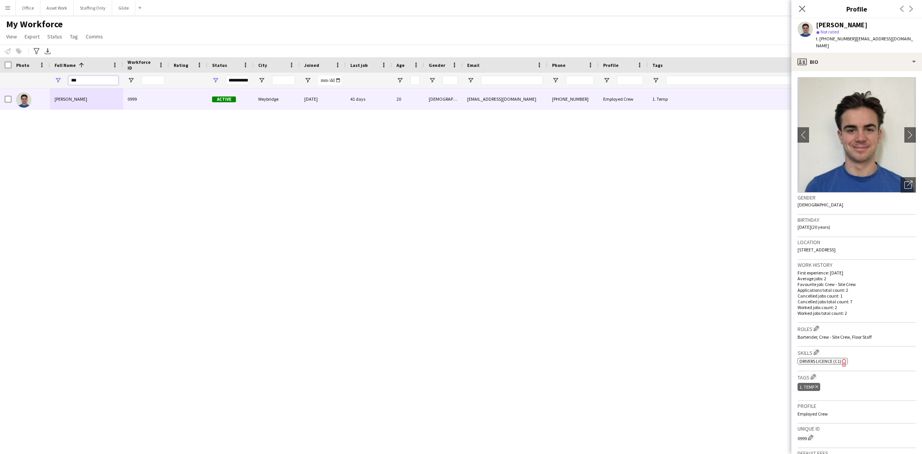
drag, startPoint x: 77, startPoint y: 79, endPoint x: 45, endPoint y: 76, distance: 32.0
click at [46, 76] on div "**********" at bounding box center [431, 80] width 862 height 15
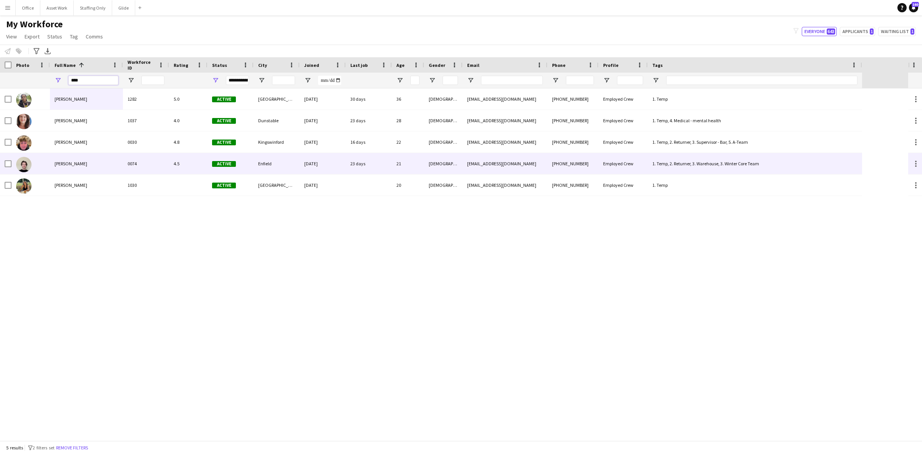
type input "****"
click at [68, 162] on span "Samuel Phillips" at bounding box center [71, 164] width 33 height 6
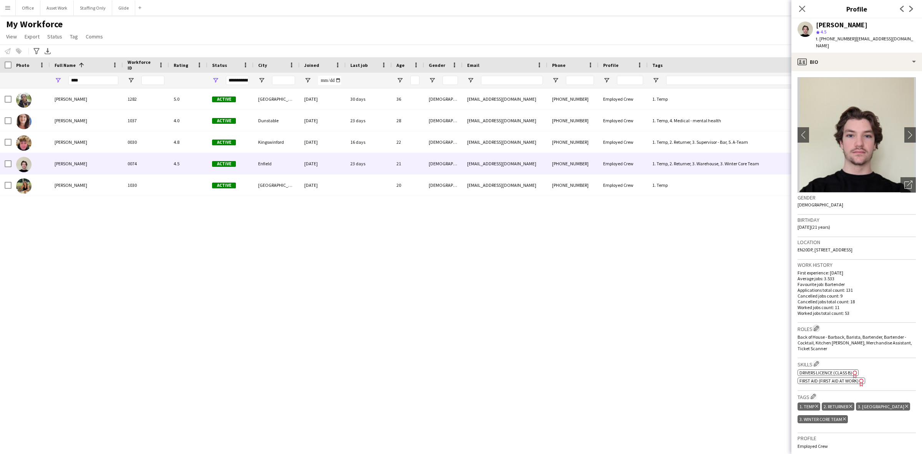
click at [819, 325] on app-icon "Edit crew company roles" at bounding box center [816, 327] width 5 height 5
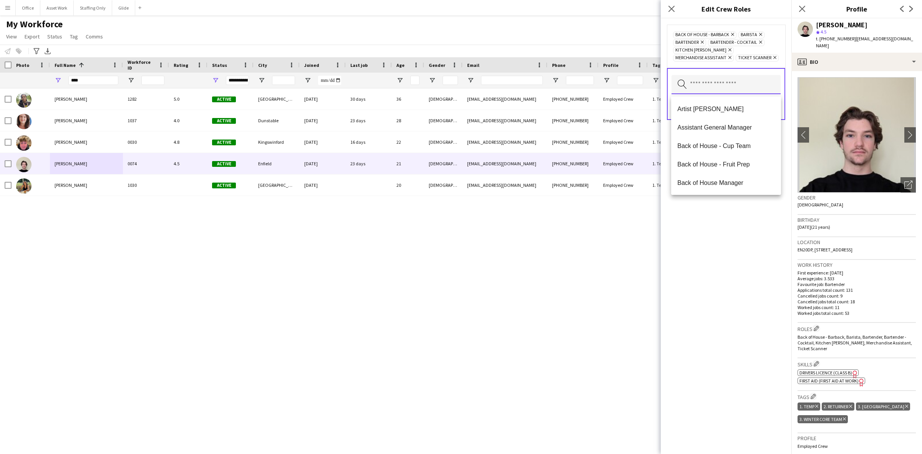
click at [734, 87] on input "text" at bounding box center [726, 84] width 109 height 19
type input "****"
click at [735, 143] on span "Crew - Site Crew" at bounding box center [726, 145] width 98 height 7
click at [747, 247] on div "Back of House - Barback Remove Barista Remove Bartender Remove Bartender - Cock…" at bounding box center [726, 235] width 131 height 435
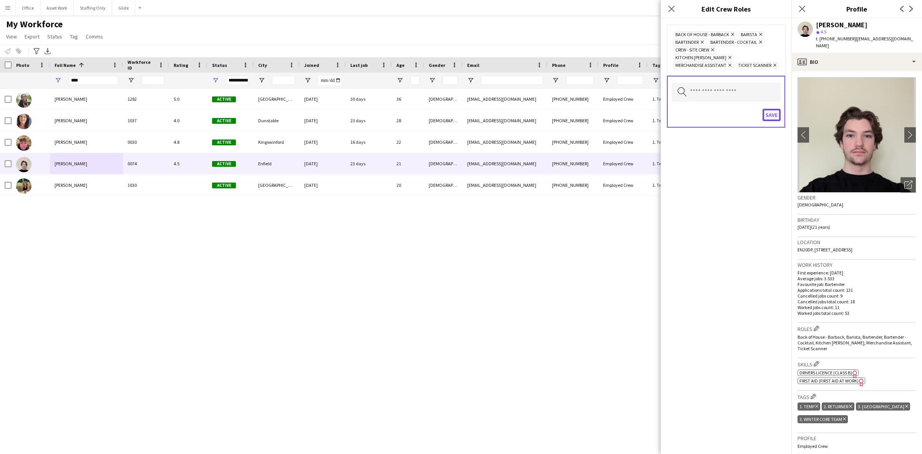
click at [773, 110] on button "Save" at bounding box center [772, 115] width 18 height 12
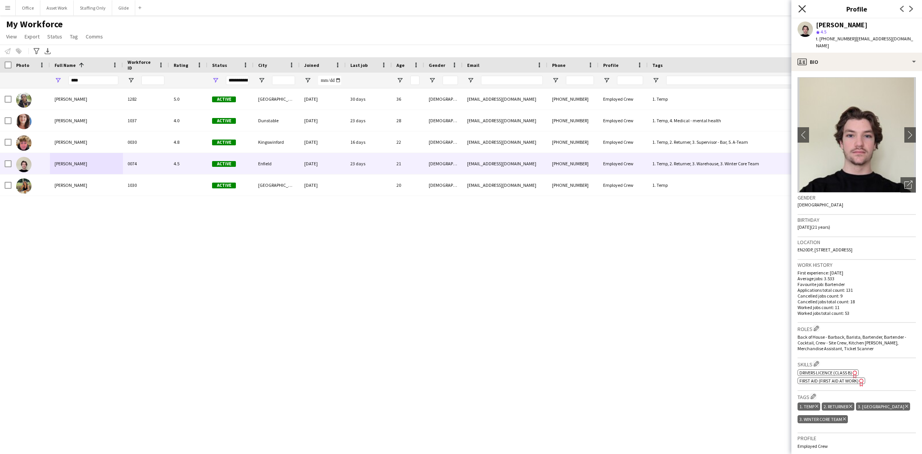
click at [802, 8] on icon at bounding box center [802, 8] width 7 height 7
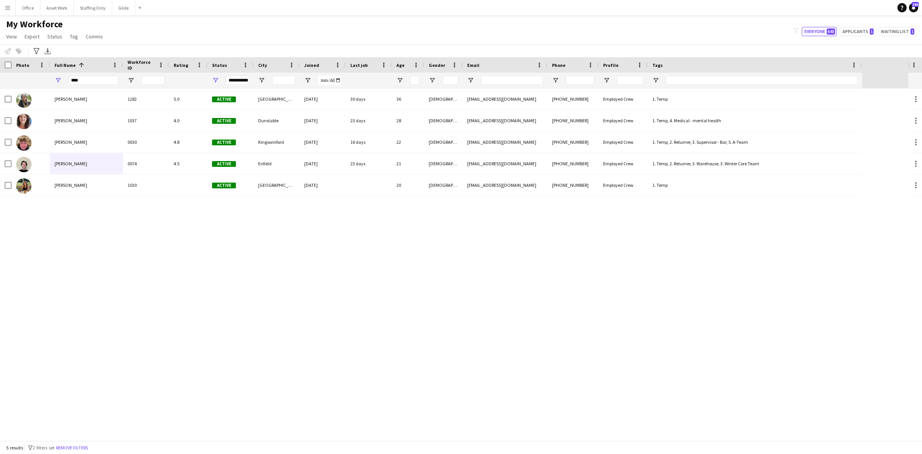
drag, startPoint x: 372, startPoint y: 300, endPoint x: 382, endPoint y: 312, distance: 15.9
click at [372, 300] on div "Noelle Phillip 1282 5.0 Active London 03-09-2025 30 days 36 Female phillipnoell…" at bounding box center [454, 264] width 908 height 352
drag, startPoint x: 88, startPoint y: 80, endPoint x: 20, endPoint y: 75, distance: 68.6
click at [26, 76] on div "**********" at bounding box center [431, 80] width 862 height 15
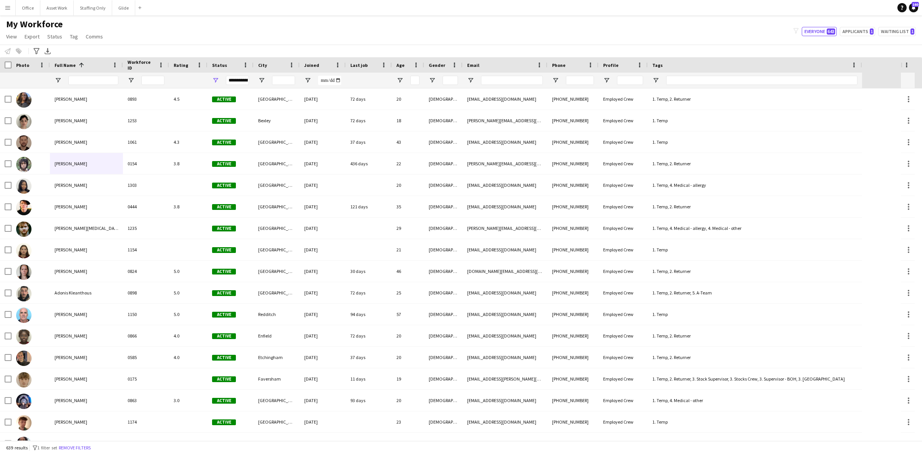
click at [14, 15] on button "Menu" at bounding box center [7, 7] width 15 height 15
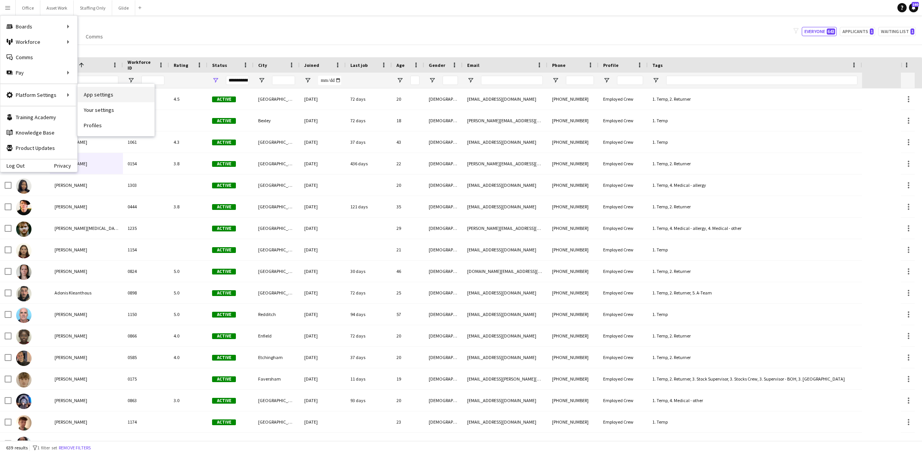
click at [115, 96] on link "App settings" at bounding box center [116, 94] width 77 height 15
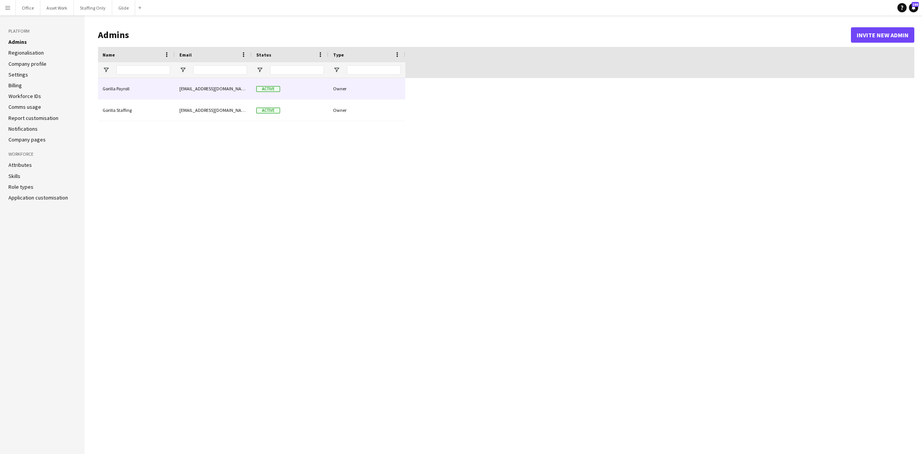
type input "**********"
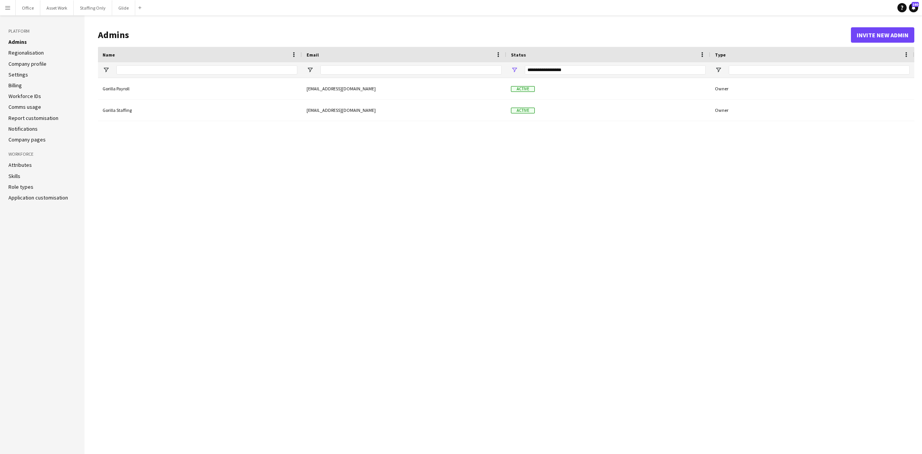
click at [31, 197] on link "Application customisation" at bounding box center [38, 197] width 60 height 7
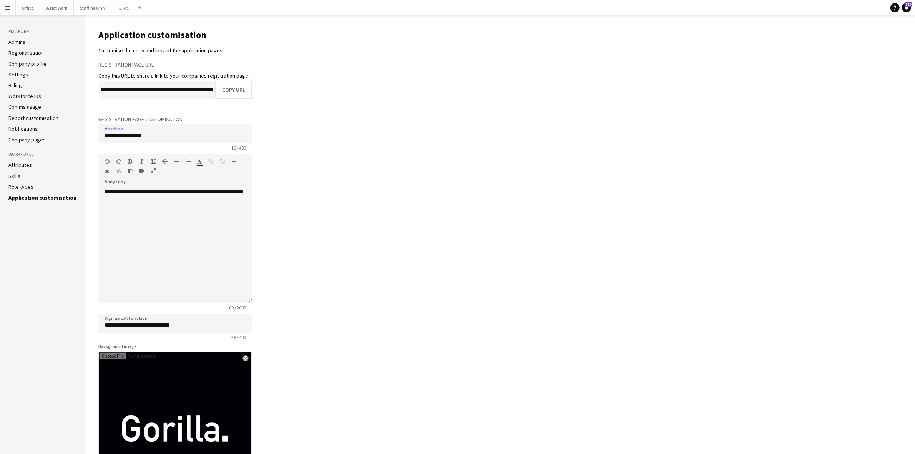
drag, startPoint x: 152, startPoint y: 135, endPoint x: 20, endPoint y: 121, distance: 132.5
click at [20, 121] on div "**********" at bounding box center [457, 305] width 915 height 581
type input "**********"
drag, startPoint x: 120, startPoint y: 199, endPoint x: 99, endPoint y: 194, distance: 21.7
click at [99, 194] on div "**********" at bounding box center [175, 245] width 154 height 115
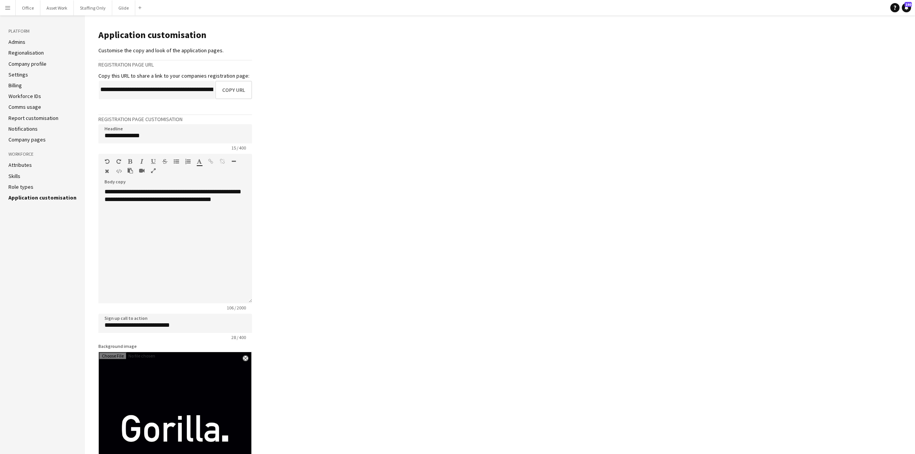
click at [330, 181] on main "**********" at bounding box center [500, 305] width 830 height 581
click at [16, 141] on link "Company pages" at bounding box center [26, 139] width 37 height 7
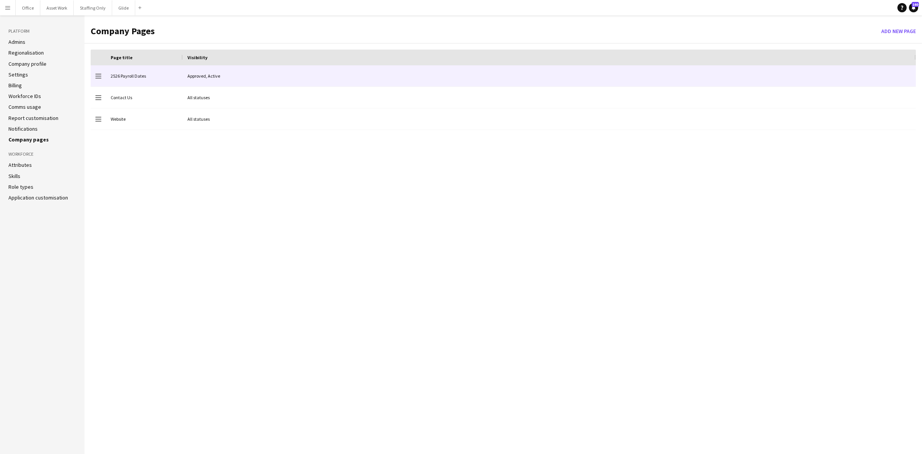
click at [243, 78] on div "Approved, Active" at bounding box center [549, 75] width 733 height 21
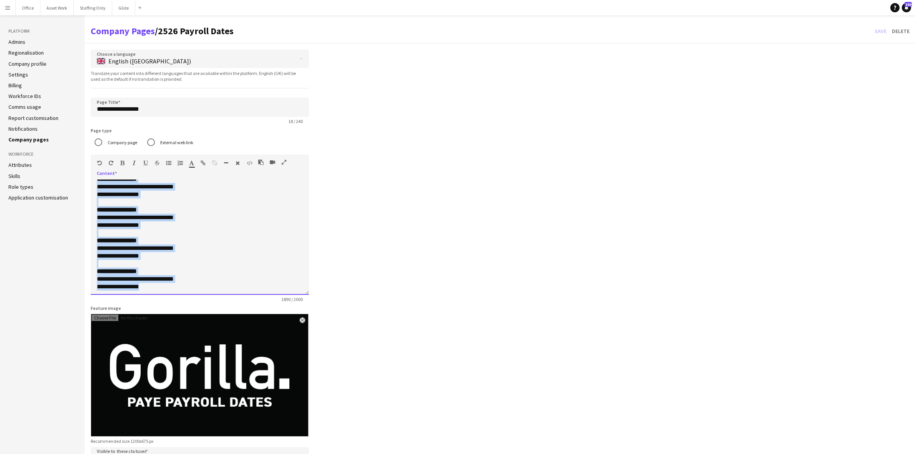
scroll to position [682, 0]
drag, startPoint x: 97, startPoint y: 181, endPoint x: 244, endPoint y: 306, distance: 192.5
click at [244, 306] on form "**********" at bounding box center [200, 270] width 218 height 441
click at [191, 164] on icon "button" at bounding box center [191, 162] width 5 height 5
click at [164, 197] on div at bounding box center [200, 201] width 206 height 8
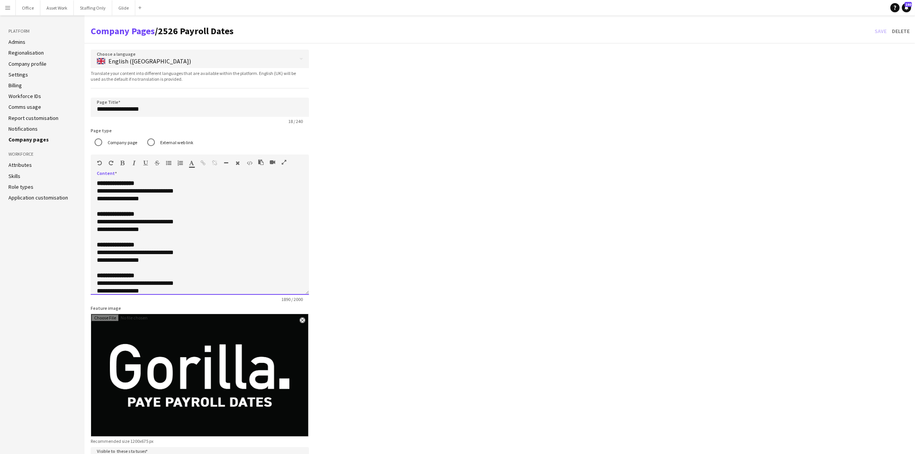
scroll to position [0, 0]
click at [441, 204] on div "**********" at bounding box center [500, 270] width 830 height 441
click at [58, 196] on link "Application customisation" at bounding box center [38, 197] width 60 height 7
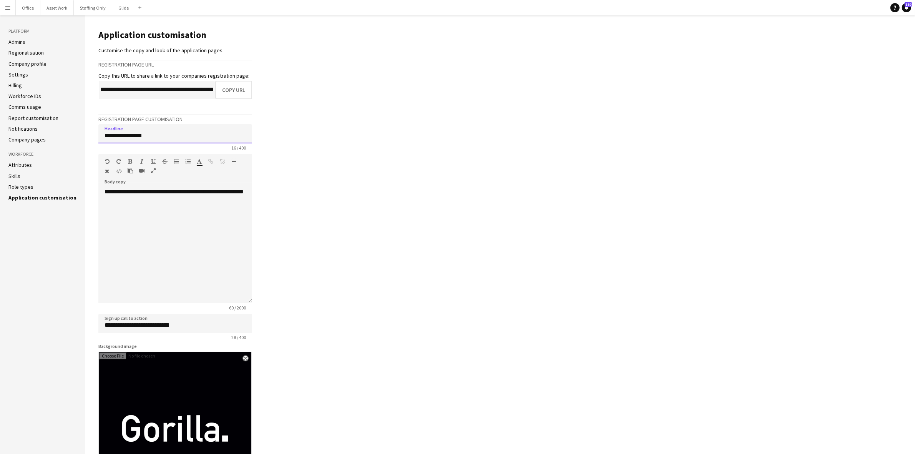
drag, startPoint x: 156, startPoint y: 137, endPoint x: 63, endPoint y: 122, distance: 93.4
click at [68, 124] on div "**********" at bounding box center [457, 305] width 915 height 581
type input "**********"
drag, startPoint x: 139, startPoint y: 203, endPoint x: 85, endPoint y: 191, distance: 56.2
click at [85, 191] on main "**********" at bounding box center [500, 305] width 830 height 581
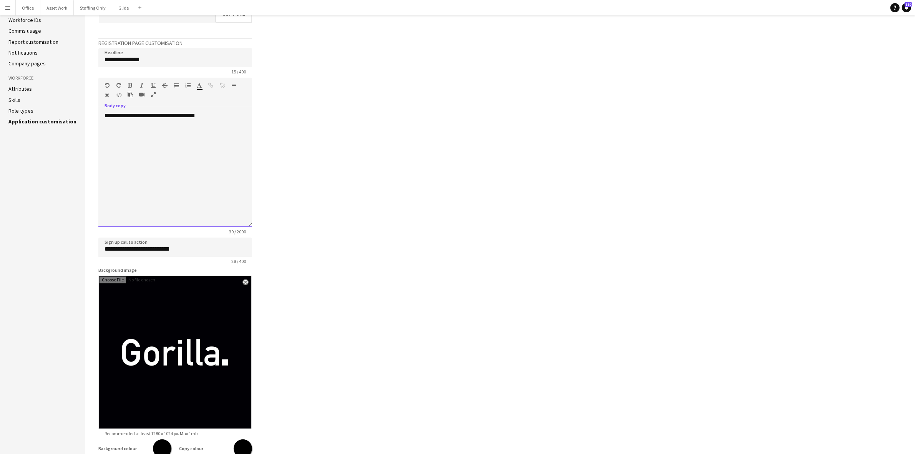
scroll to position [143, 0]
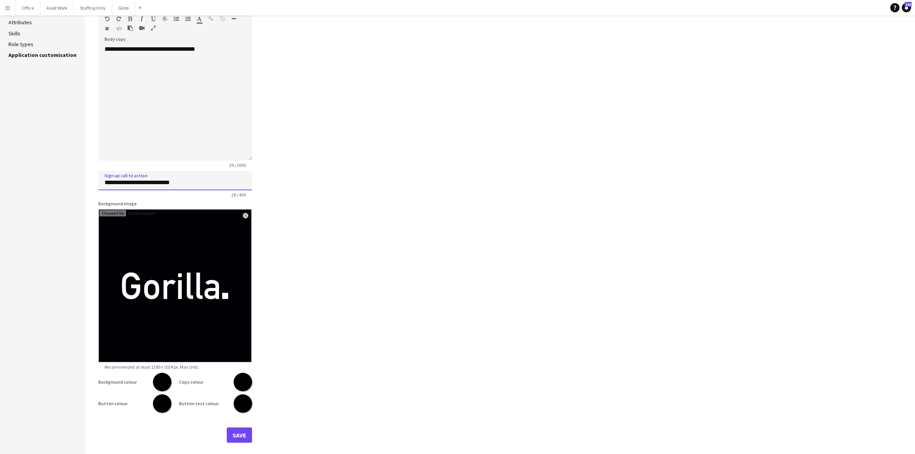
drag, startPoint x: 196, startPoint y: 184, endPoint x: 86, endPoint y: 179, distance: 110.4
click at [86, 179] on main "**********" at bounding box center [500, 163] width 830 height 581
type input "**********"
click at [237, 432] on button "Save" at bounding box center [239, 434] width 25 height 15
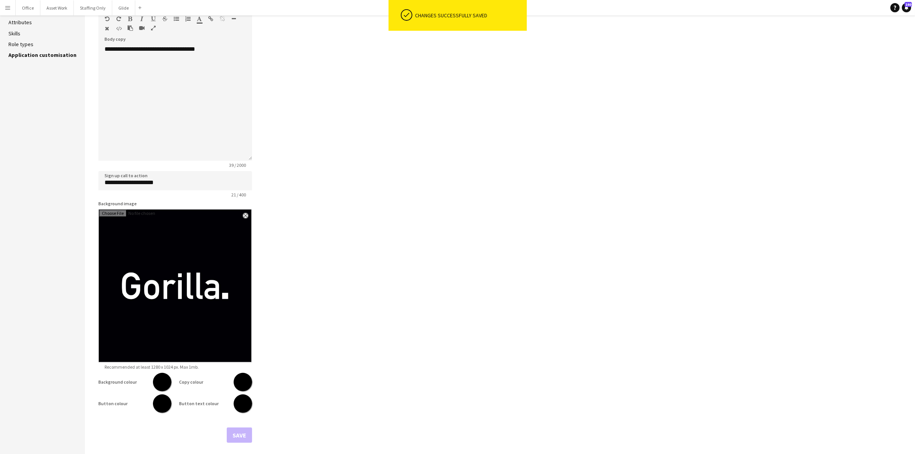
scroll to position [0, 0]
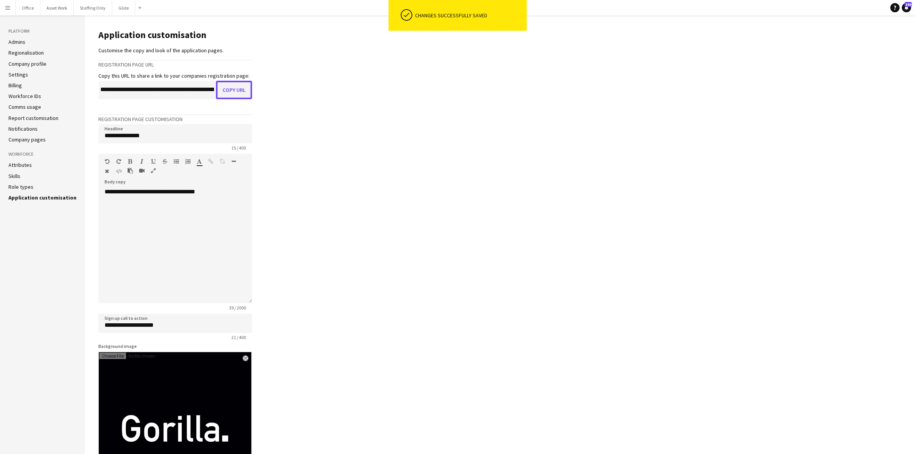
click at [225, 89] on button "Copy URL" at bounding box center [234, 90] width 36 height 18
